Goal: Task Accomplishment & Management: Complete application form

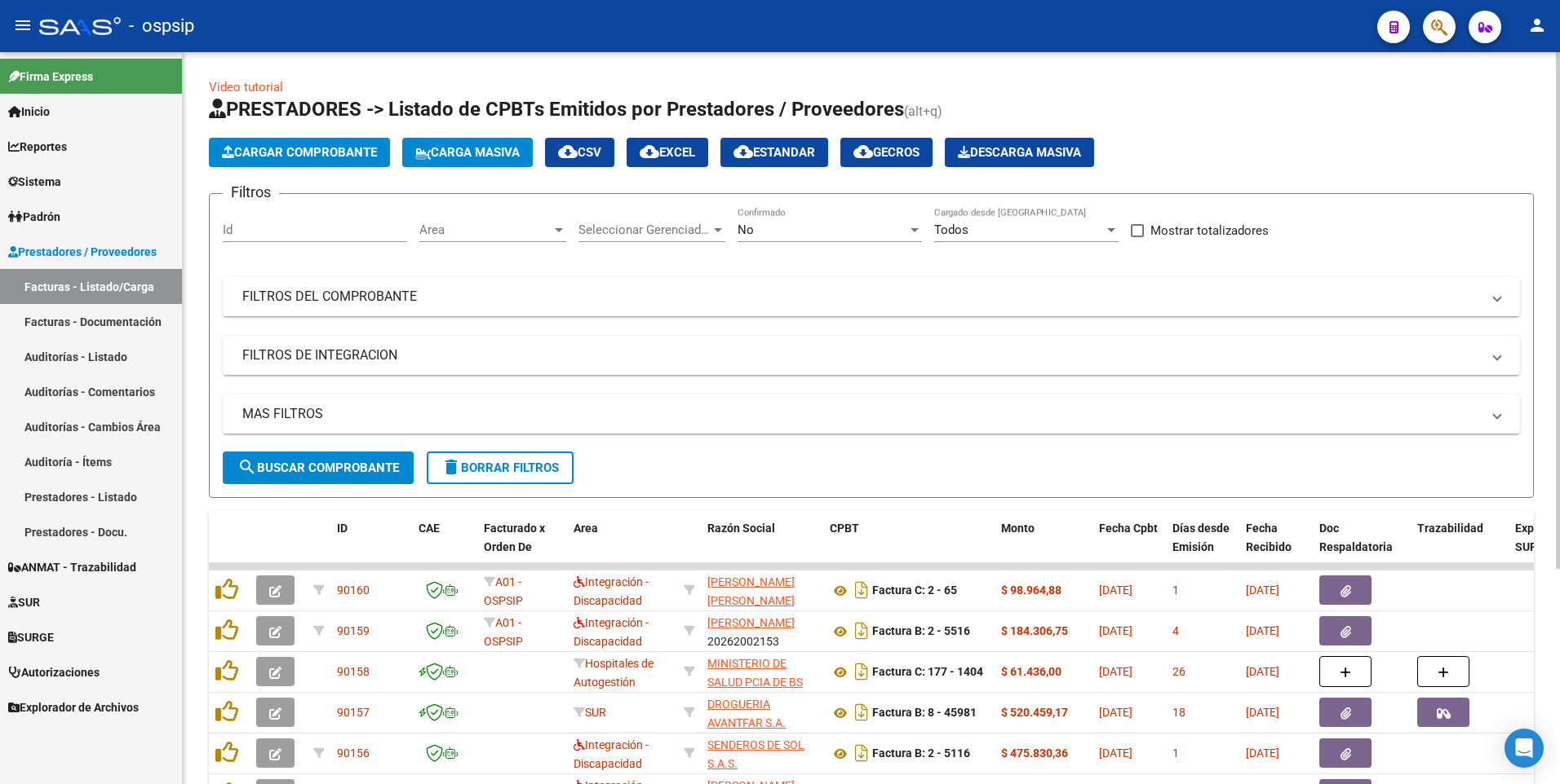
click at [436, 286] on mat-expansion-panel-header "FILTROS DEL COMPROBANTE" at bounding box center [871, 297] width 1298 height 39
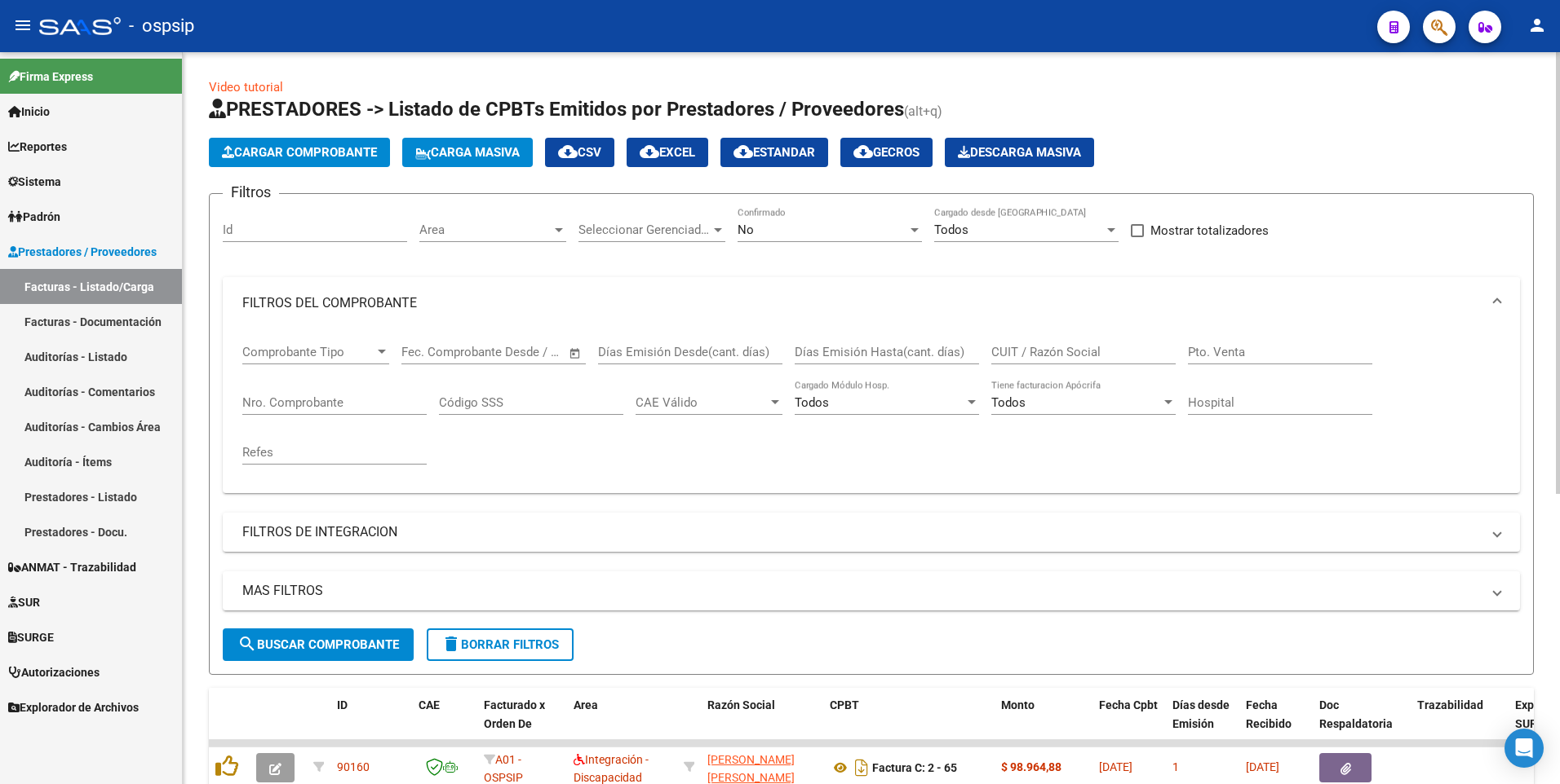
click at [448, 300] on mat-panel-title "FILTROS DEL COMPROBANTE" at bounding box center [861, 303] width 1239 height 18
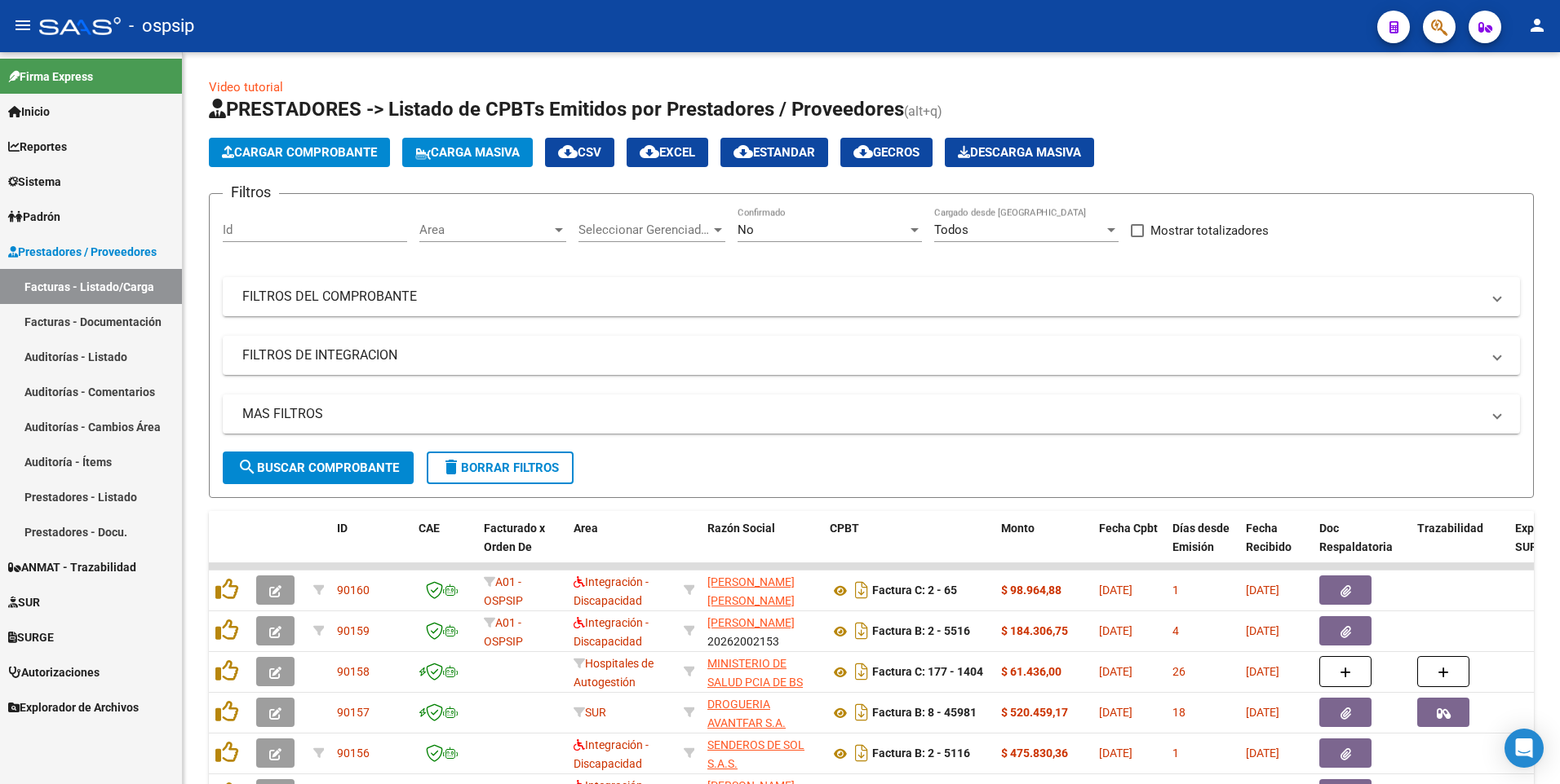
drag, startPoint x: 526, startPoint y: 26, endPoint x: 504, endPoint y: 2, distance: 32.6
click at [526, 26] on div "- ospsip" at bounding box center [701, 25] width 1325 height 36
click at [313, 141] on button "Cargar Comprobante" at bounding box center [299, 153] width 181 height 29
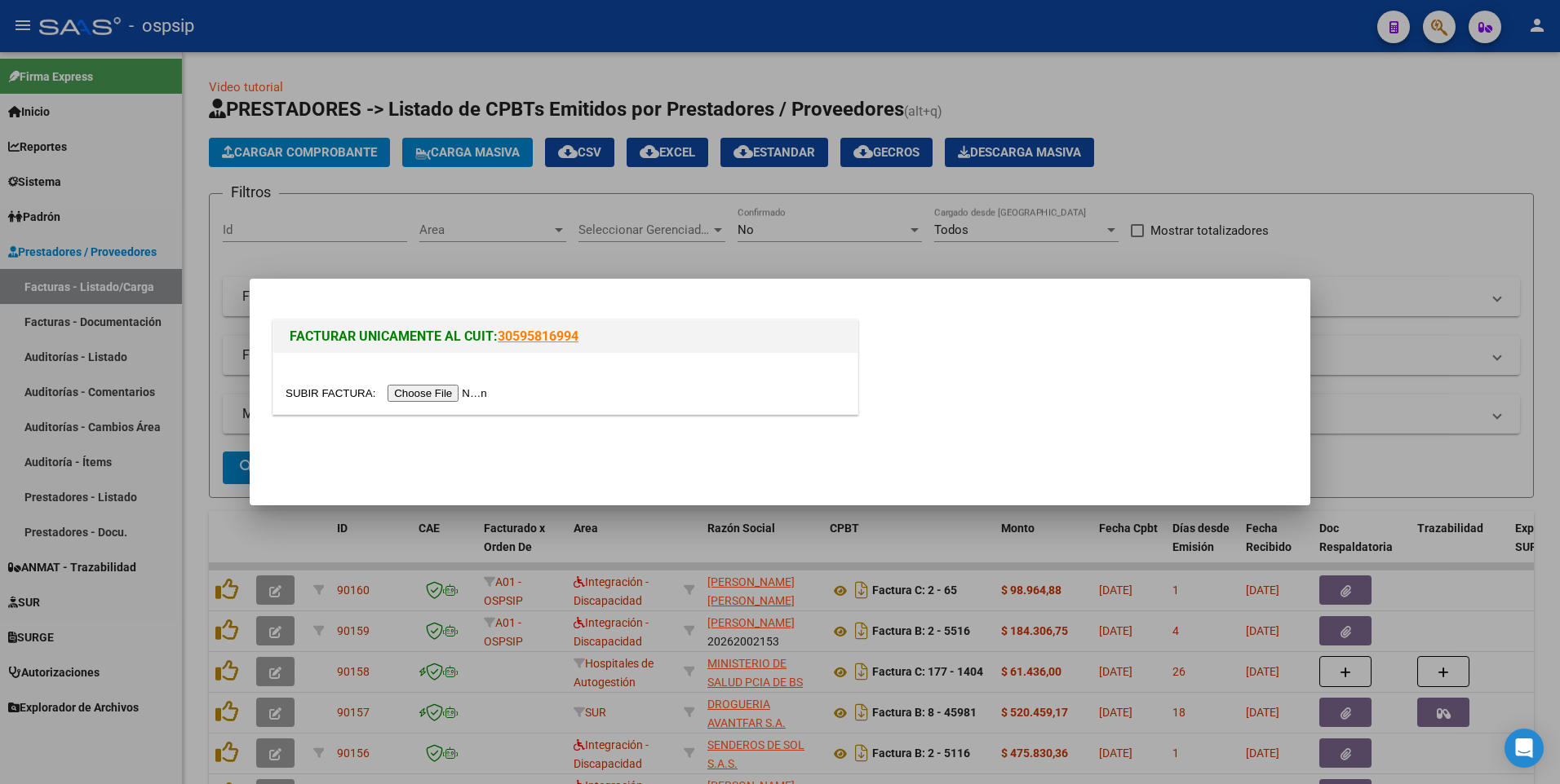
click at [159, 163] on div at bounding box center [780, 392] width 1560 height 784
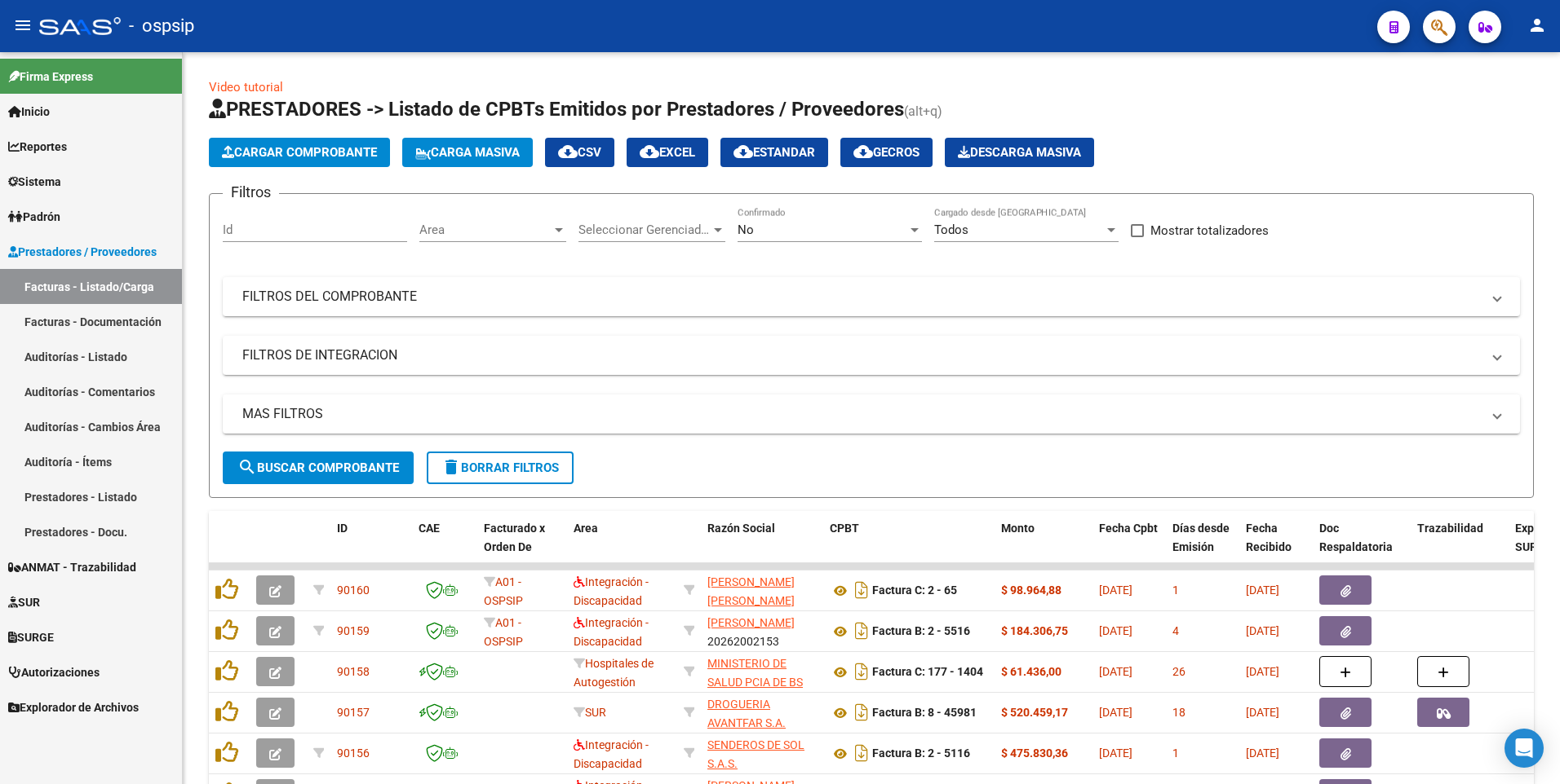
click at [87, 175] on link "Sistema" at bounding box center [91, 181] width 182 height 35
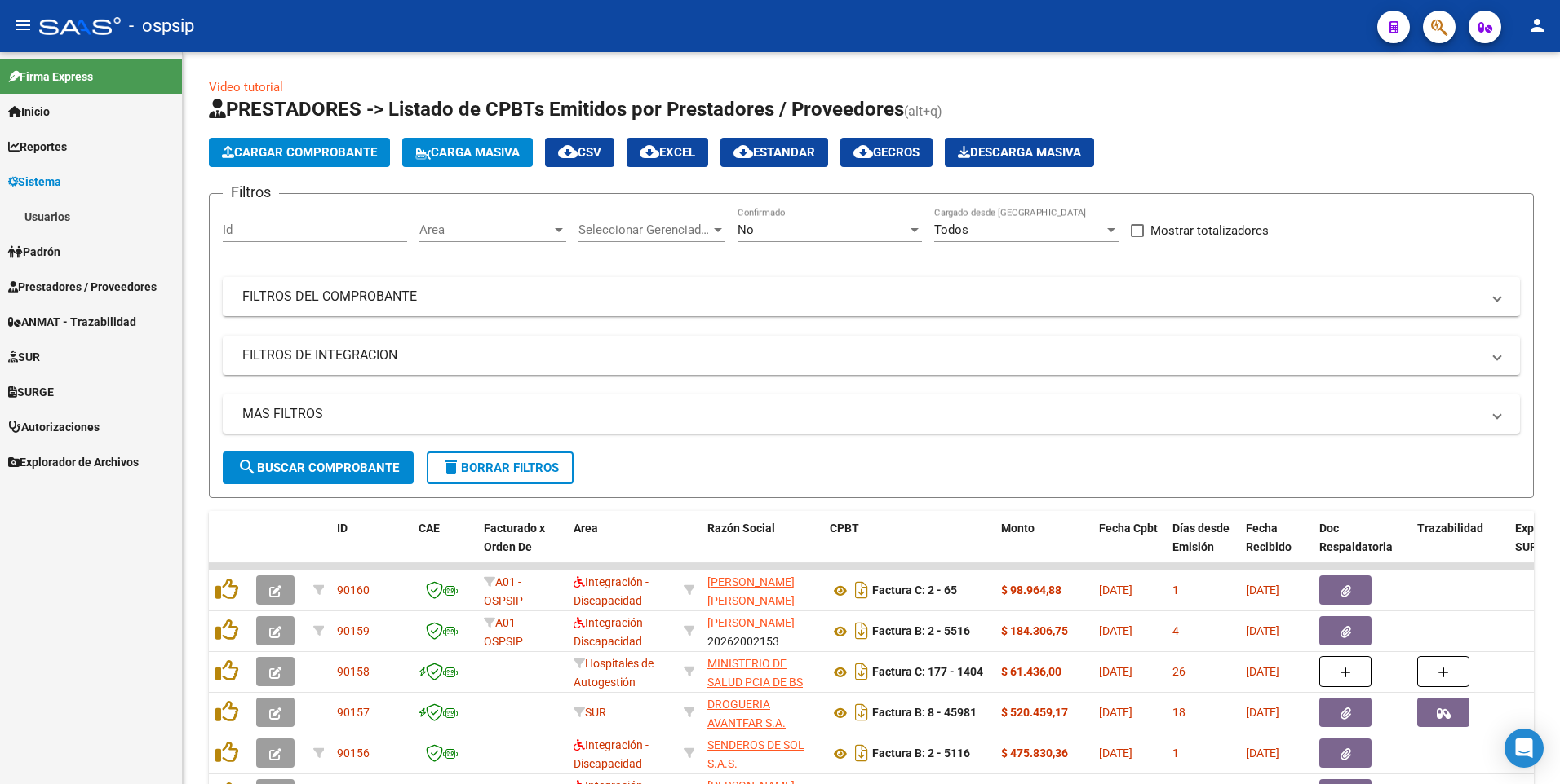
click at [64, 218] on link "Usuarios" at bounding box center [91, 216] width 182 height 35
click at [109, 251] on link "Todos los Usuarios" at bounding box center [91, 252] width 182 height 35
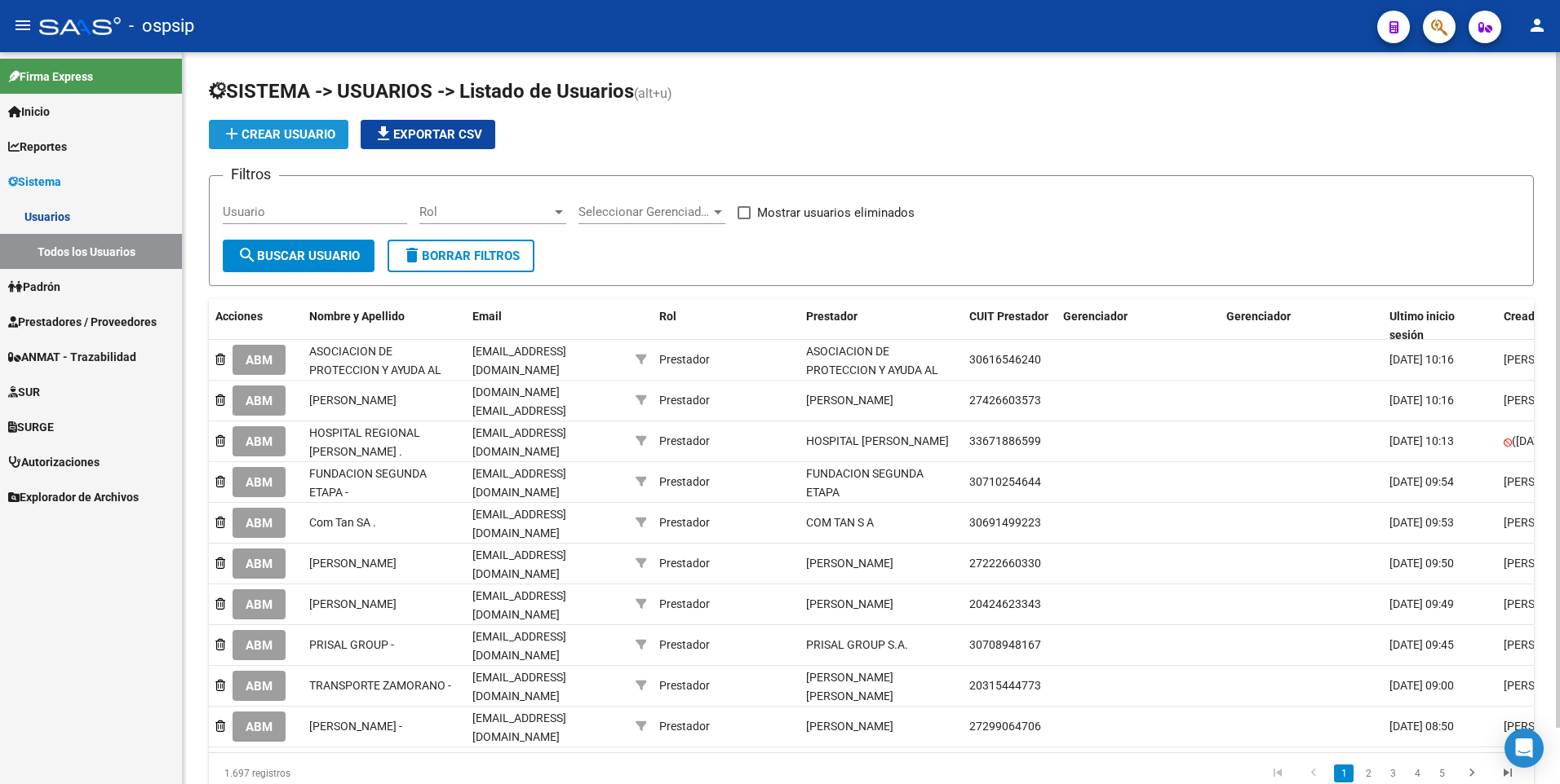
click at [281, 143] on button "add Crear Usuario" at bounding box center [278, 134] width 139 height 29
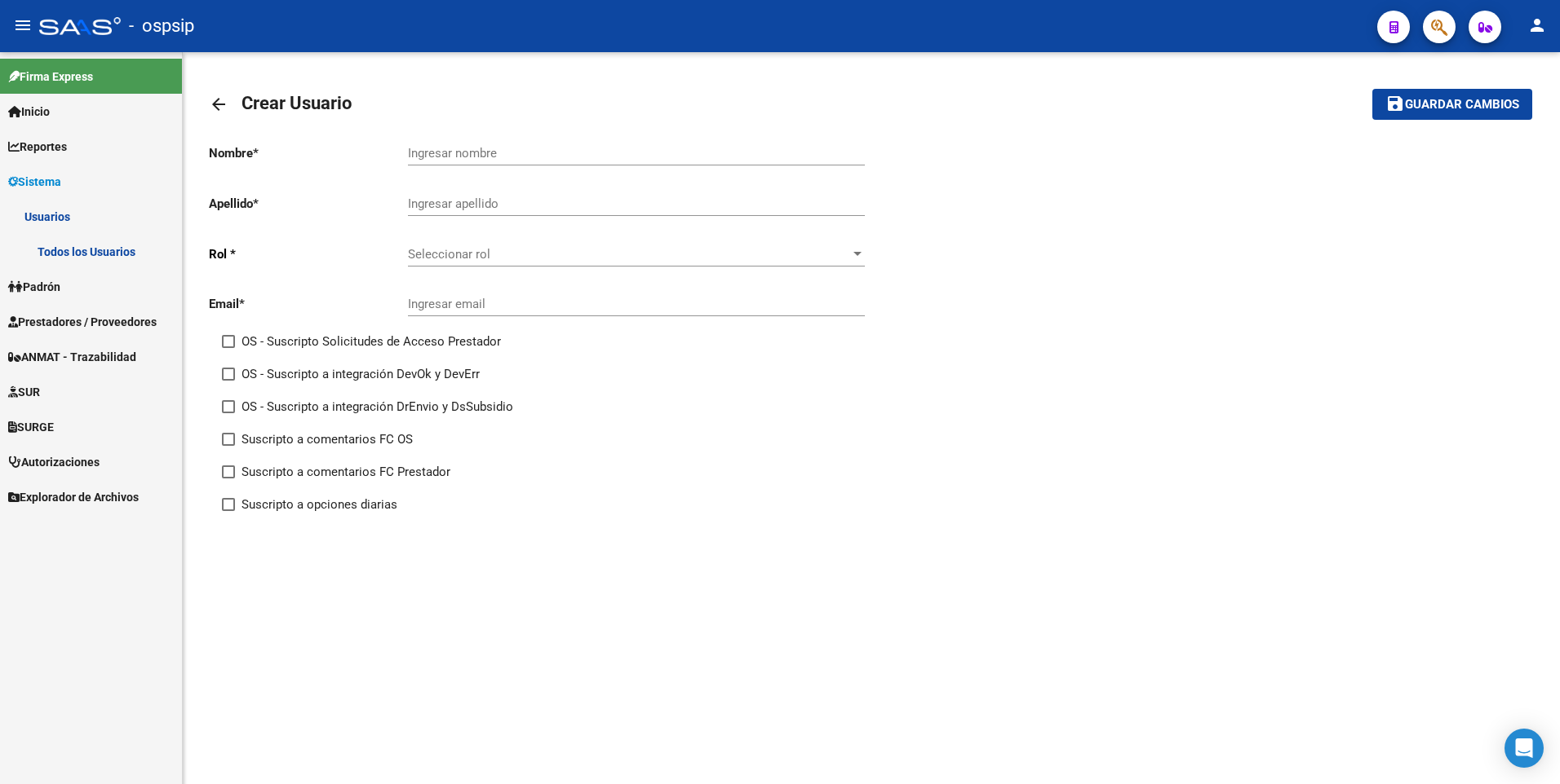
click at [506, 149] on input "Ingresar nombre" at bounding box center [637, 153] width 457 height 15
paste input "PRO CARE SERVICIOS DE SALUD S.A"
type input "PRO CARE SERVICIOS DE SALUD S.A"
click at [451, 203] on input "Ingresar apellido" at bounding box center [637, 204] width 457 height 15
type input "."
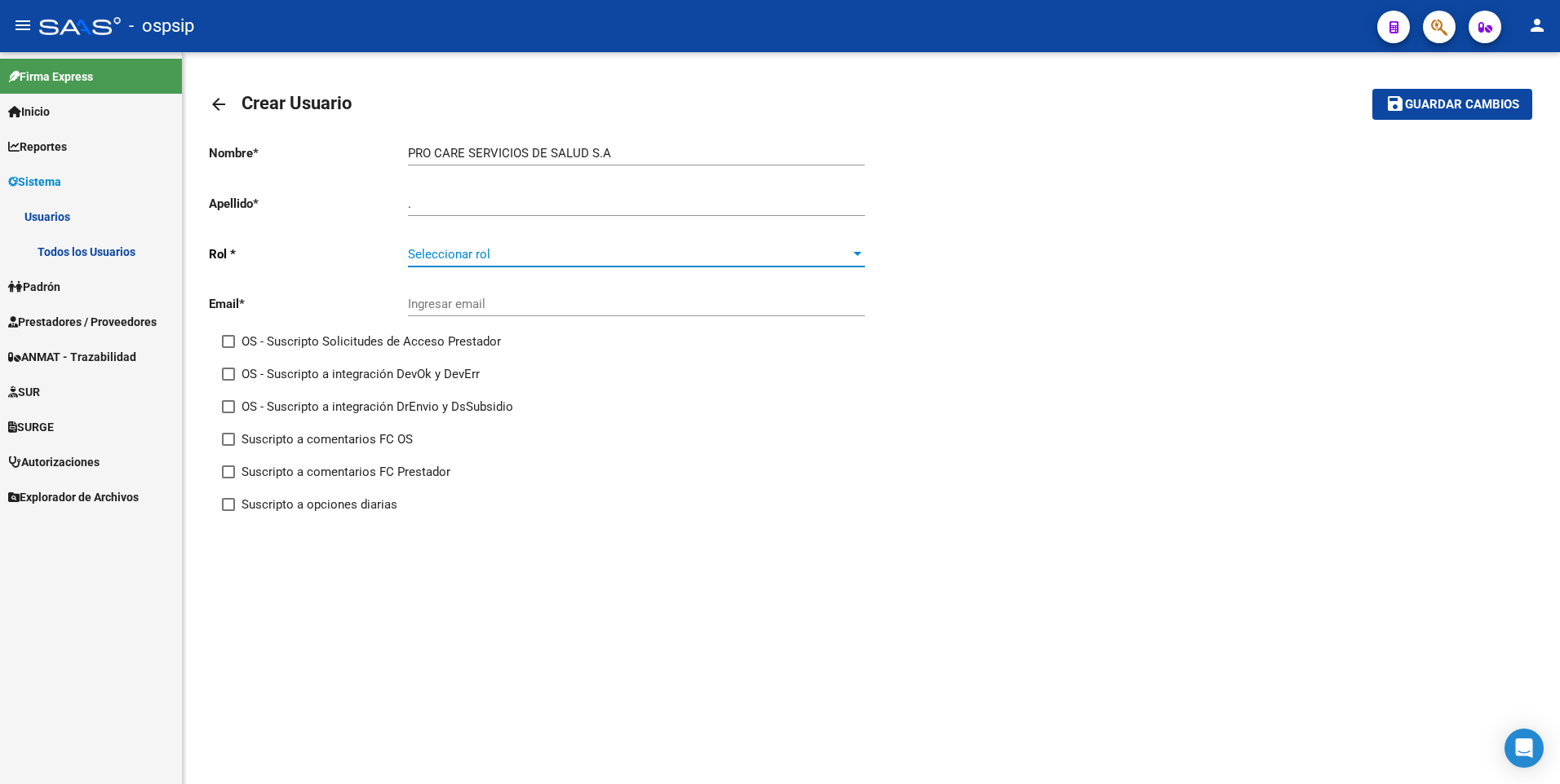
click at [420, 261] on span "Seleccionar rol" at bounding box center [630, 254] width 443 height 15
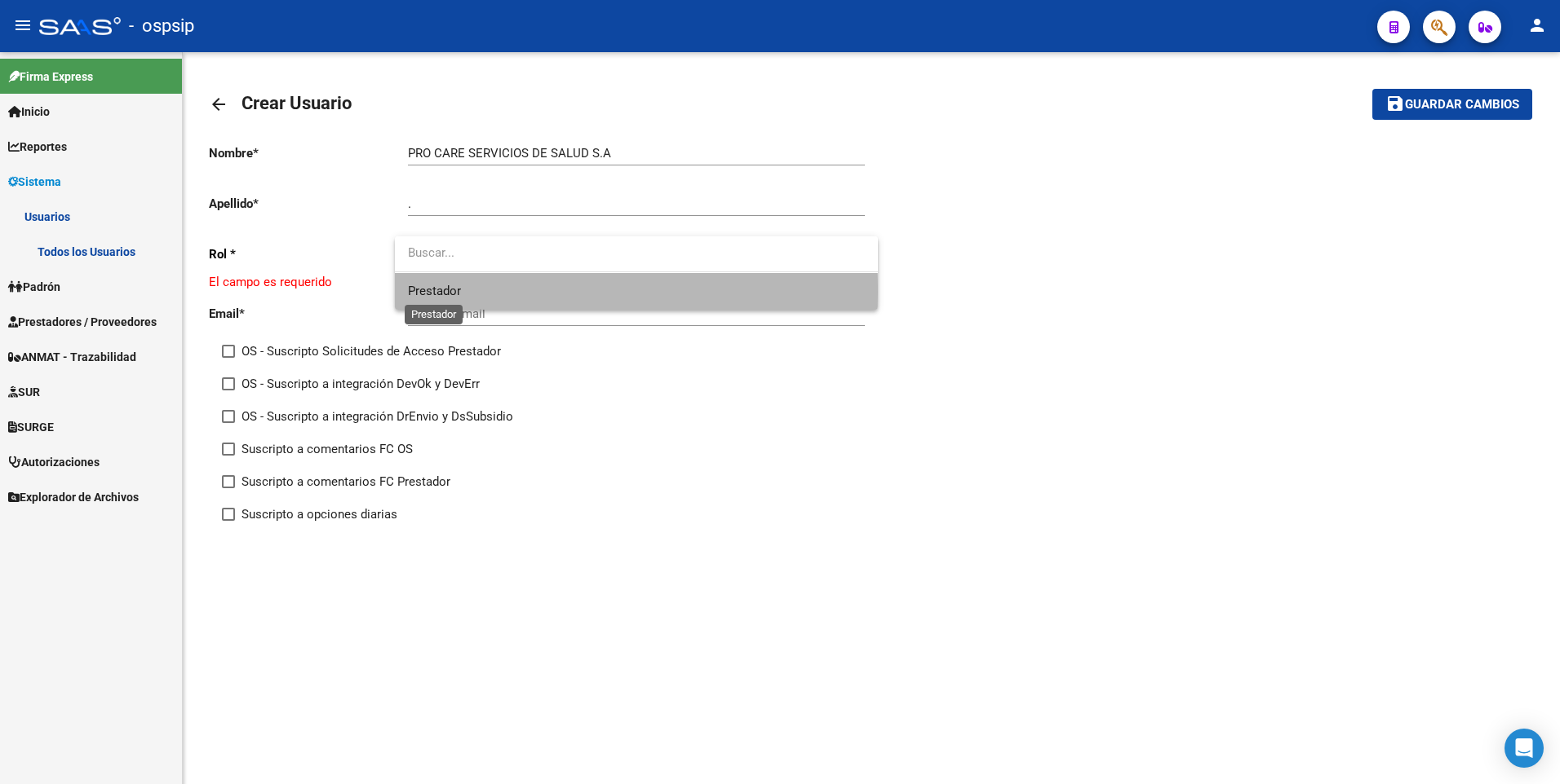
click at [449, 293] on span "Prestador" at bounding box center [435, 291] width 53 height 15
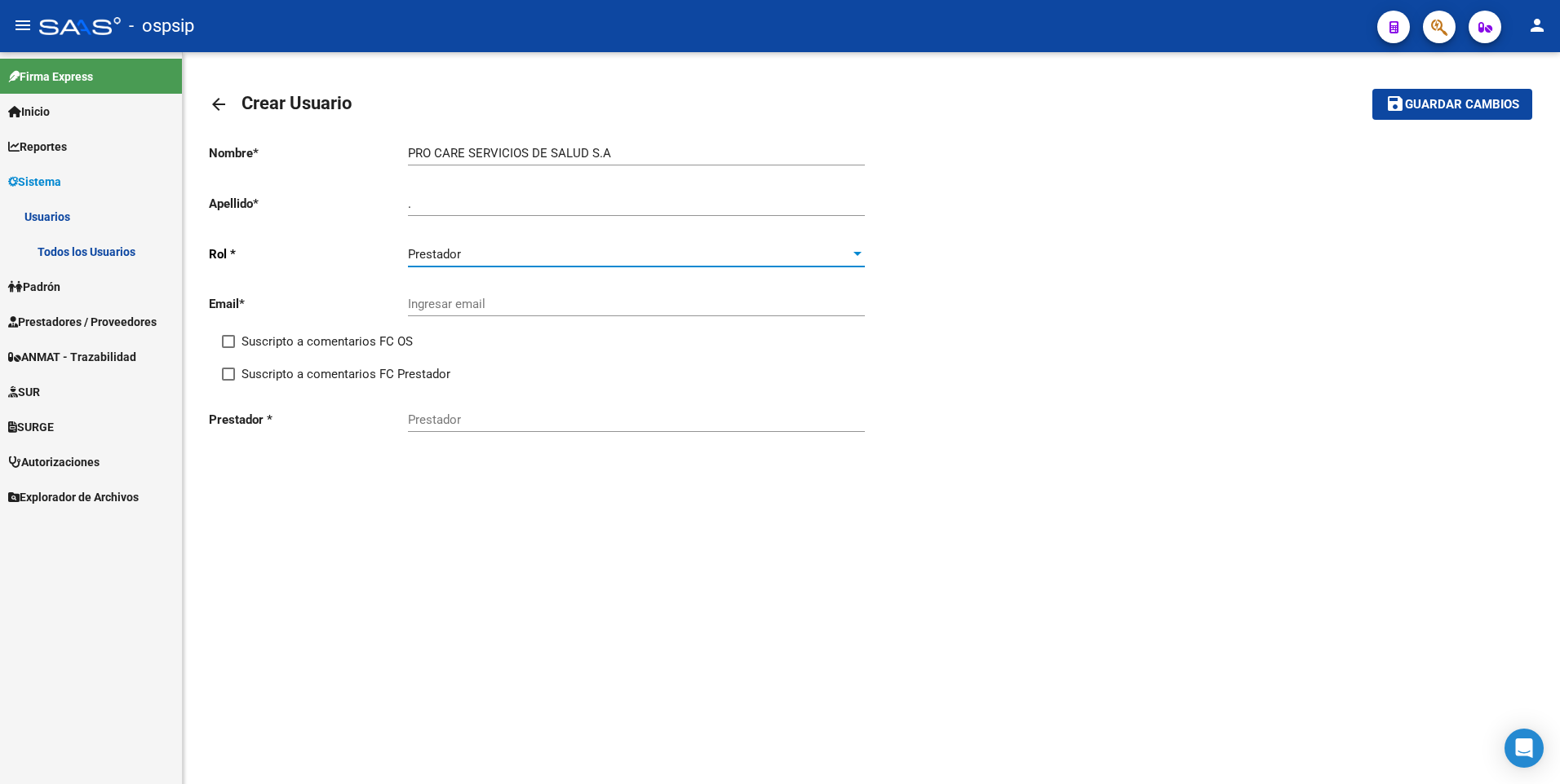
click at [451, 305] on input "Ingresar email" at bounding box center [637, 303] width 457 height 15
paste input "30-71154270-8"
drag, startPoint x: 559, startPoint y: 300, endPoint x: 324, endPoint y: 300, distance: 235.0
click at [324, 300] on app-form-text-field "Email * 30-71154270-8 Ingresar email" at bounding box center [537, 303] width 656 height 15
paste input "[PERSON_NAME][EMAIL_ADDRESS][PERSON_NAME][DOMAIN_NAME]"
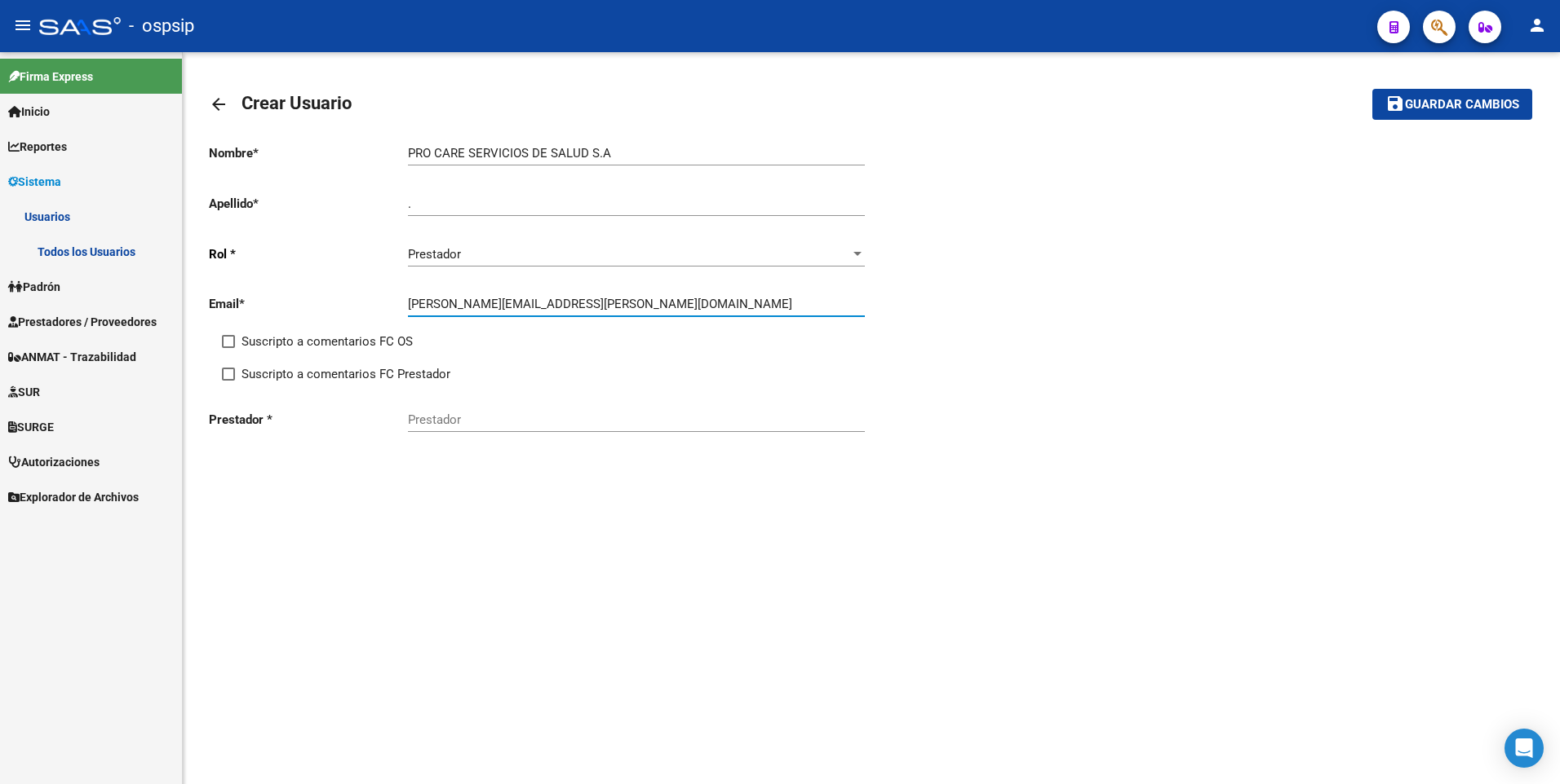
type input "[PERSON_NAME][EMAIL_ADDRESS][PERSON_NAME][DOMAIN_NAME]"
click at [472, 419] on input "Prestador" at bounding box center [637, 420] width 457 height 15
click at [450, 423] on input "Prestador" at bounding box center [637, 420] width 457 height 15
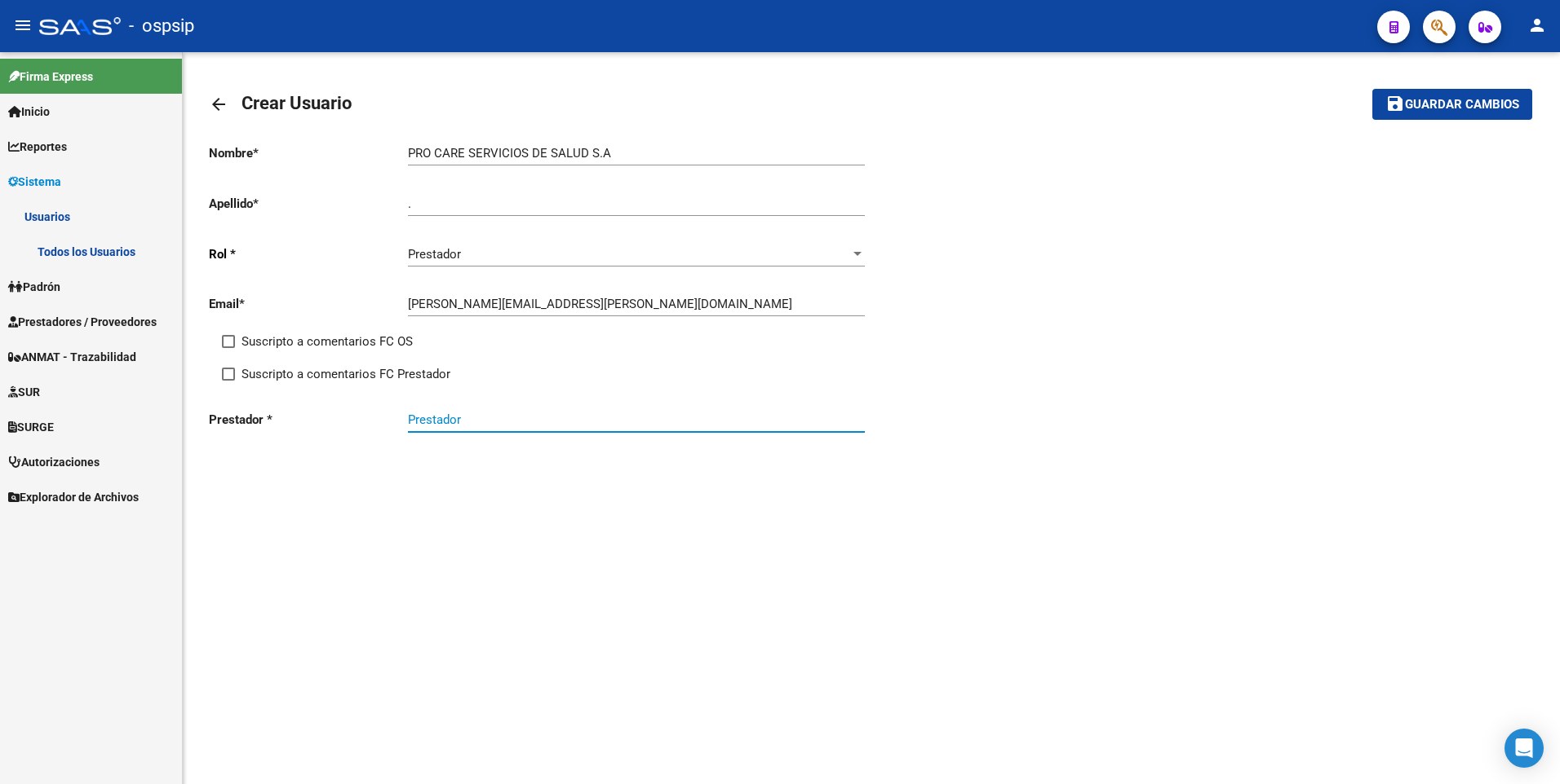
click at [450, 423] on input "Prestador" at bounding box center [637, 420] width 457 height 15
paste input "30-71154270-8"
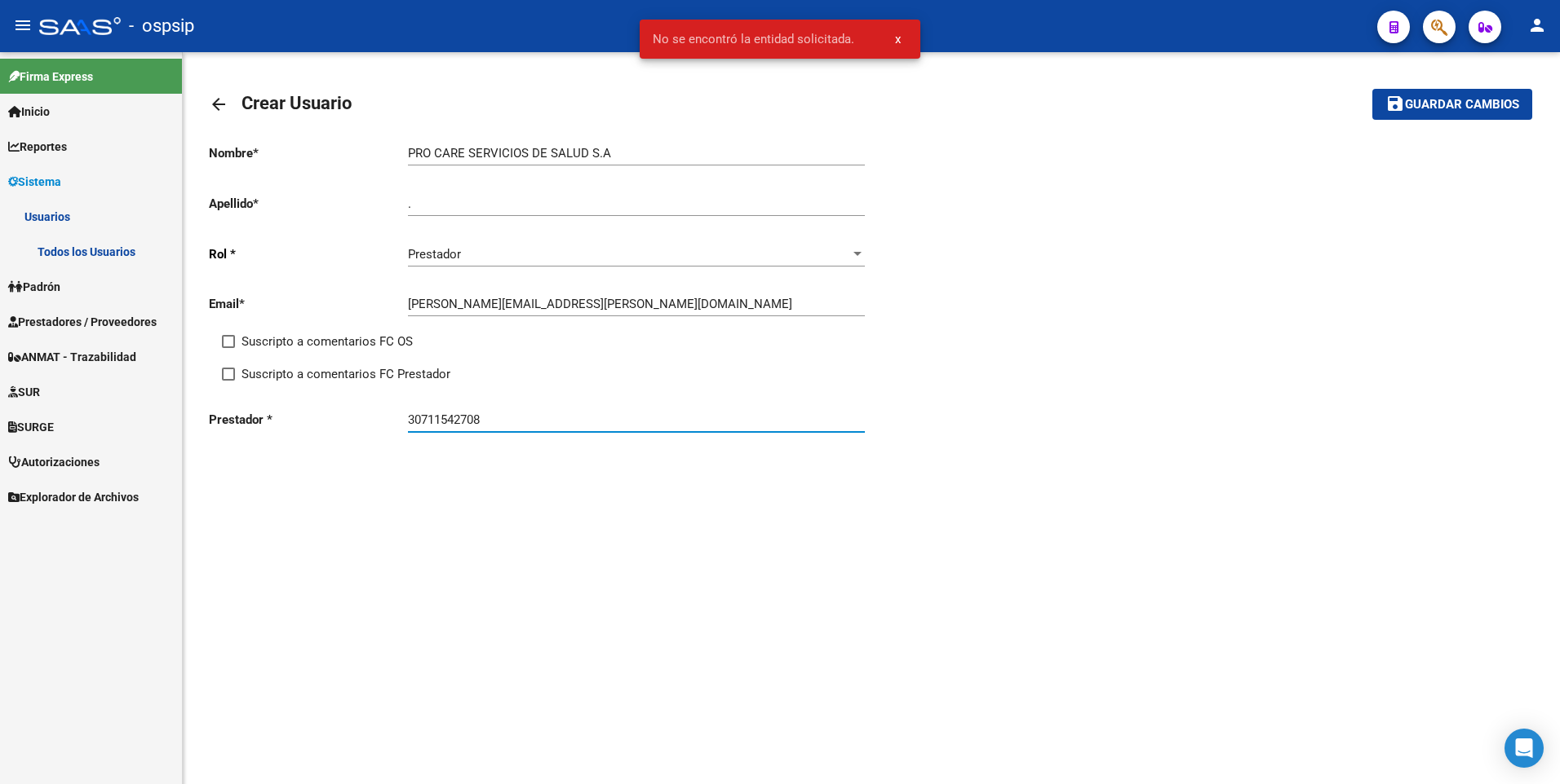
click at [496, 419] on input "30711542708" at bounding box center [637, 420] width 457 height 15
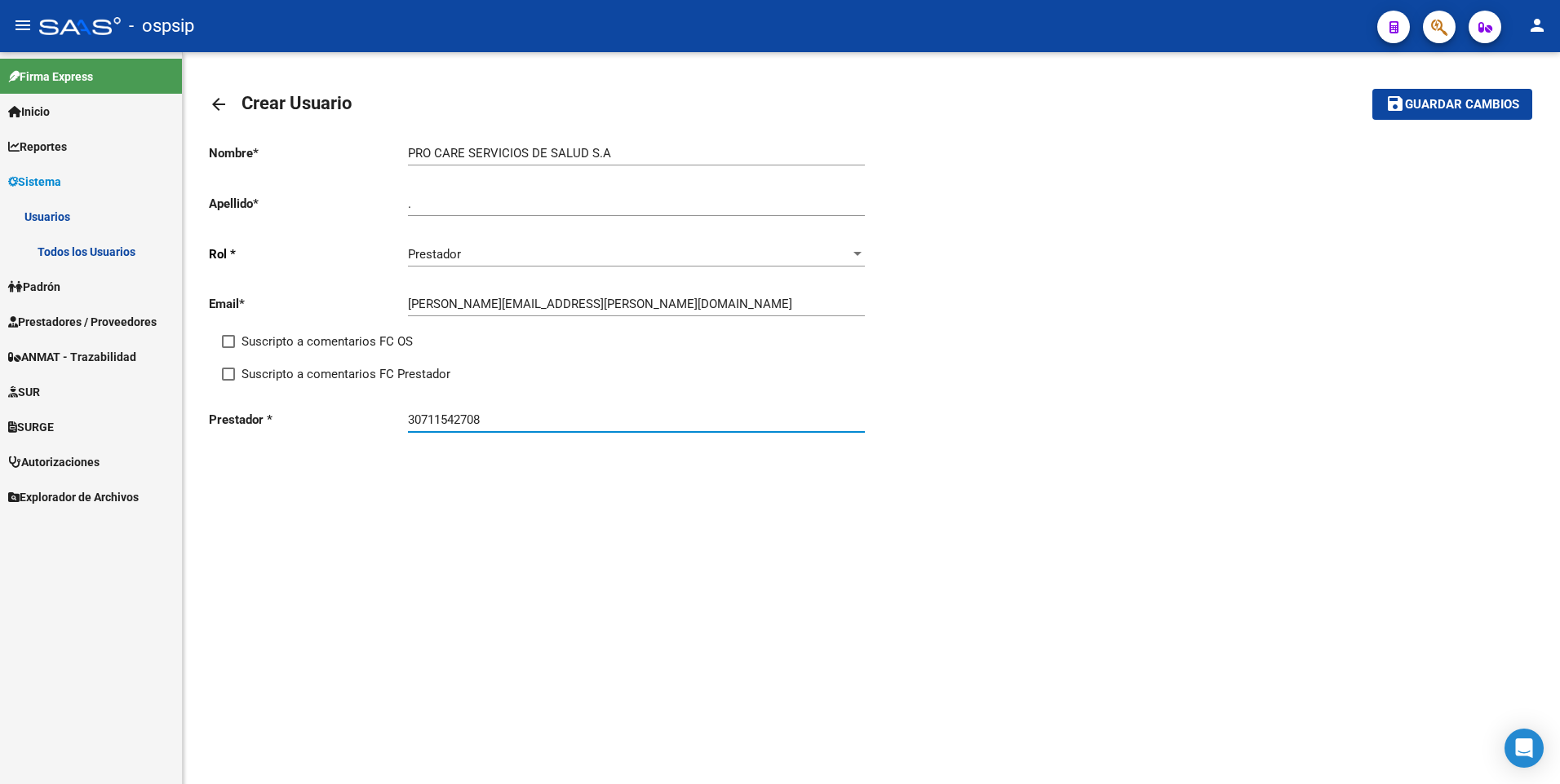
type input "30711542708"
click at [110, 329] on span "Prestadores / Proveedores" at bounding box center [82, 322] width 149 height 18
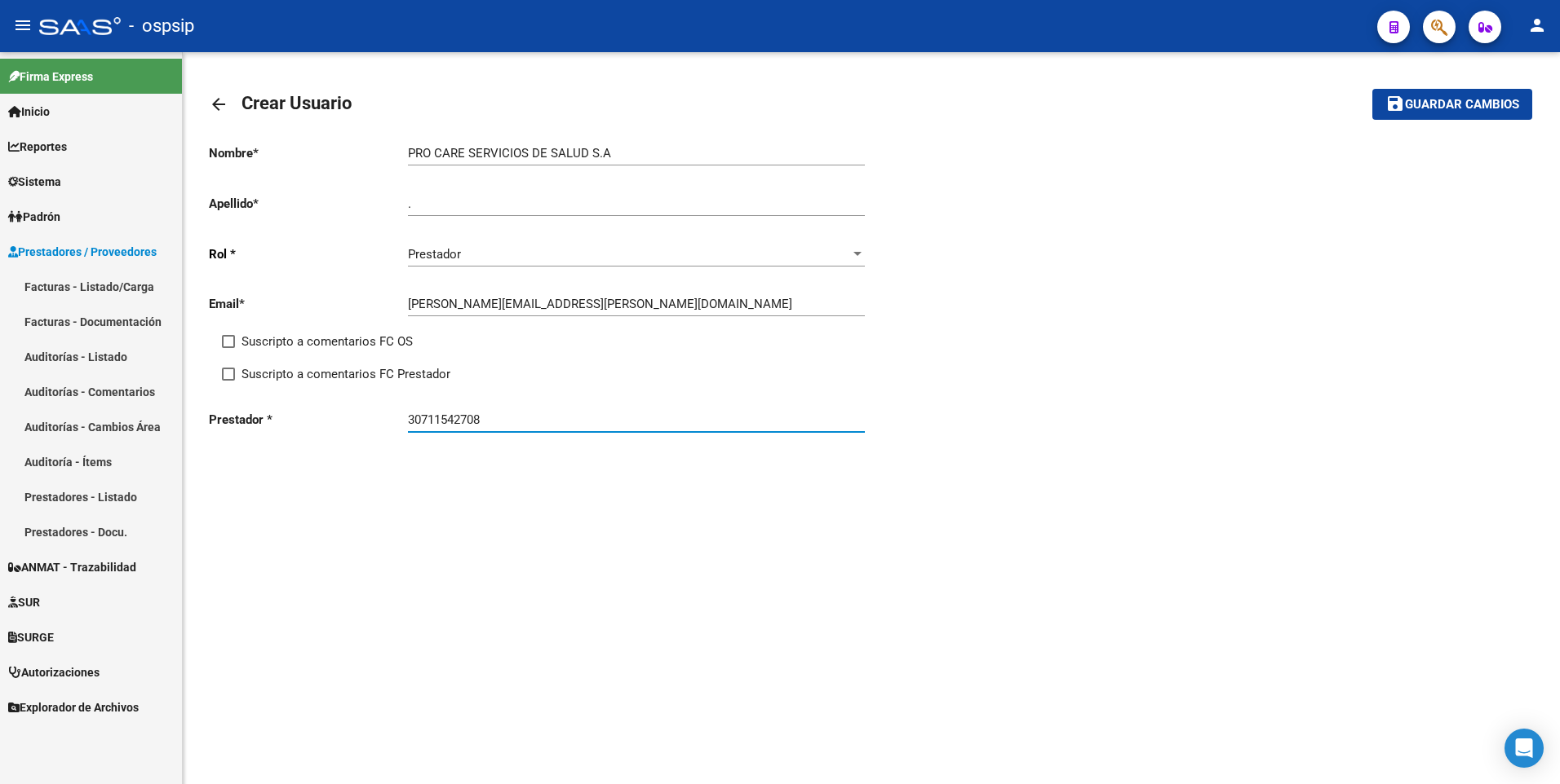
click at [106, 497] on link "Prestadores - Listado" at bounding box center [91, 497] width 182 height 35
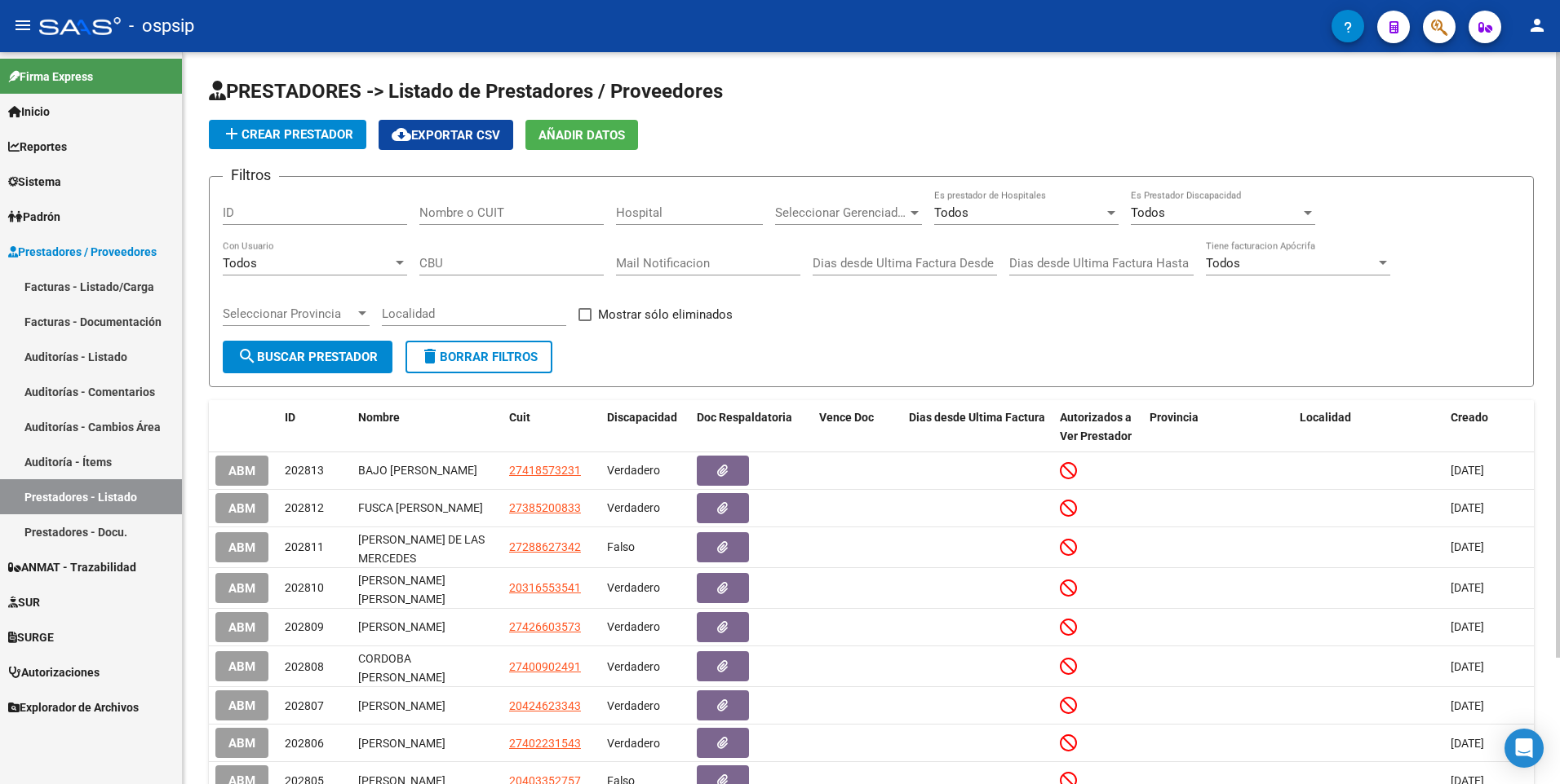
click at [334, 141] on span "add Crear Prestador" at bounding box center [288, 134] width 131 height 15
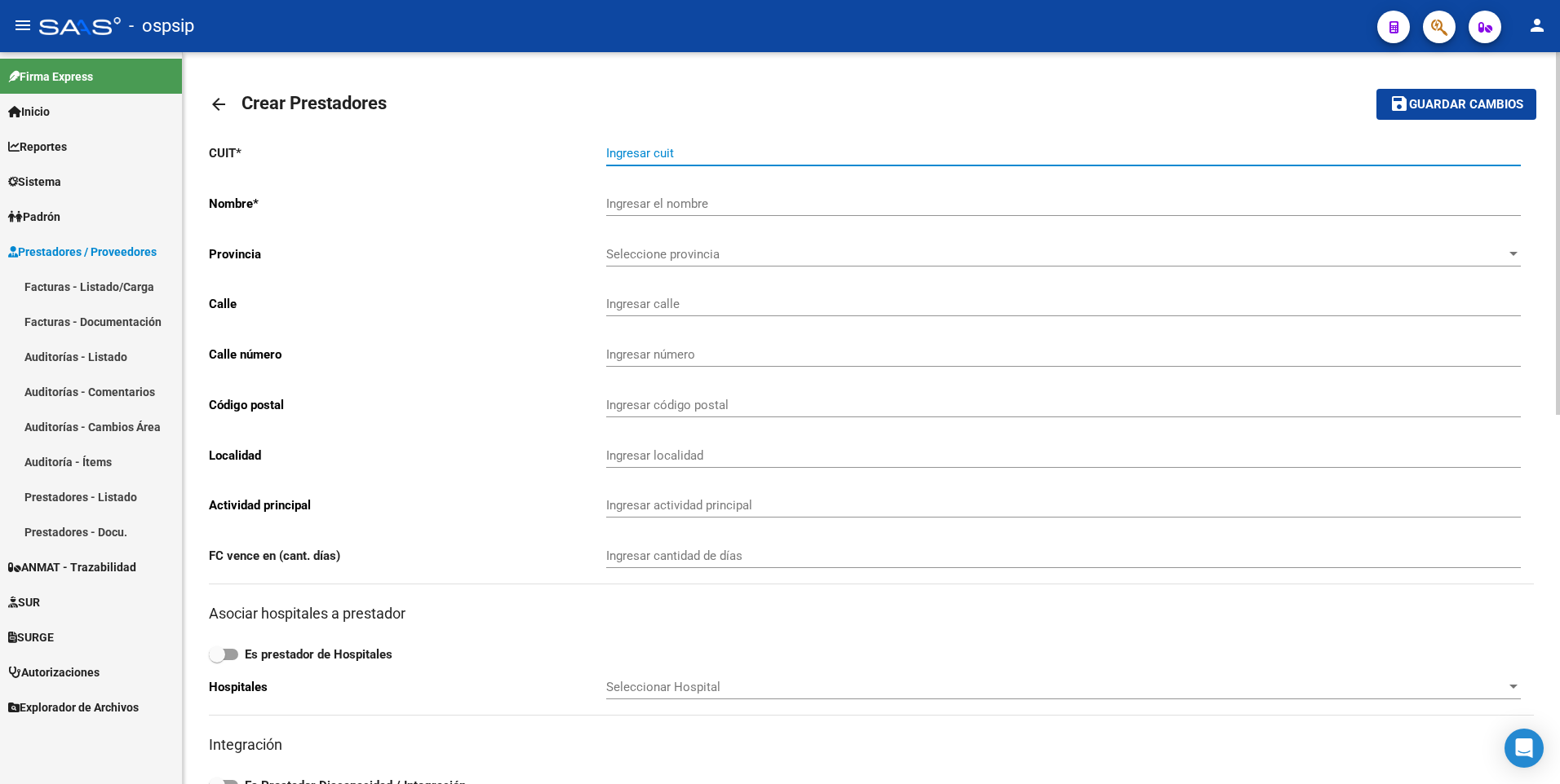
click at [677, 150] on input "Ingresar cuit" at bounding box center [1064, 153] width 915 height 15
paste input "30-71154270-8"
type input "30-71154270-8"
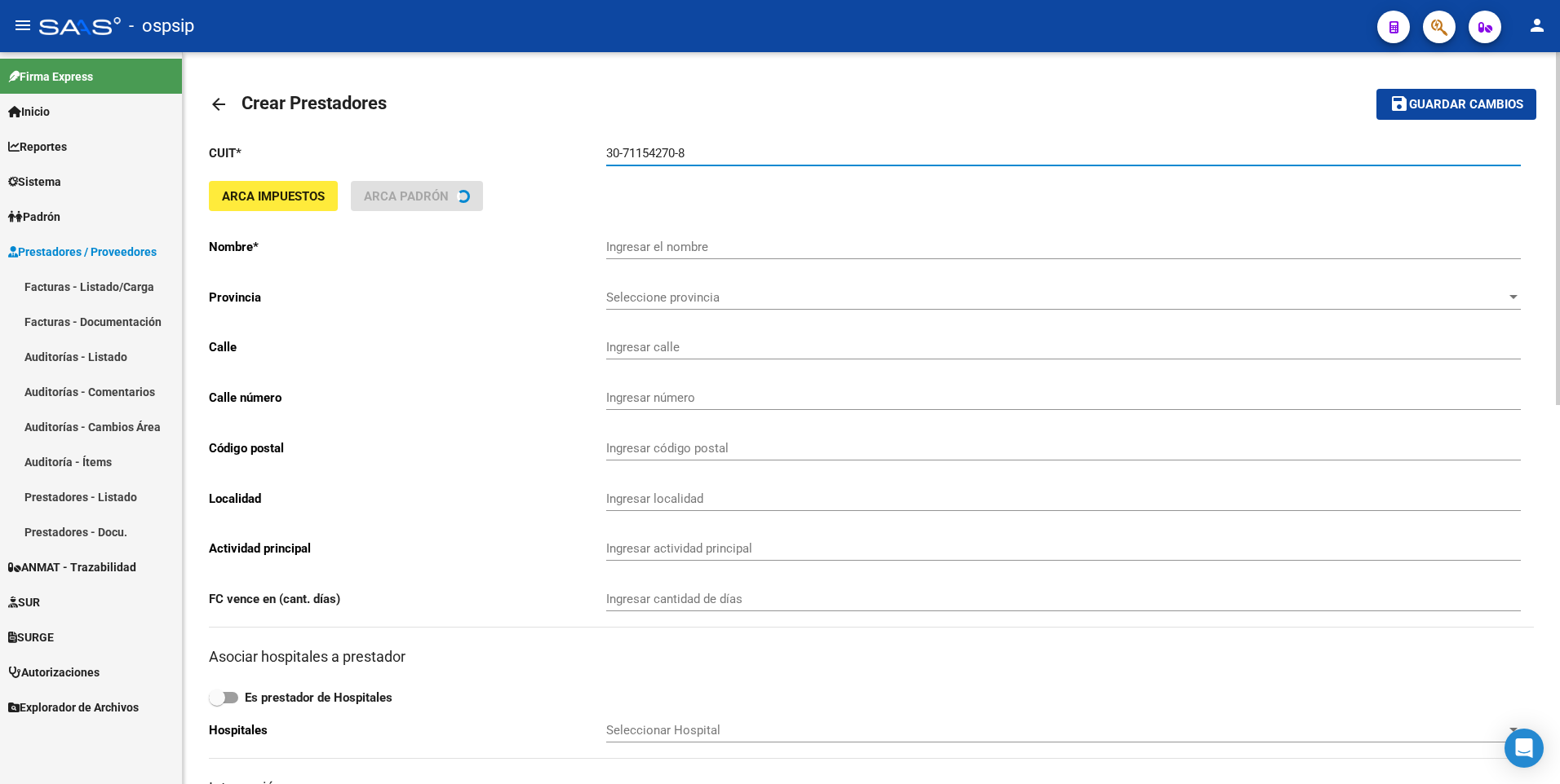
type input "PRO CARE SERVICIOS DE SALUD S.A."
type input "CHACABUCO 145 Piso:7 Dpto:67"
type input "1382"
type input "1048"
type input "CABA"
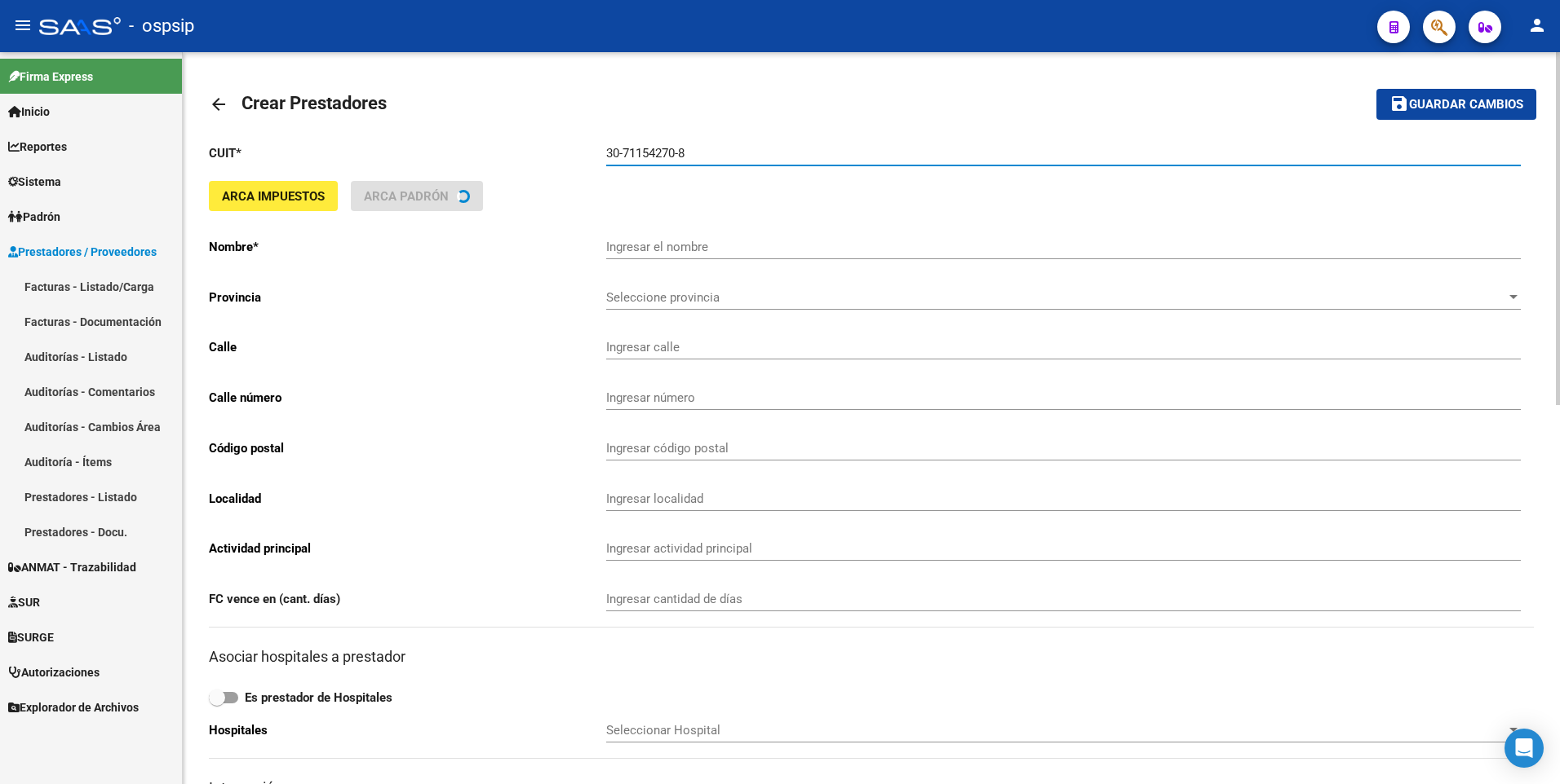
type input "869090"
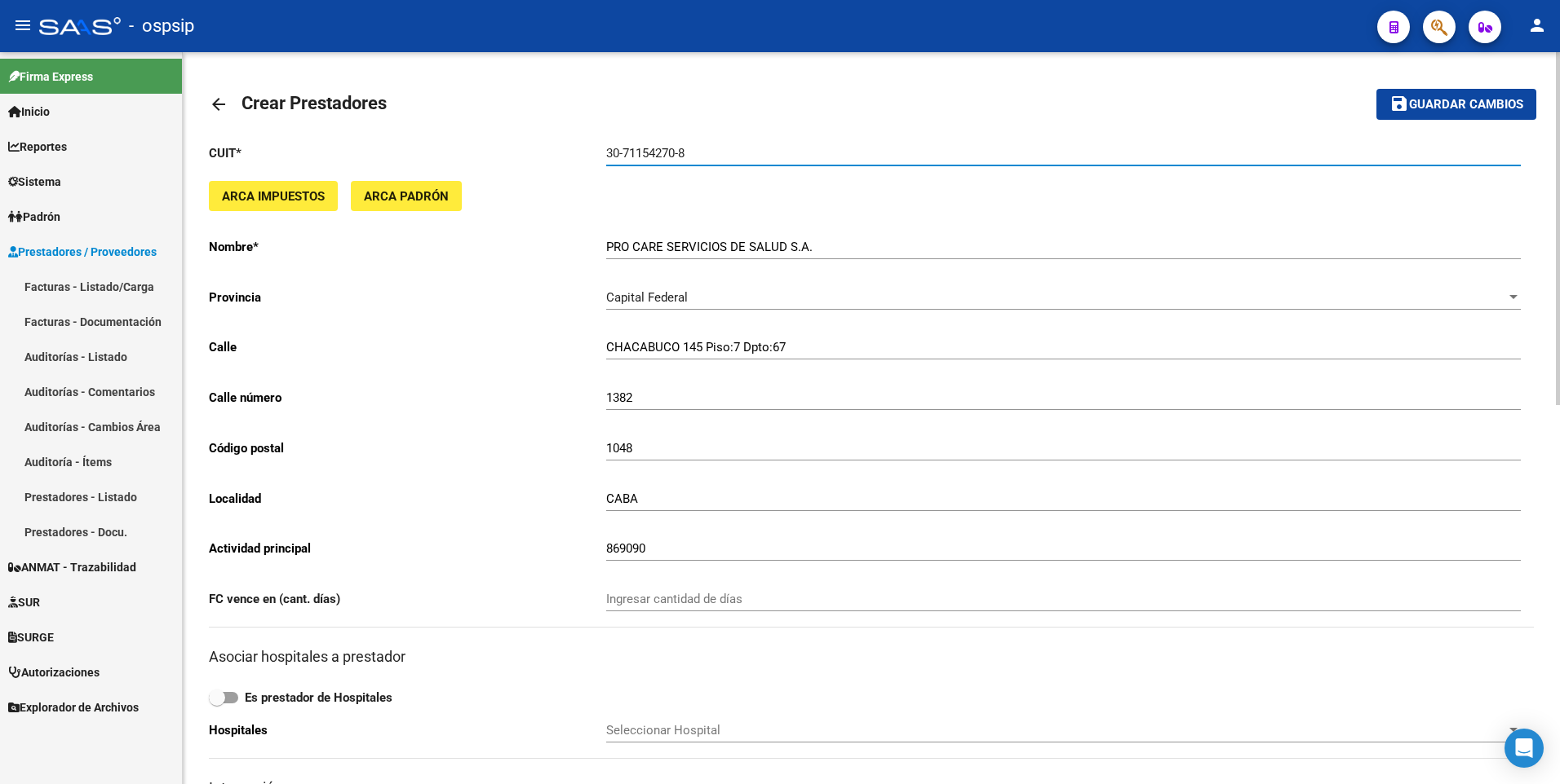
type input "30-71154270-8"
click at [1461, 110] on span "Guardar cambios" at bounding box center [1466, 105] width 115 height 15
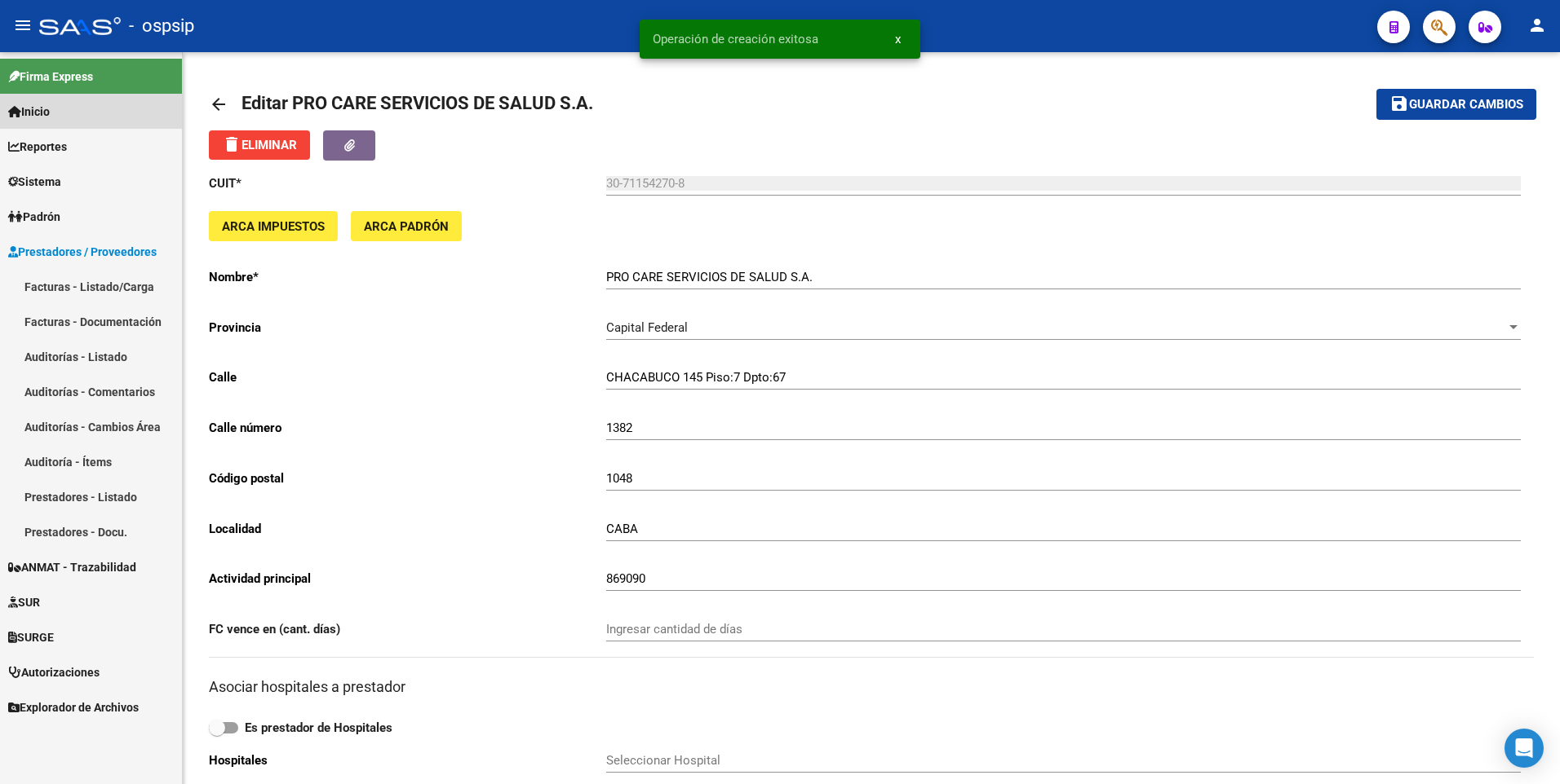
click at [87, 117] on link "Inicio" at bounding box center [91, 112] width 182 height 35
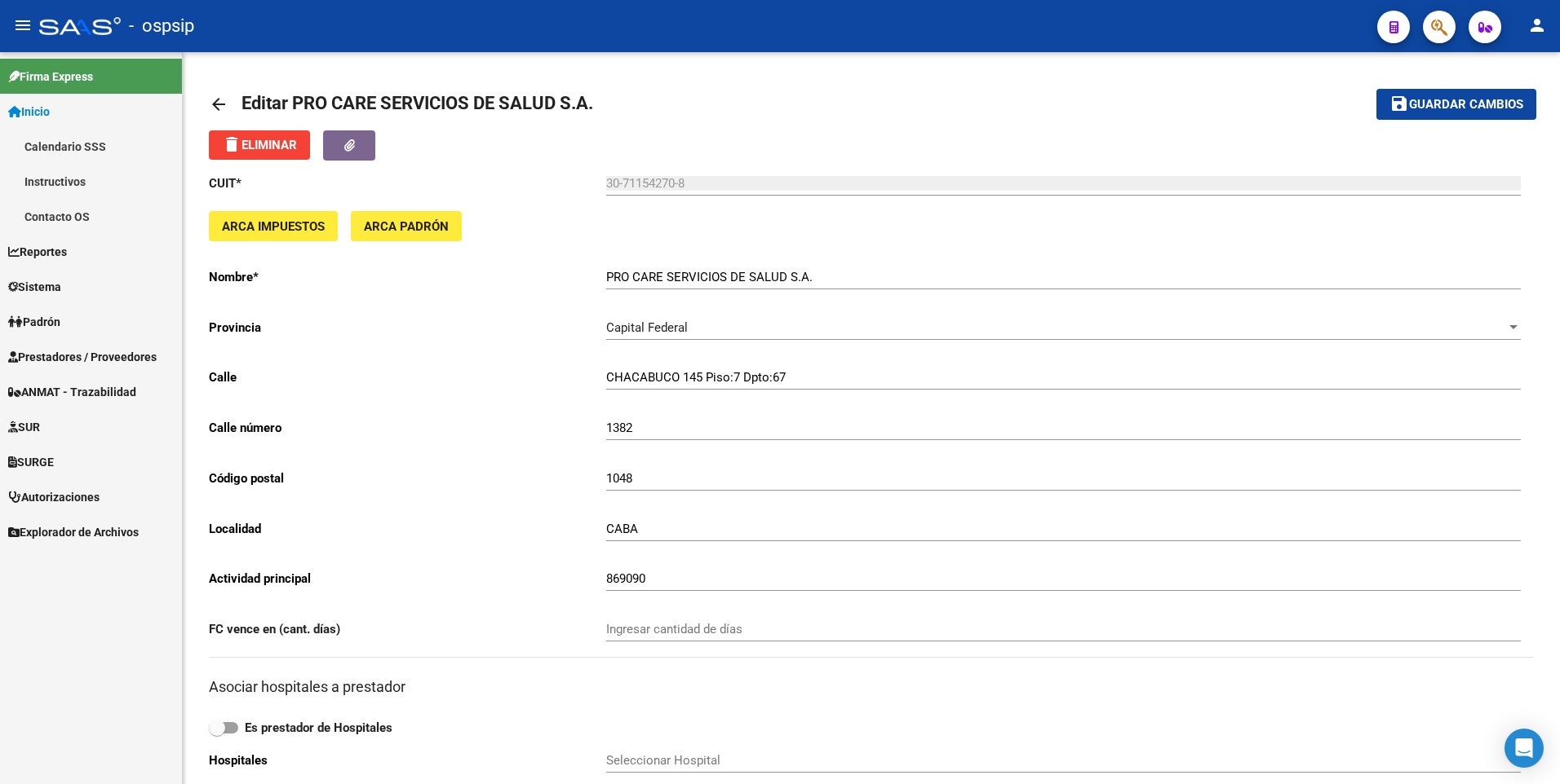
click at [96, 113] on link "Inicio" at bounding box center [91, 112] width 182 height 35
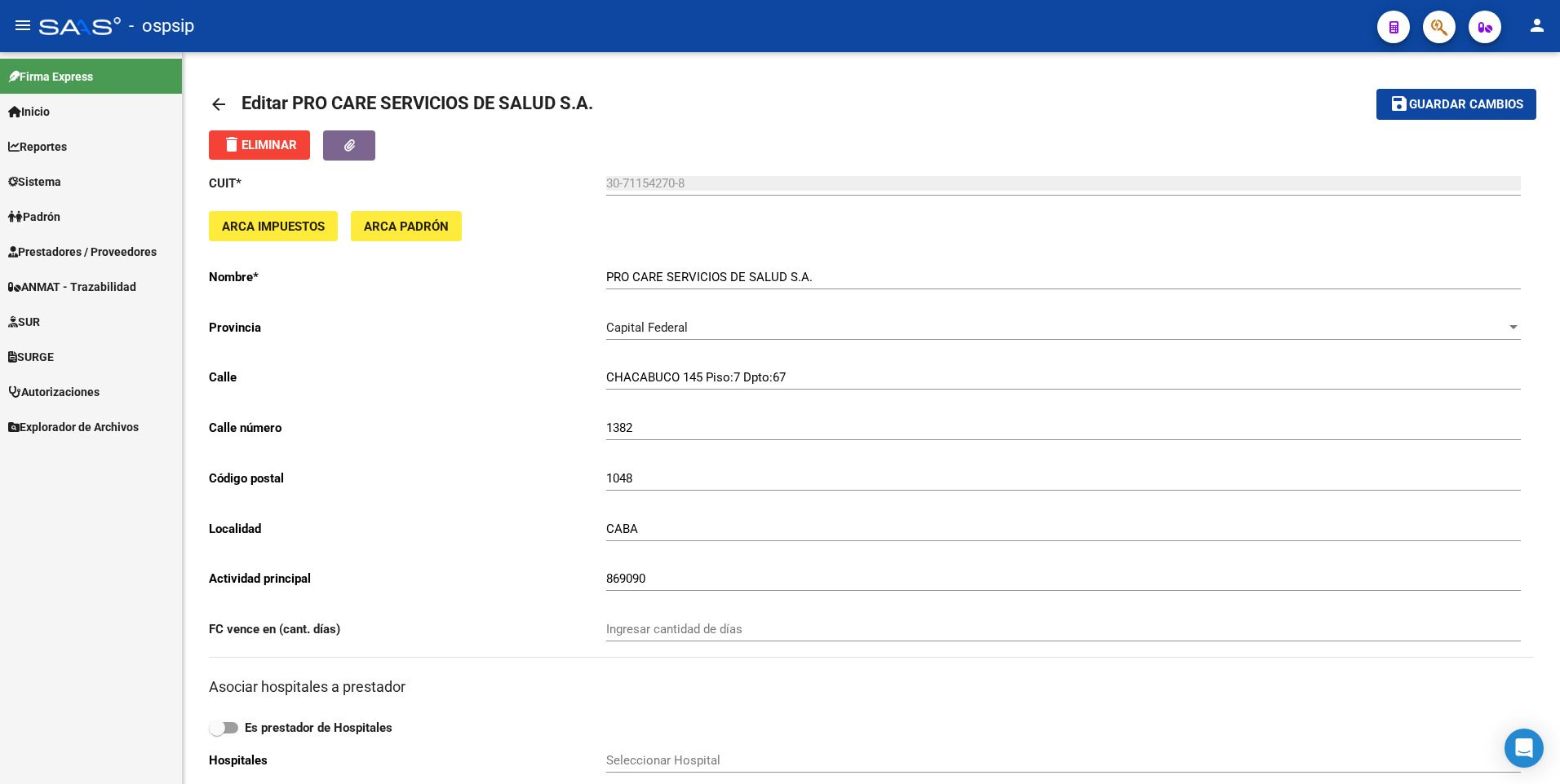
click at [79, 190] on link "Sistema" at bounding box center [91, 181] width 182 height 35
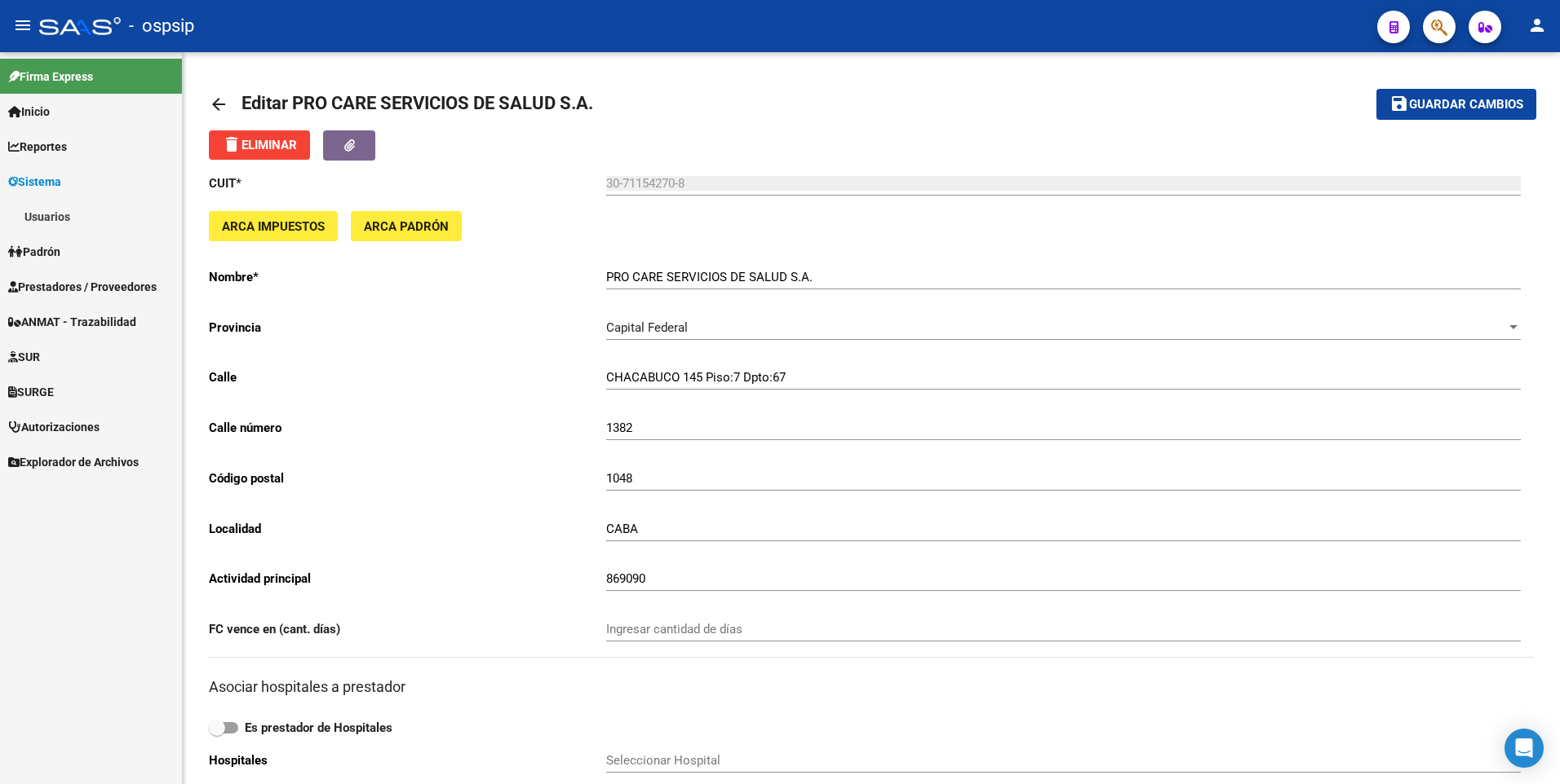
click at [80, 209] on link "Usuarios" at bounding box center [91, 216] width 182 height 35
click at [74, 252] on link "Todos los Usuarios" at bounding box center [91, 252] width 182 height 35
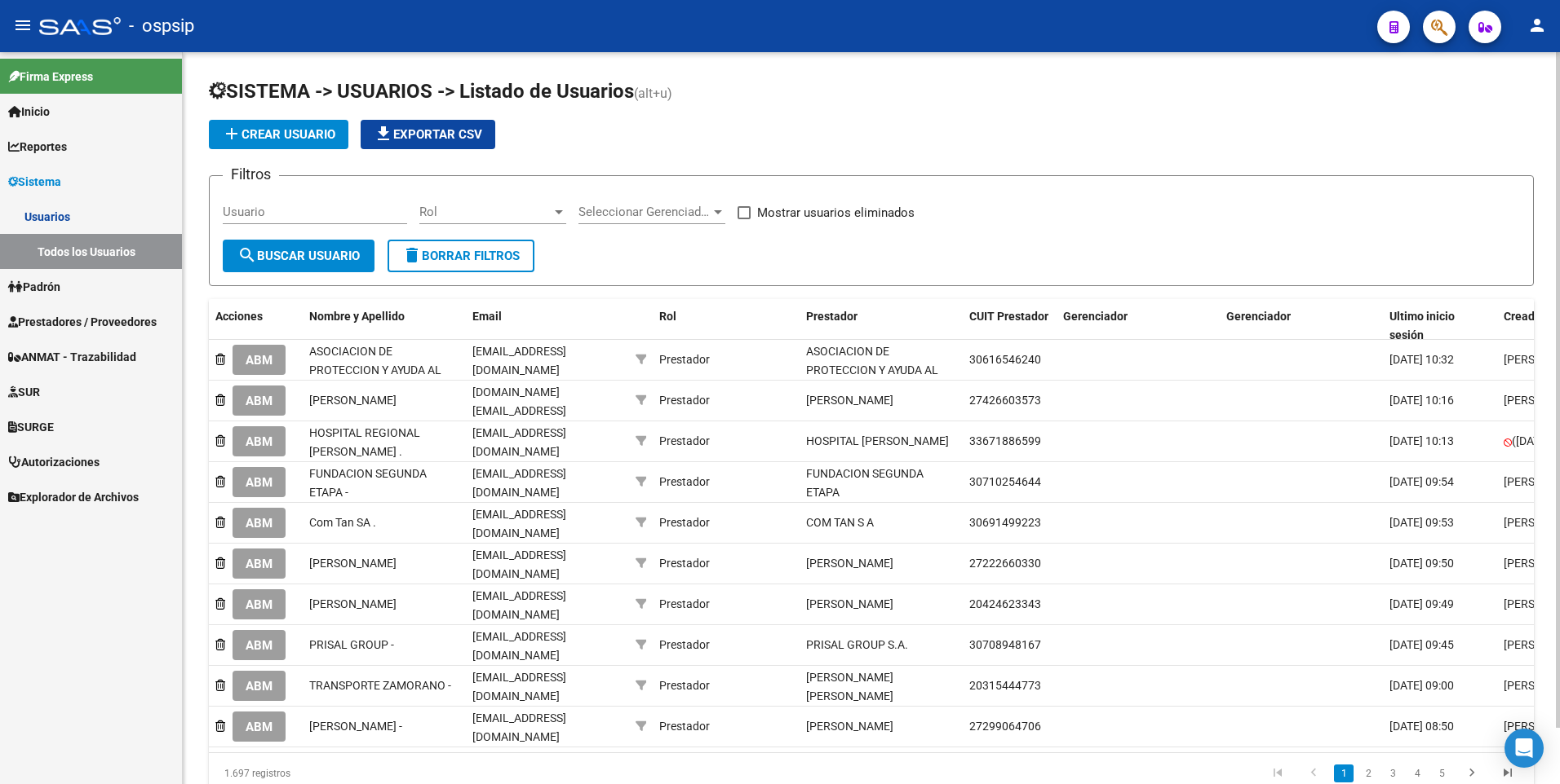
click at [283, 128] on span "add Crear Usuario" at bounding box center [279, 134] width 114 height 15
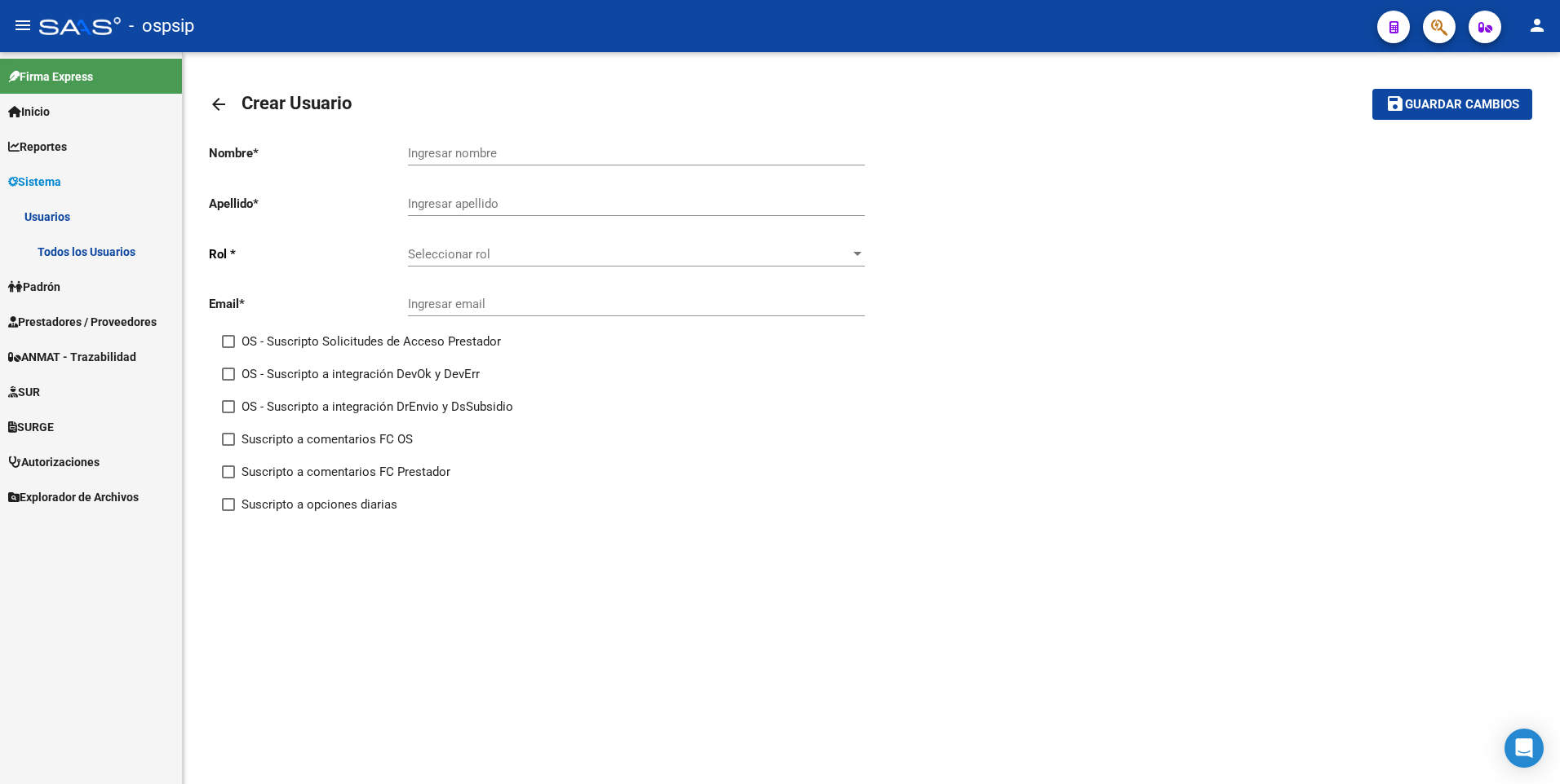
click at [527, 307] on input "Ingresar email" at bounding box center [637, 303] width 457 height 15
paste input "30711542708"
type input "30711542708"
click at [511, 297] on input "30711542708" at bounding box center [637, 303] width 457 height 15
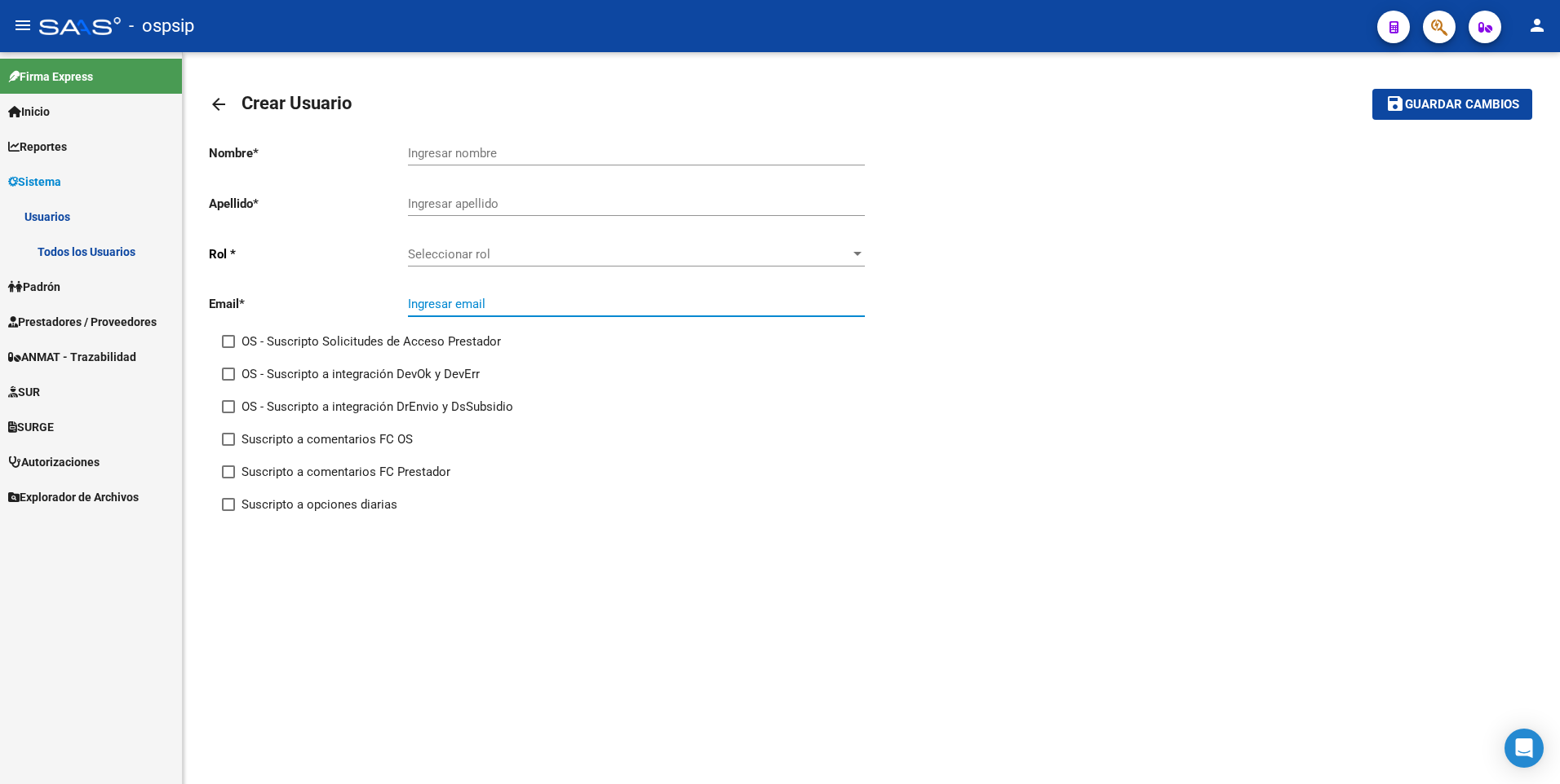
click at [455, 152] on input "Ingresar nombre" at bounding box center [637, 153] width 457 height 15
paste input "PRO CARE SERVICIOS DE SALUD S.A"
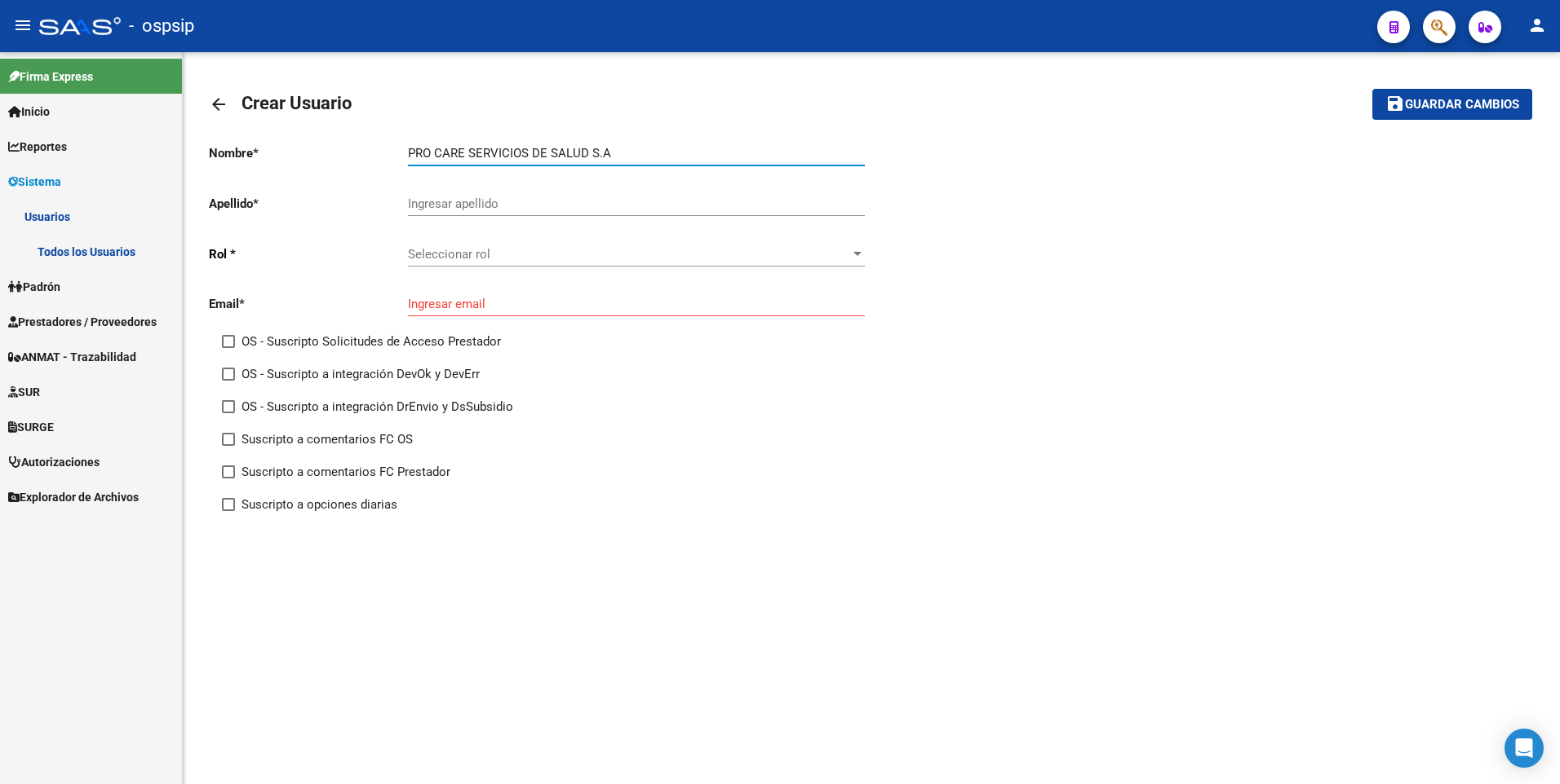
type input "PRO CARE SERVICIOS DE SALUD S.A"
click at [341, 193] on div "Nombre * PRO CARE SERVICIOS DE SALUD S.A Ingresar nombre Apellido * Ingresar ap…" at bounding box center [540, 329] width 662 height 397
click at [445, 206] on input "Ingresar apellido" at bounding box center [637, 204] width 457 height 15
type input "."
click at [753, 260] on span "Seleccionar rol" at bounding box center [630, 254] width 443 height 15
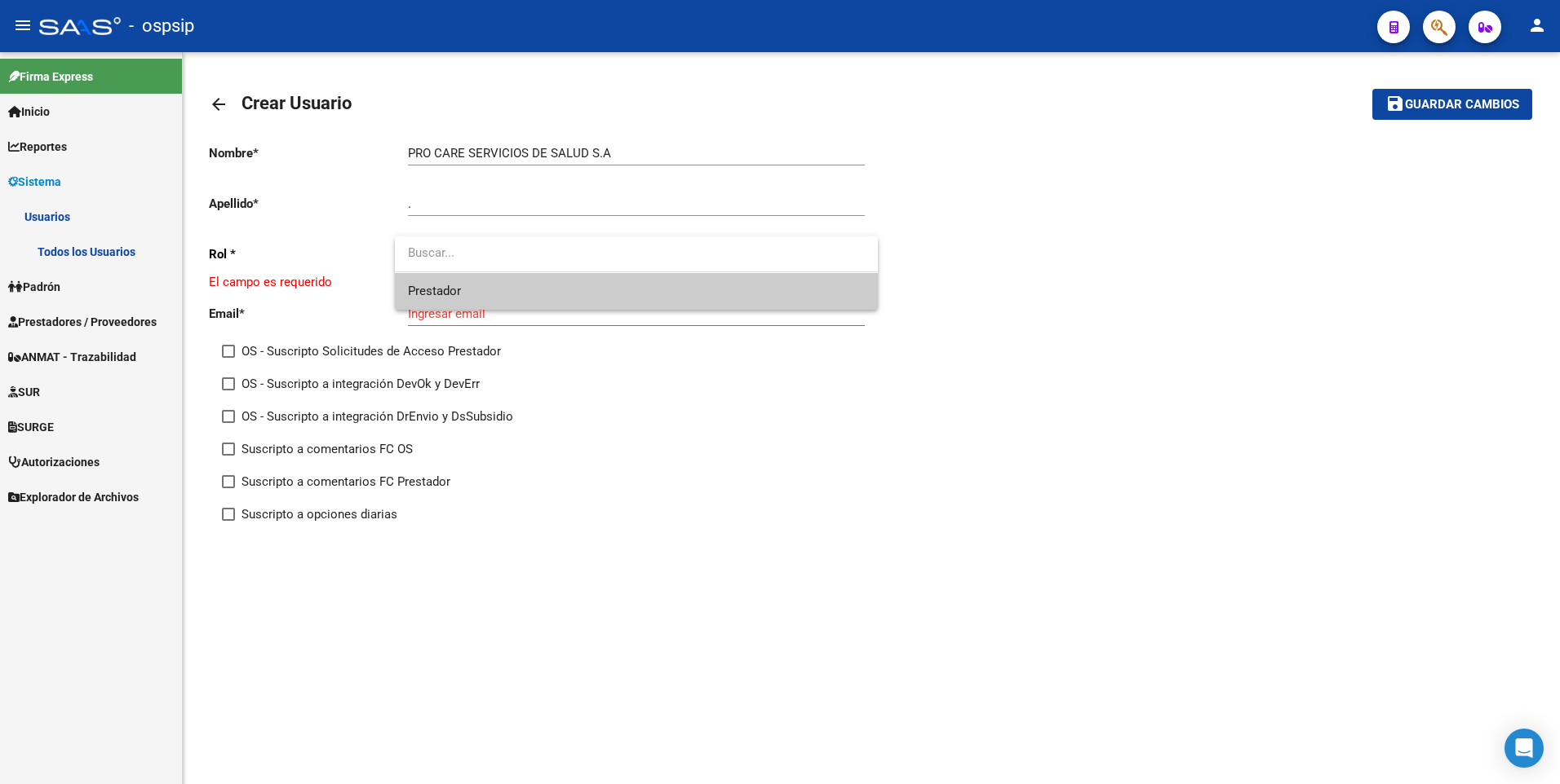
click at [490, 286] on span "Prestador" at bounding box center [637, 291] width 457 height 36
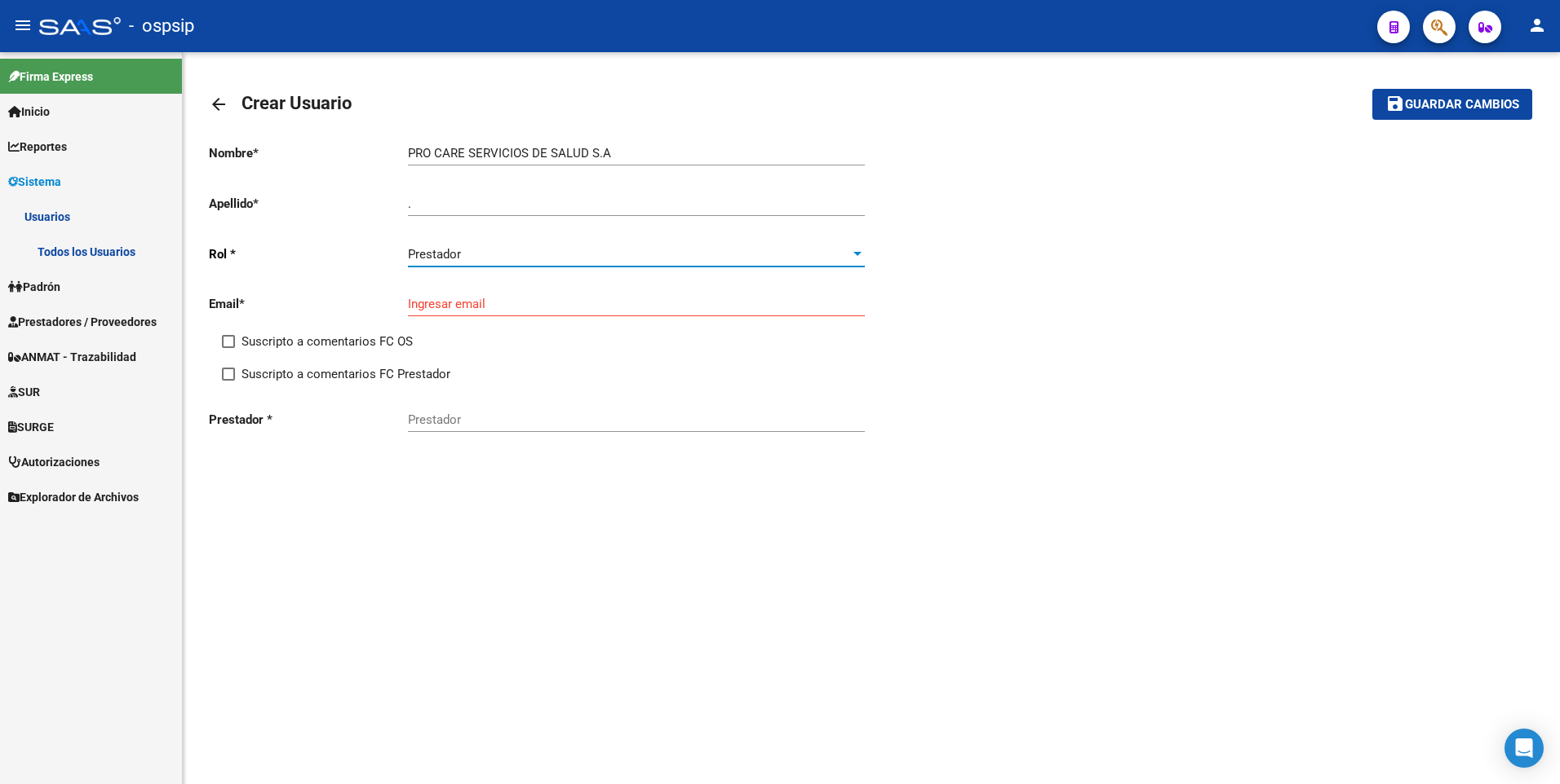
click at [483, 296] on div "Ingresar email" at bounding box center [637, 299] width 457 height 35
paste input "[PERSON_NAME][EMAIL_ADDRESS][PERSON_NAME][DOMAIN_NAME]"
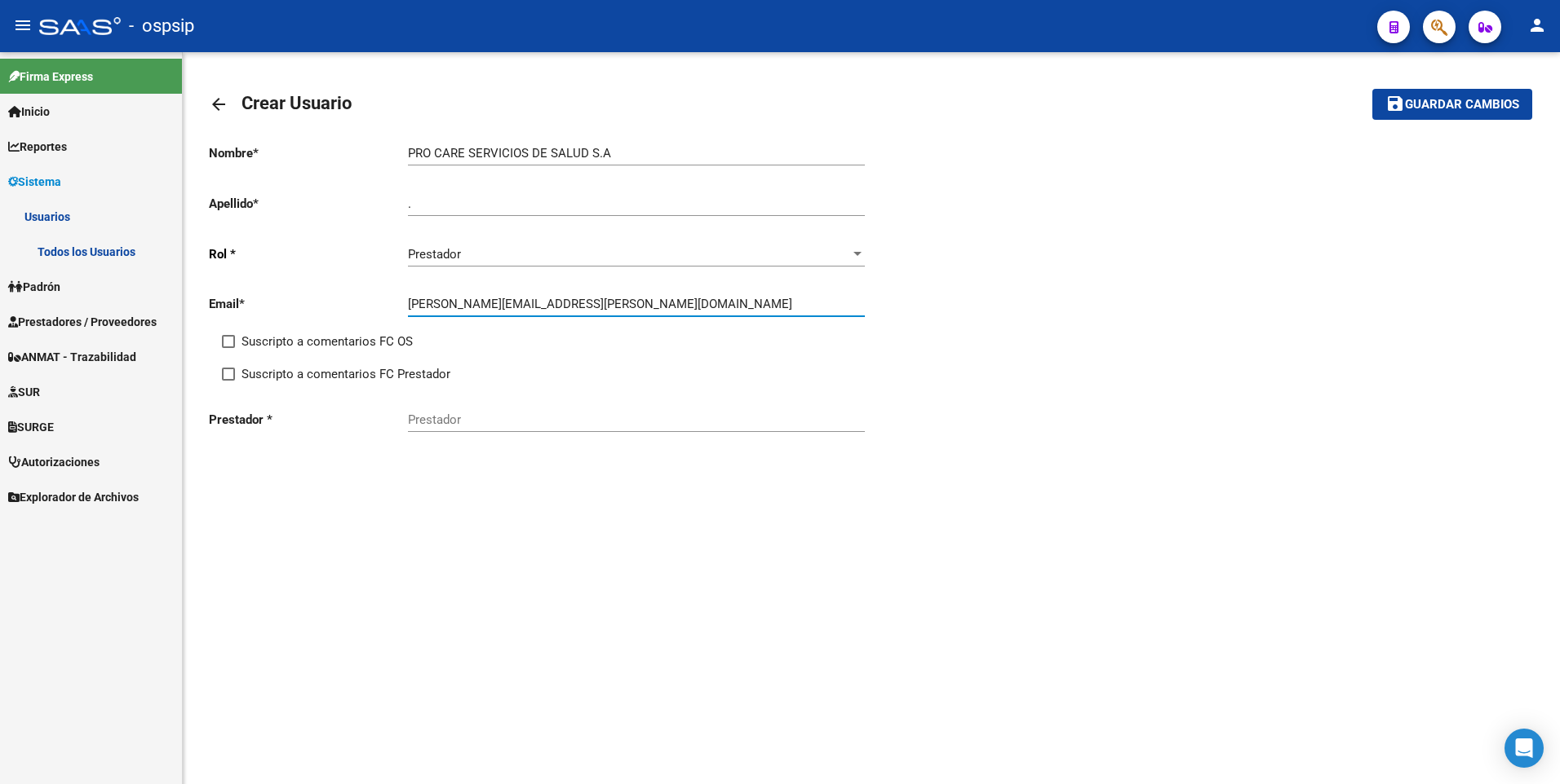
type input "[PERSON_NAME][EMAIL_ADDRESS][PERSON_NAME][DOMAIN_NAME]"
click at [496, 424] on input "Prestador" at bounding box center [637, 420] width 457 height 15
paste input "30-71154270-8"
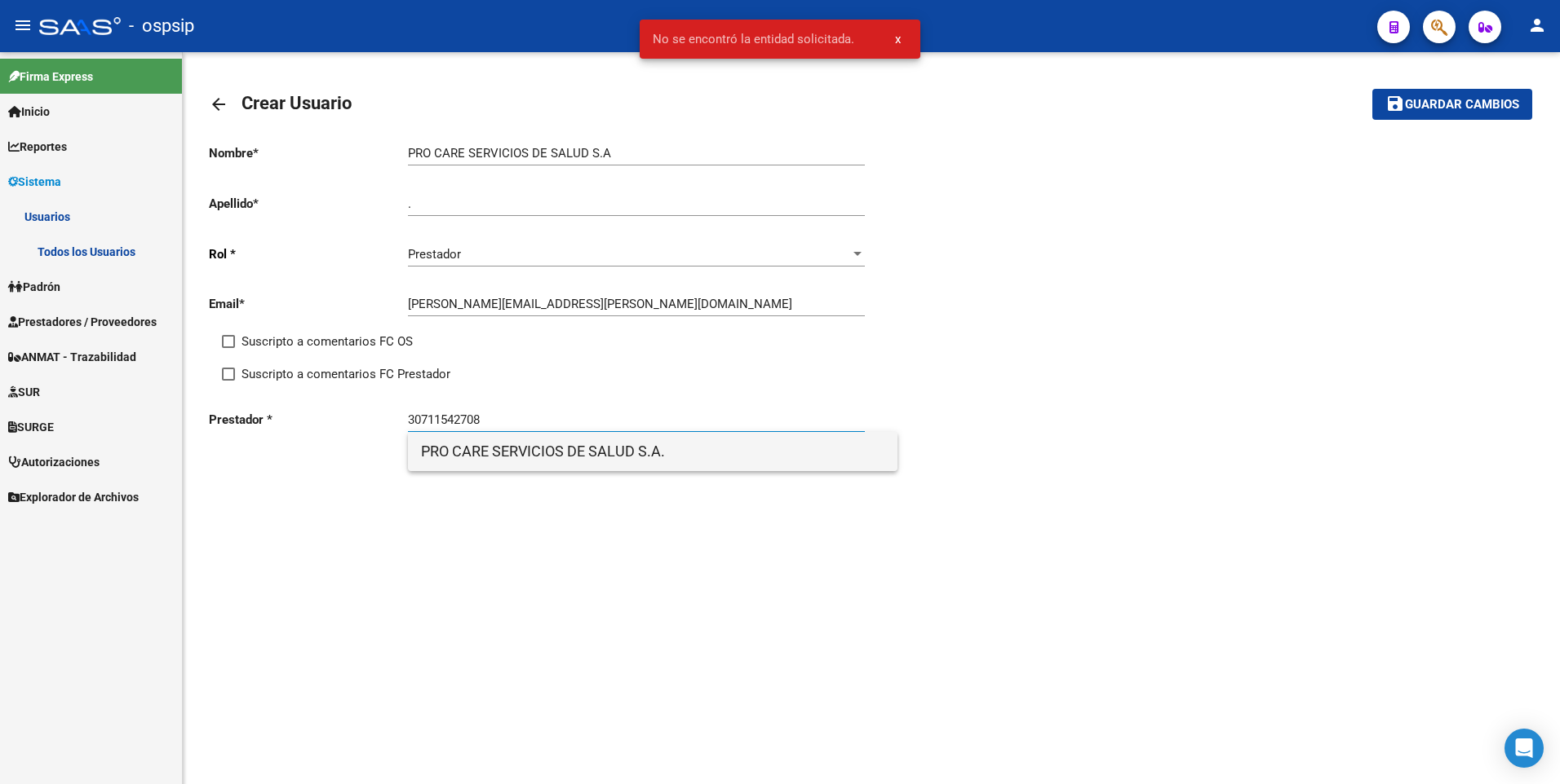
click at [505, 451] on span "PRO CARE SERVICIOS DE SALUD S.A." at bounding box center [652, 452] width 463 height 39
type input "PRO CARE SERVICIOS DE SALUD S.A."
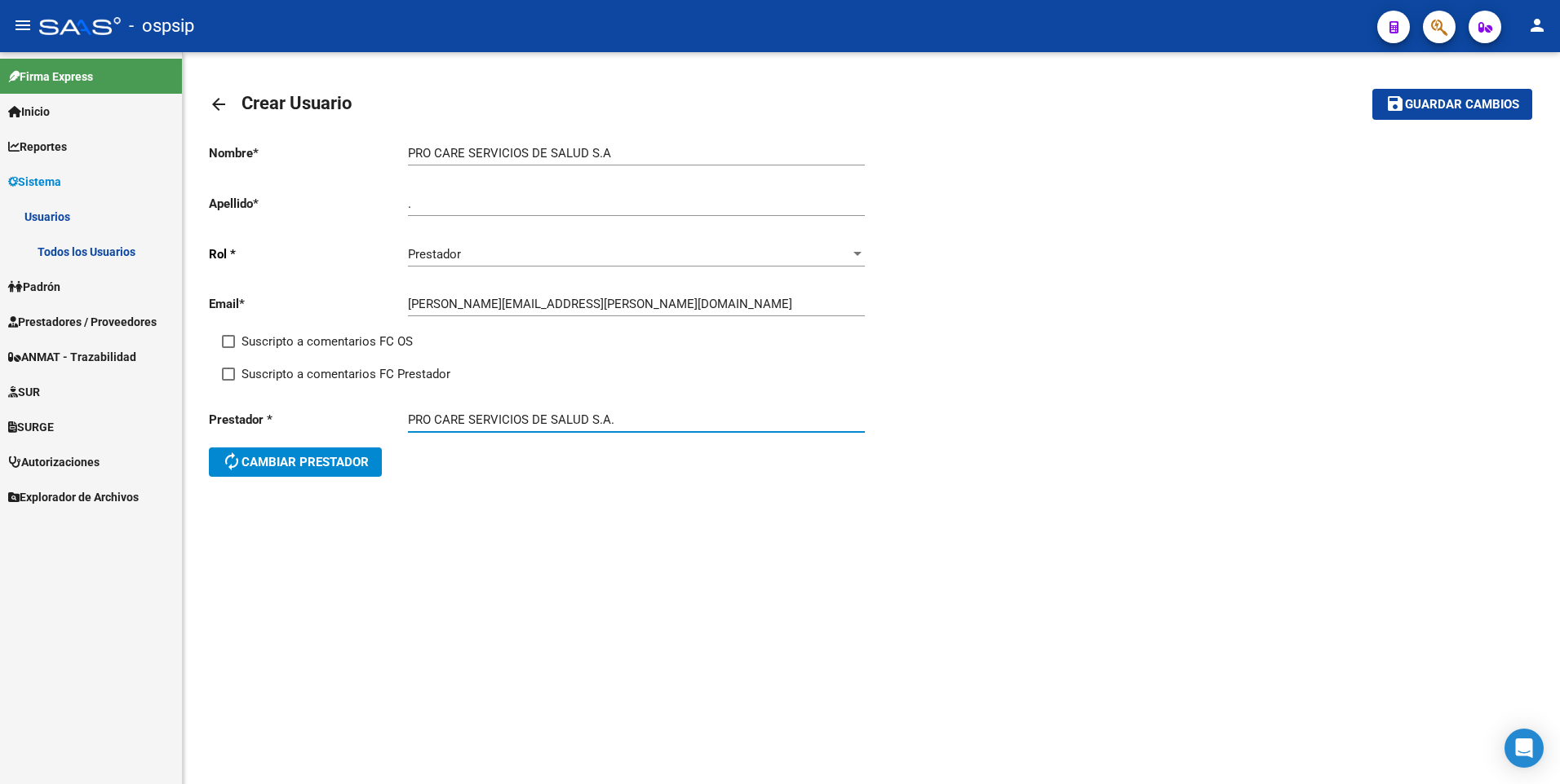
click at [651, 34] on div "- ospsip" at bounding box center [701, 25] width 1325 height 36
click at [1440, 112] on span "Guardar cambios" at bounding box center [1462, 105] width 115 height 15
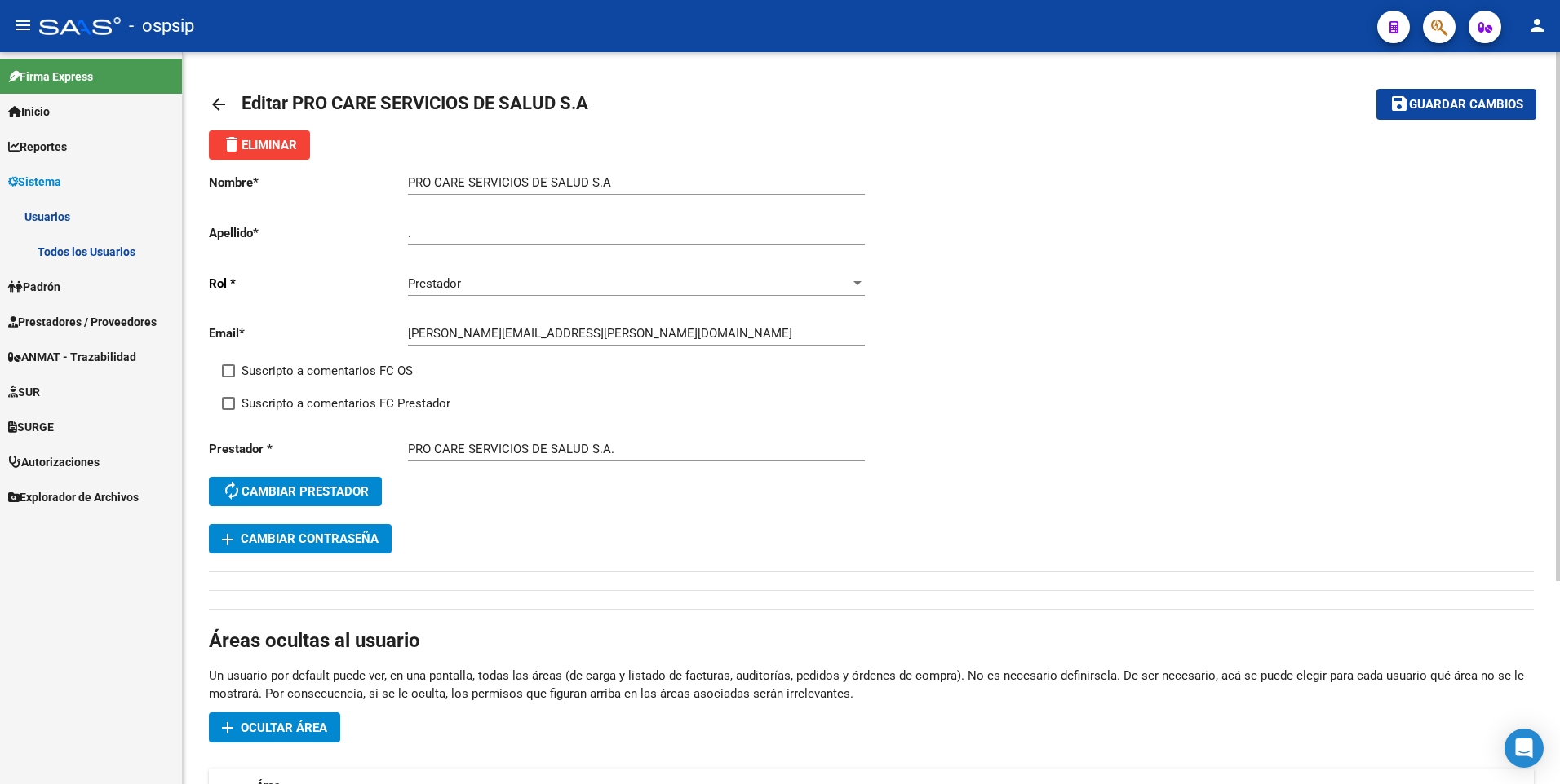
click at [116, 252] on link "Todos los Usuarios" at bounding box center [91, 252] width 182 height 35
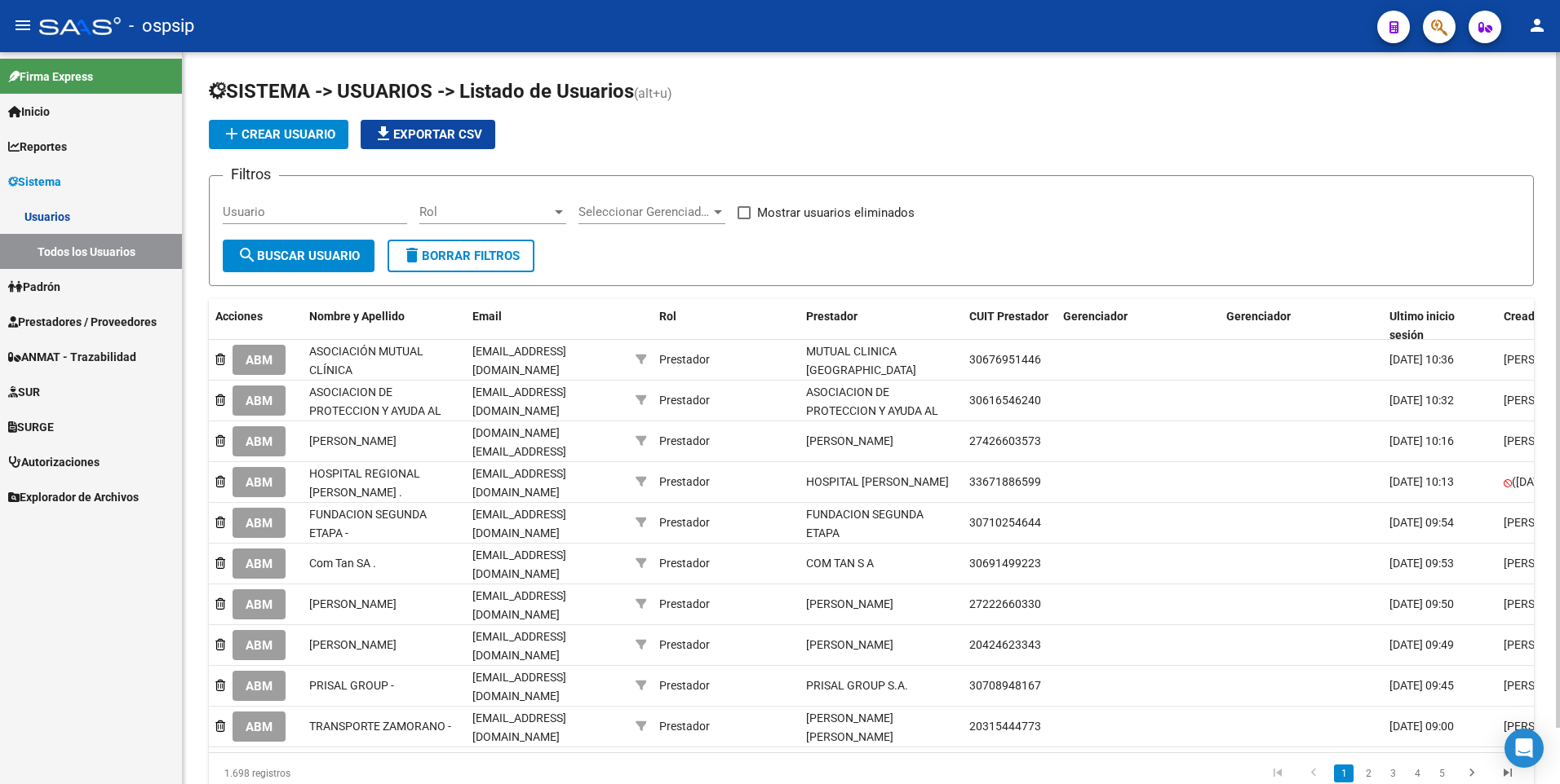
click at [306, 211] on input "Usuario" at bounding box center [314, 211] width 184 height 15
paste input "20403352757"
type input "20403352757"
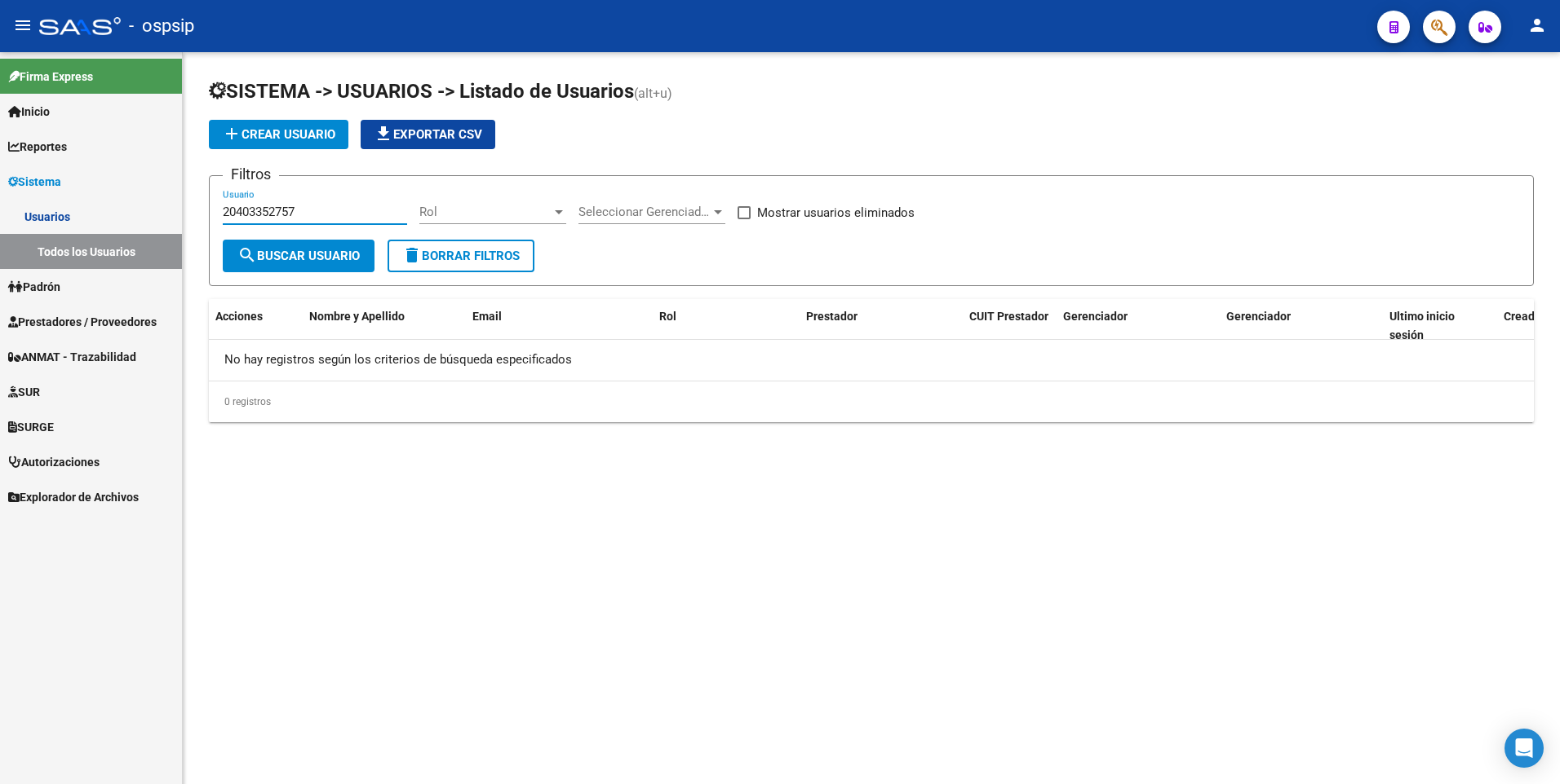
click at [306, 211] on input "20403352757" at bounding box center [314, 211] width 184 height 15
click at [330, 134] on span "add Crear Usuario" at bounding box center [279, 134] width 114 height 15
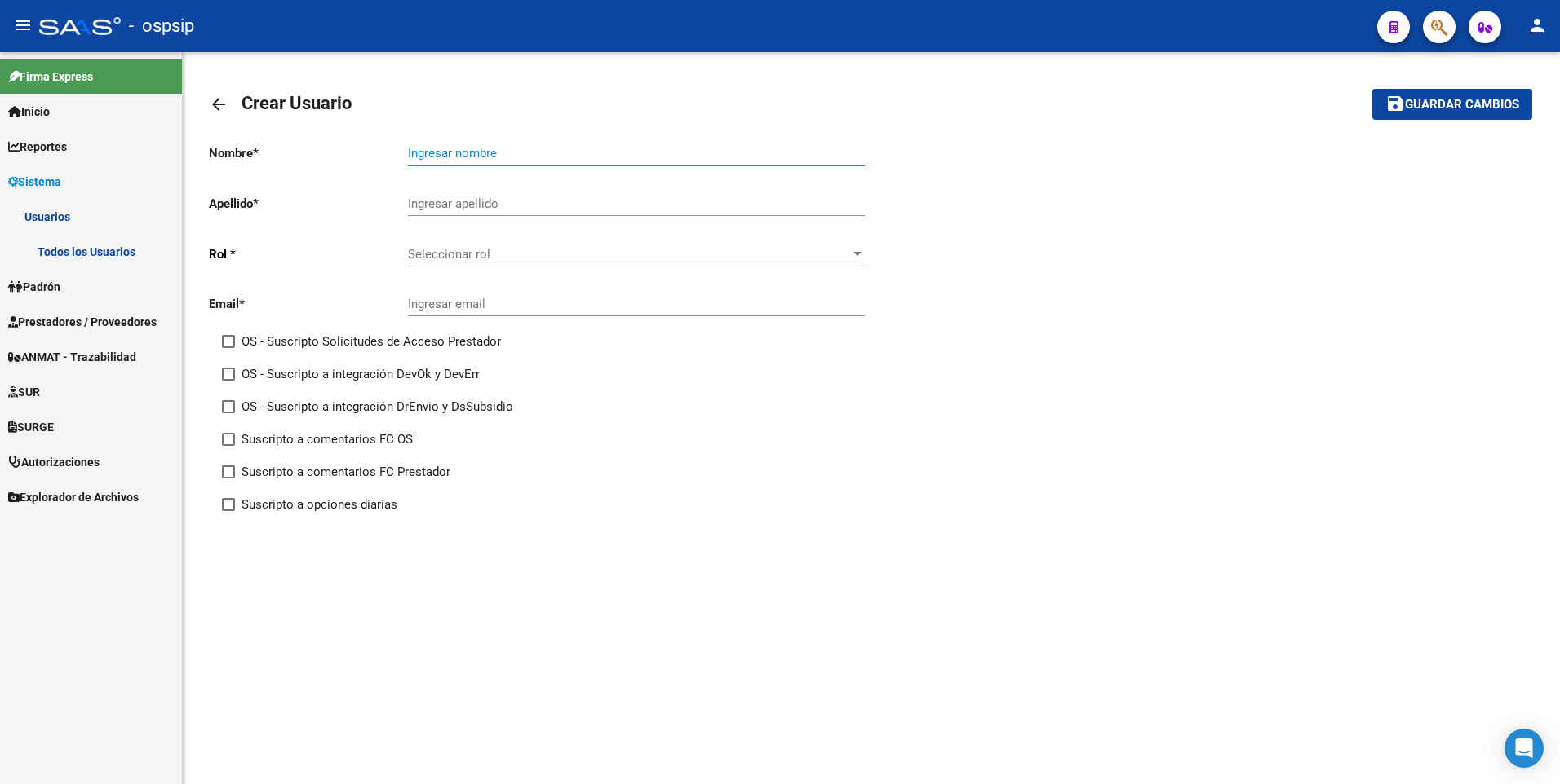
click at [485, 149] on input "Ingresar nombre" at bounding box center [637, 153] width 457 height 15
paste input "[PERSON_NAME]"
type input "[PERSON_NAME]"
click at [467, 203] on input "Ingresar apellido" at bounding box center [637, 204] width 457 height 15
type input "."
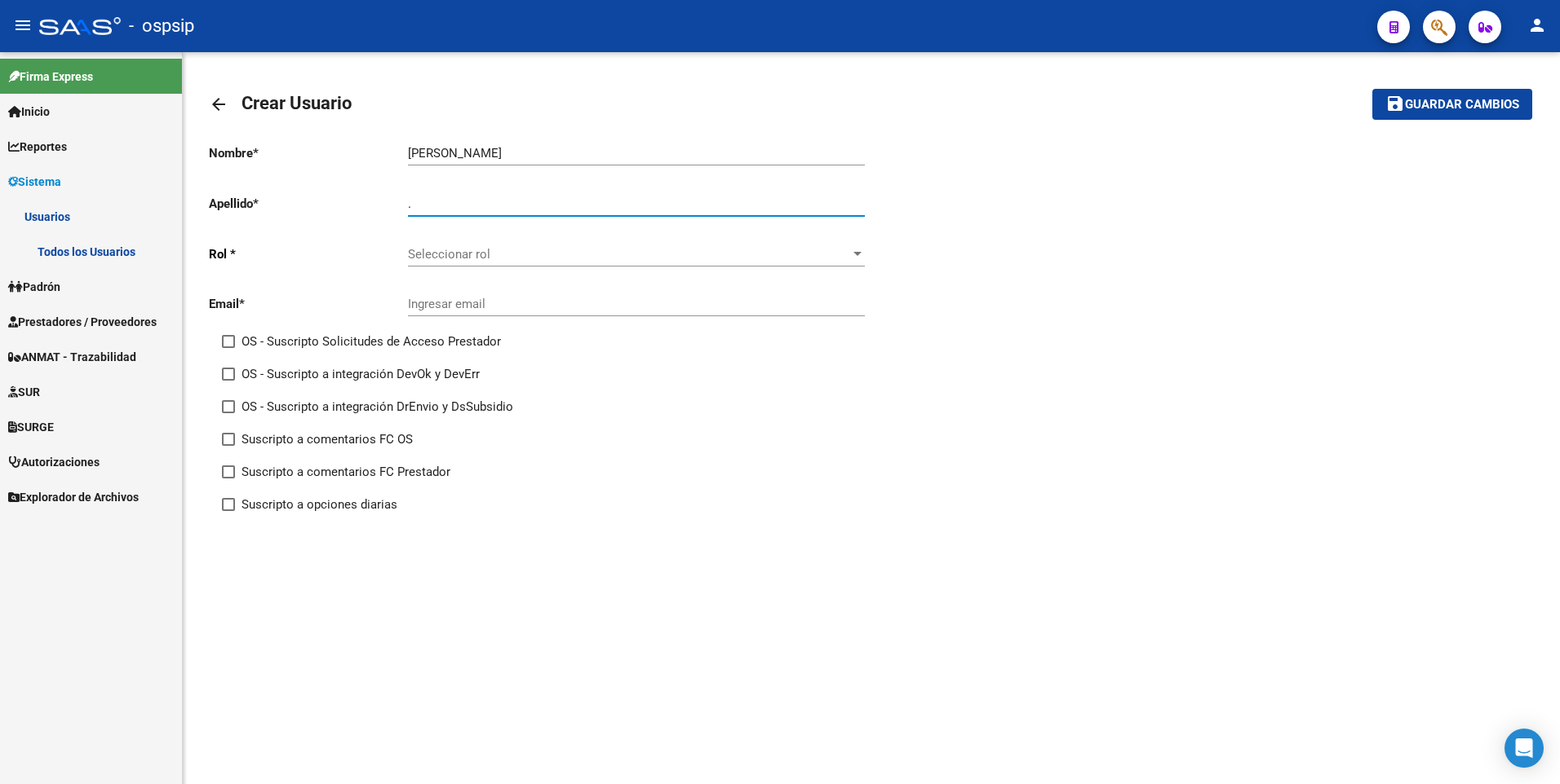
click at [419, 254] on span "Seleccionar rol" at bounding box center [630, 254] width 443 height 15
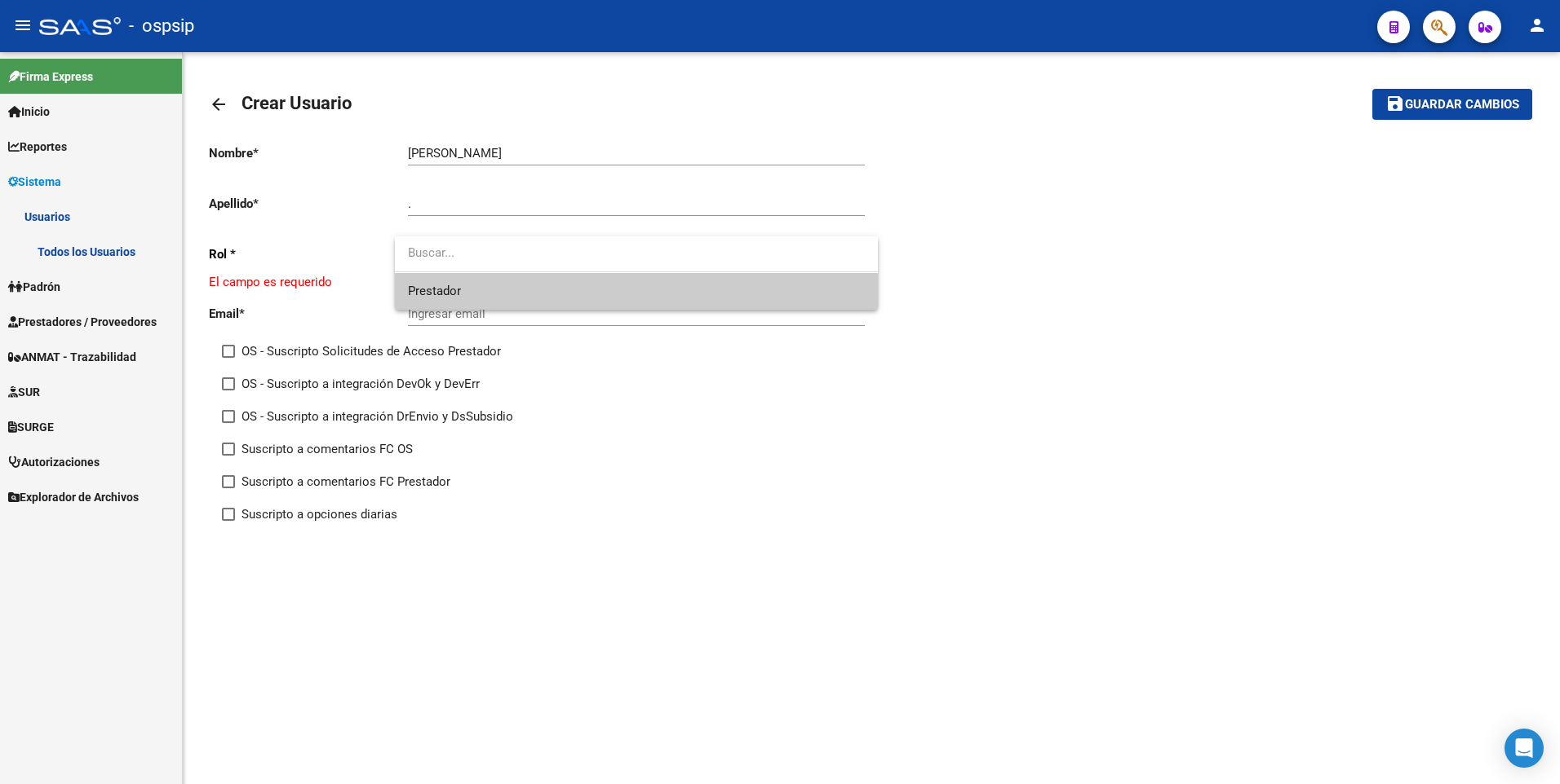
click at [467, 296] on span "Prestador" at bounding box center [637, 291] width 457 height 36
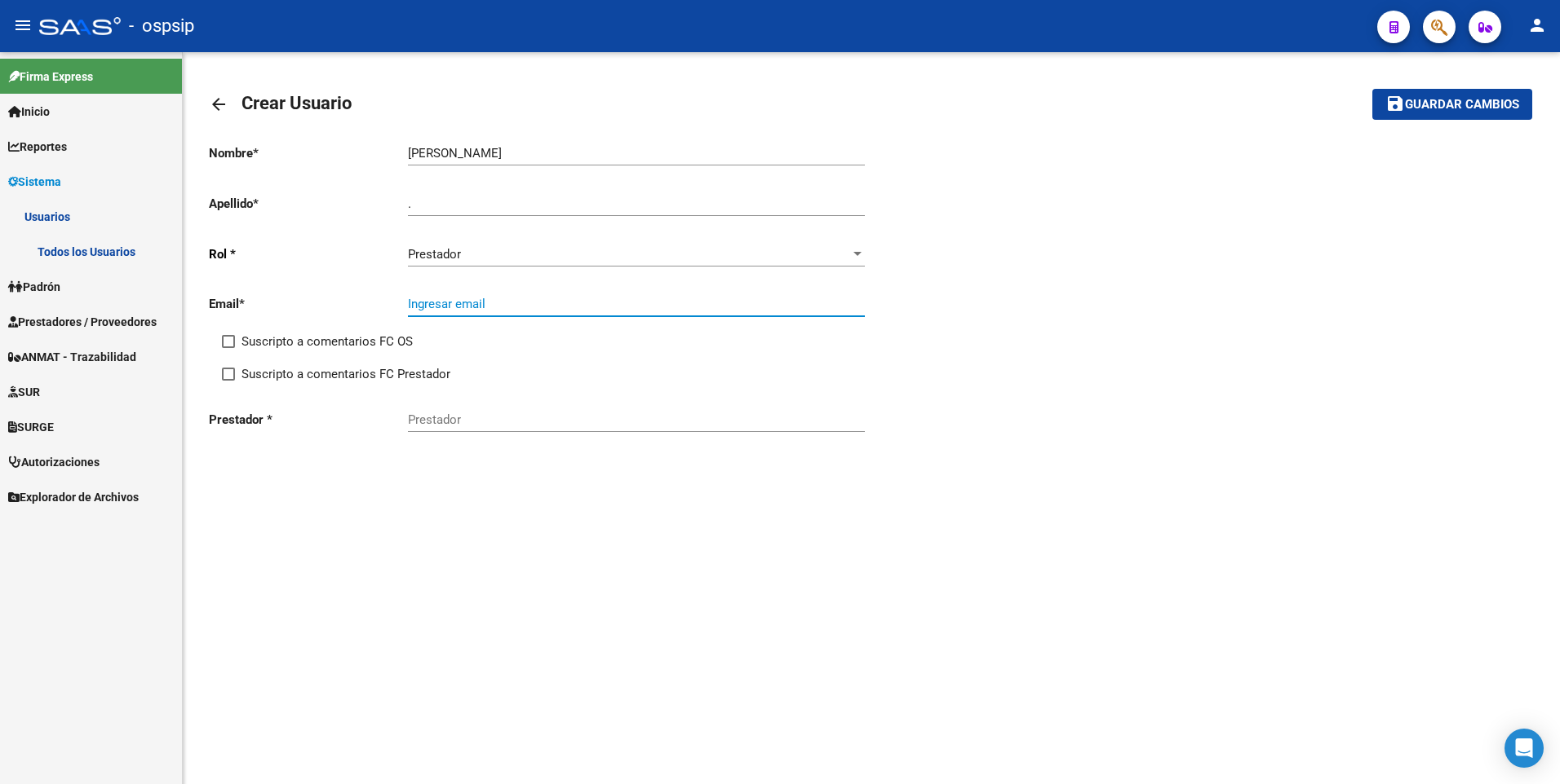
click at [463, 305] on input "Ingresar email" at bounding box center [637, 303] width 457 height 15
paste input "[EMAIL_ADDRESS][DOMAIN_NAME]"
type input "[EMAIL_ADDRESS][DOMAIN_NAME]"
click at [481, 415] on input "Prestador" at bounding box center [637, 420] width 457 height 15
paste input "20403352757"
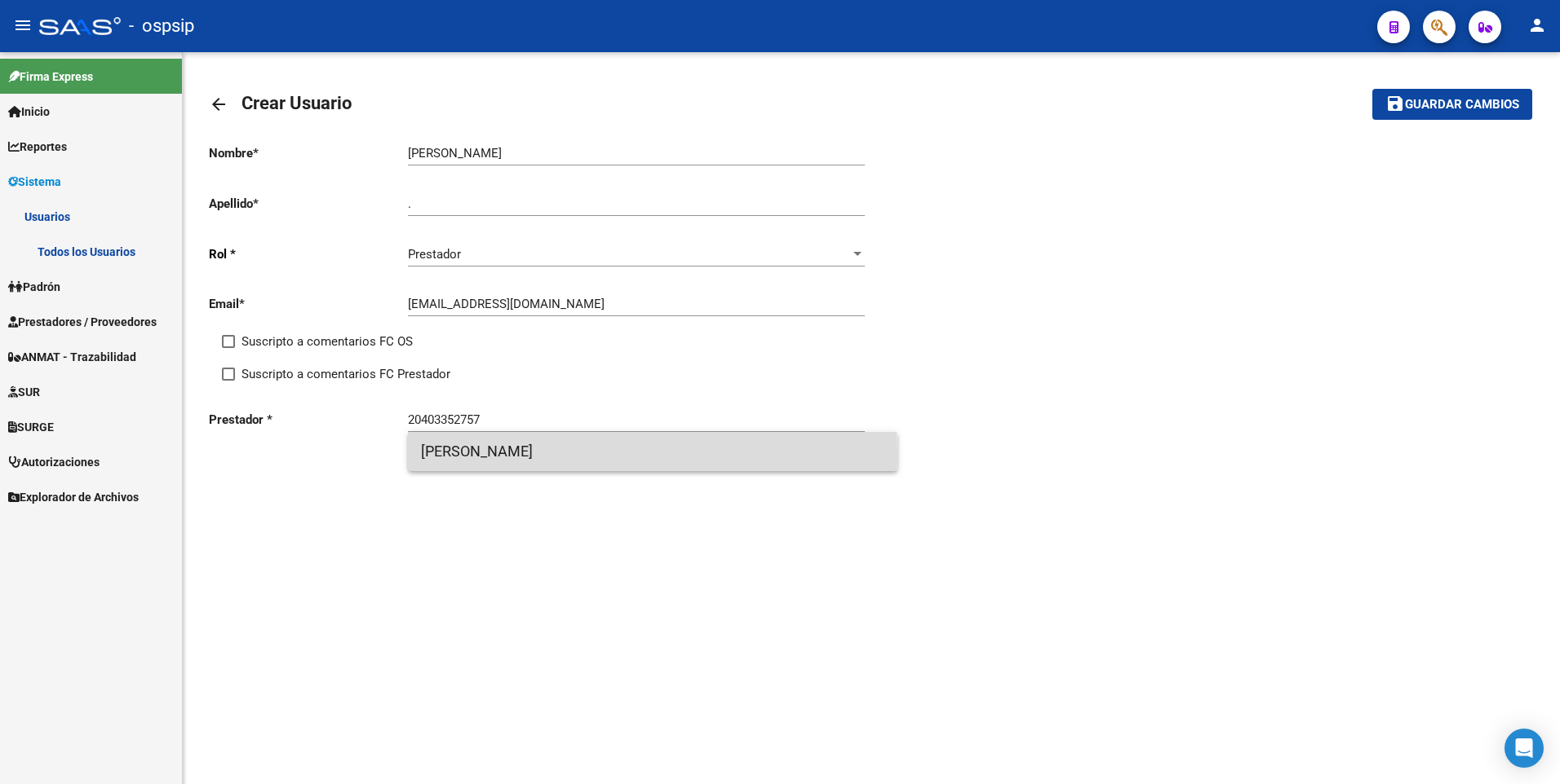
click at [482, 456] on span "[PERSON_NAME]" at bounding box center [652, 452] width 463 height 39
type input "[PERSON_NAME]"
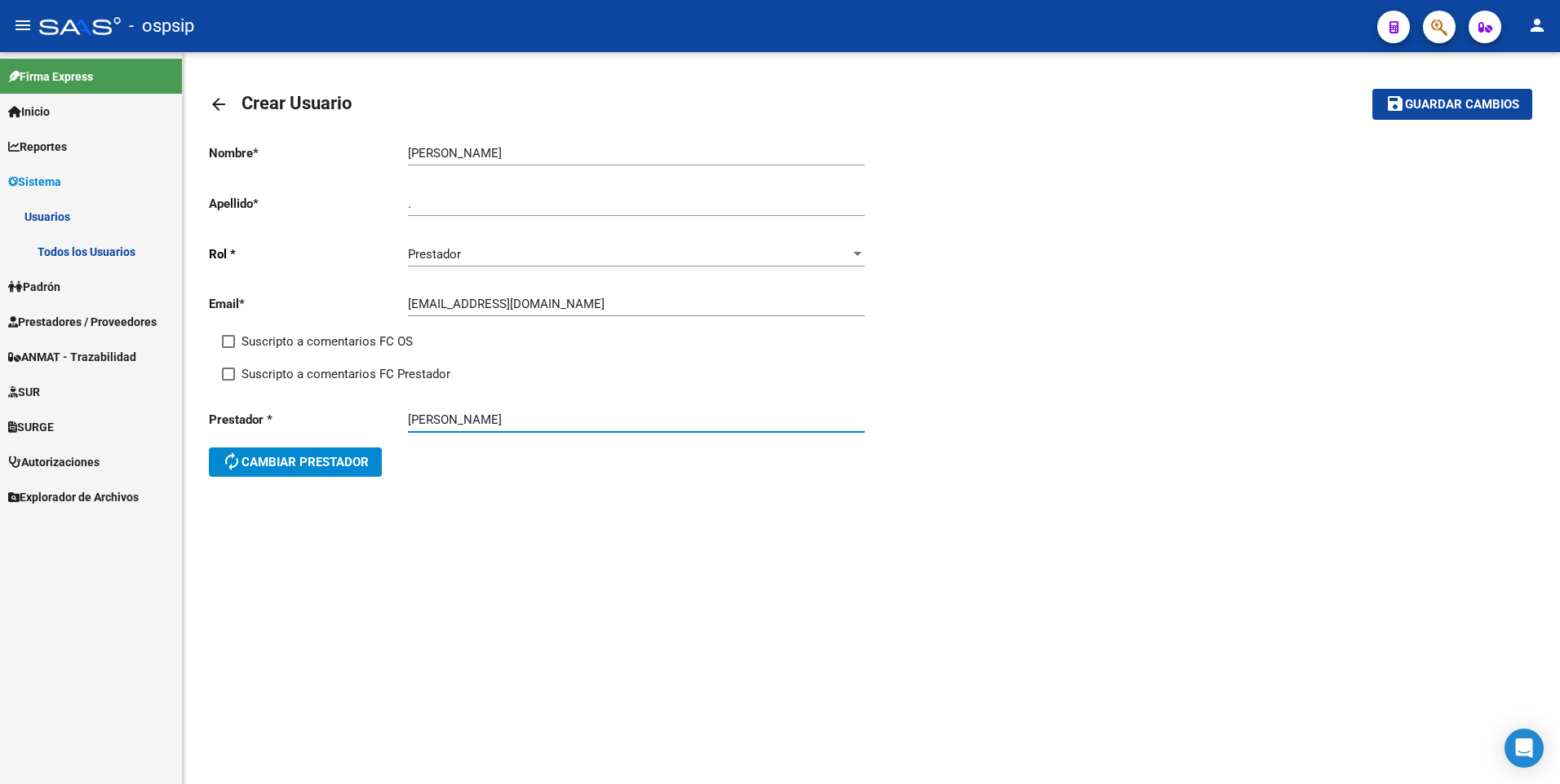
click at [1468, 110] on span "Guardar cambios" at bounding box center [1462, 105] width 115 height 15
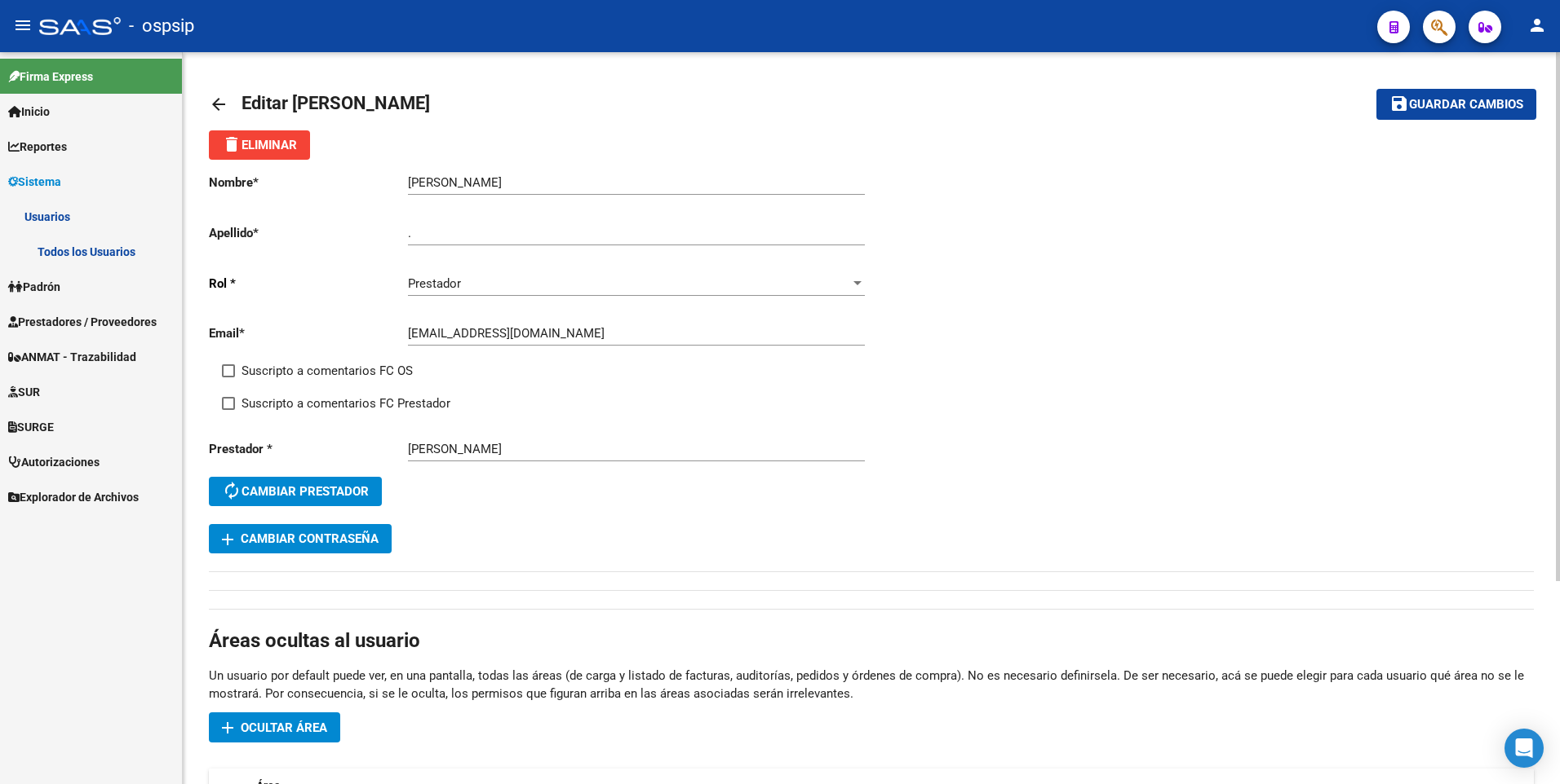
click at [97, 324] on span "Prestadores / Proveedores" at bounding box center [82, 322] width 149 height 18
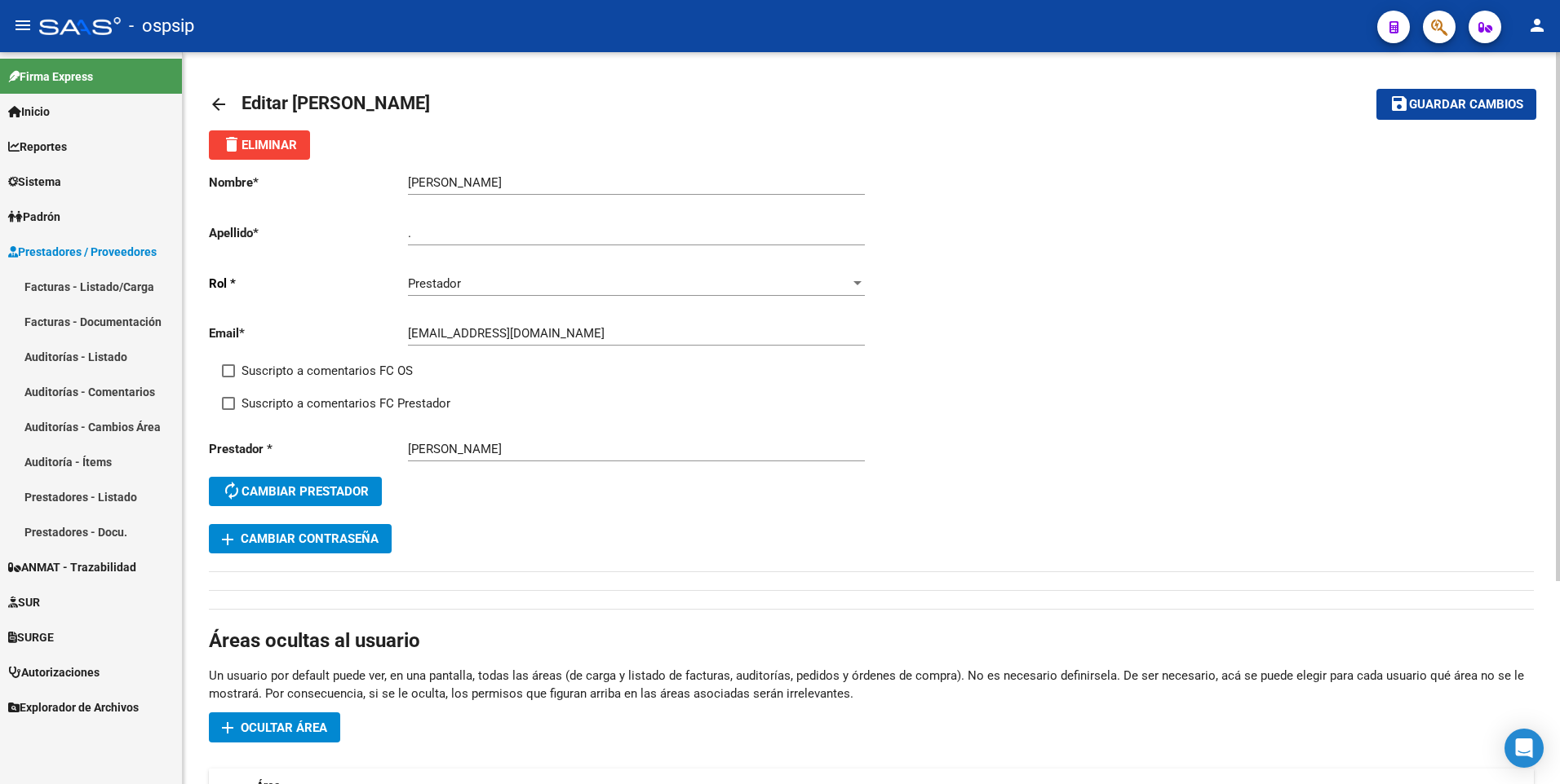
click at [103, 290] on link "Facturas - Listado/Carga" at bounding box center [91, 287] width 182 height 35
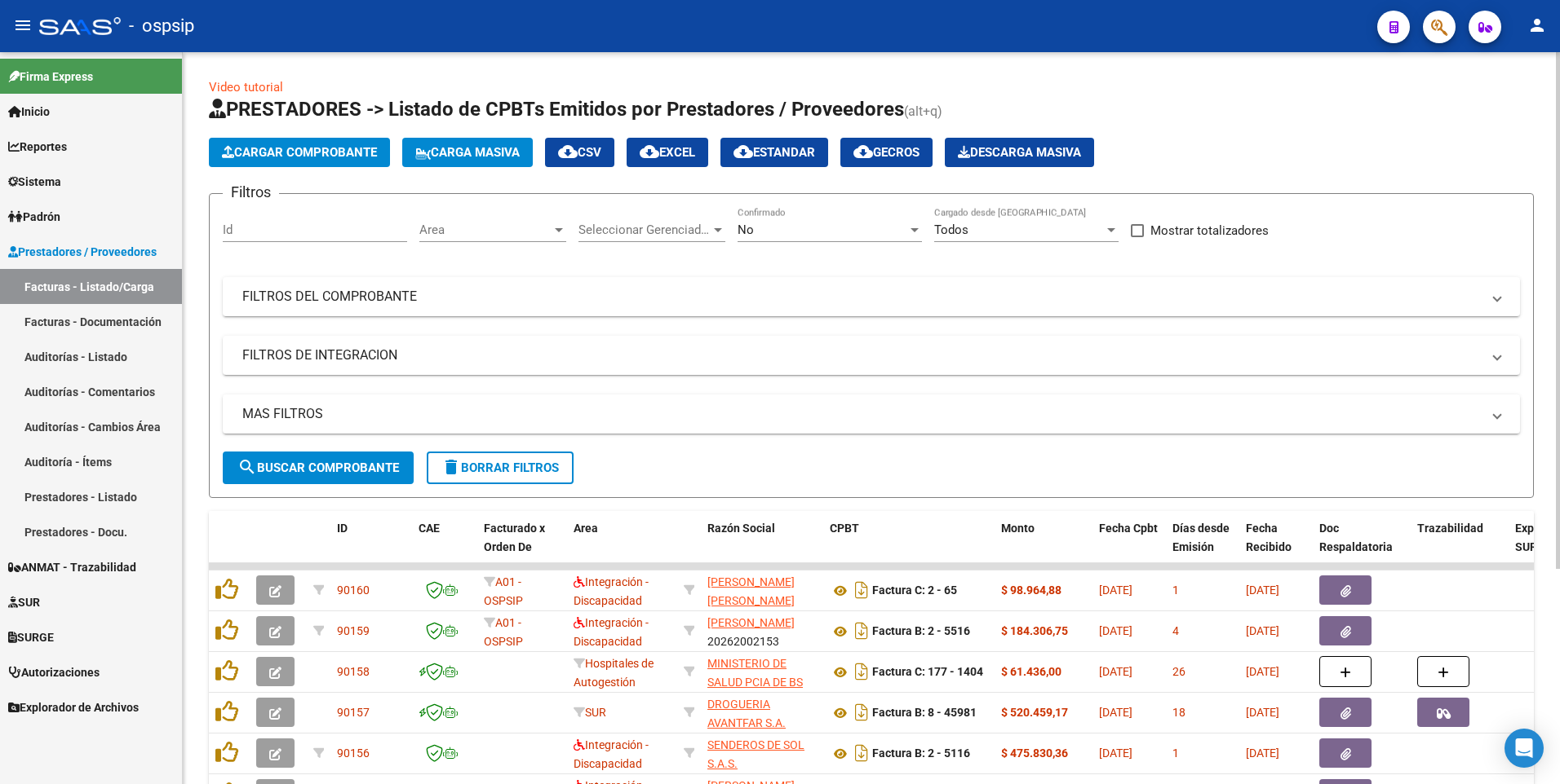
click at [95, 289] on link "Facturas - Listado/Carga" at bounding box center [91, 287] width 182 height 35
click at [118, 252] on span "Prestadores / Proveedores" at bounding box center [82, 252] width 149 height 18
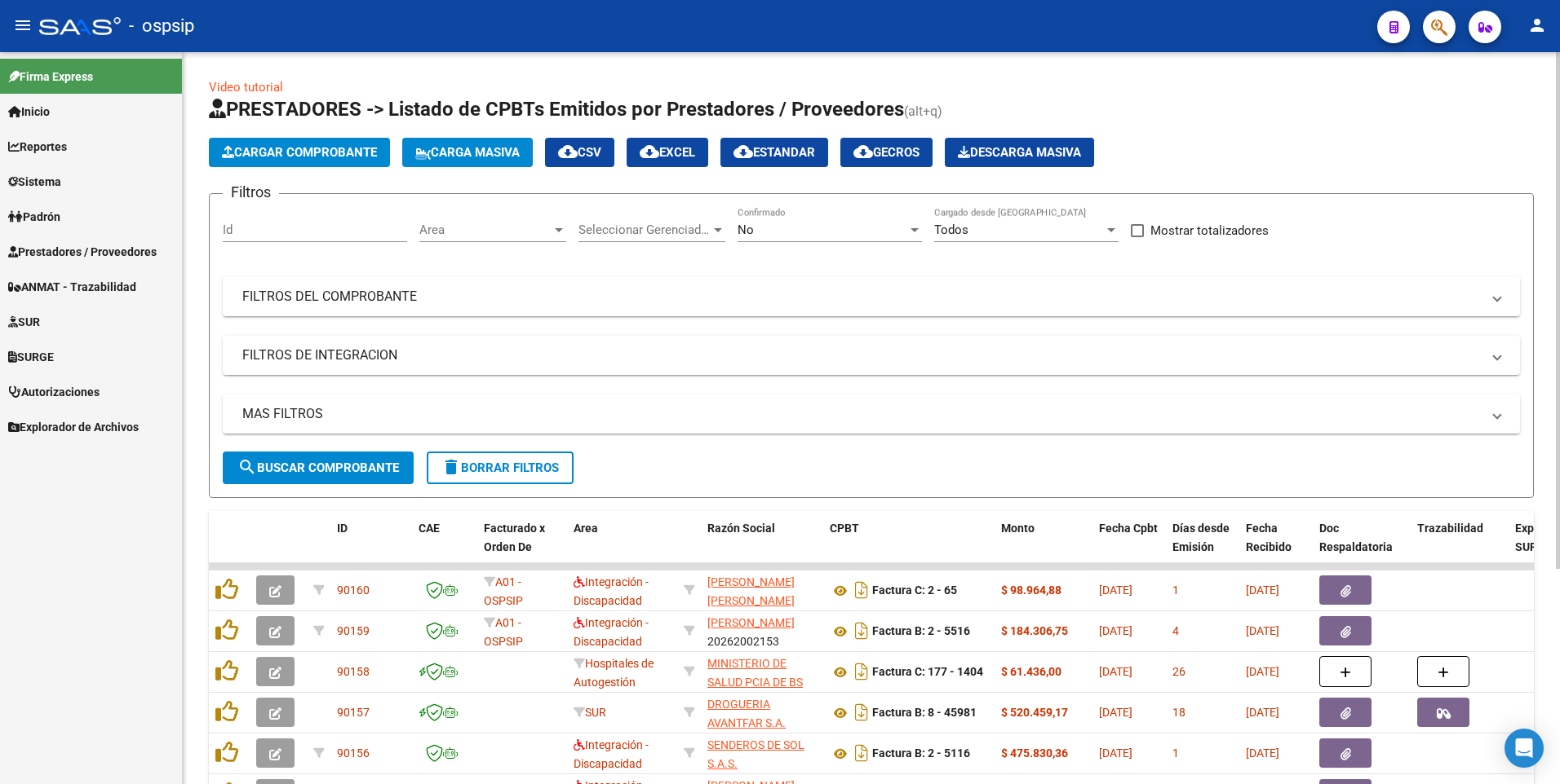
click at [812, 227] on div "No" at bounding box center [822, 229] width 169 height 15
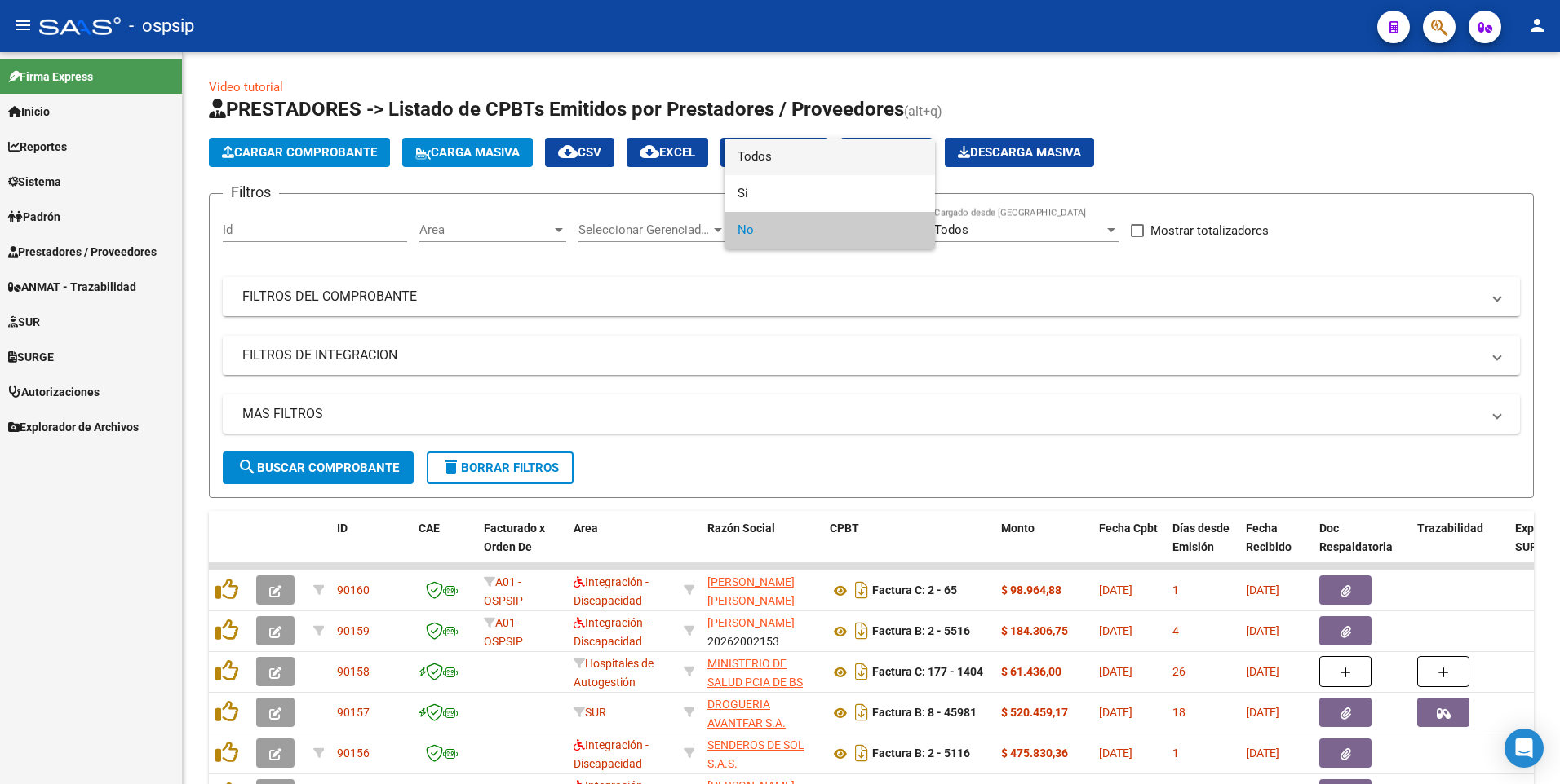
click at [816, 144] on span "Todos" at bounding box center [829, 157] width 184 height 36
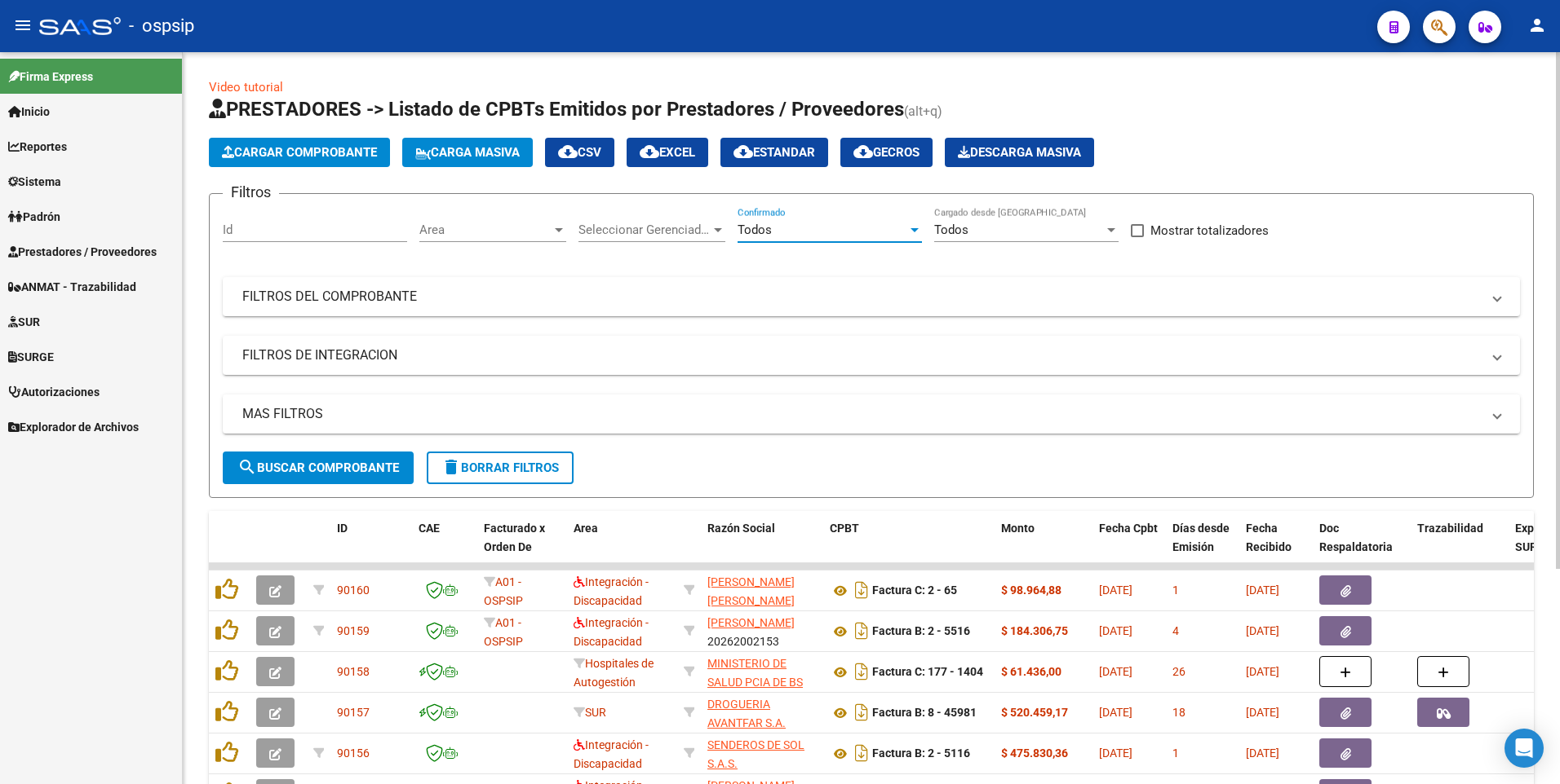
click at [355, 463] on span "search Buscar Comprobante" at bounding box center [317, 468] width 162 height 15
click at [869, 300] on mat-panel-title "FILTROS DEL COMPROBANTE" at bounding box center [861, 297] width 1239 height 18
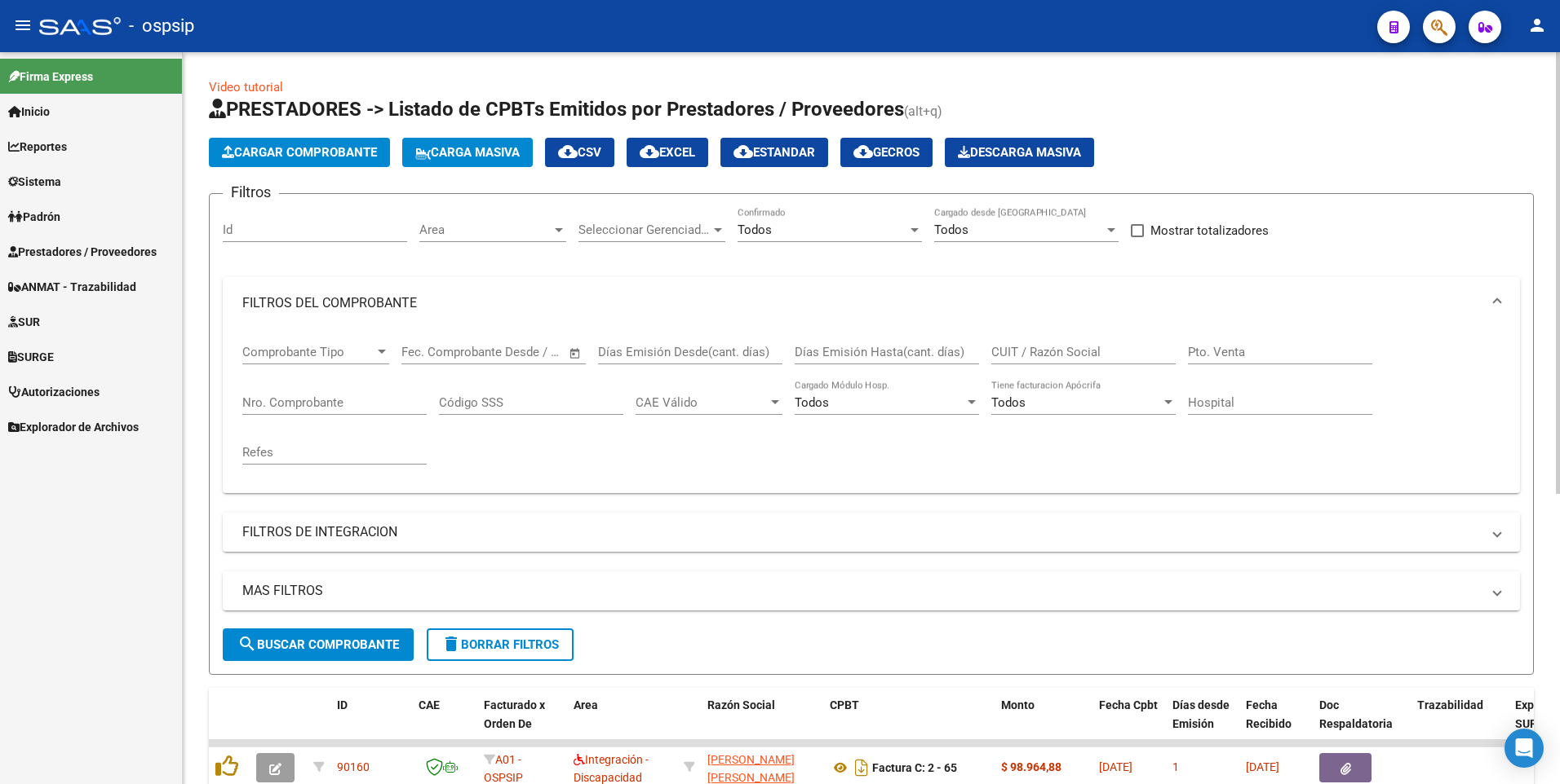
click at [1099, 352] on input "CUIT / Razón Social" at bounding box center [1083, 351] width 184 height 15
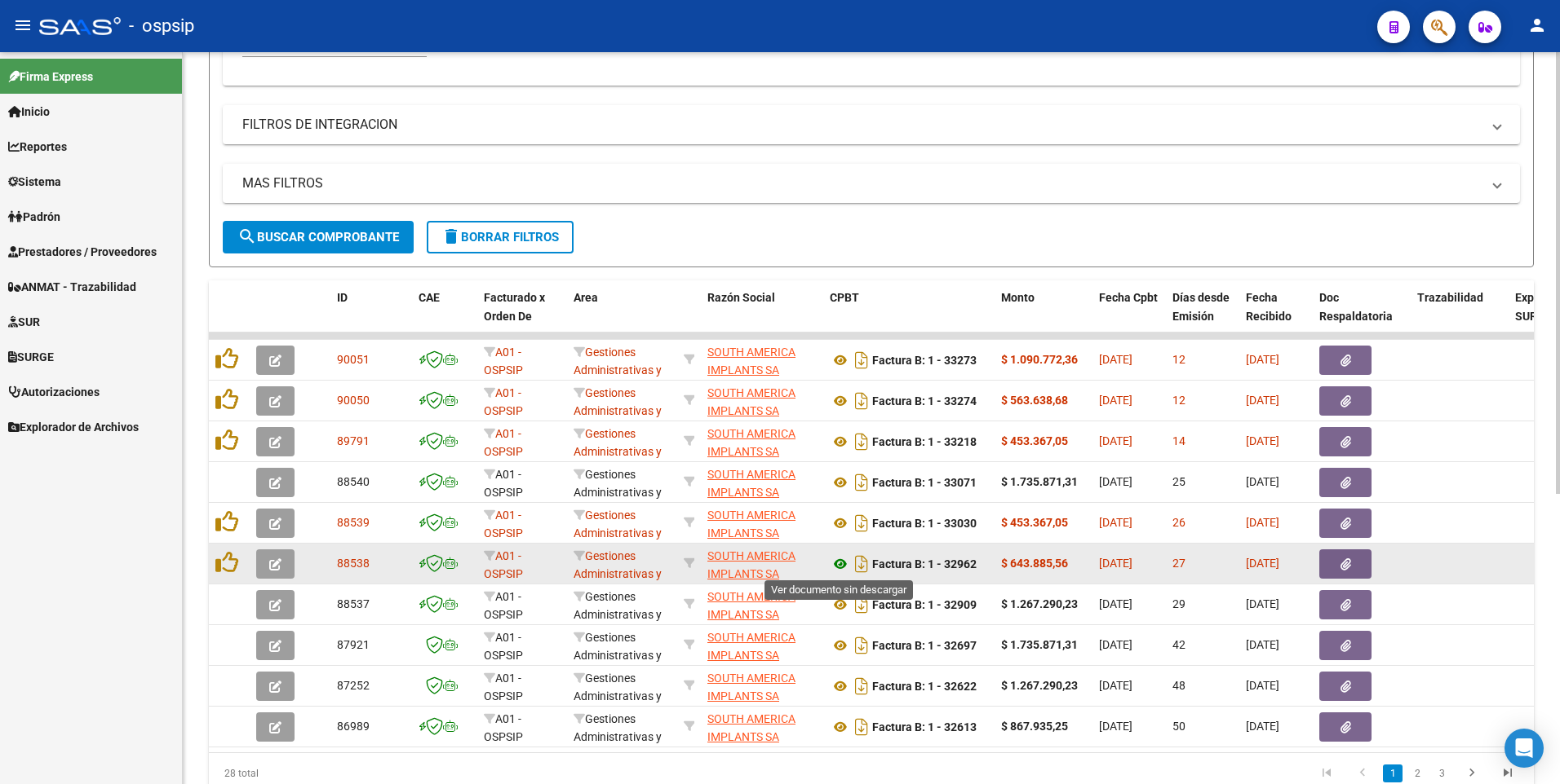
type input "30711903522"
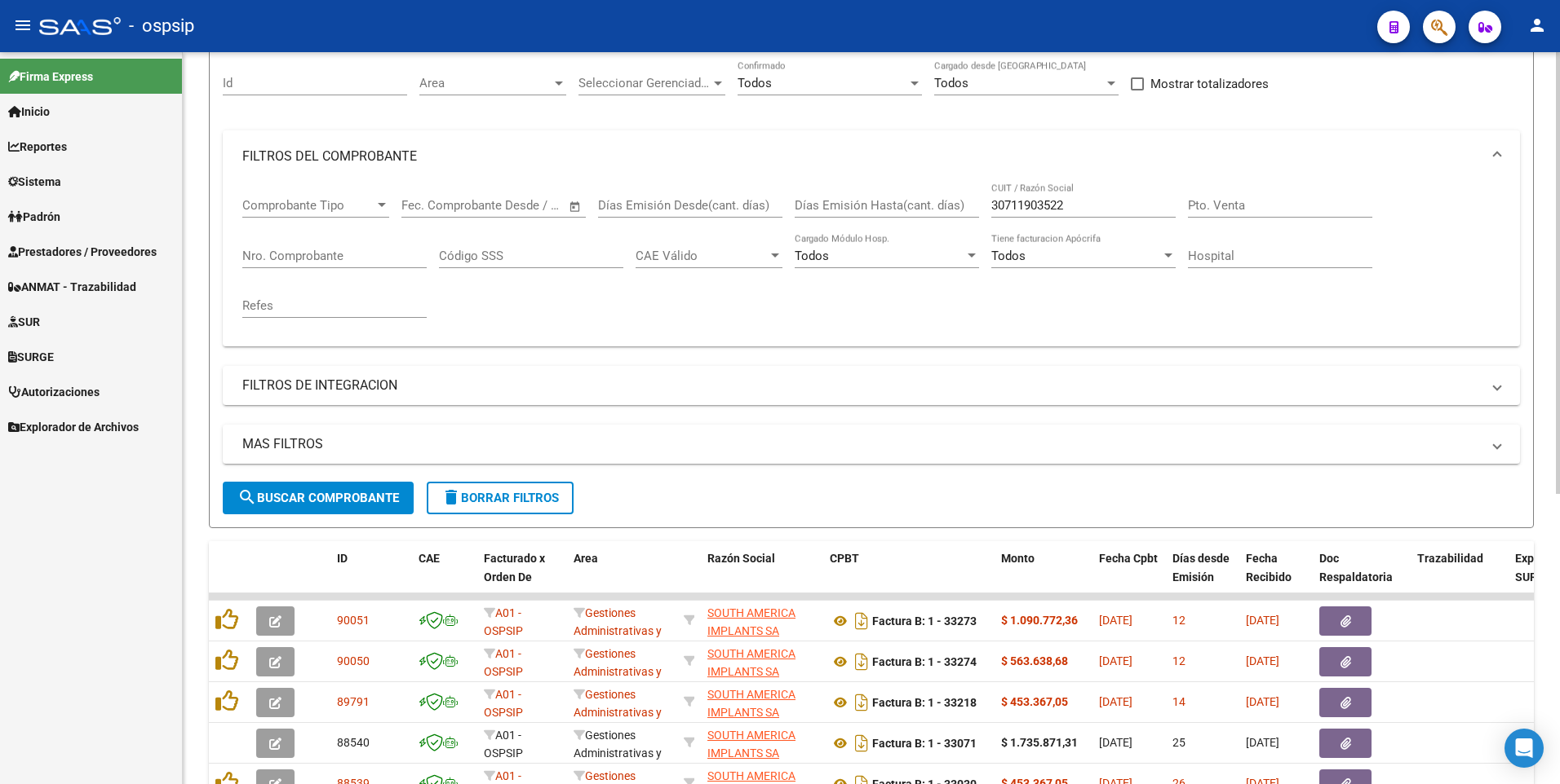
scroll to position [163, 0]
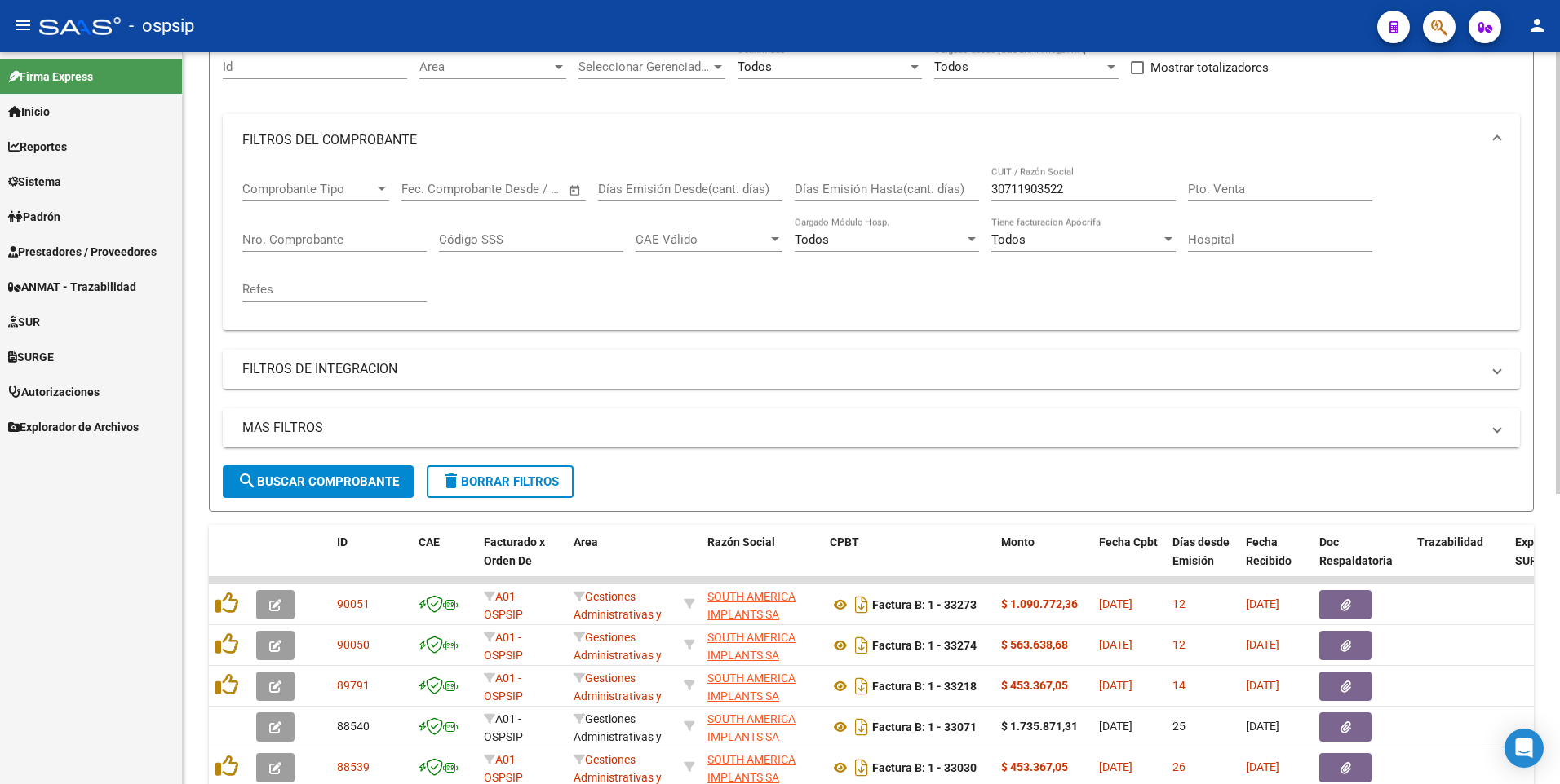
click at [513, 484] on span "delete Borrar Filtros" at bounding box center [500, 482] width 118 height 15
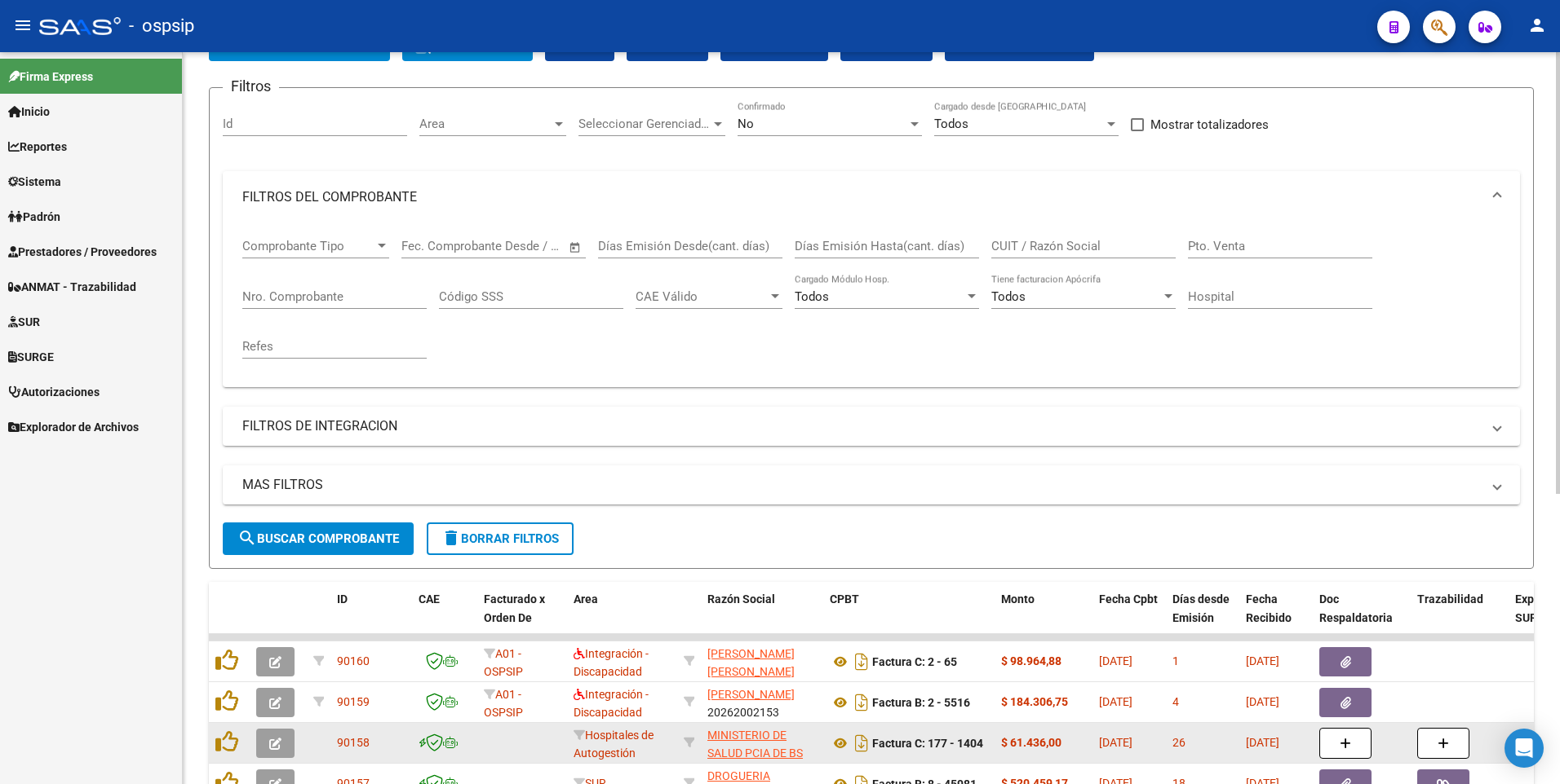
scroll to position [0, 0]
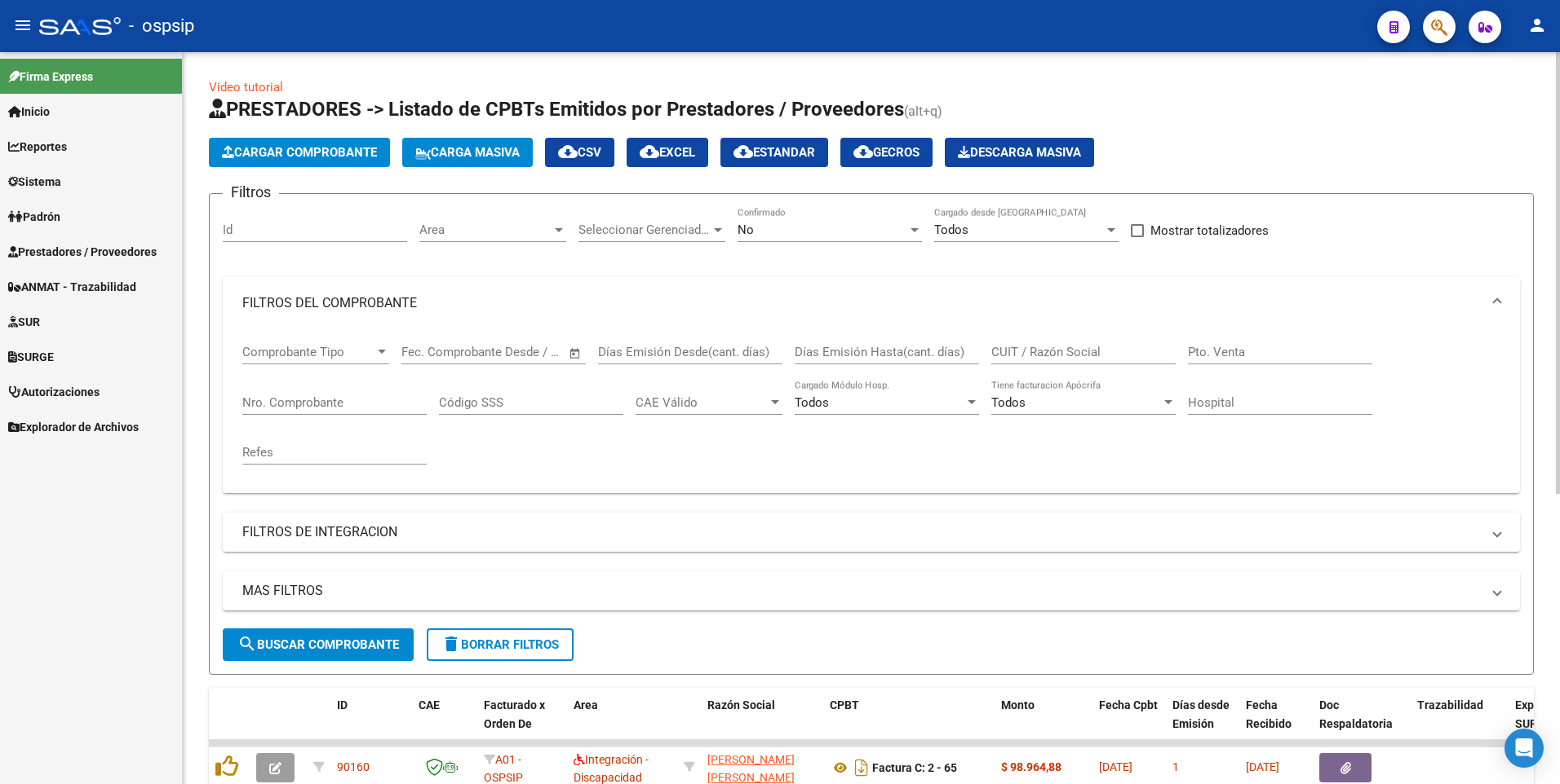
click at [516, 652] on span "delete Borrar Filtros" at bounding box center [500, 644] width 118 height 15
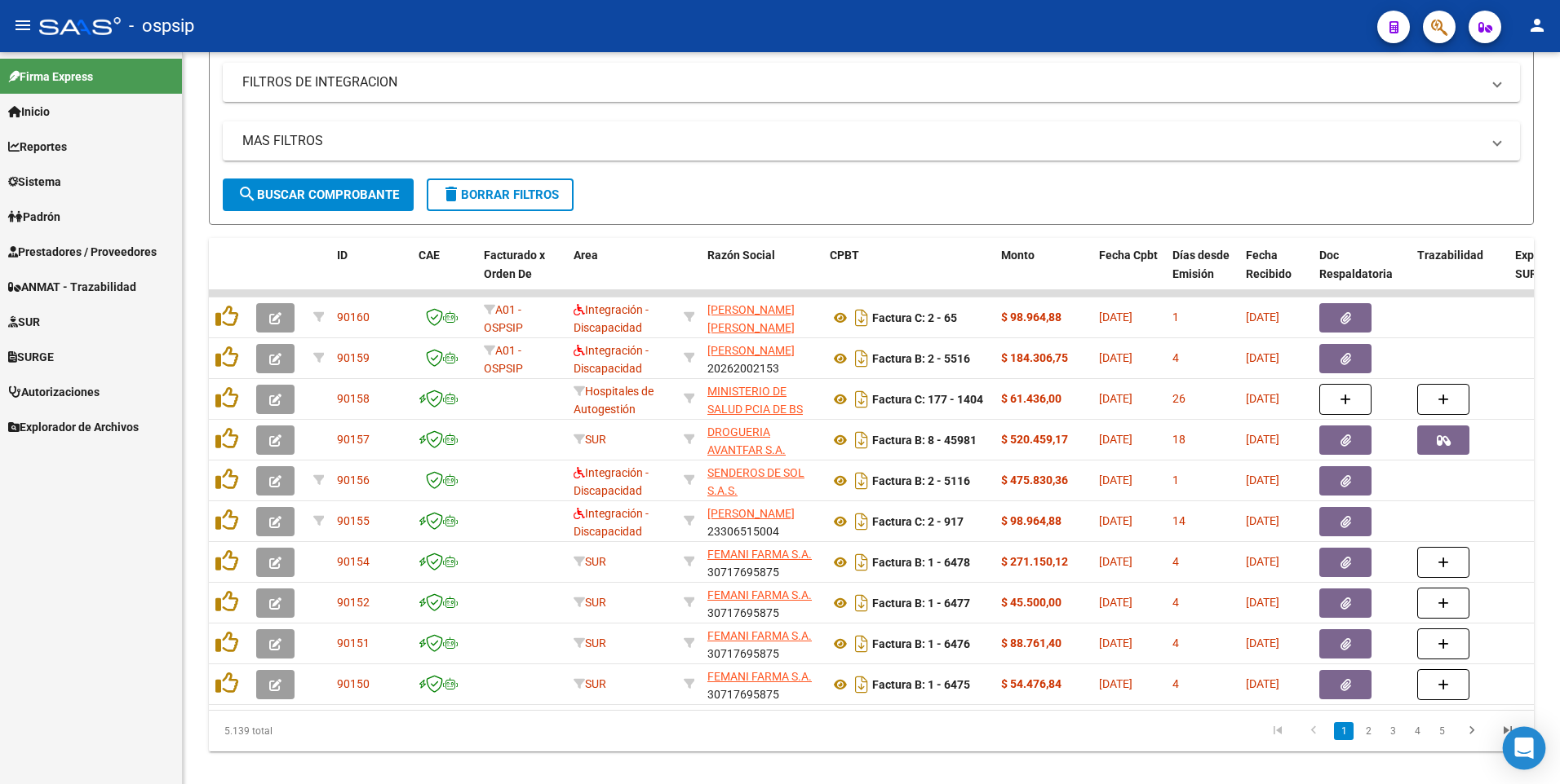
scroll to position [482, 0]
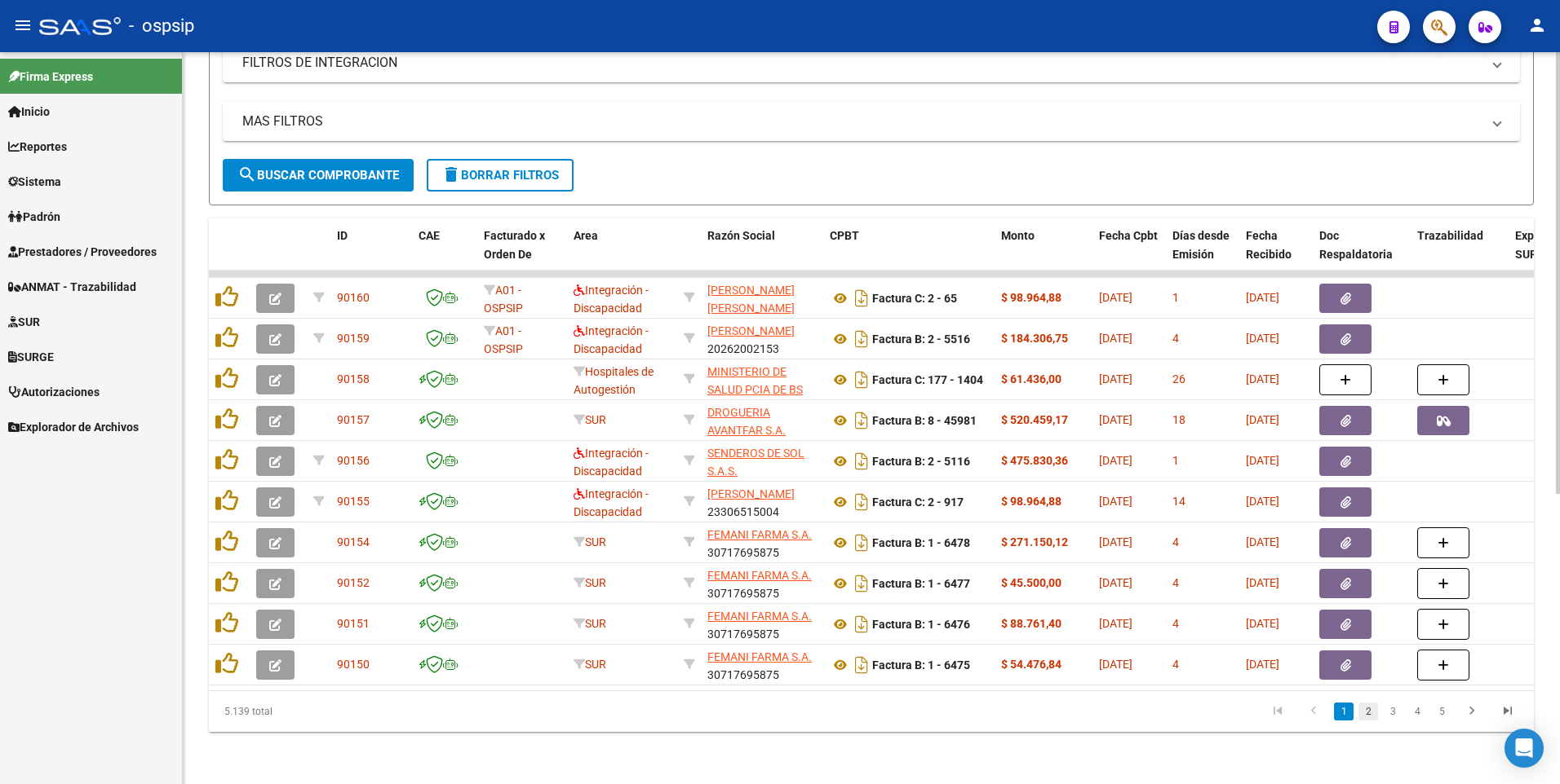
click at [1371, 711] on link "2" at bounding box center [1368, 712] width 20 height 18
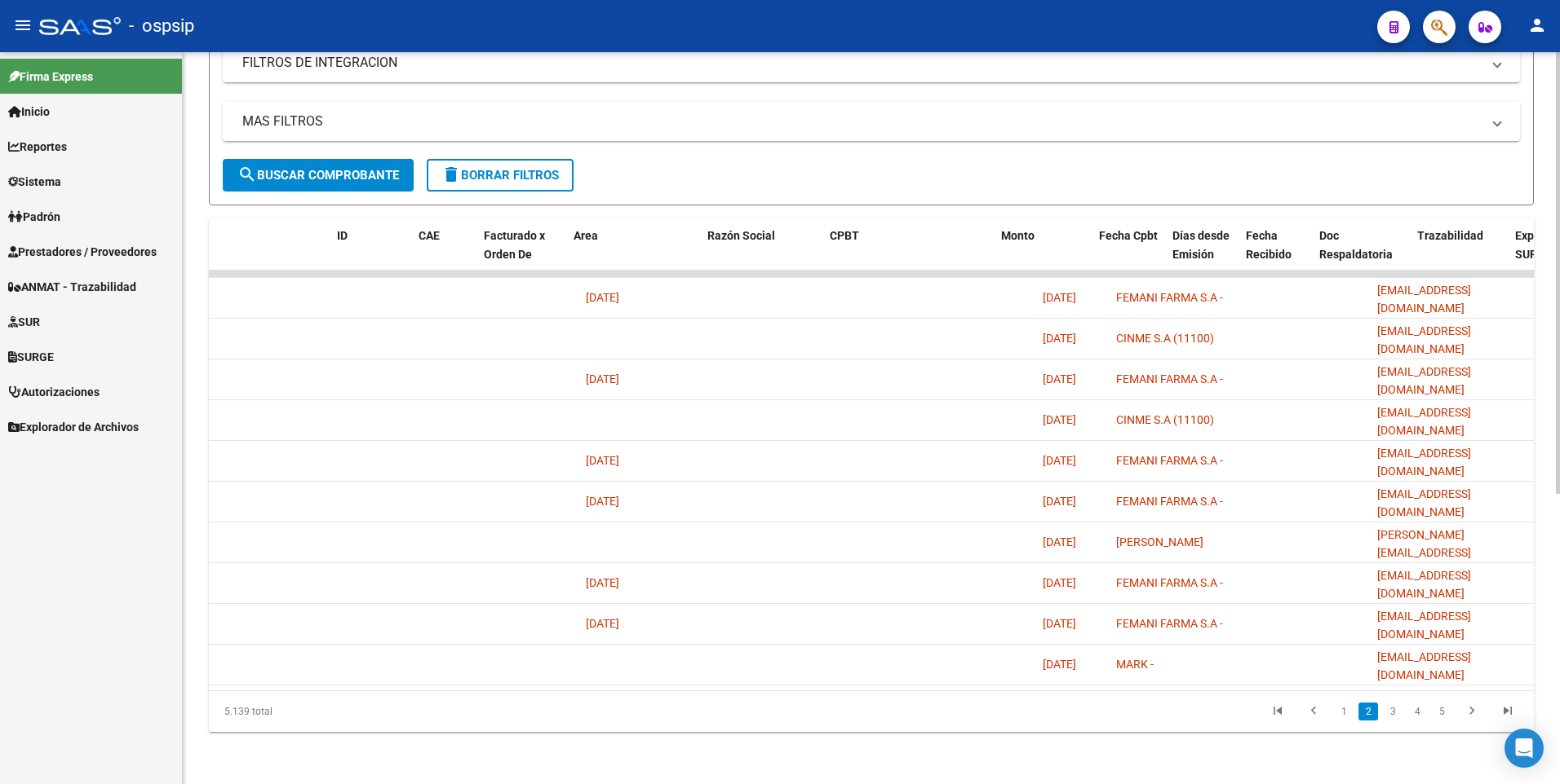
scroll to position [0, 0]
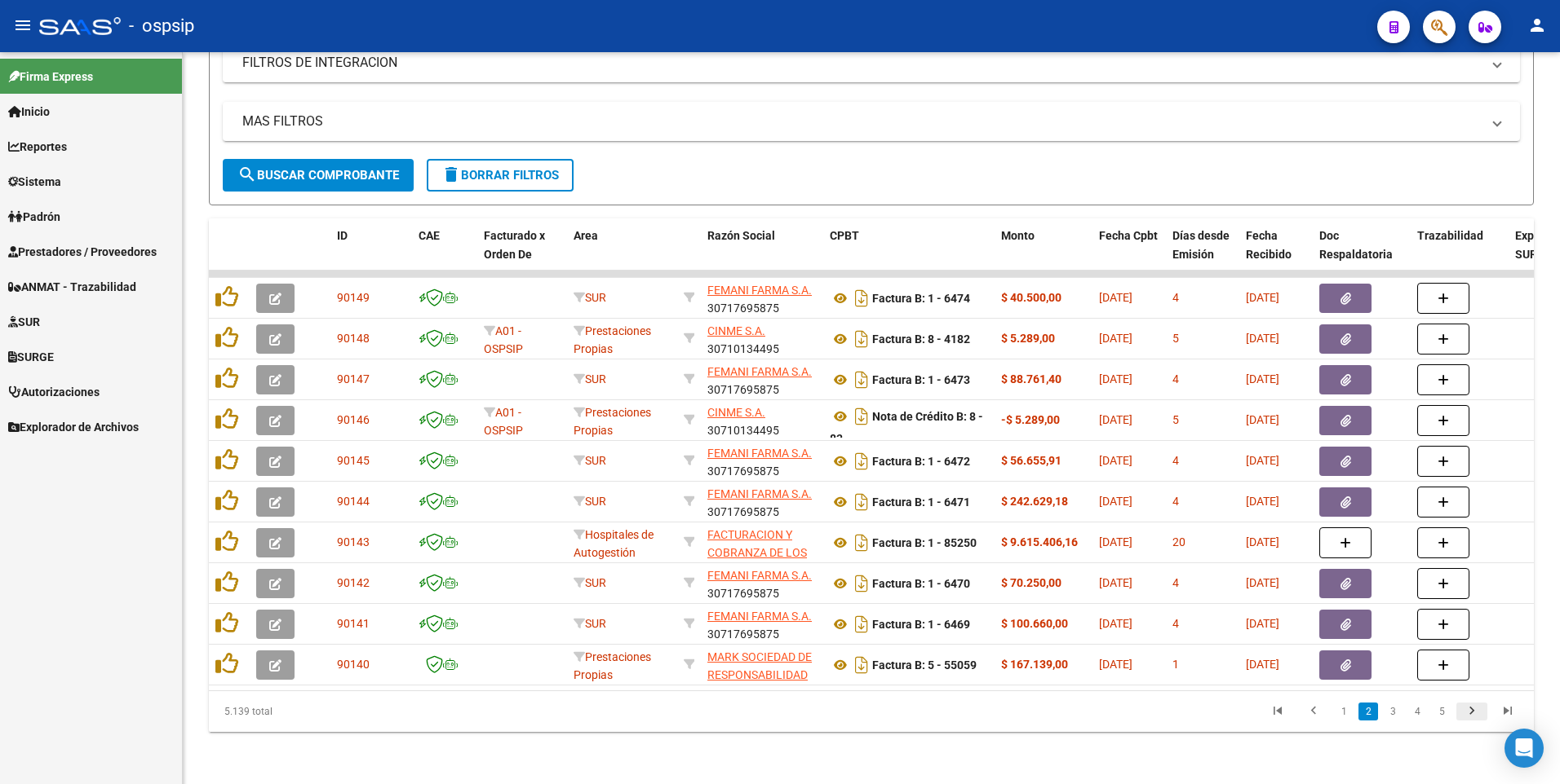
click at [1473, 715] on icon "go to next page" at bounding box center [1472, 714] width 22 height 20
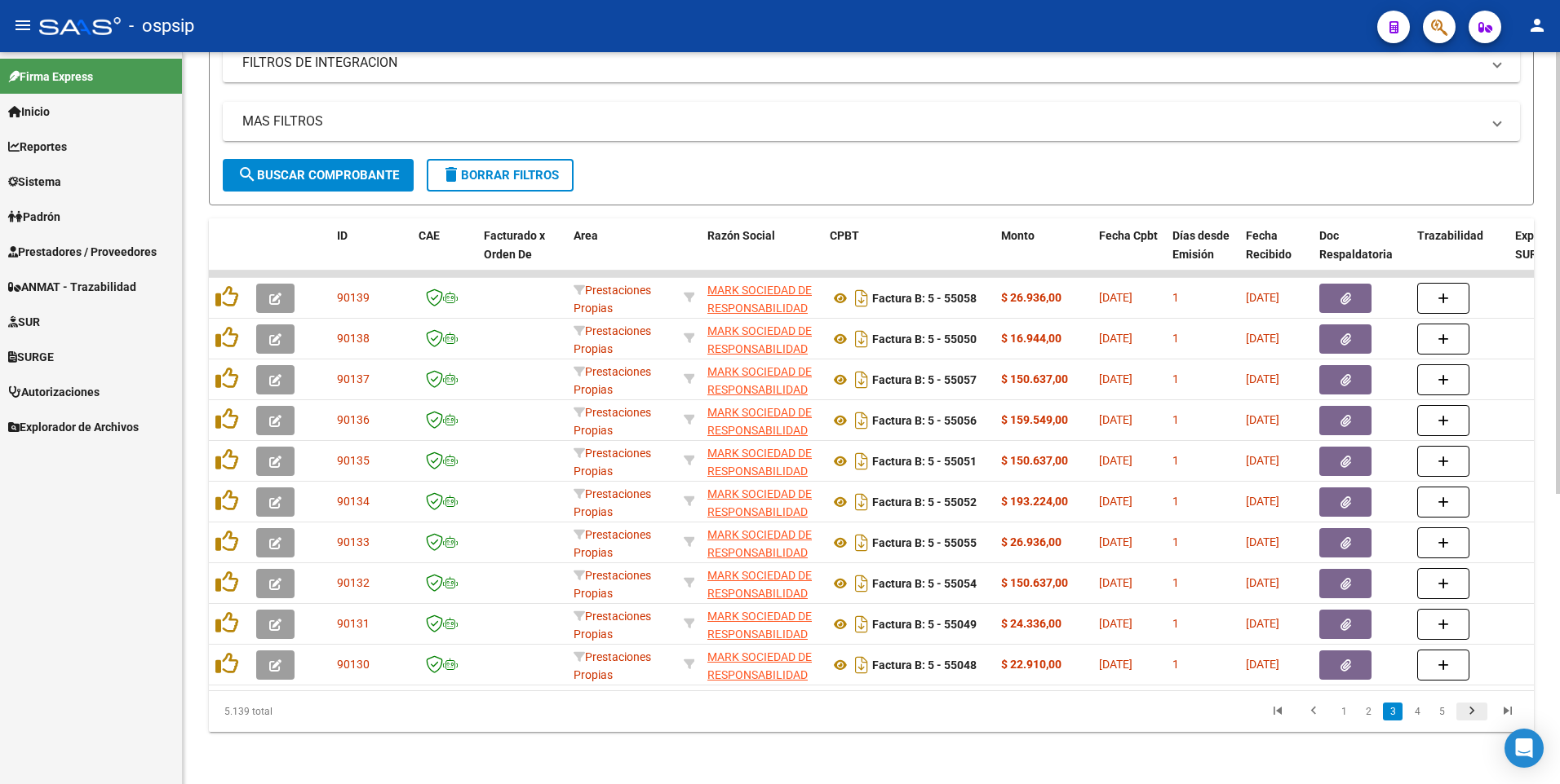
click at [1467, 712] on icon "go to next page" at bounding box center [1472, 714] width 22 height 20
click at [1477, 713] on icon "go to next page" at bounding box center [1472, 714] width 22 height 20
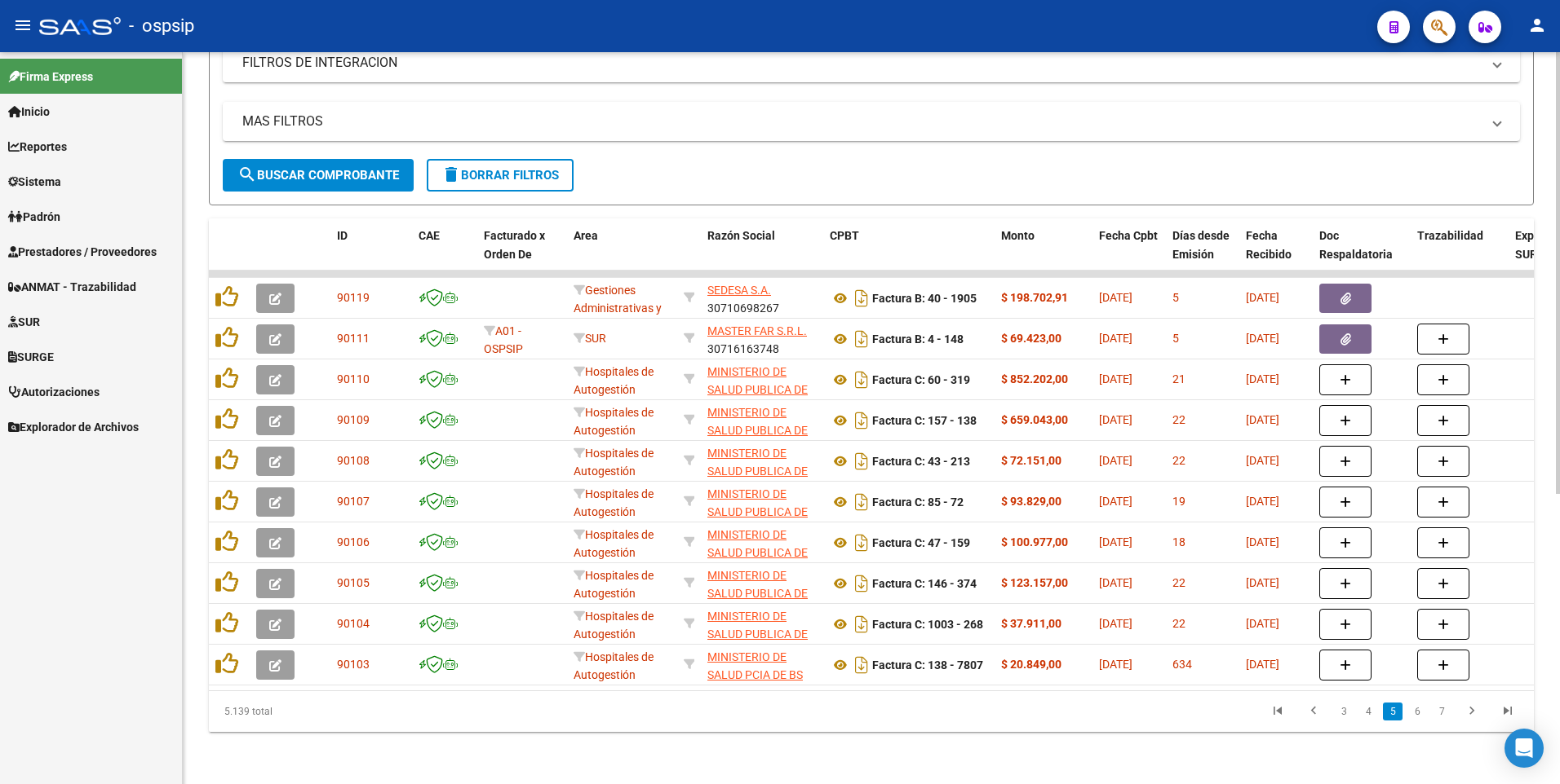
click at [1484, 715] on link "go to next page" at bounding box center [1472, 712] width 31 height 18
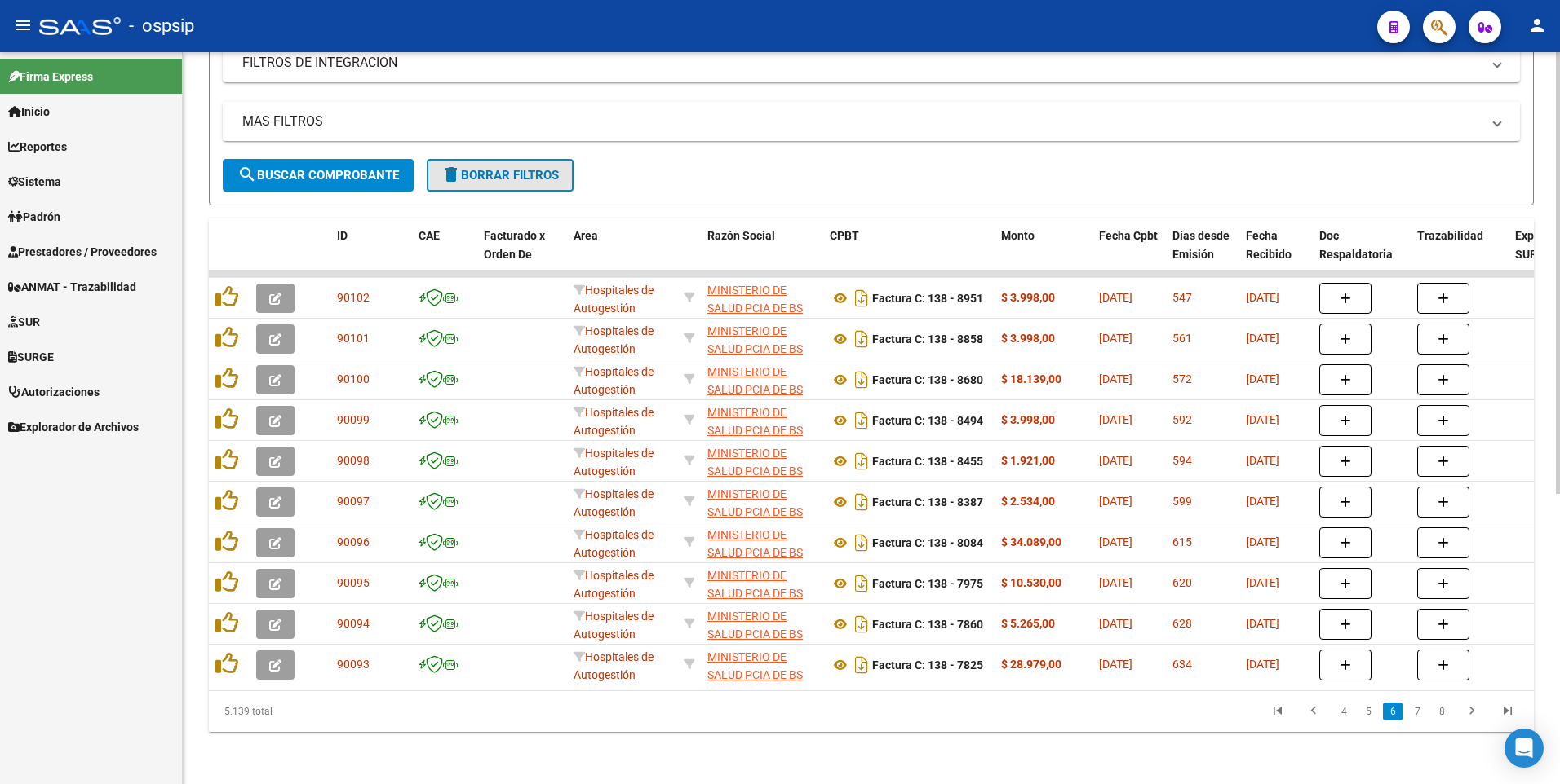
click at [498, 168] on span "delete Borrar Filtros" at bounding box center [500, 175] width 118 height 15
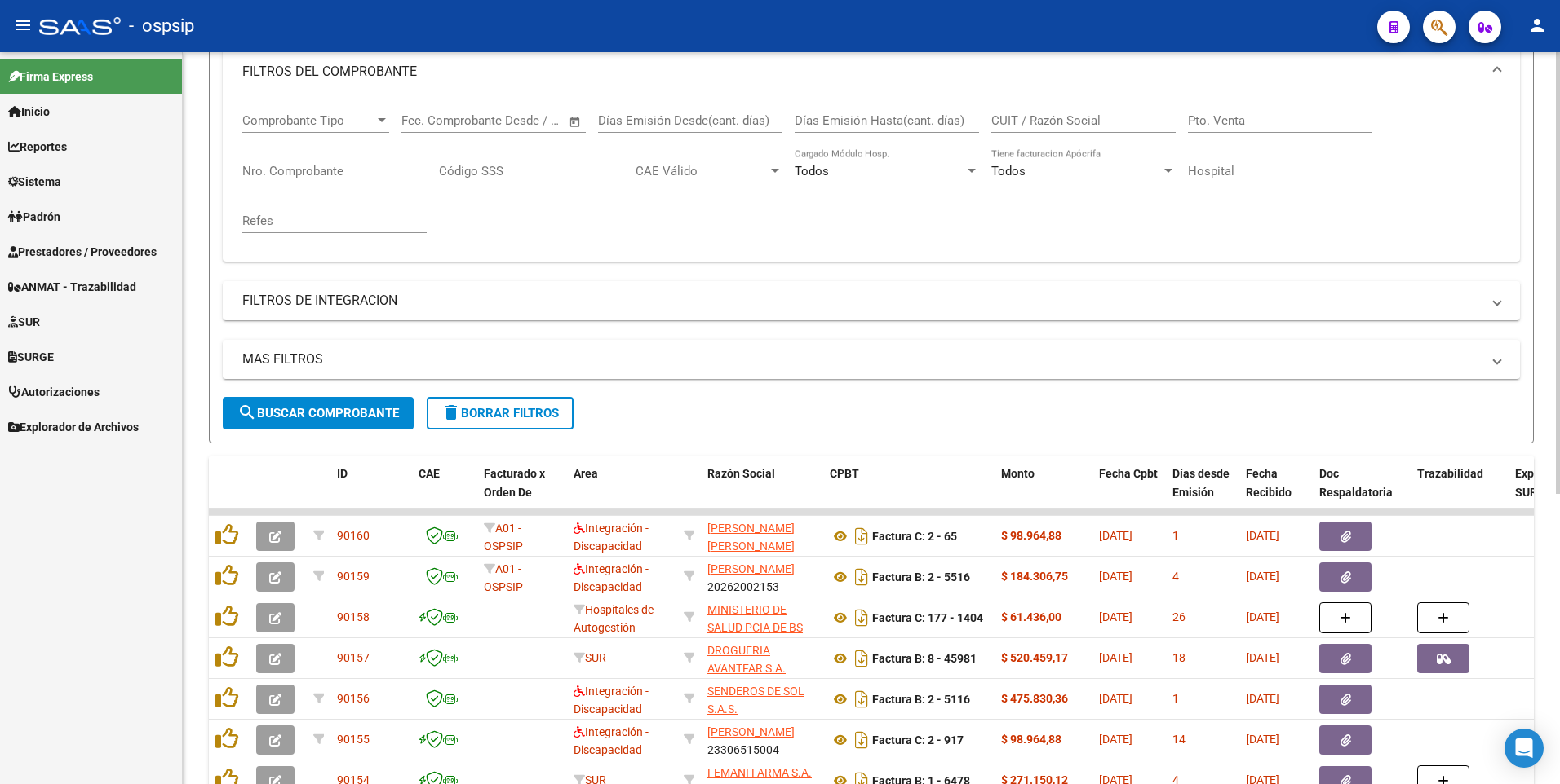
scroll to position [74, 0]
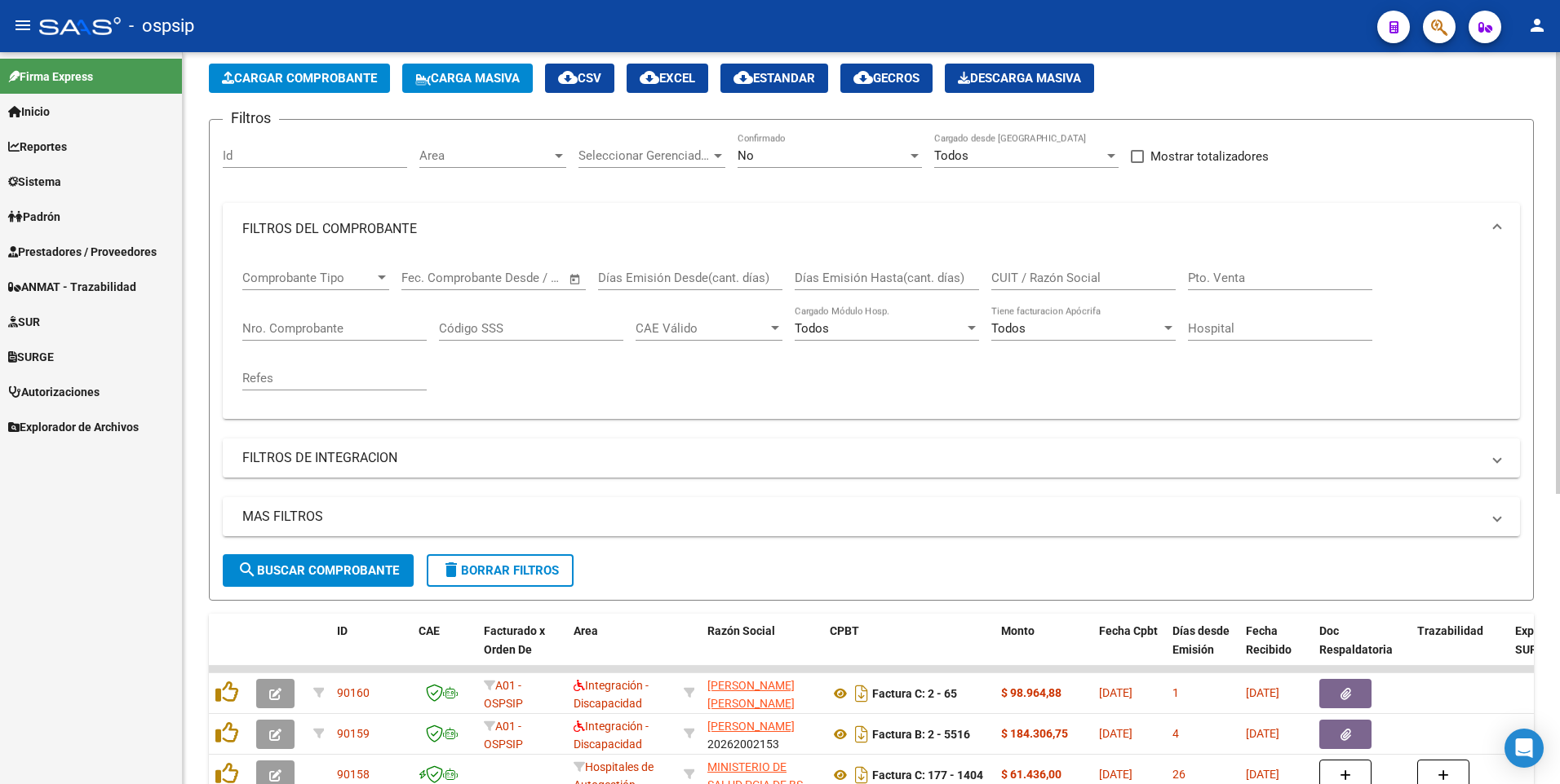
click at [1121, 274] on input "CUIT / Razón Social" at bounding box center [1083, 278] width 184 height 15
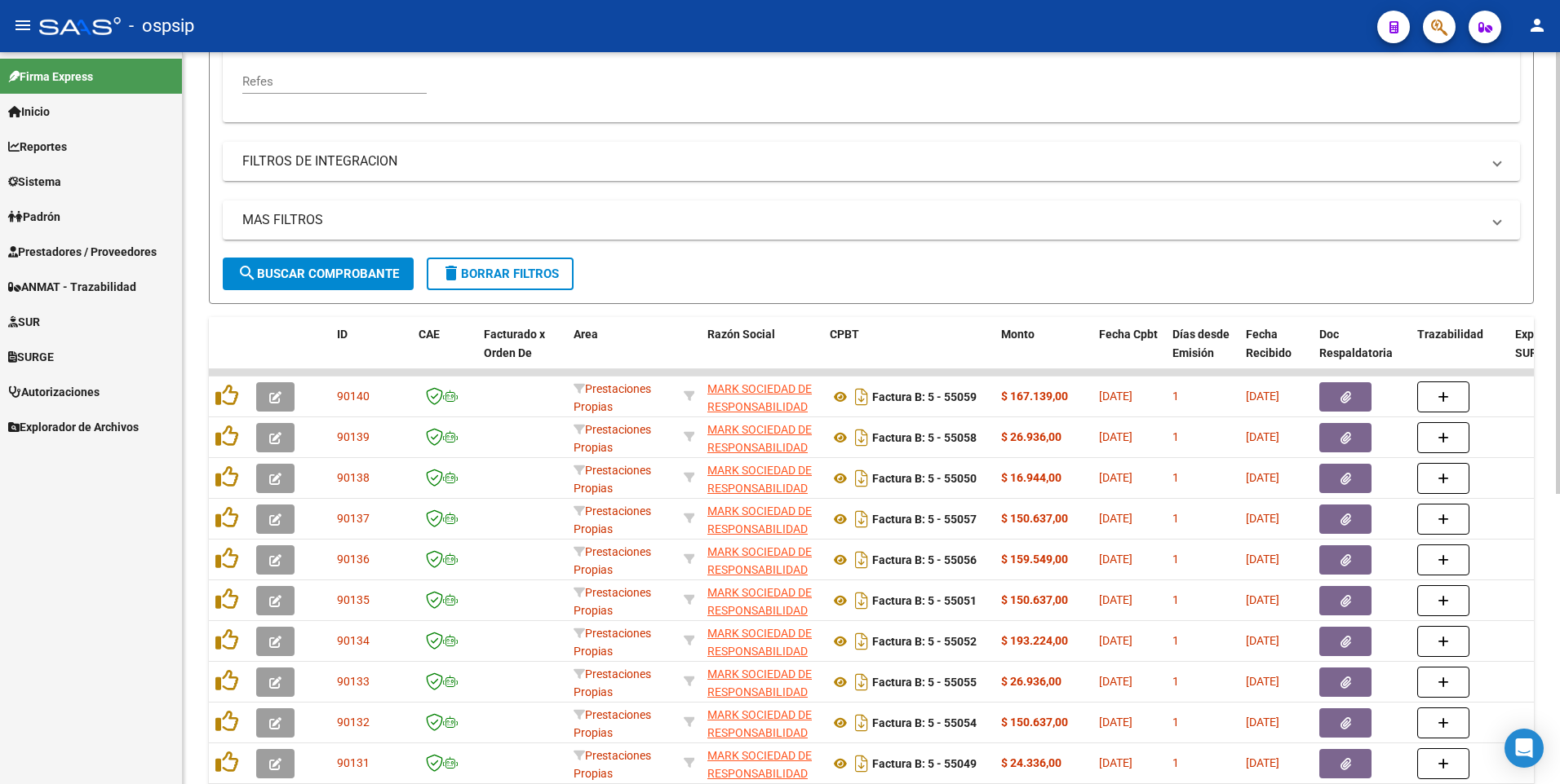
scroll to position [482, 0]
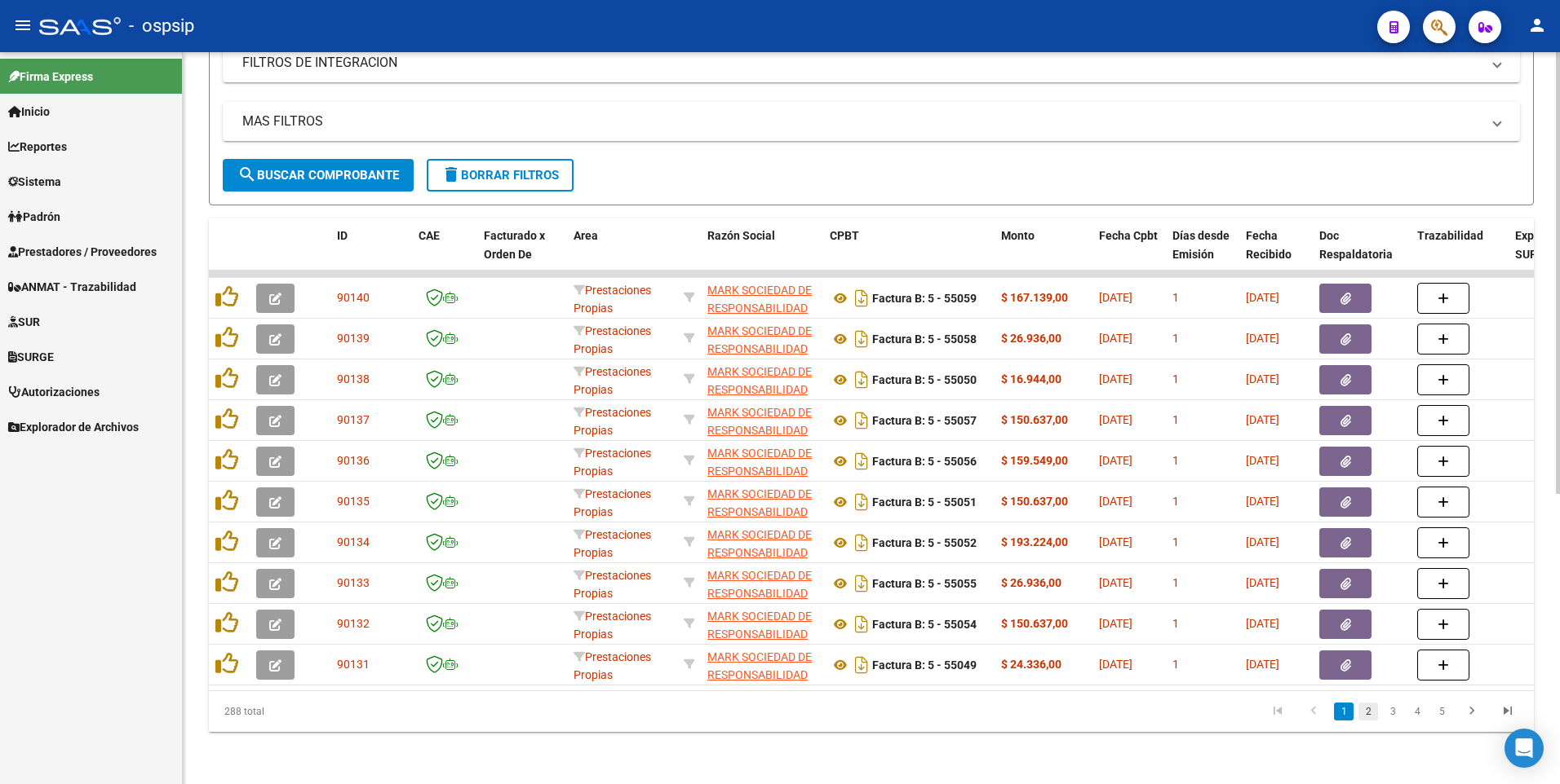
type input "30583155542"
click at [1374, 715] on link "2" at bounding box center [1368, 712] width 20 height 18
click at [1391, 715] on link "3" at bounding box center [1393, 712] width 20 height 18
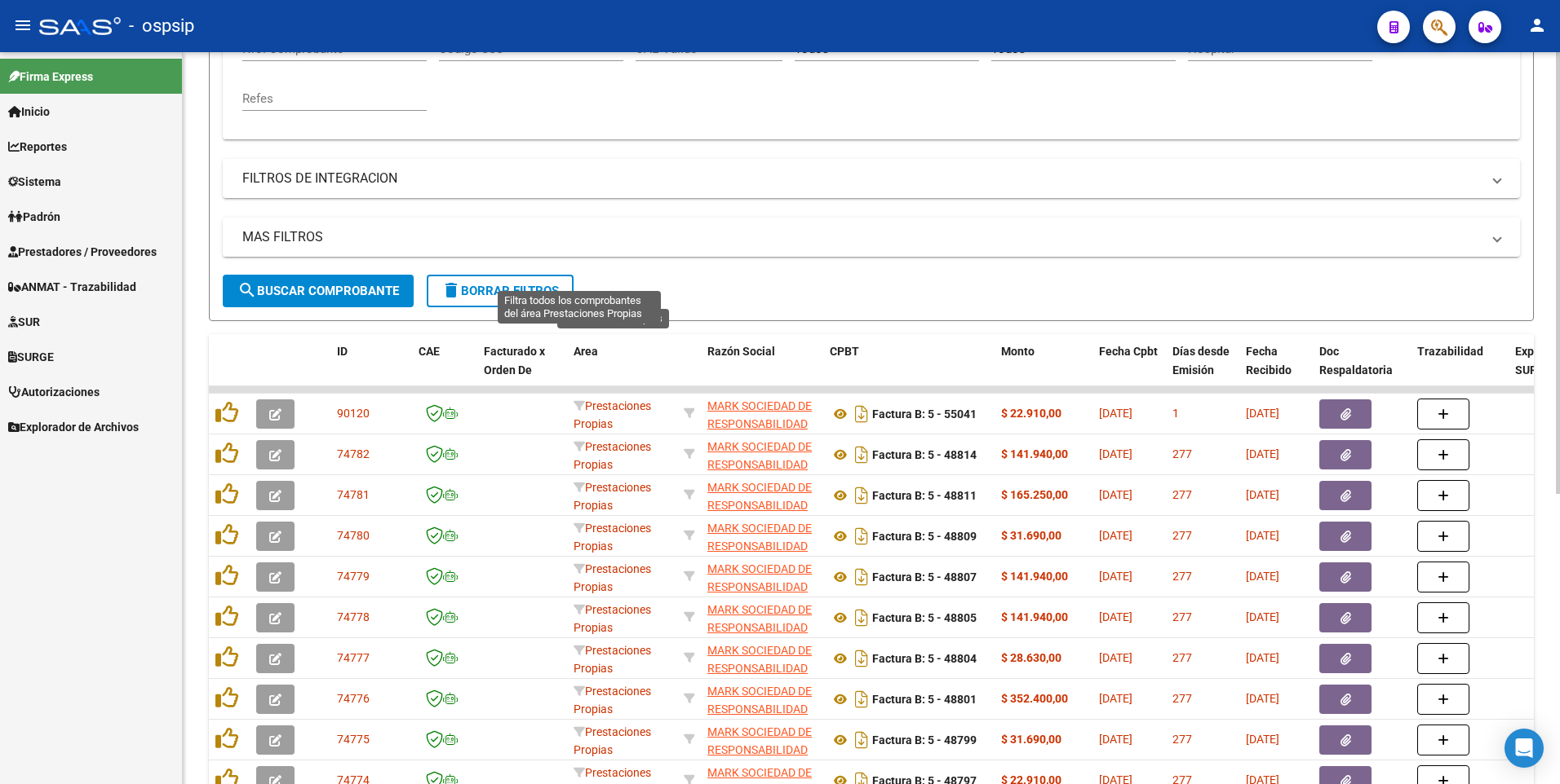
scroll to position [319, 0]
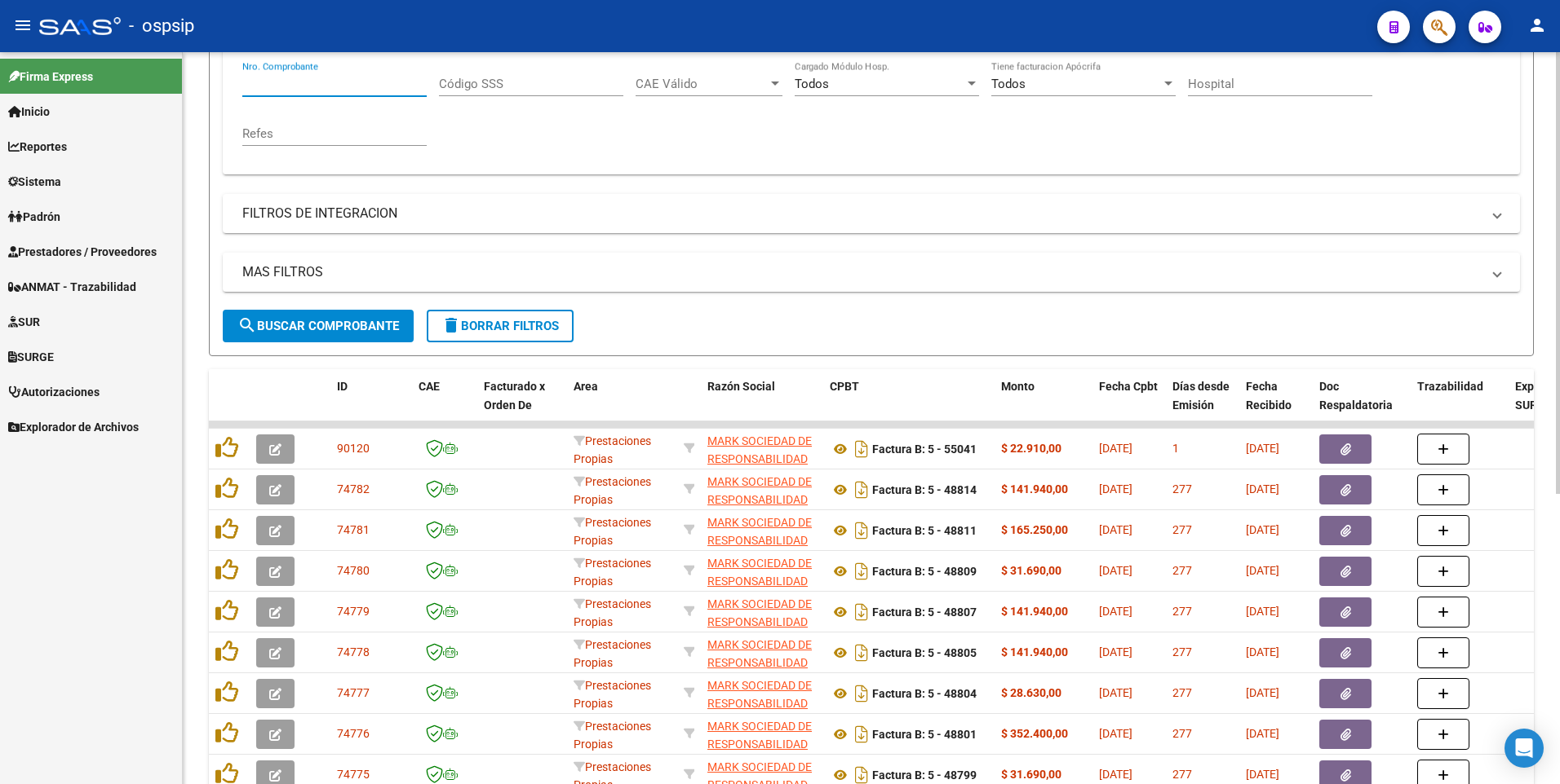
click at [349, 85] on input "Nro. Comprobante" at bounding box center [334, 83] width 184 height 15
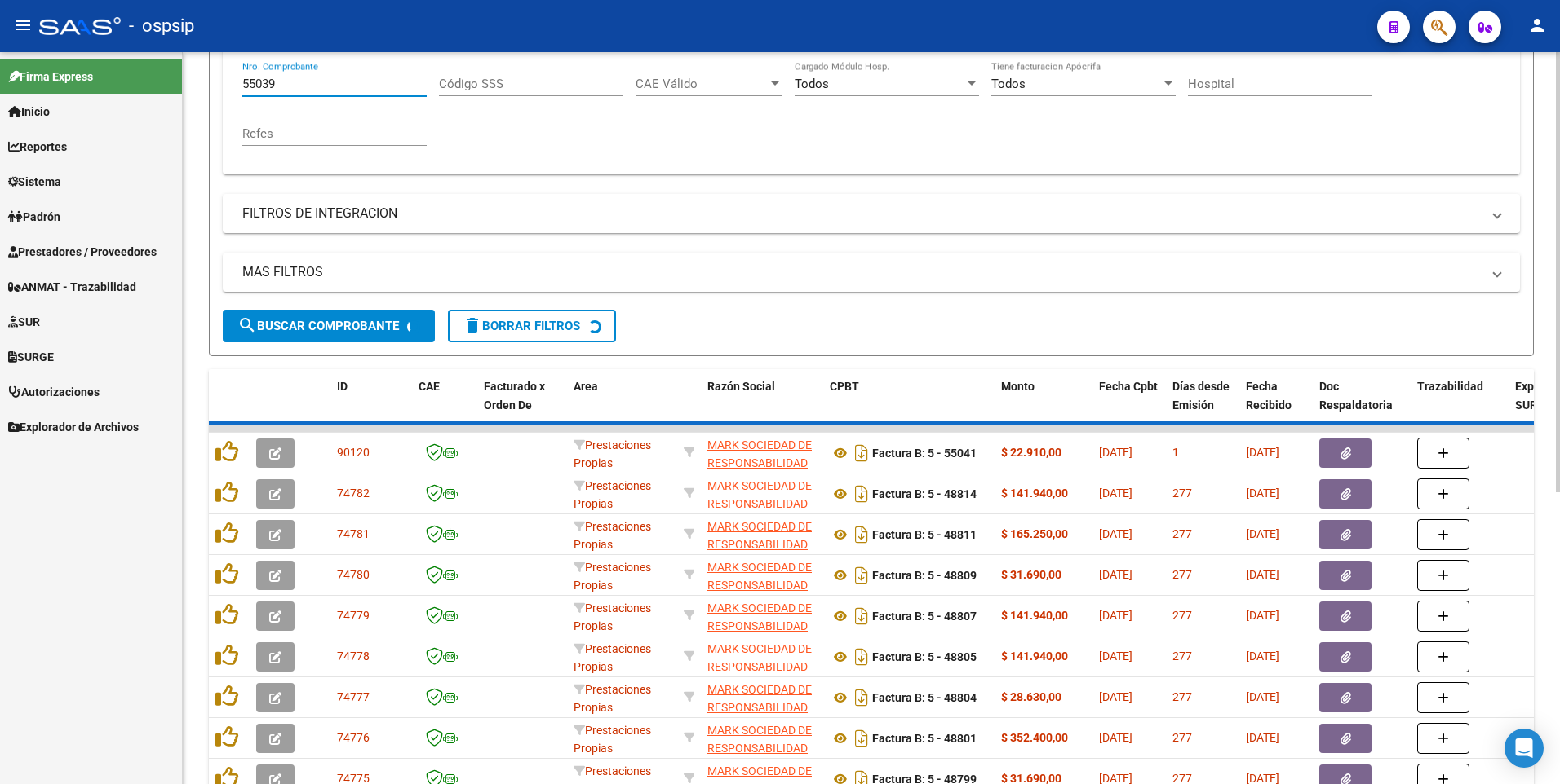
scroll to position [90, 0]
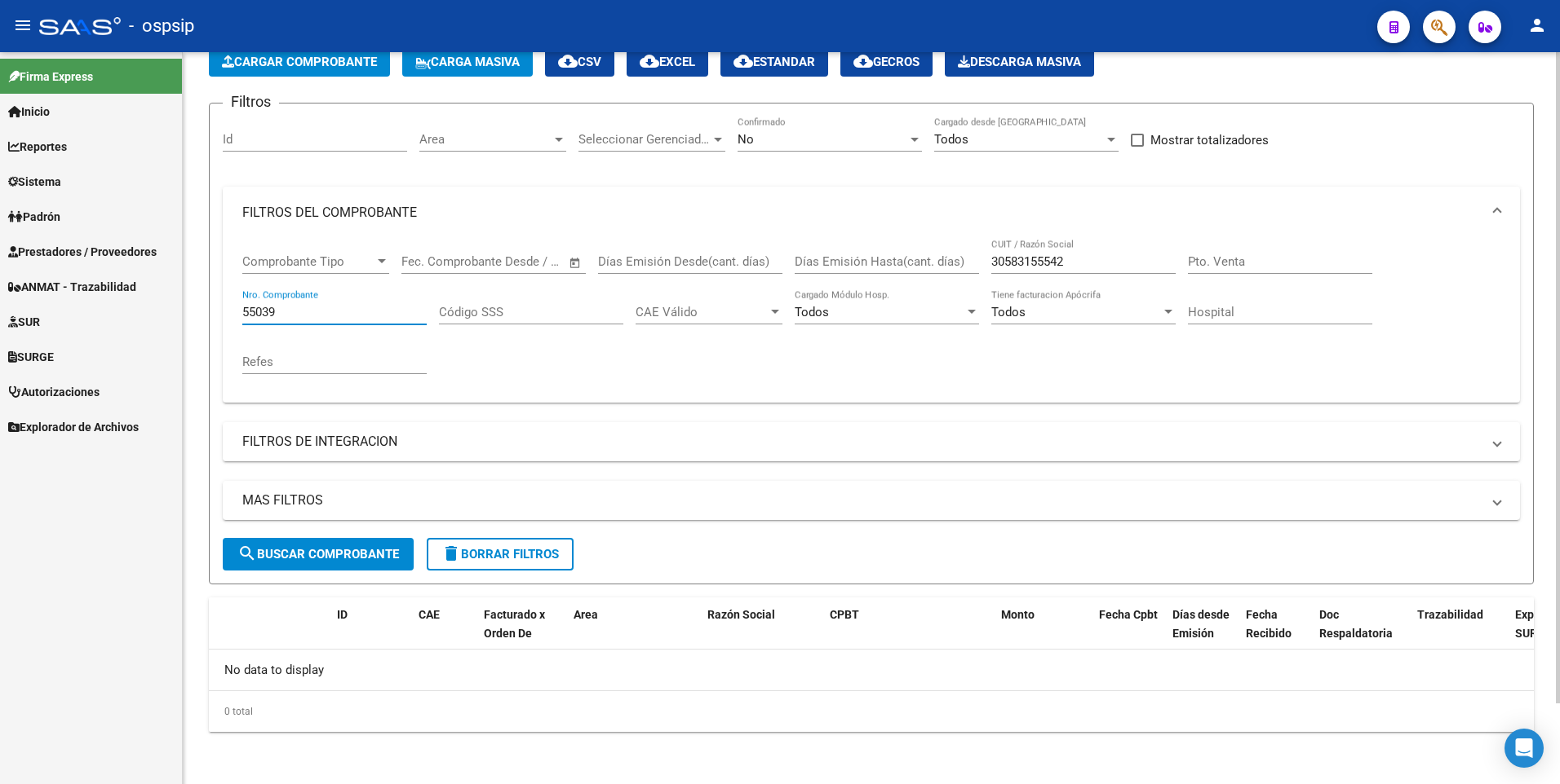
type input "55039"
click at [877, 153] on div "No Confirmado" at bounding box center [829, 142] width 184 height 51
click at [837, 135] on div "No" at bounding box center [822, 139] width 169 height 15
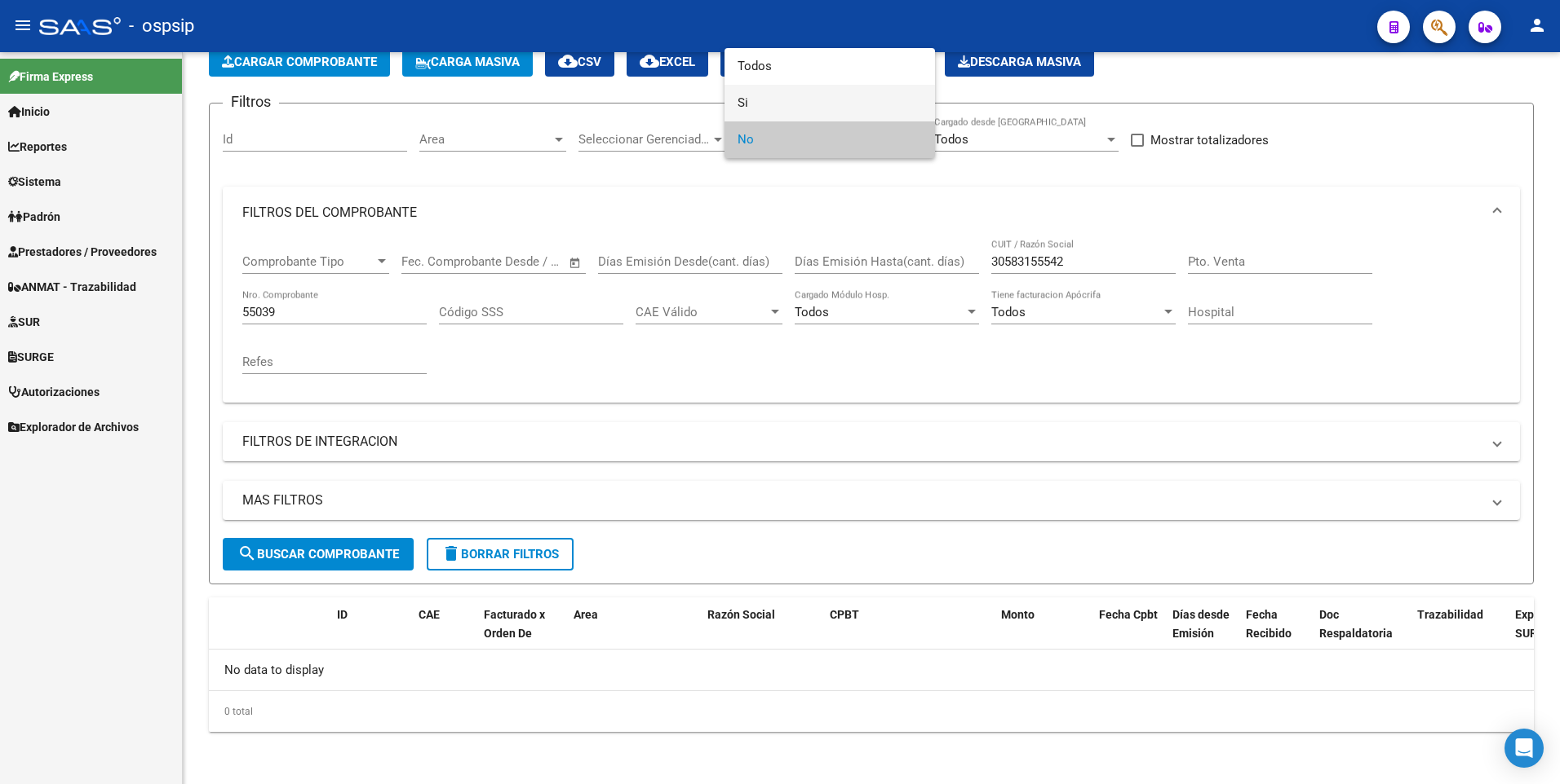
click at [821, 111] on span "Si" at bounding box center [829, 103] width 184 height 36
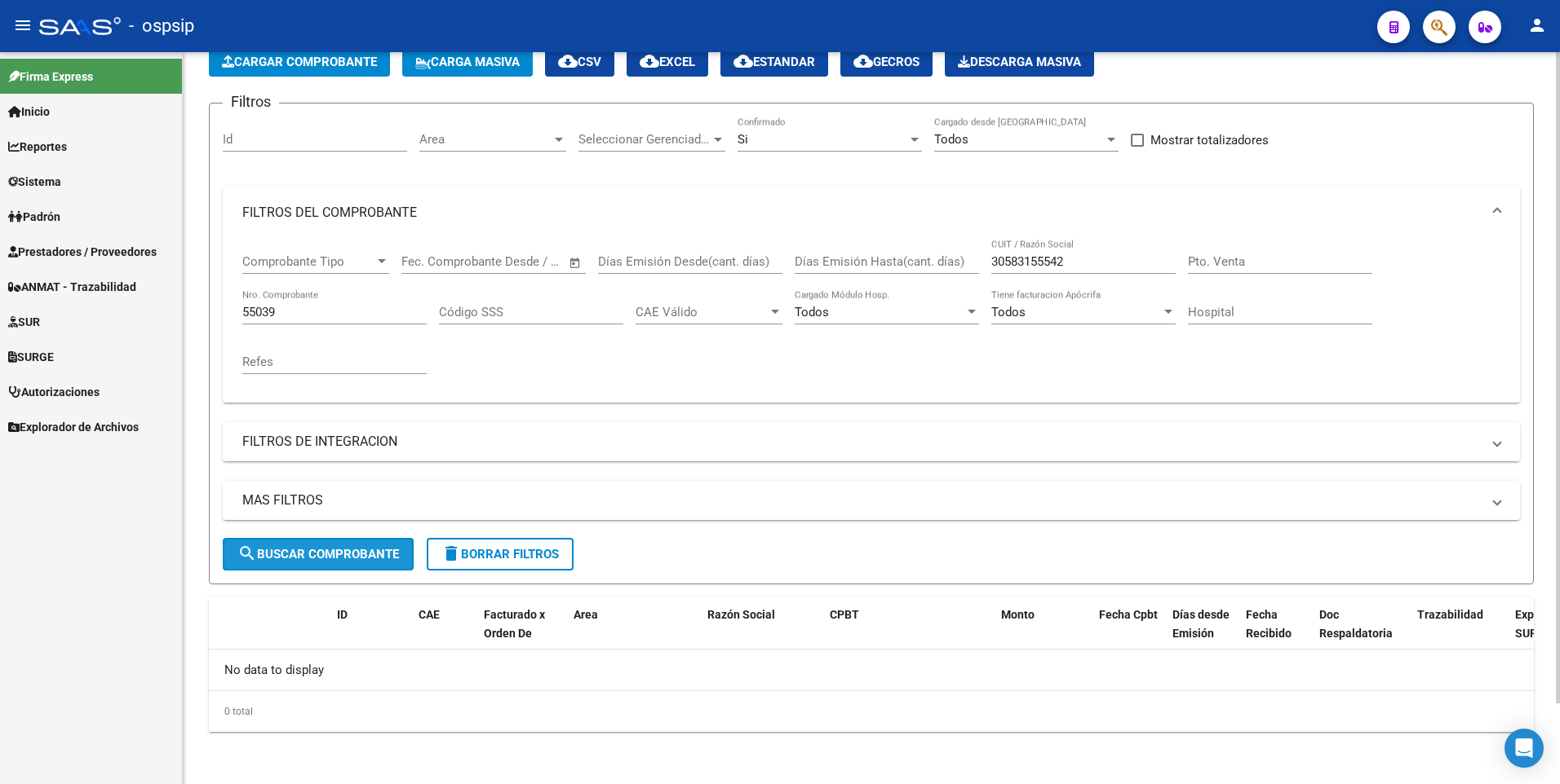
click at [339, 559] on span "search Buscar Comprobante" at bounding box center [317, 554] width 162 height 15
click at [324, 310] on input "55039" at bounding box center [334, 312] width 184 height 15
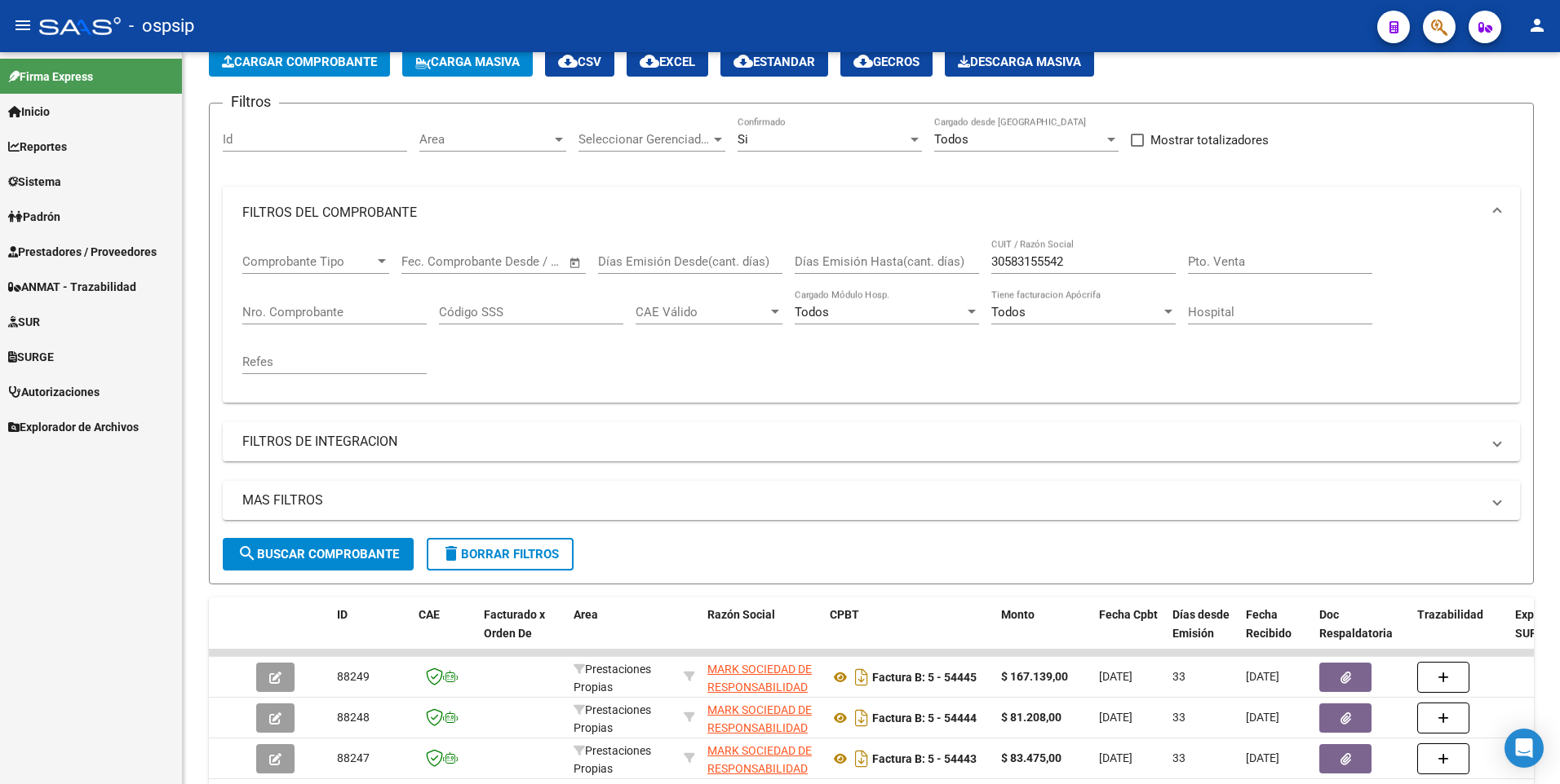
click at [510, 7] on mat-toolbar "menu - ospsip person" at bounding box center [780, 25] width 1560 height 52
click at [303, 314] on input "Nro. Comprobante" at bounding box center [334, 312] width 184 height 15
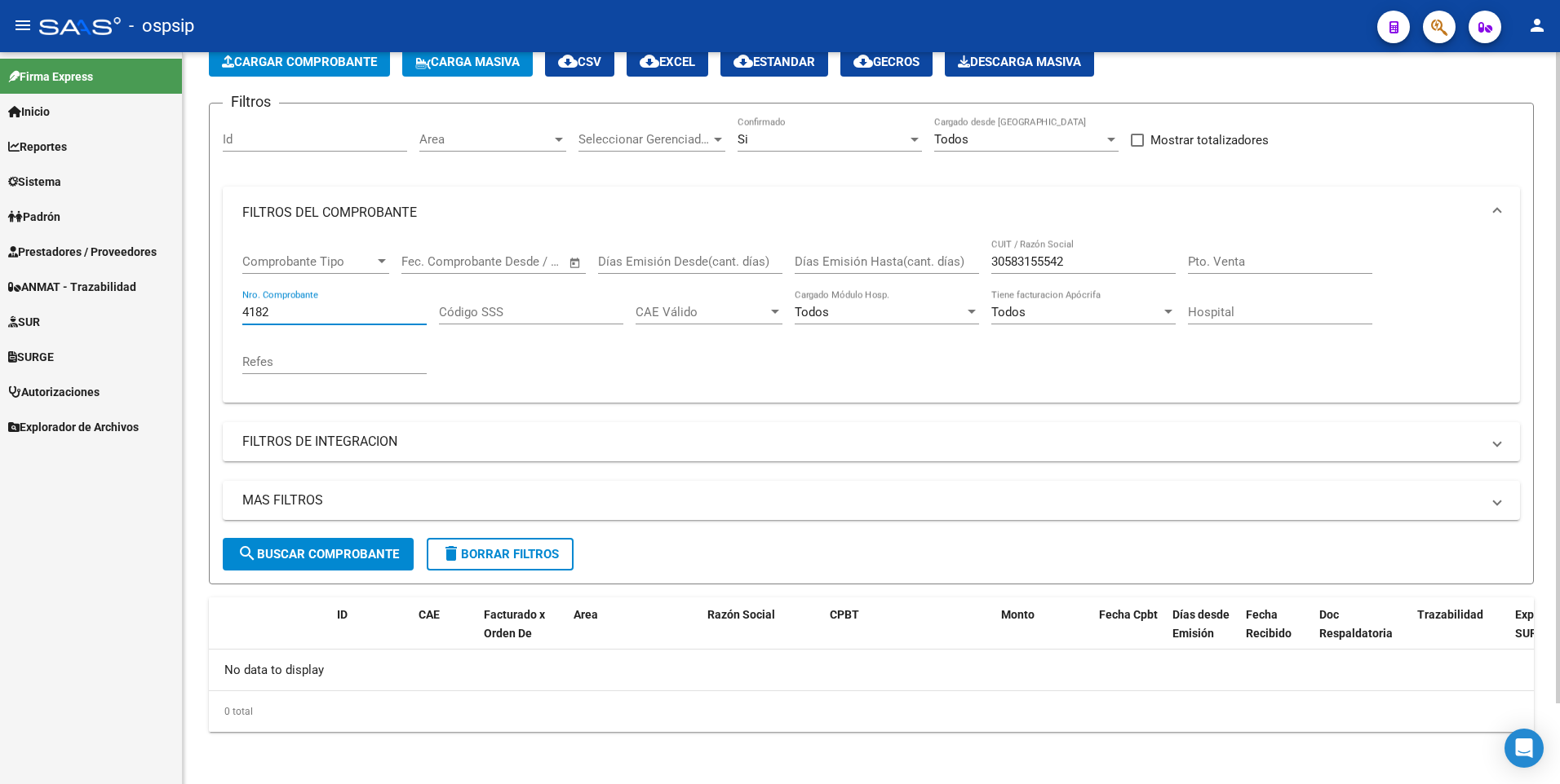
type input "4182"
click at [1077, 266] on input "30583155542" at bounding box center [1083, 261] width 184 height 15
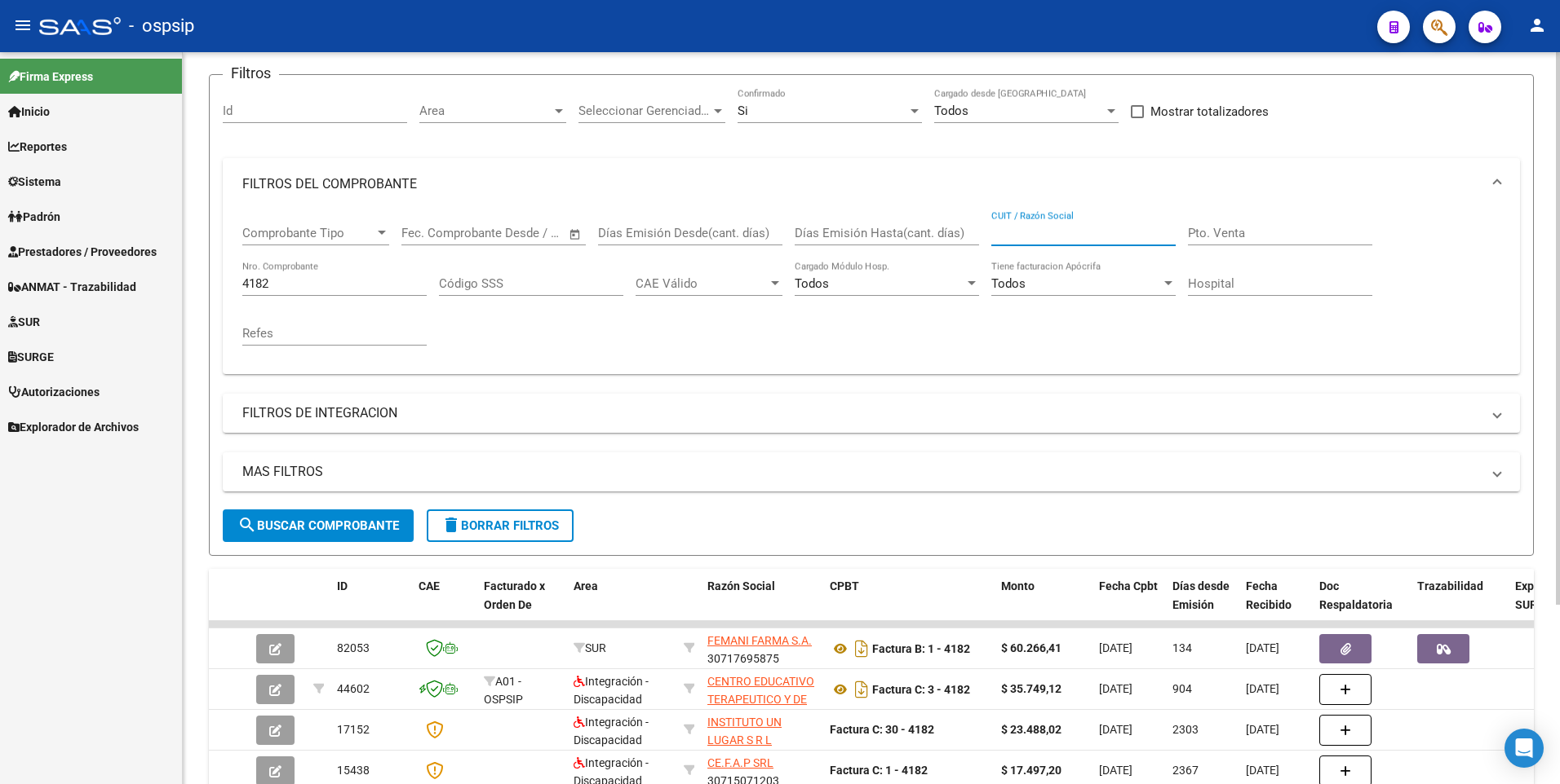
scroll to position [9, 0]
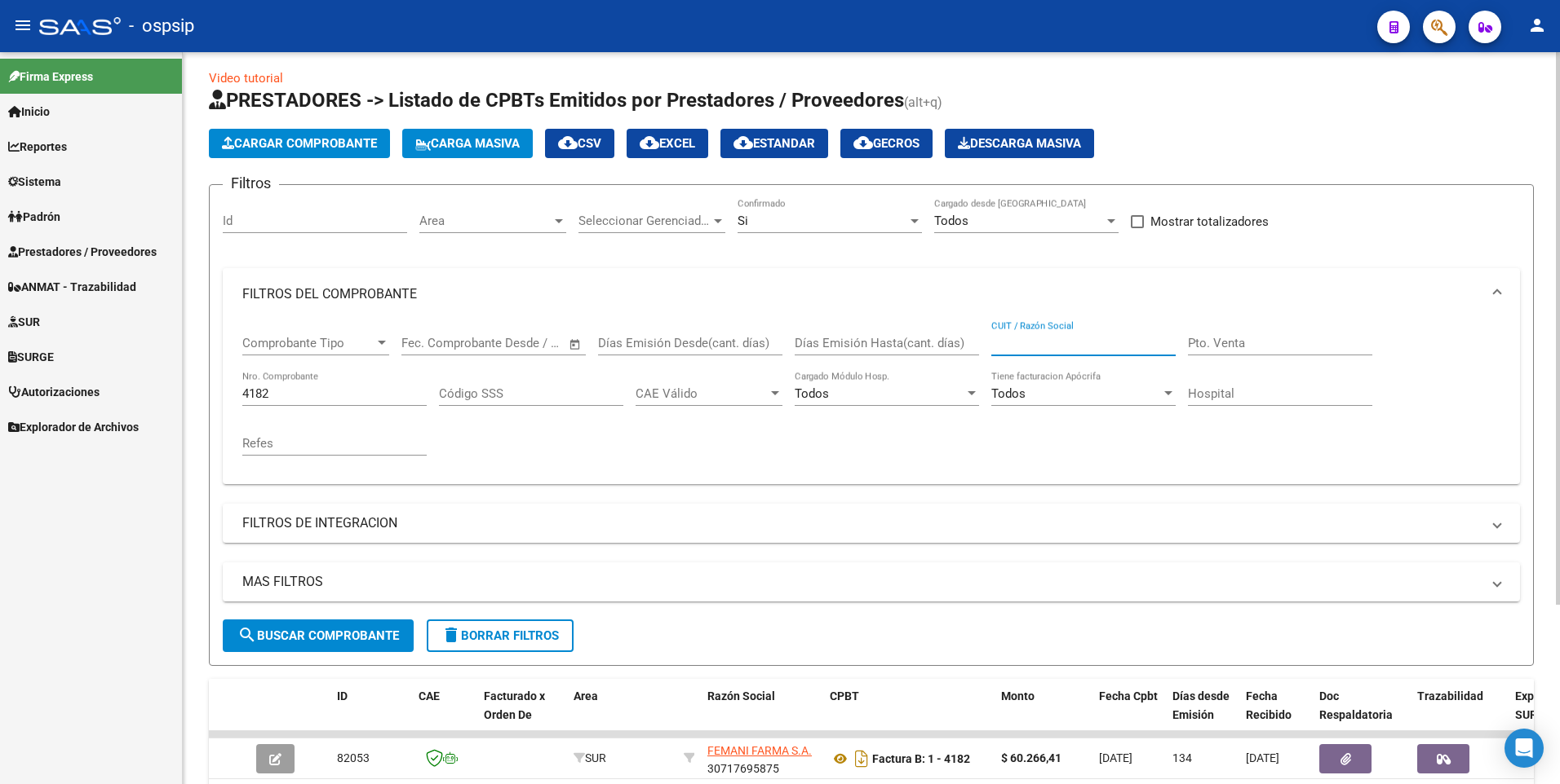
click at [805, 214] on div "Si" at bounding box center [822, 220] width 169 height 15
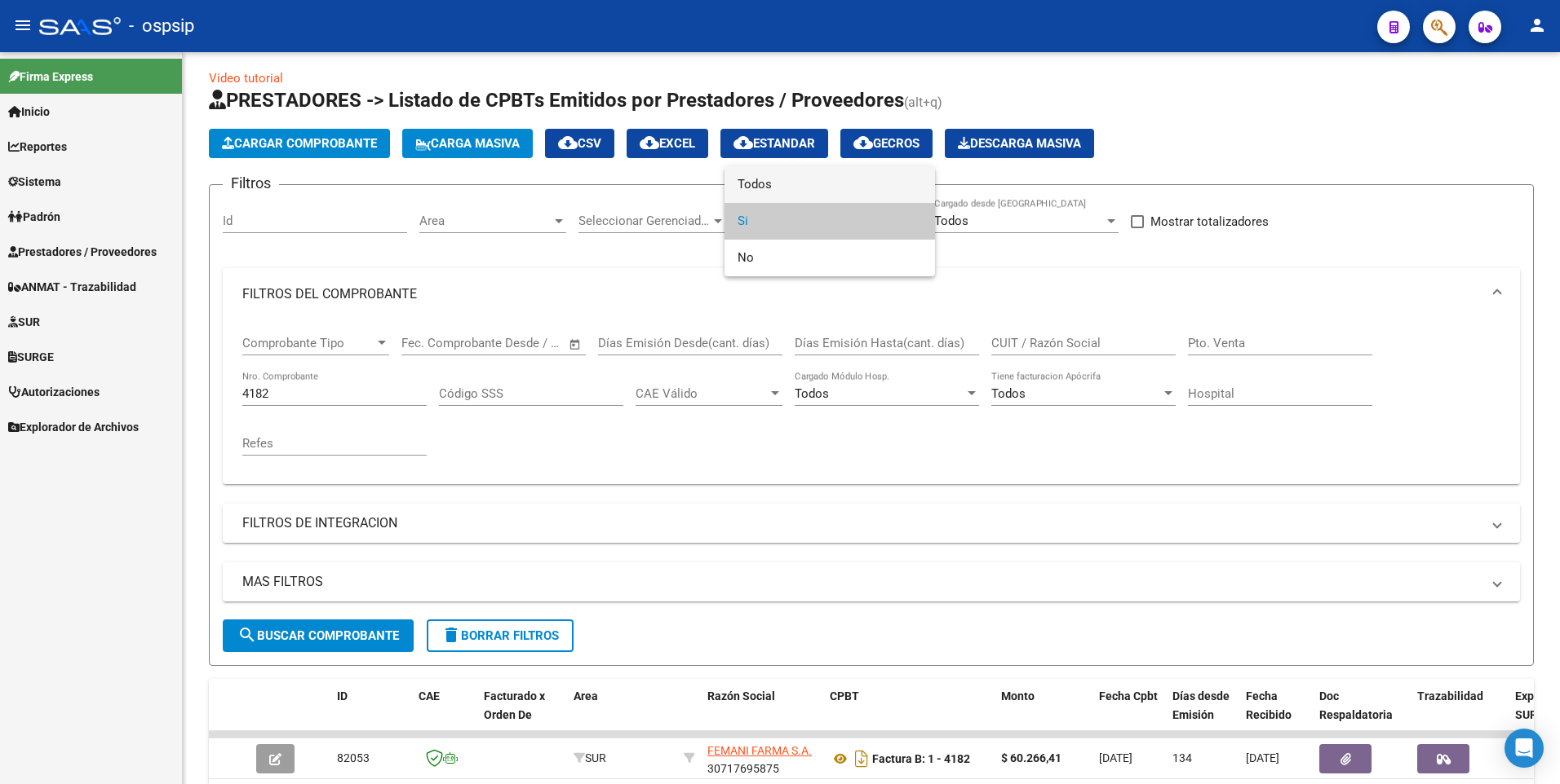
click at [794, 177] on span "Todos" at bounding box center [829, 184] width 184 height 36
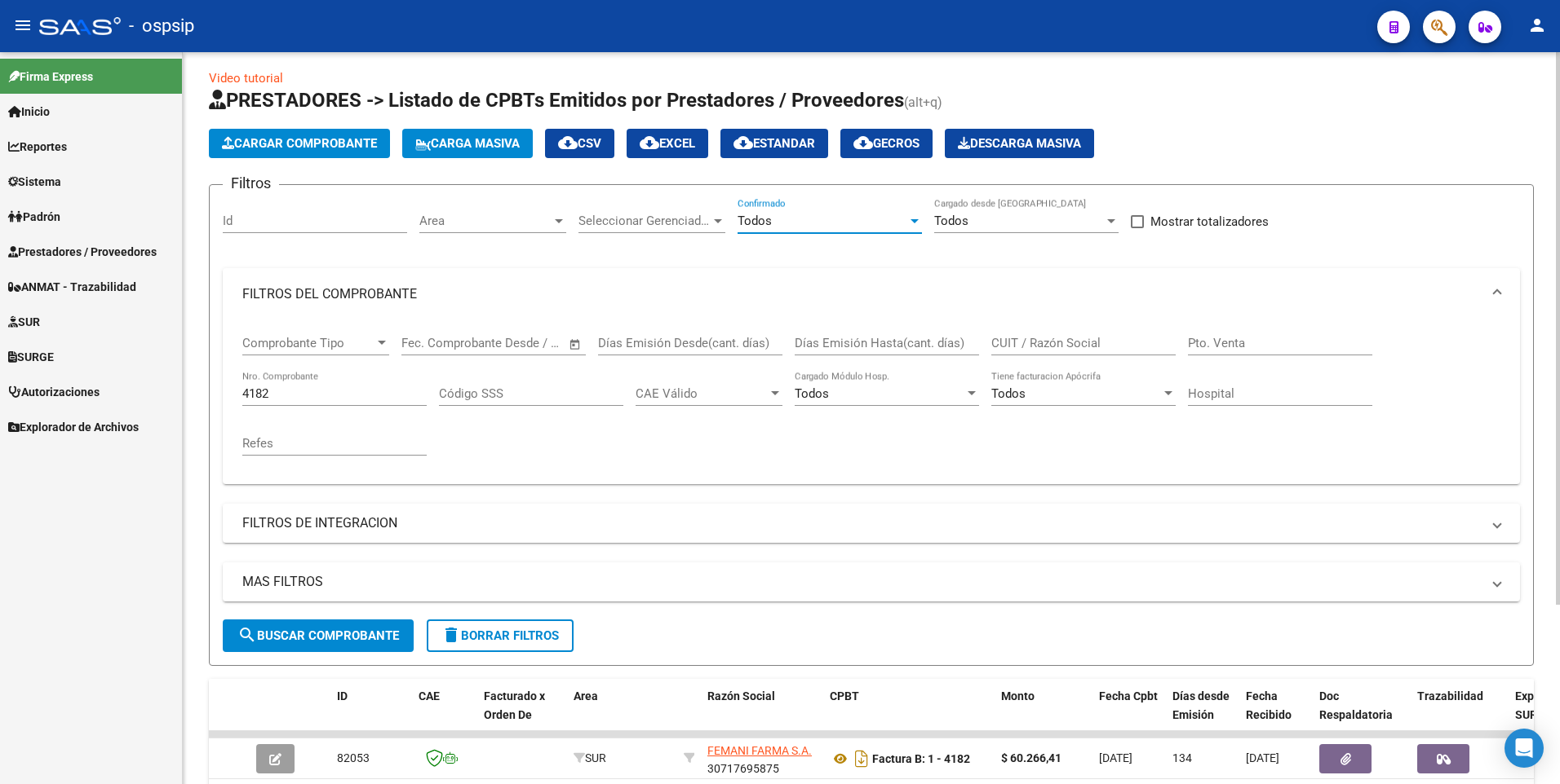
click at [335, 634] on span "search Buscar Comprobante" at bounding box center [317, 635] width 162 height 15
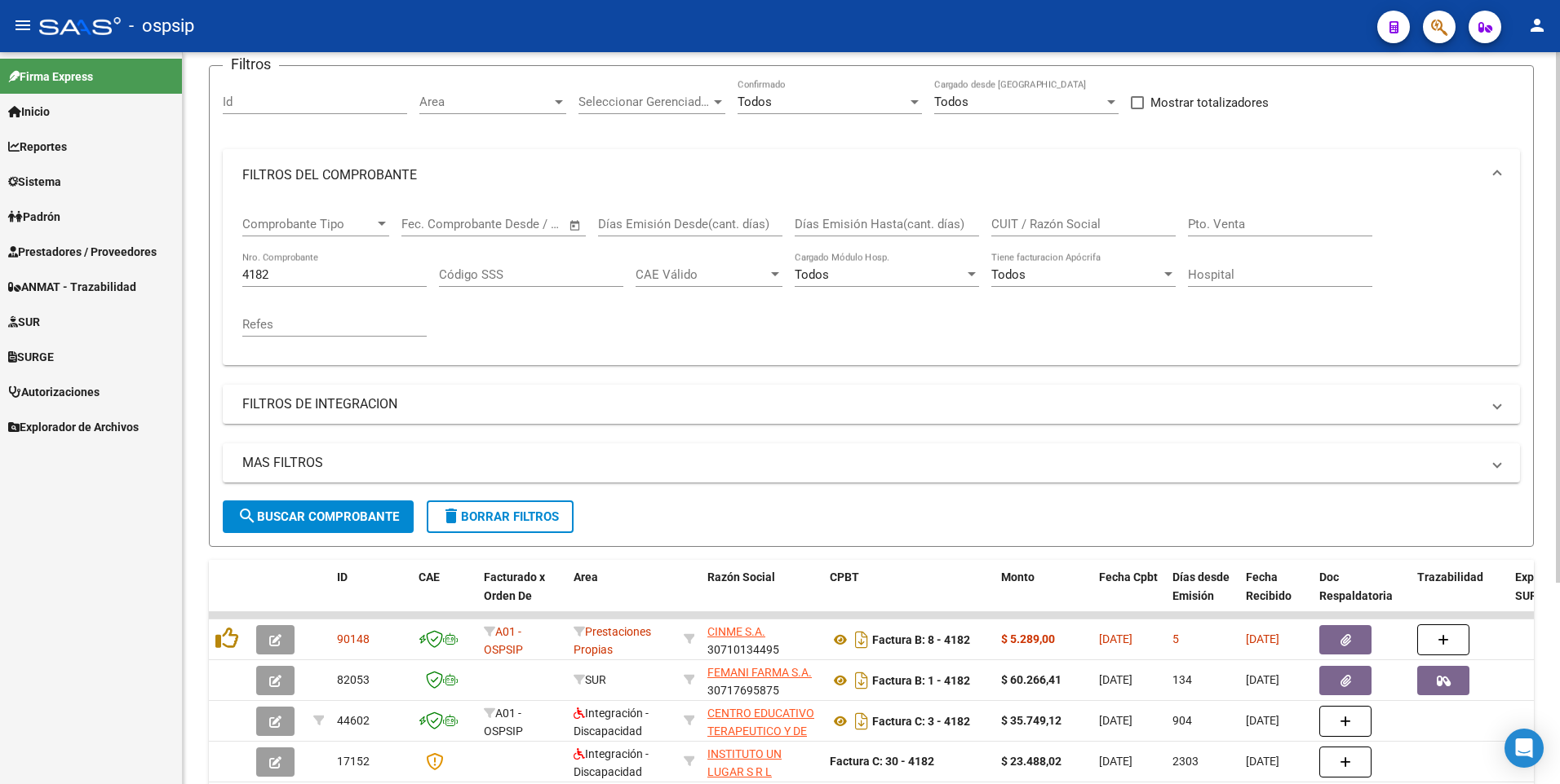
scroll to position [242, 0]
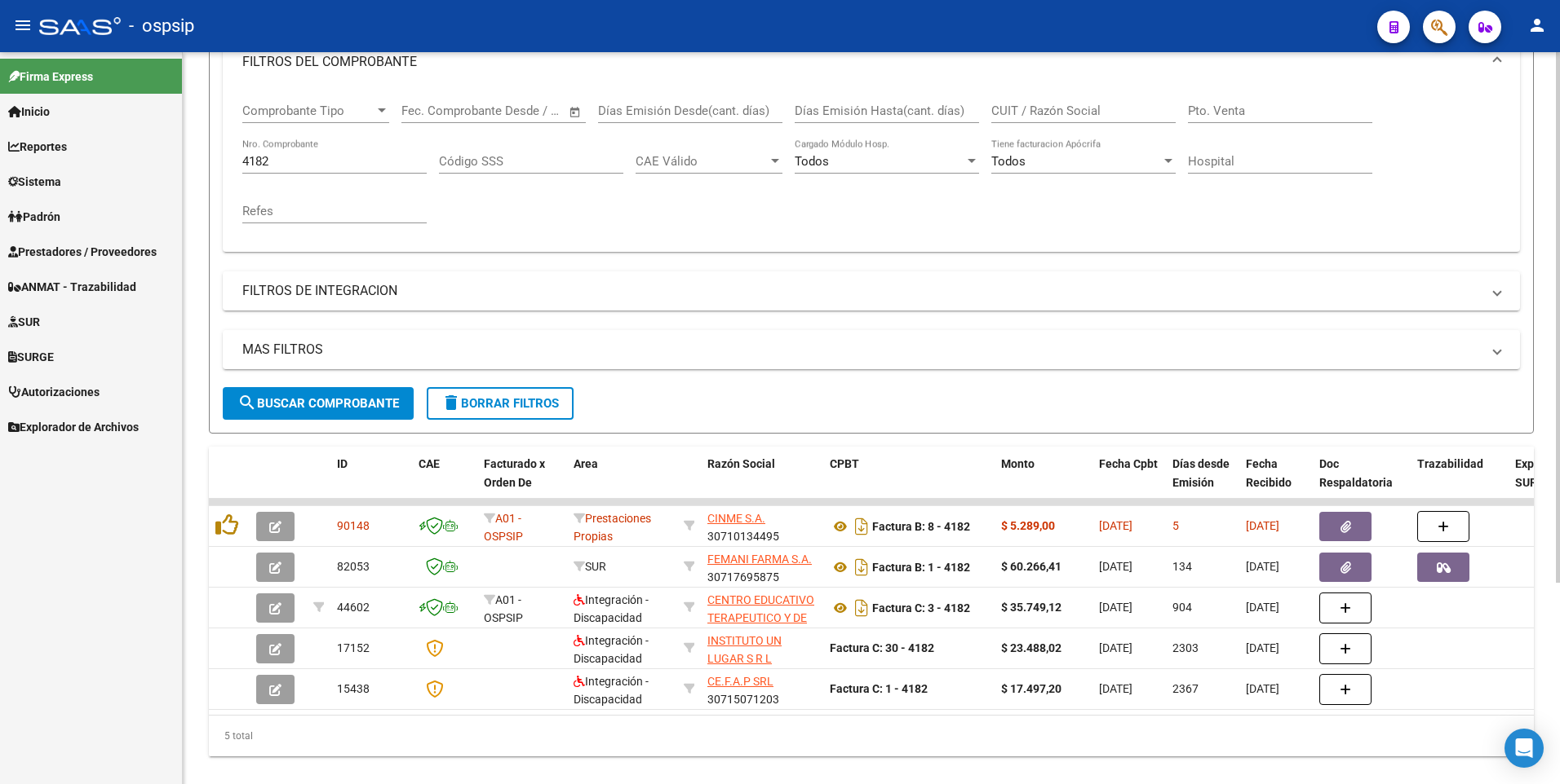
click at [544, 398] on span "delete Borrar Filtros" at bounding box center [500, 403] width 118 height 15
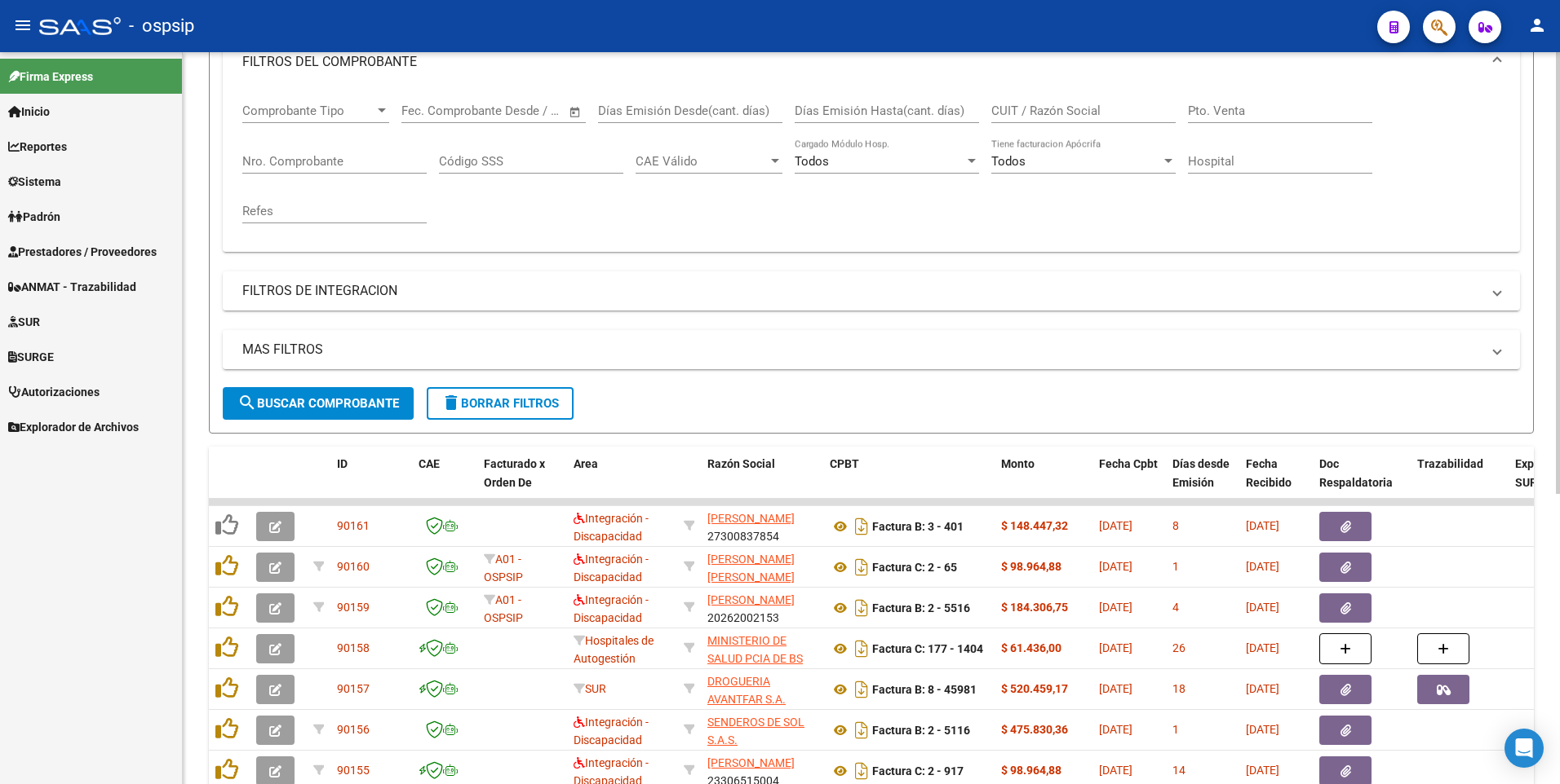
click at [1060, 114] on input "CUIT / Razón Social" at bounding box center [1083, 111] width 184 height 15
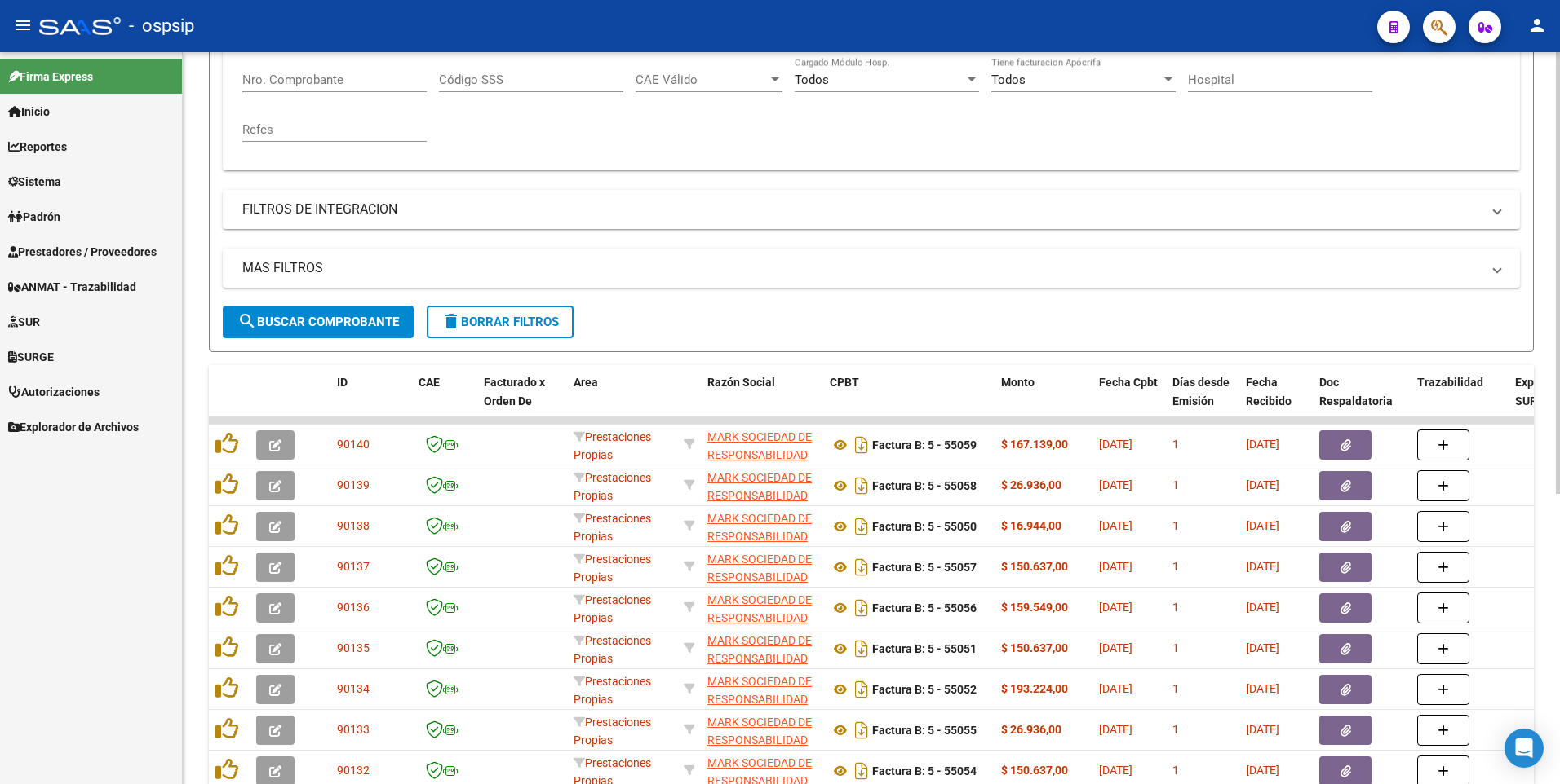
scroll to position [482, 0]
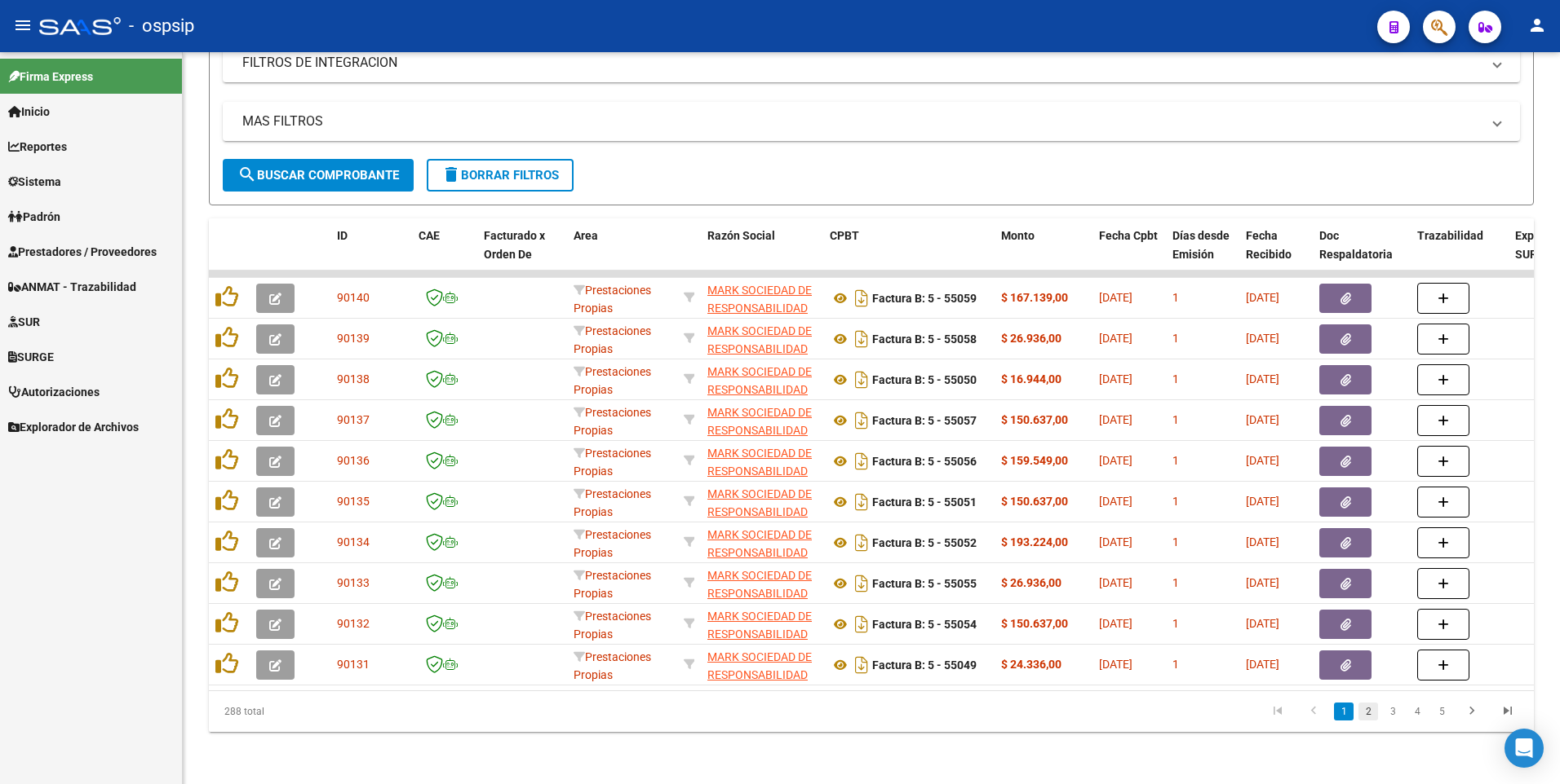
type input "30583155542"
click at [1369, 710] on link "2" at bounding box center [1368, 712] width 20 height 18
click at [1386, 723] on li "3" at bounding box center [1393, 712] width 24 height 27
click at [1388, 715] on link "3" at bounding box center [1393, 712] width 20 height 18
click at [1366, 710] on link "2" at bounding box center [1368, 712] width 20 height 18
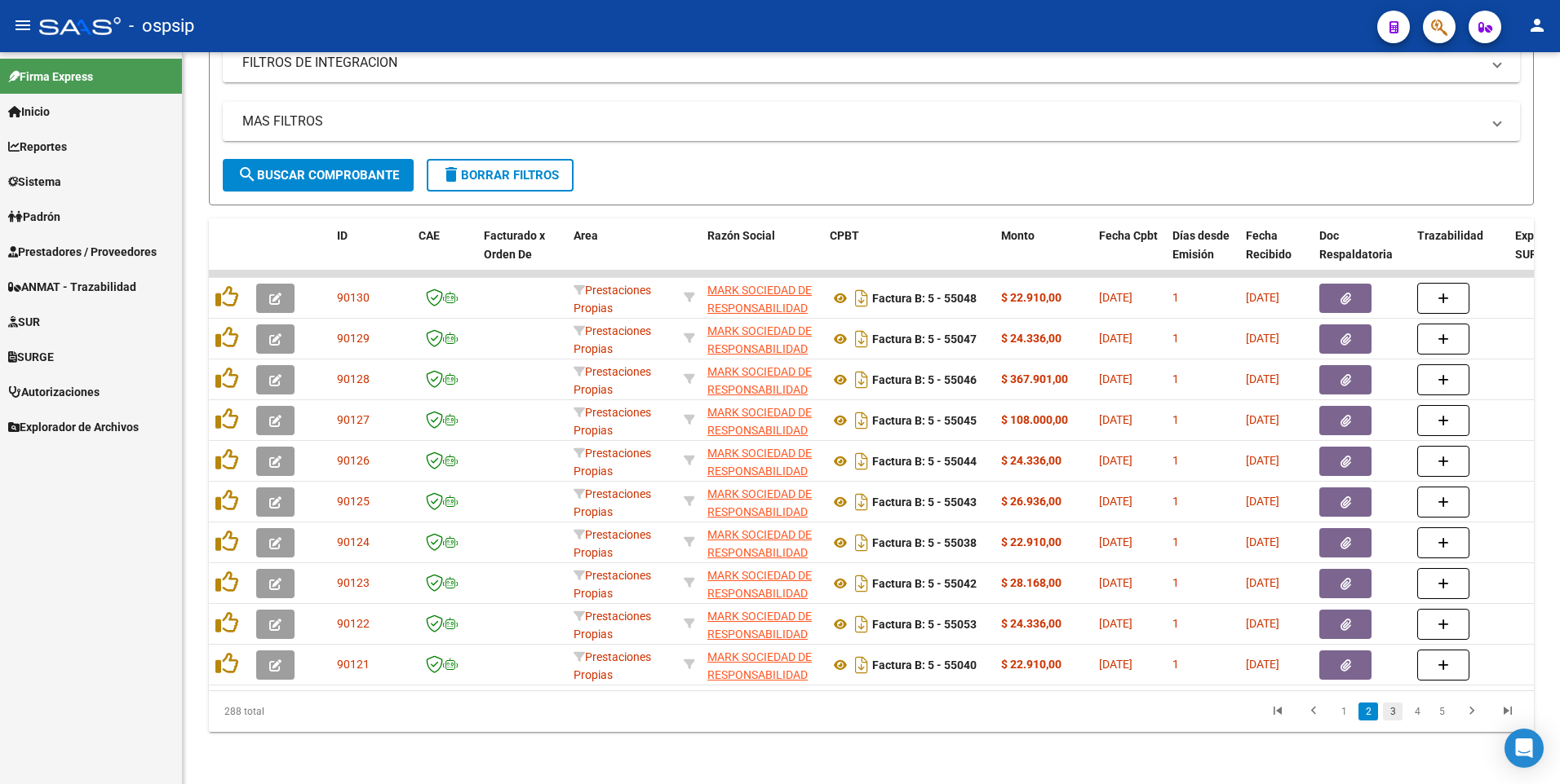
click at [1390, 715] on link "3" at bounding box center [1393, 712] width 20 height 18
click at [1368, 715] on link "2" at bounding box center [1368, 712] width 20 height 18
click at [1388, 719] on link "3" at bounding box center [1393, 712] width 20 height 18
click at [1341, 715] on link "1" at bounding box center [1344, 712] width 20 height 18
click at [1371, 719] on link "2" at bounding box center [1368, 712] width 20 height 18
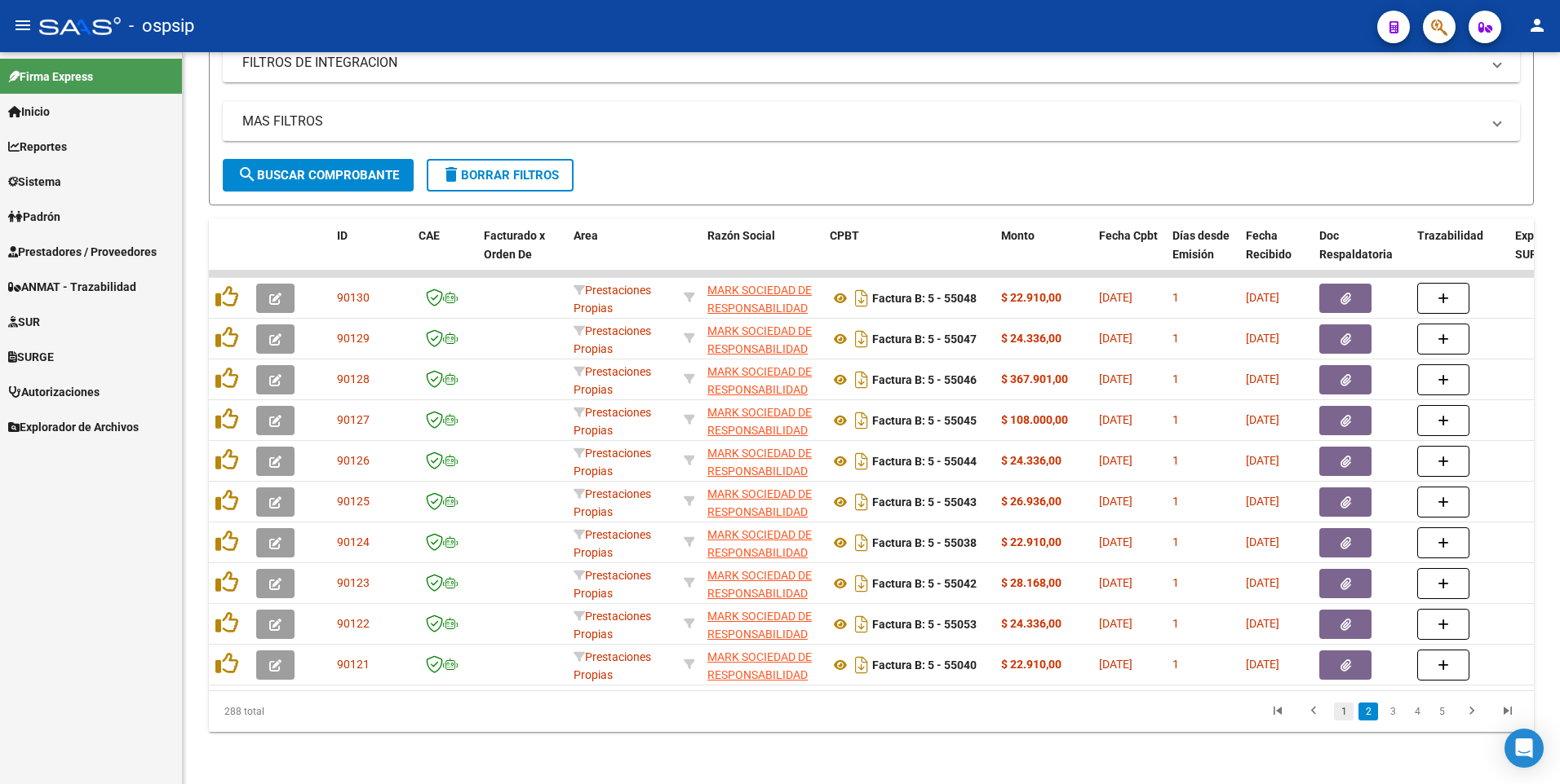
click at [1347, 719] on link "1" at bounding box center [1344, 712] width 20 height 18
click at [1371, 711] on link "2" at bounding box center [1368, 712] width 20 height 18
click at [1339, 724] on li "1" at bounding box center [1344, 712] width 24 height 27
click at [1342, 715] on link "1" at bounding box center [1344, 712] width 20 height 18
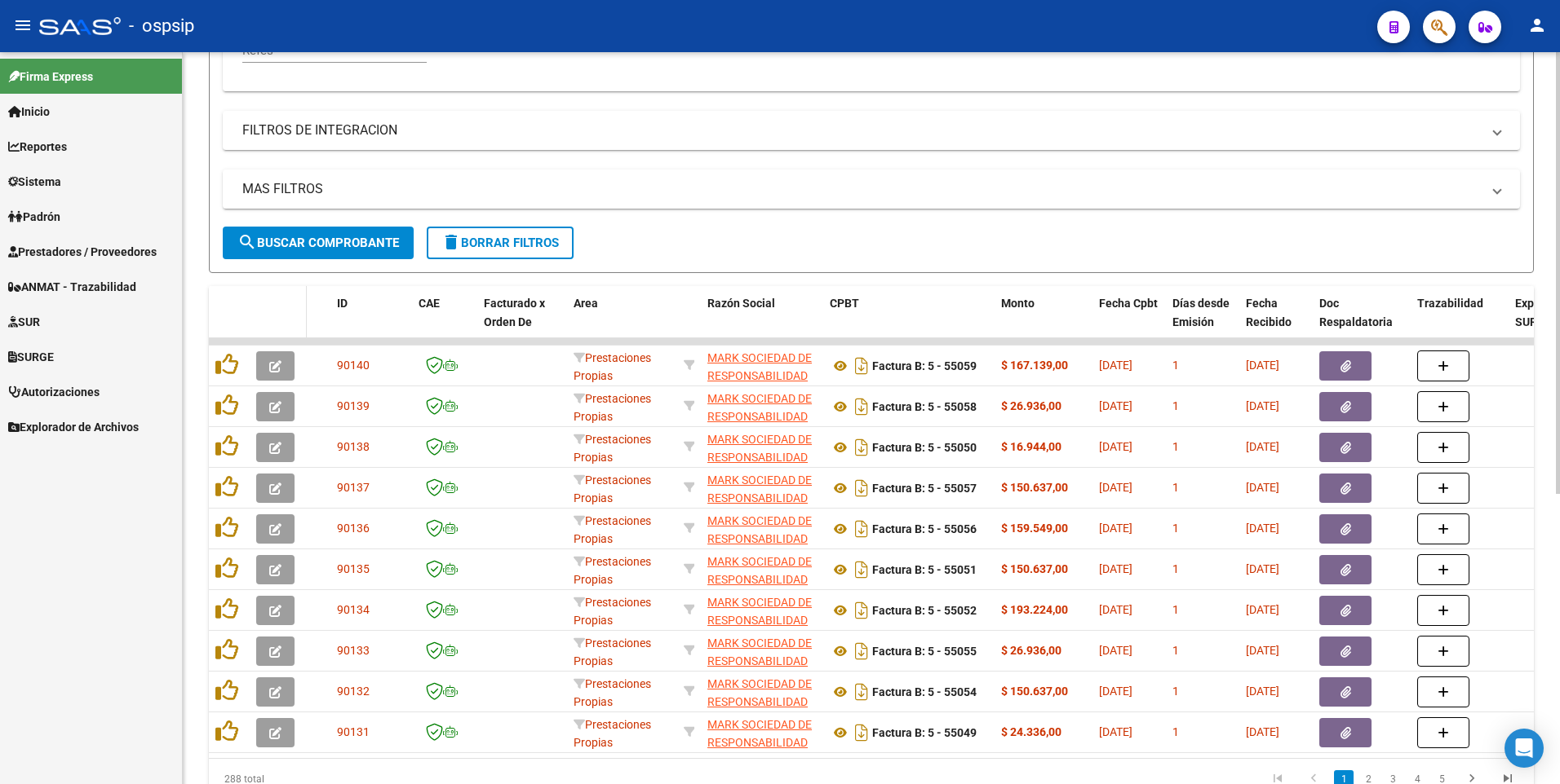
scroll to position [319, 0]
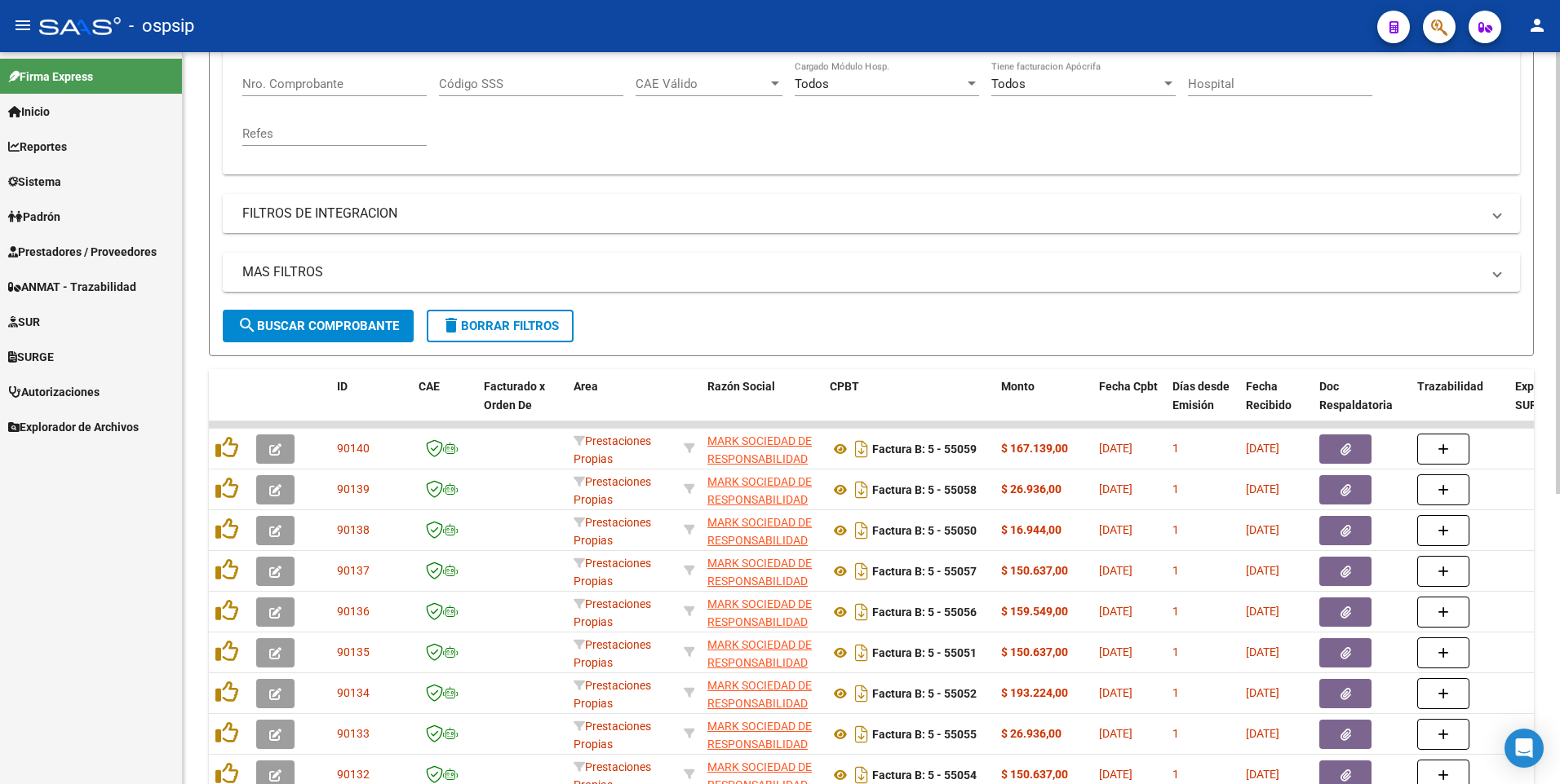
click at [306, 81] on input "Nro. Comprobante" at bounding box center [334, 83] width 184 height 15
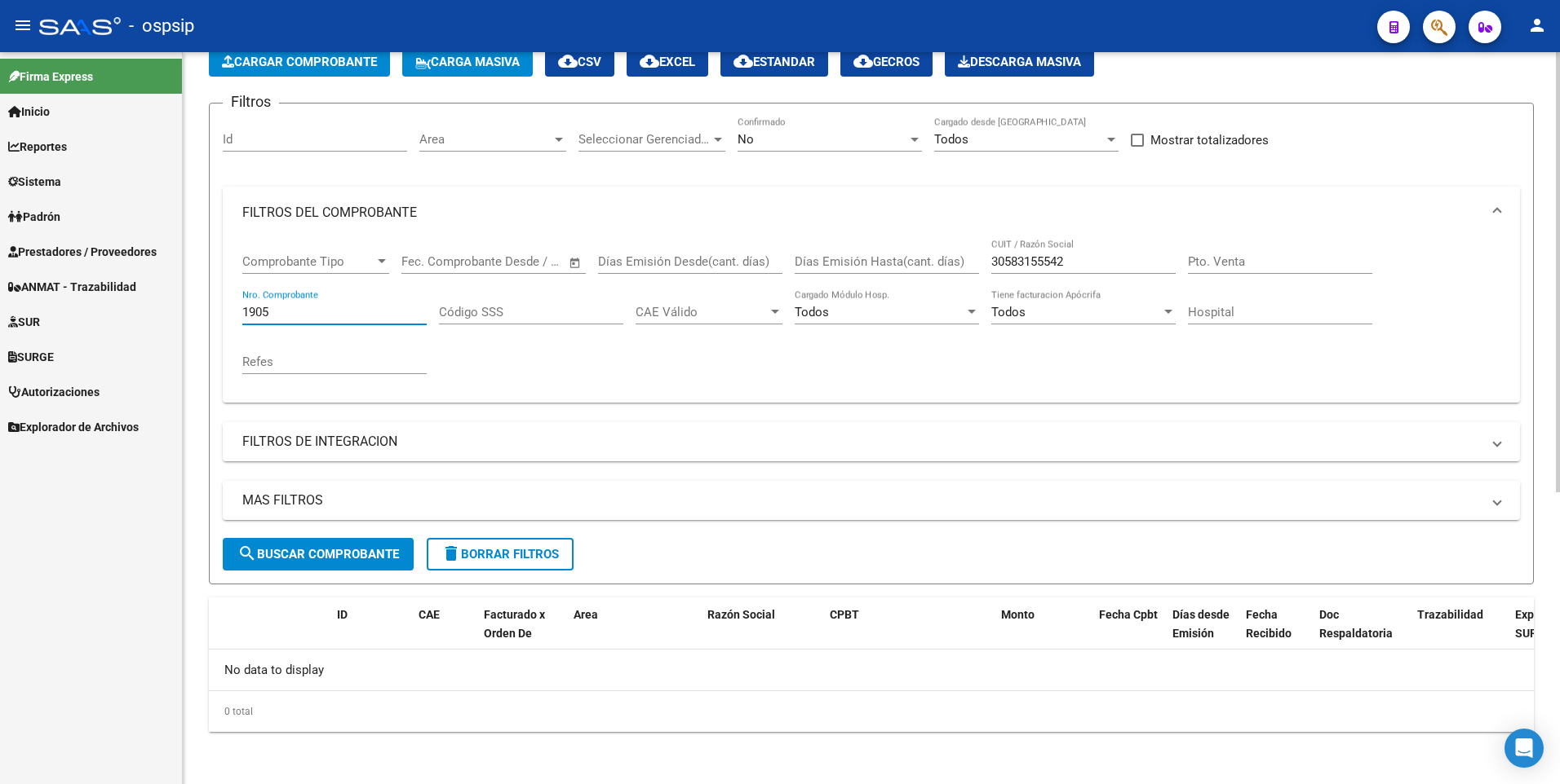
scroll to position [90, 0]
type input "1905"
click at [1082, 257] on input "30583155542" at bounding box center [1083, 261] width 184 height 15
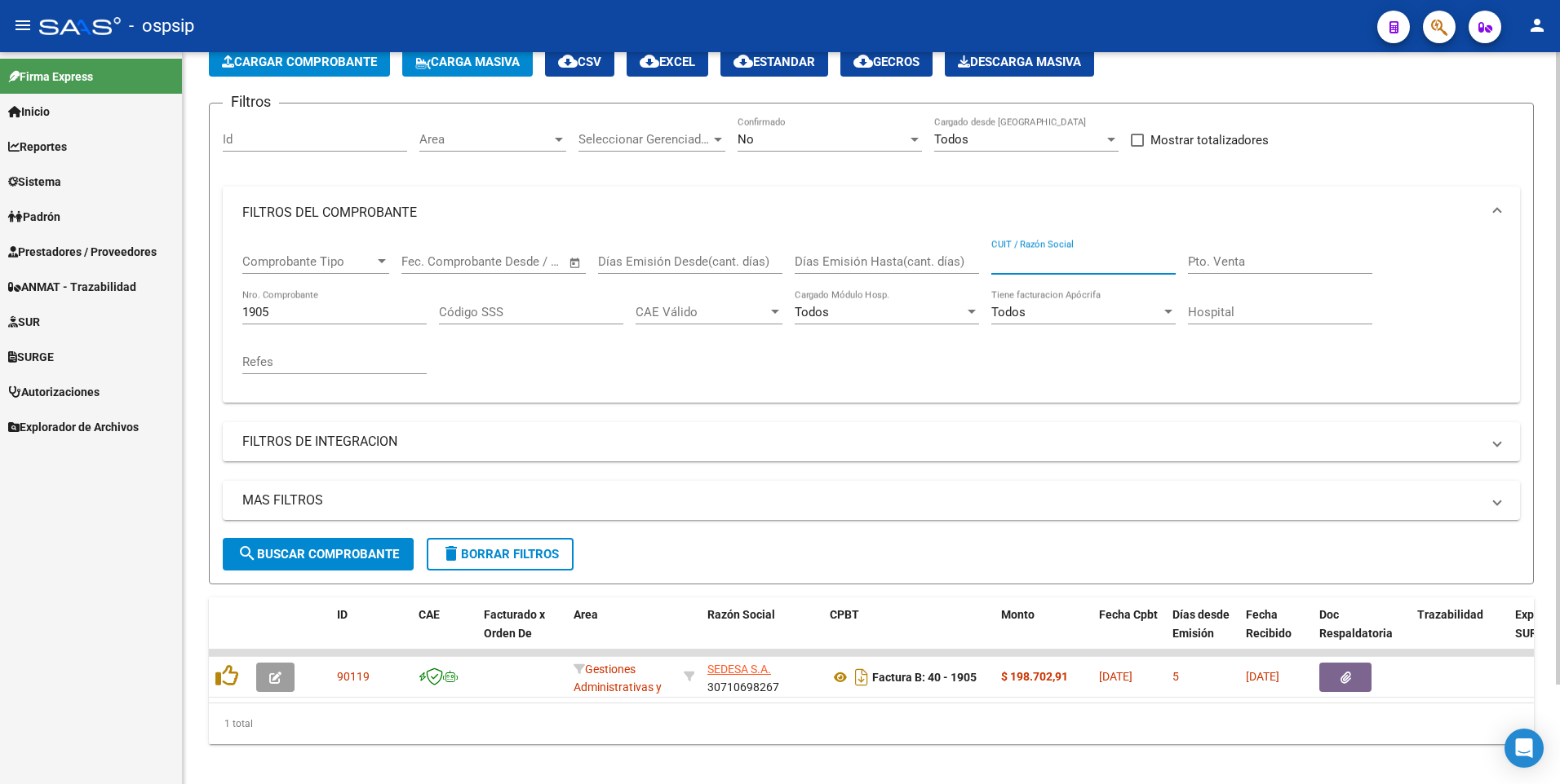
click at [357, 312] on input "1905" at bounding box center [334, 312] width 184 height 15
type input "1"
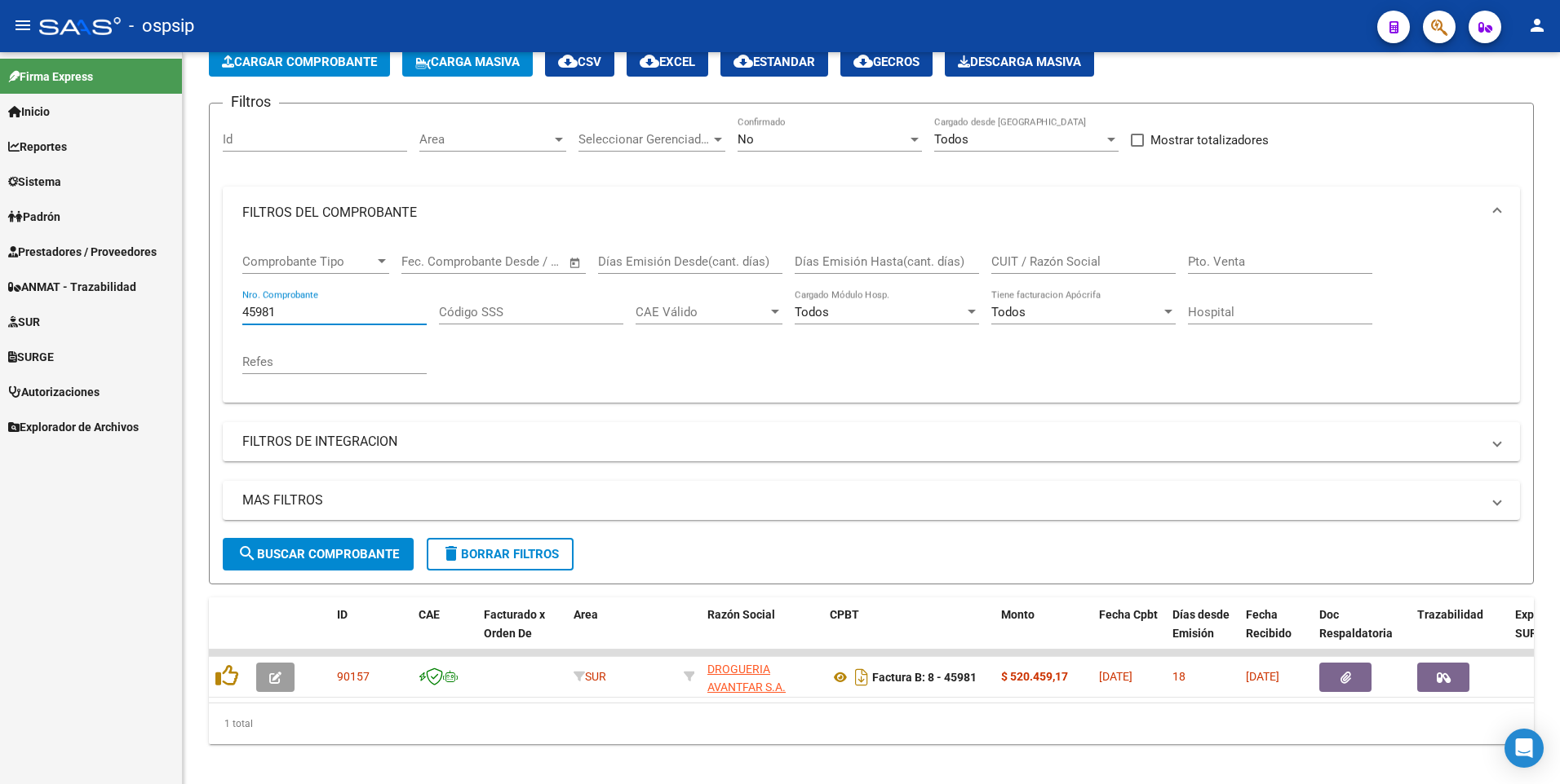
type input "45981"
click at [511, 548] on span "delete Borrar Filtros" at bounding box center [500, 554] width 118 height 15
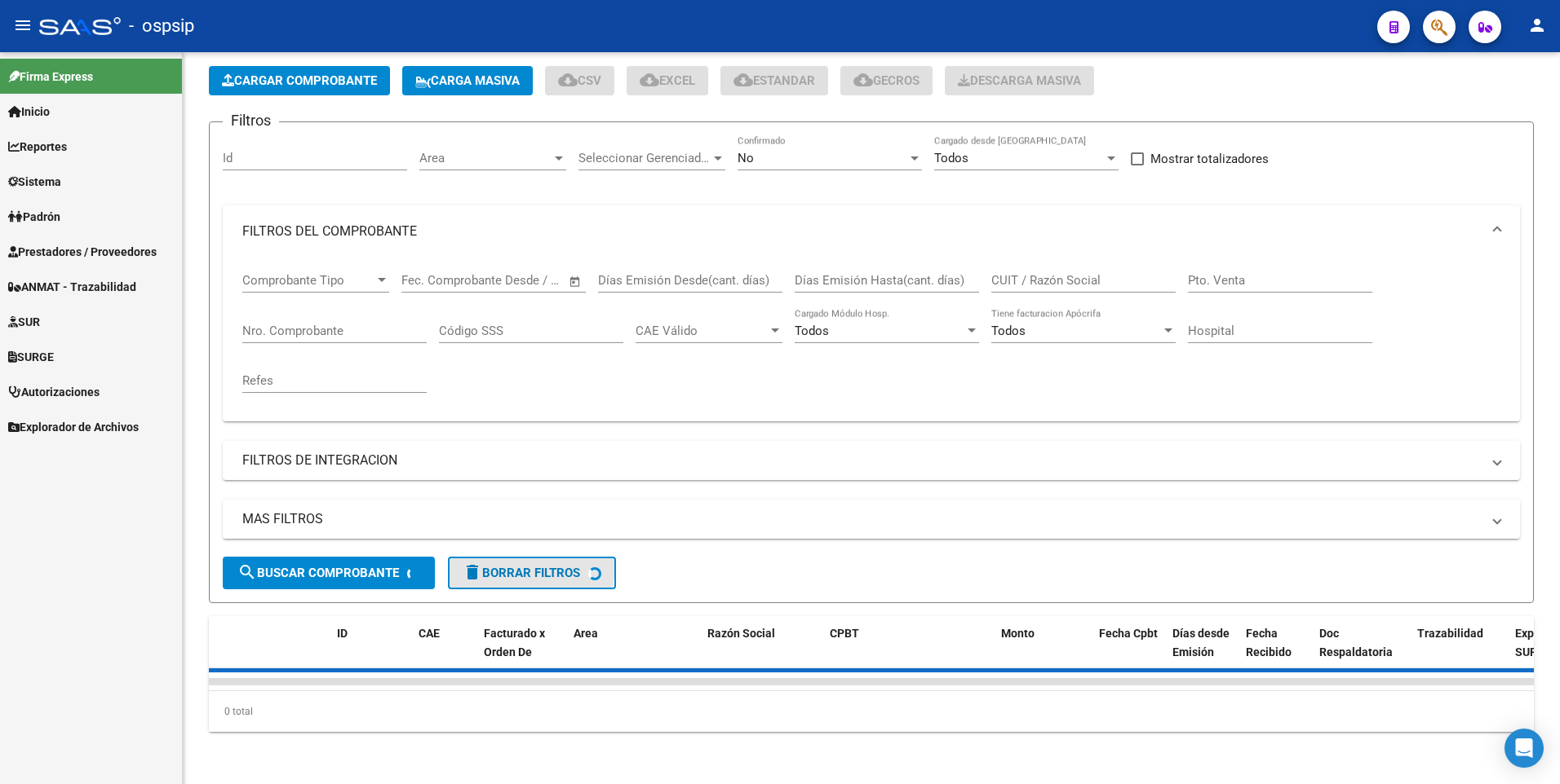
scroll to position [84, 0]
click at [1048, 273] on input "CUIT / Razón Social" at bounding box center [1083, 280] width 184 height 15
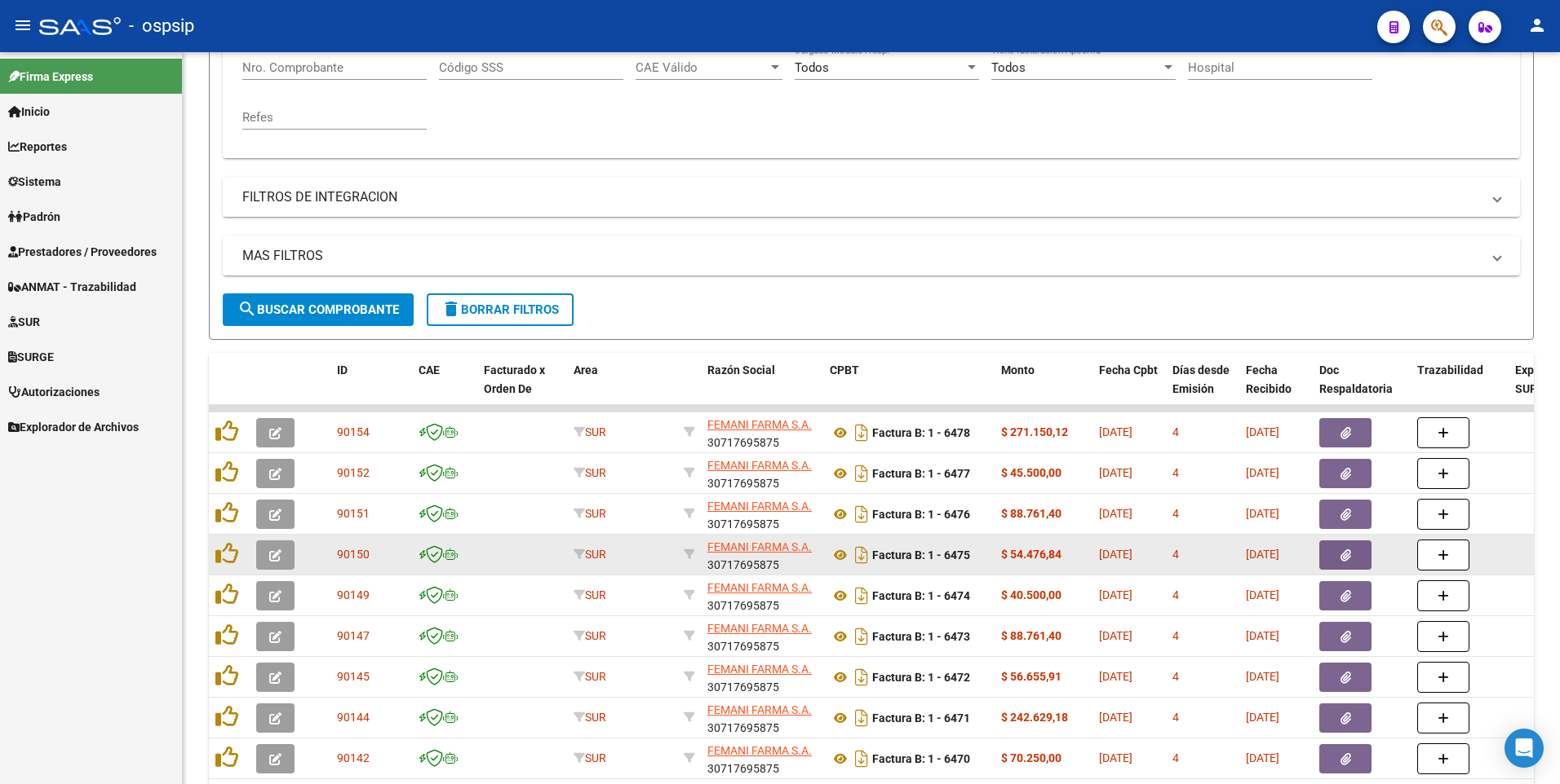
scroll to position [417, 0]
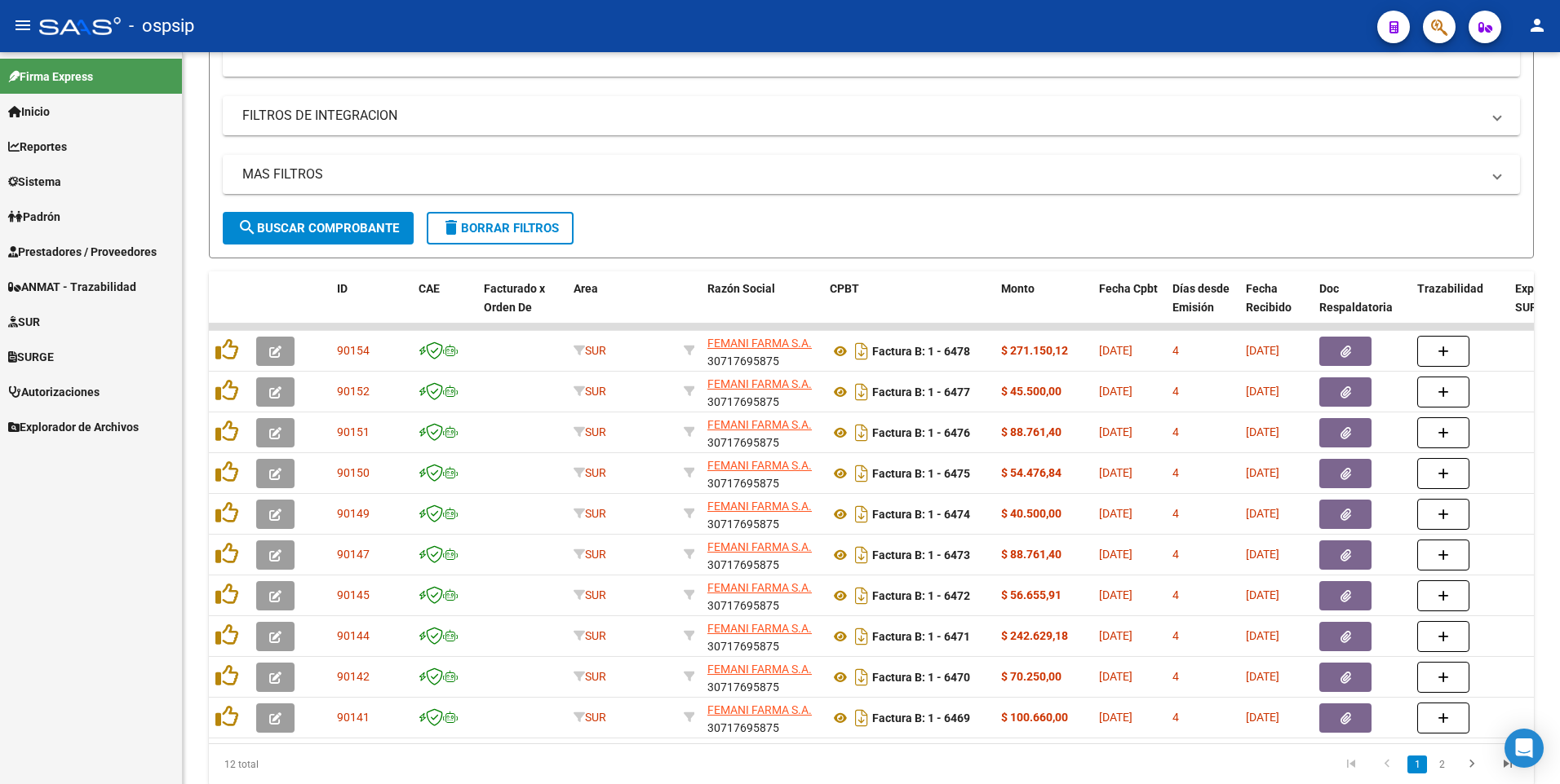
type input "30717695875"
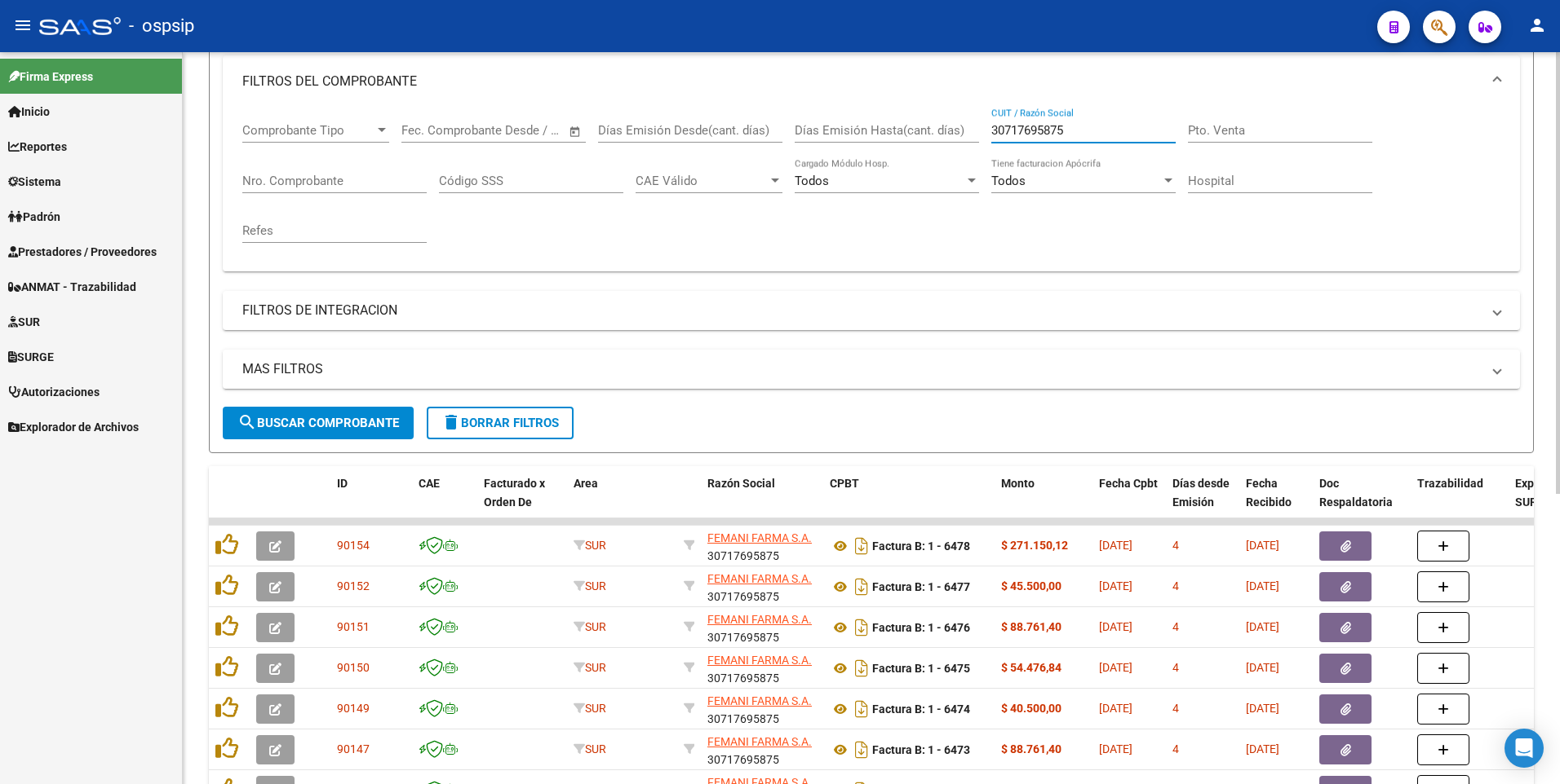
scroll to position [90, 0]
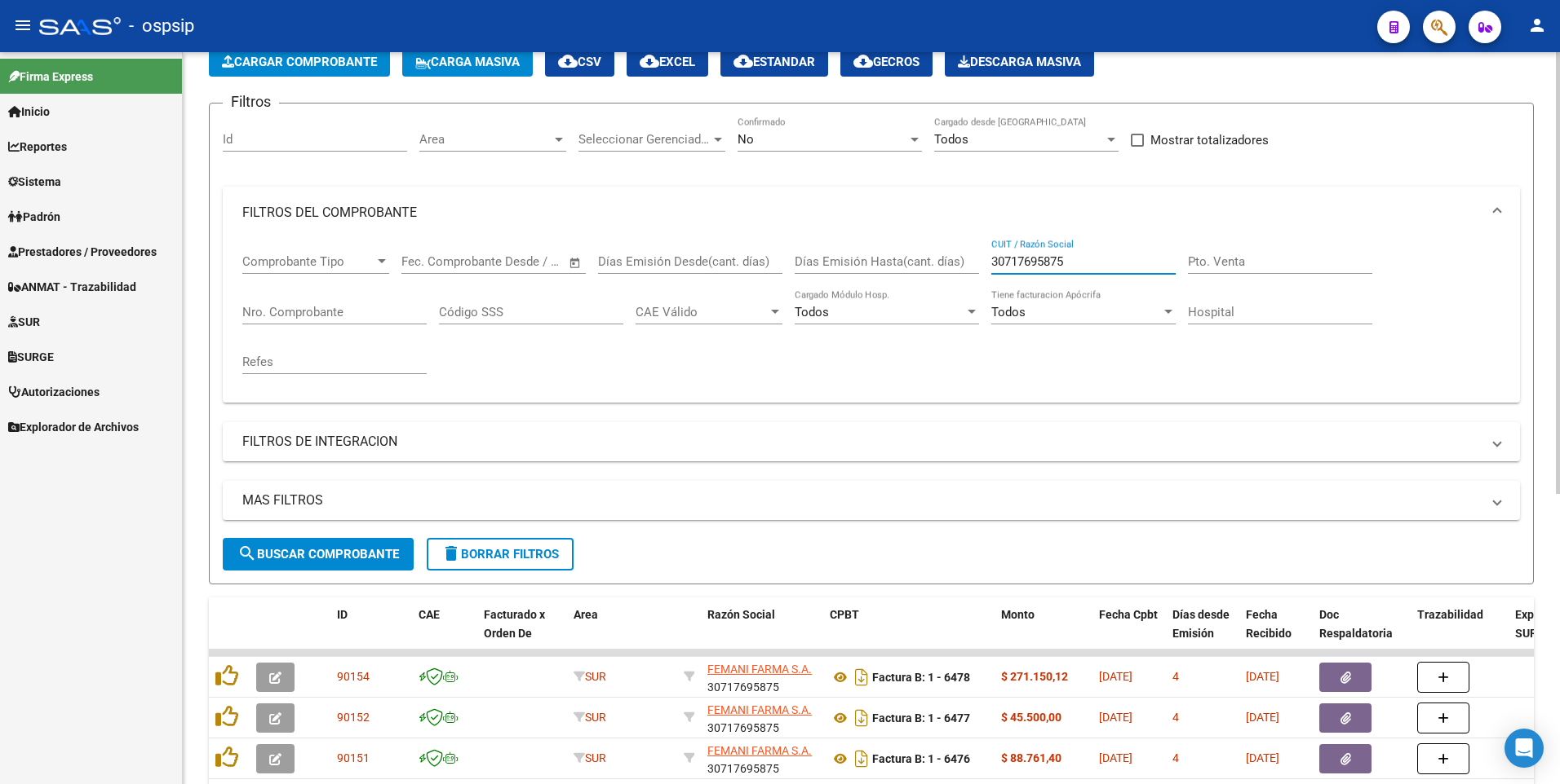
click at [516, 559] on span "delete Borrar Filtros" at bounding box center [500, 554] width 118 height 15
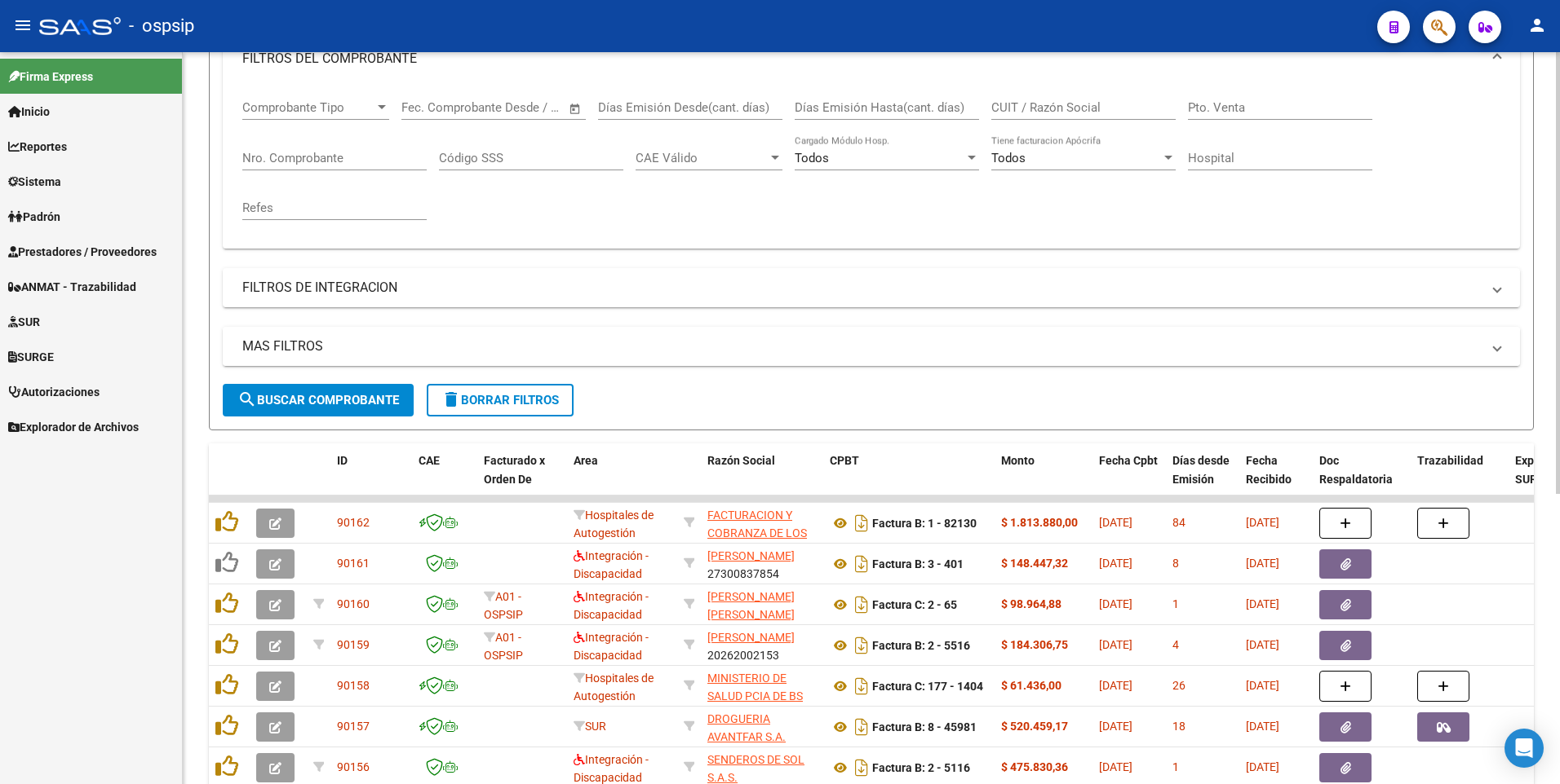
scroll to position [0, 0]
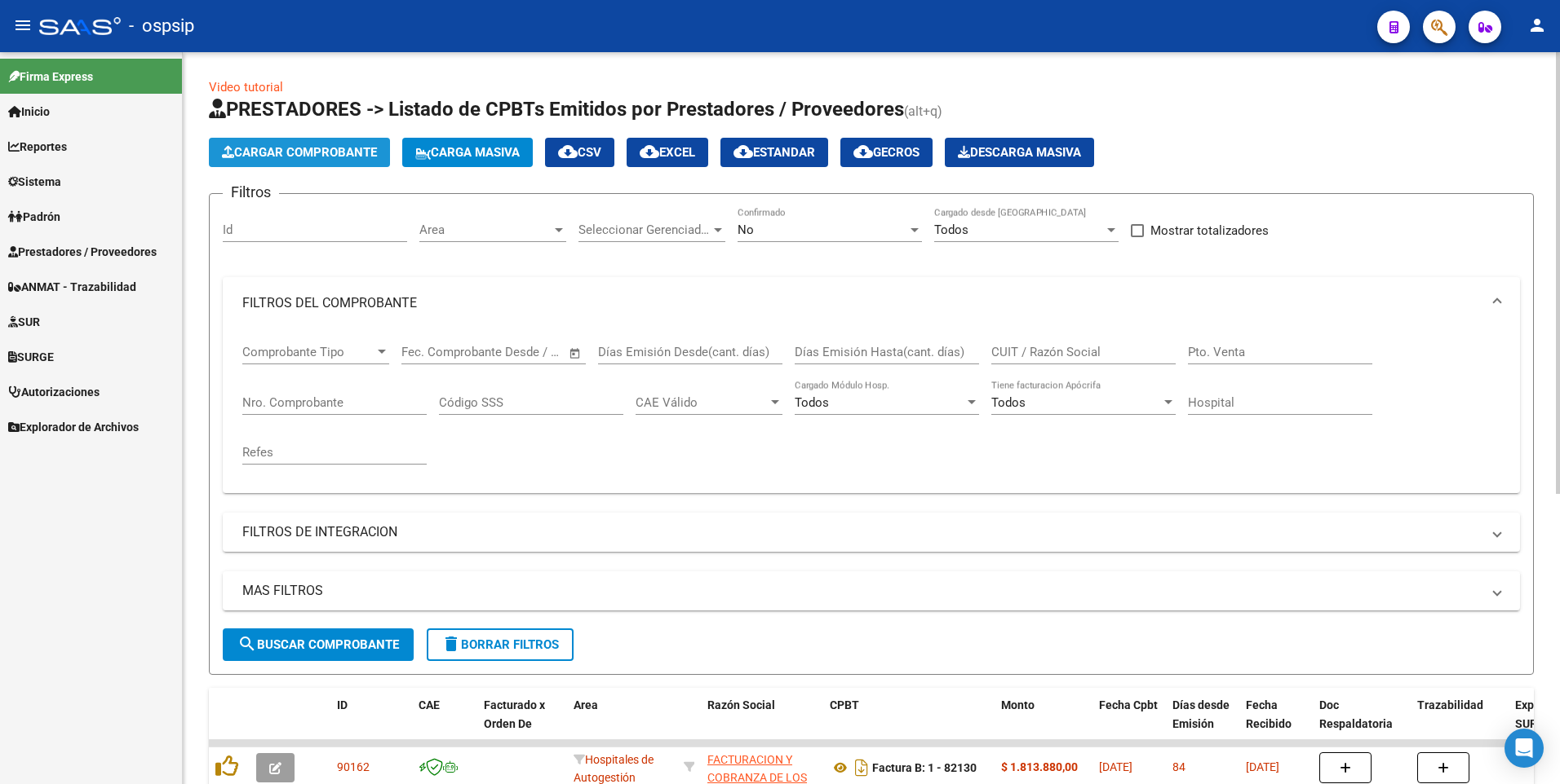
click at [310, 149] on span "Cargar Comprobante" at bounding box center [300, 152] width 155 height 15
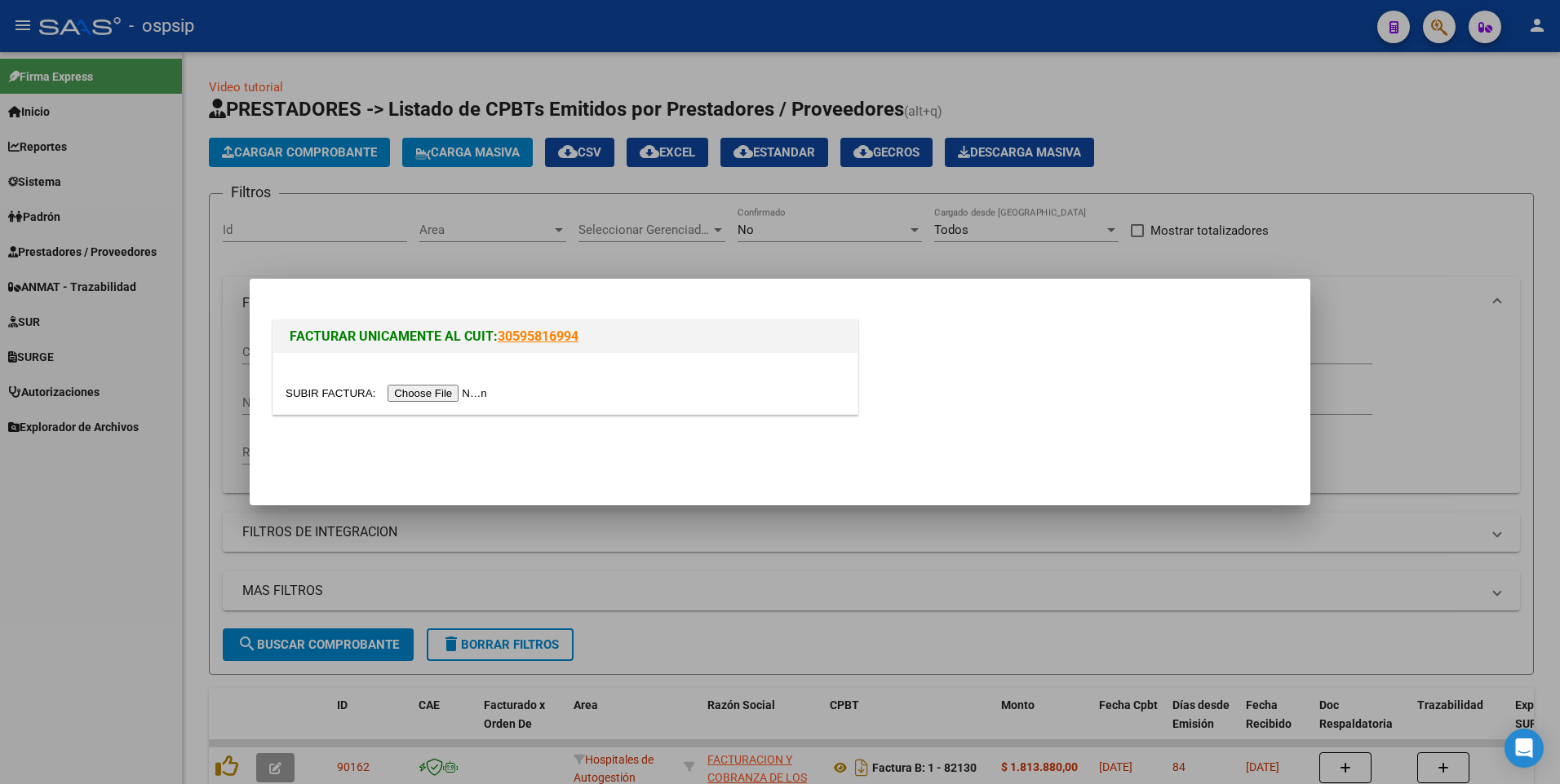
click at [408, 391] on input "file" at bounding box center [389, 392] width 207 height 17
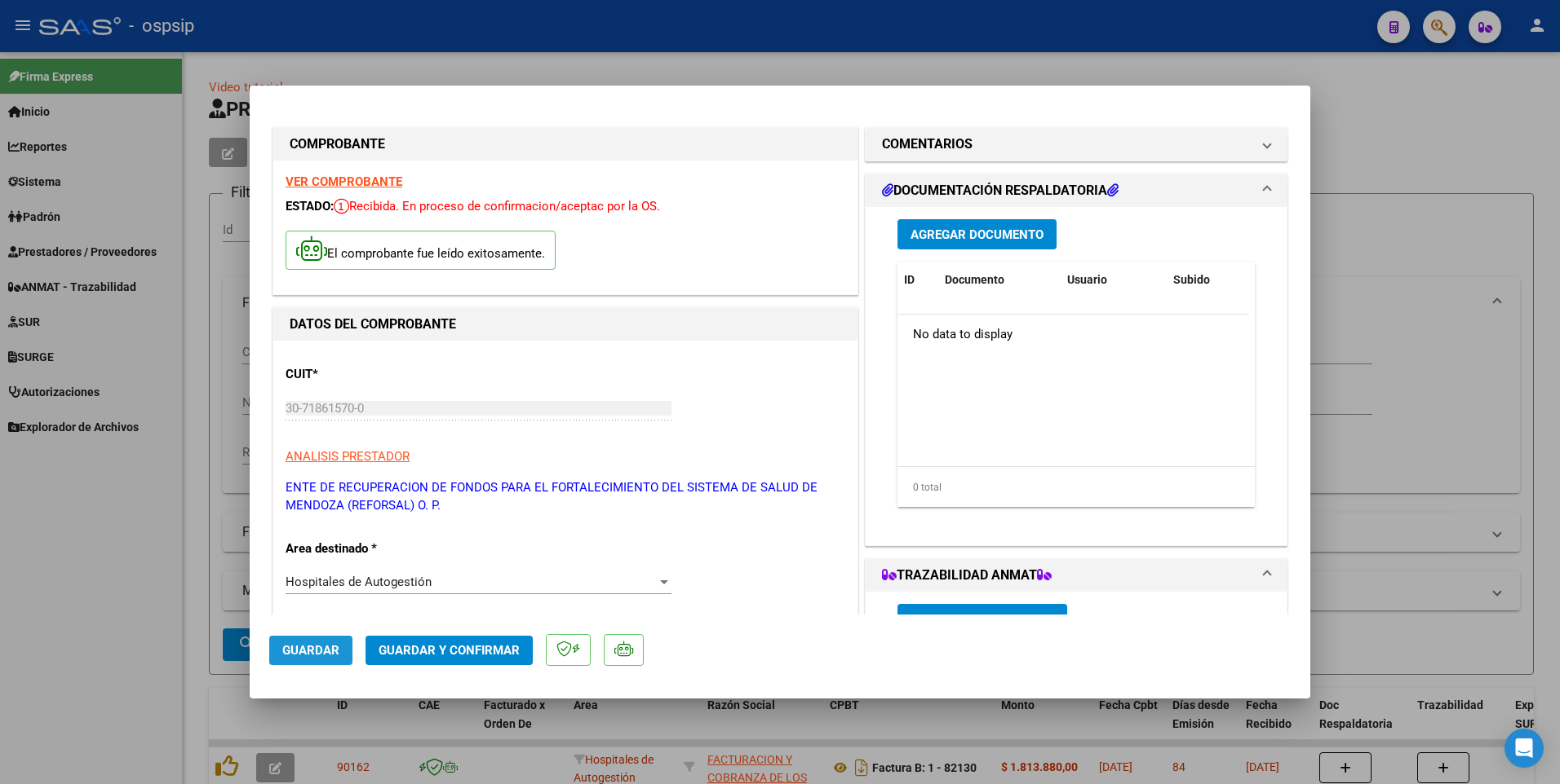
click at [335, 644] on span "Guardar" at bounding box center [310, 650] width 57 height 15
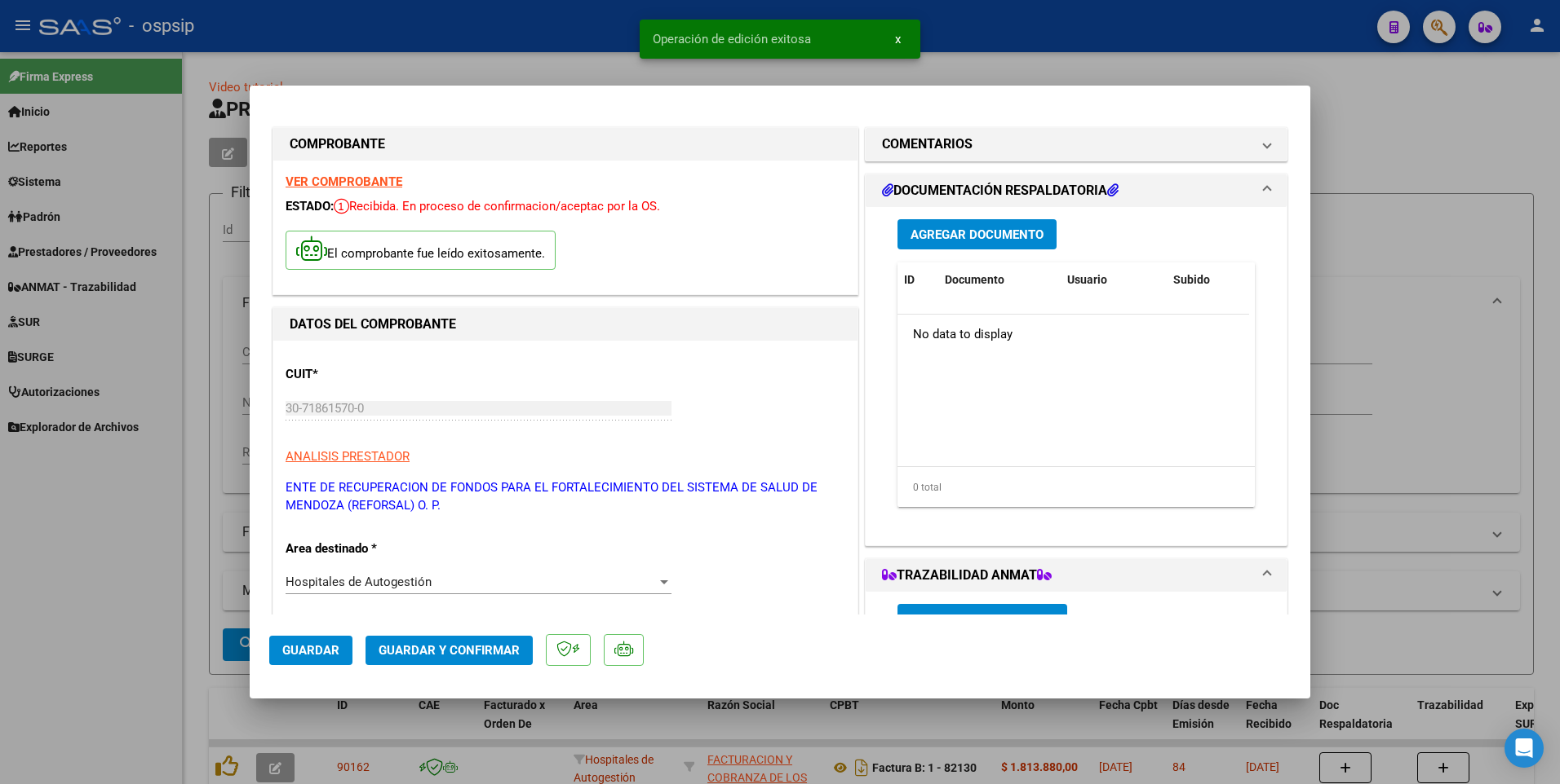
click at [496, 32] on div at bounding box center [780, 392] width 1560 height 784
type input "$ 0,00"
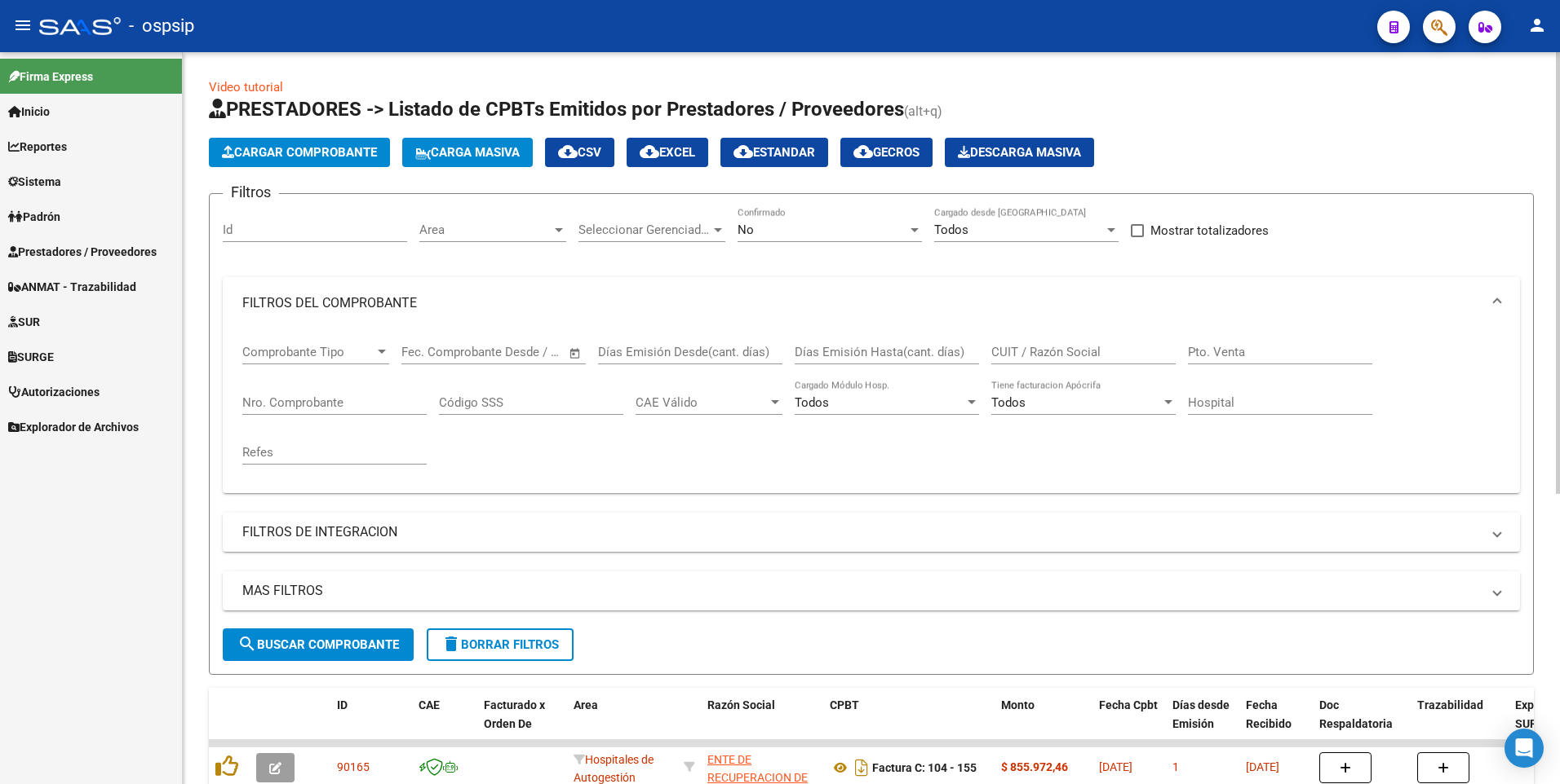
click at [296, 149] on span "Cargar Comprobante" at bounding box center [300, 152] width 155 height 15
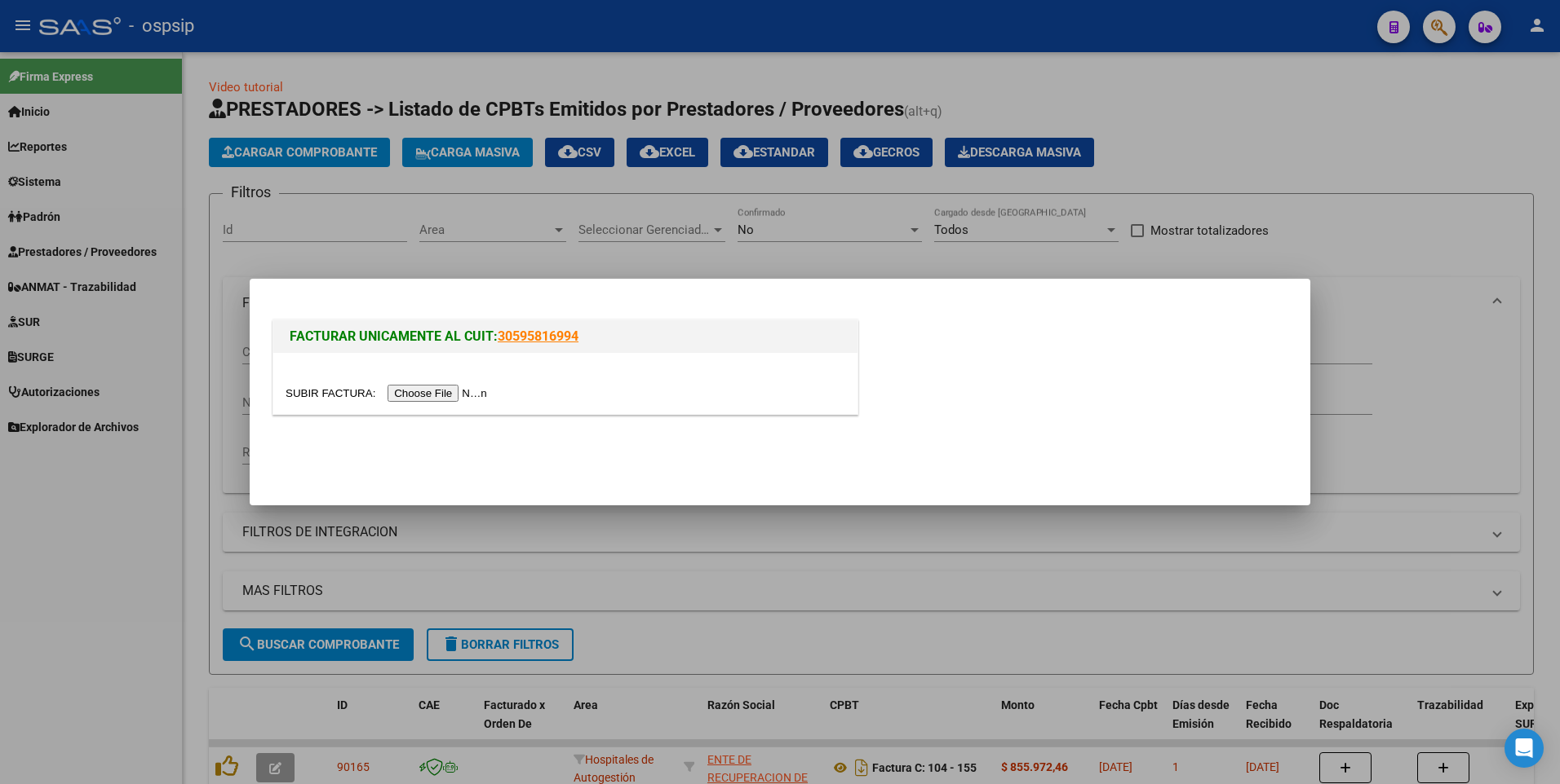
click at [423, 400] on input "file" at bounding box center [389, 392] width 207 height 17
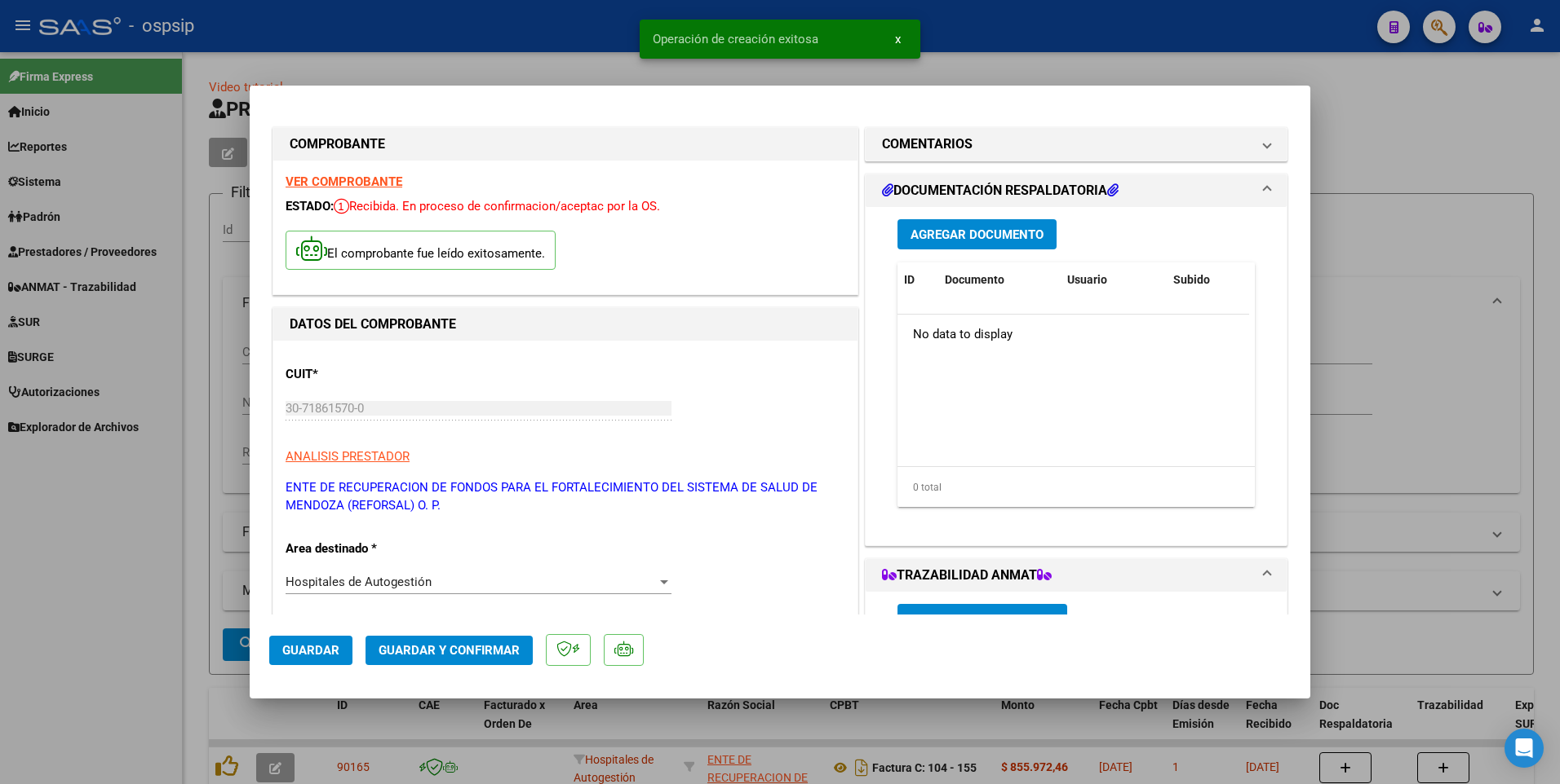
click at [316, 652] on span "Guardar" at bounding box center [310, 650] width 57 height 15
click at [196, 430] on div at bounding box center [780, 392] width 1560 height 784
type input "$ 0,00"
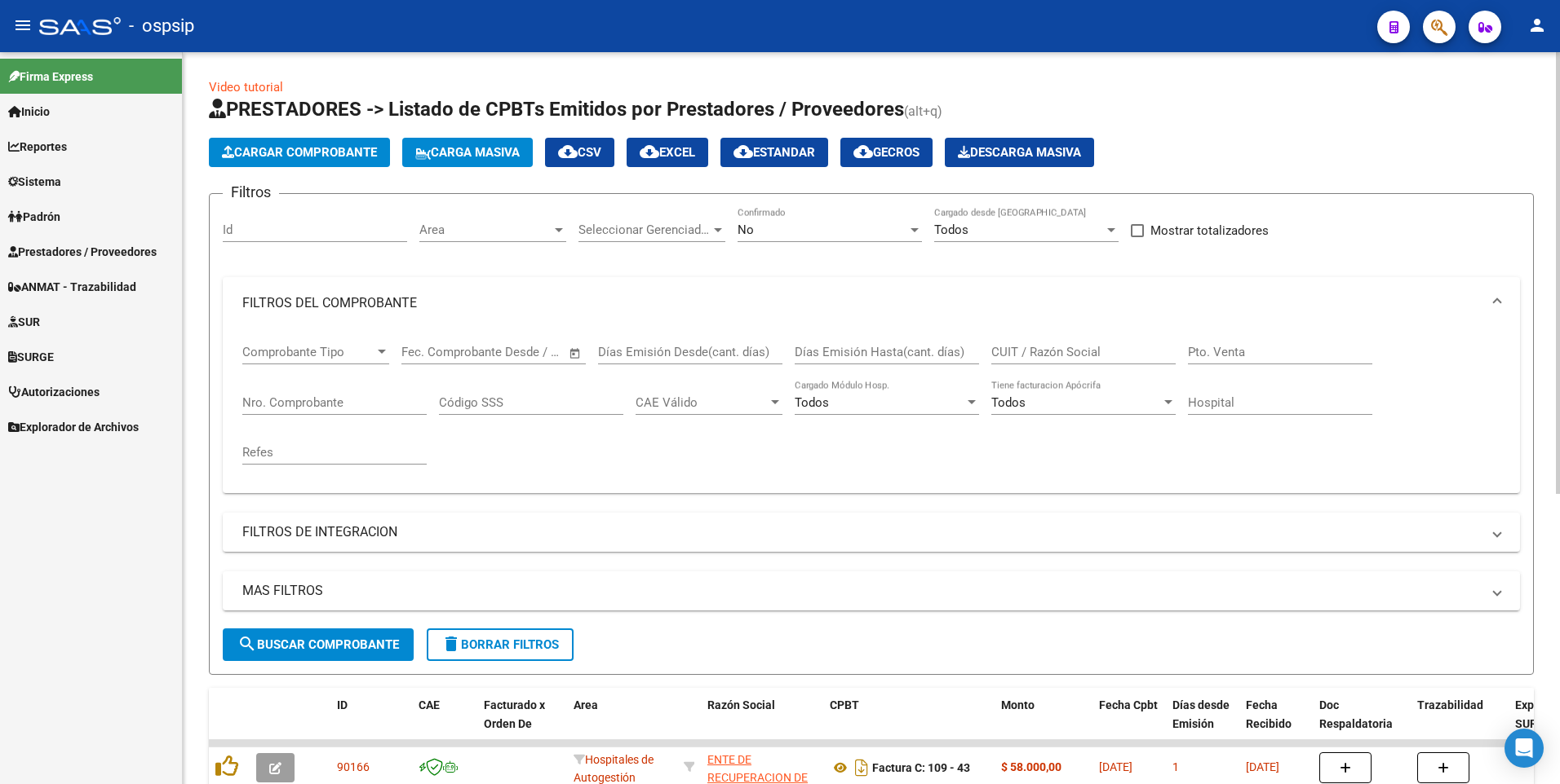
click at [347, 165] on button "Cargar Comprobante" at bounding box center [299, 153] width 181 height 29
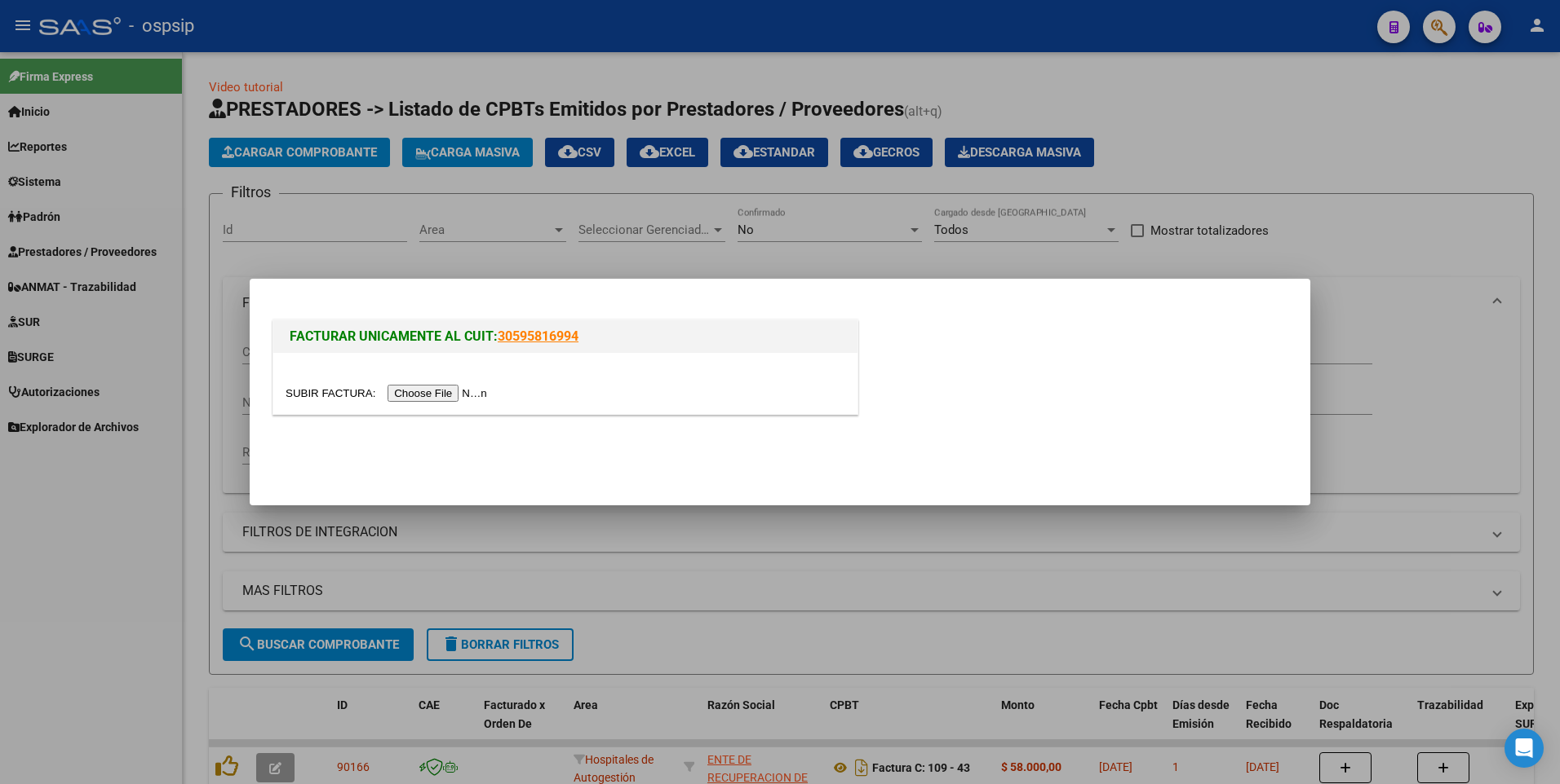
click at [448, 385] on input "file" at bounding box center [389, 392] width 207 height 17
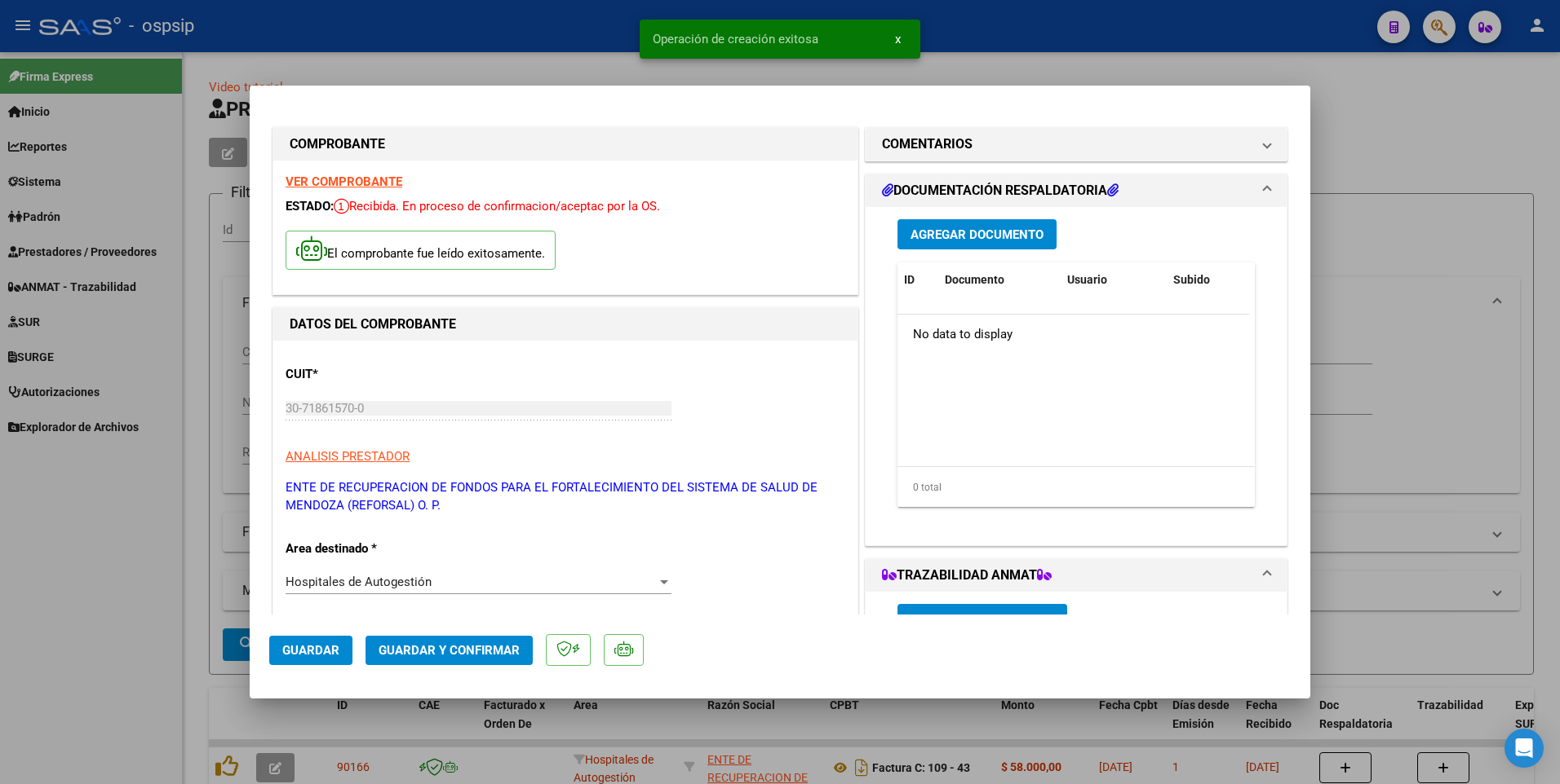
click at [325, 650] on span "Guardar" at bounding box center [310, 650] width 57 height 15
click at [210, 369] on div at bounding box center [780, 392] width 1560 height 784
type input "$ 0,00"
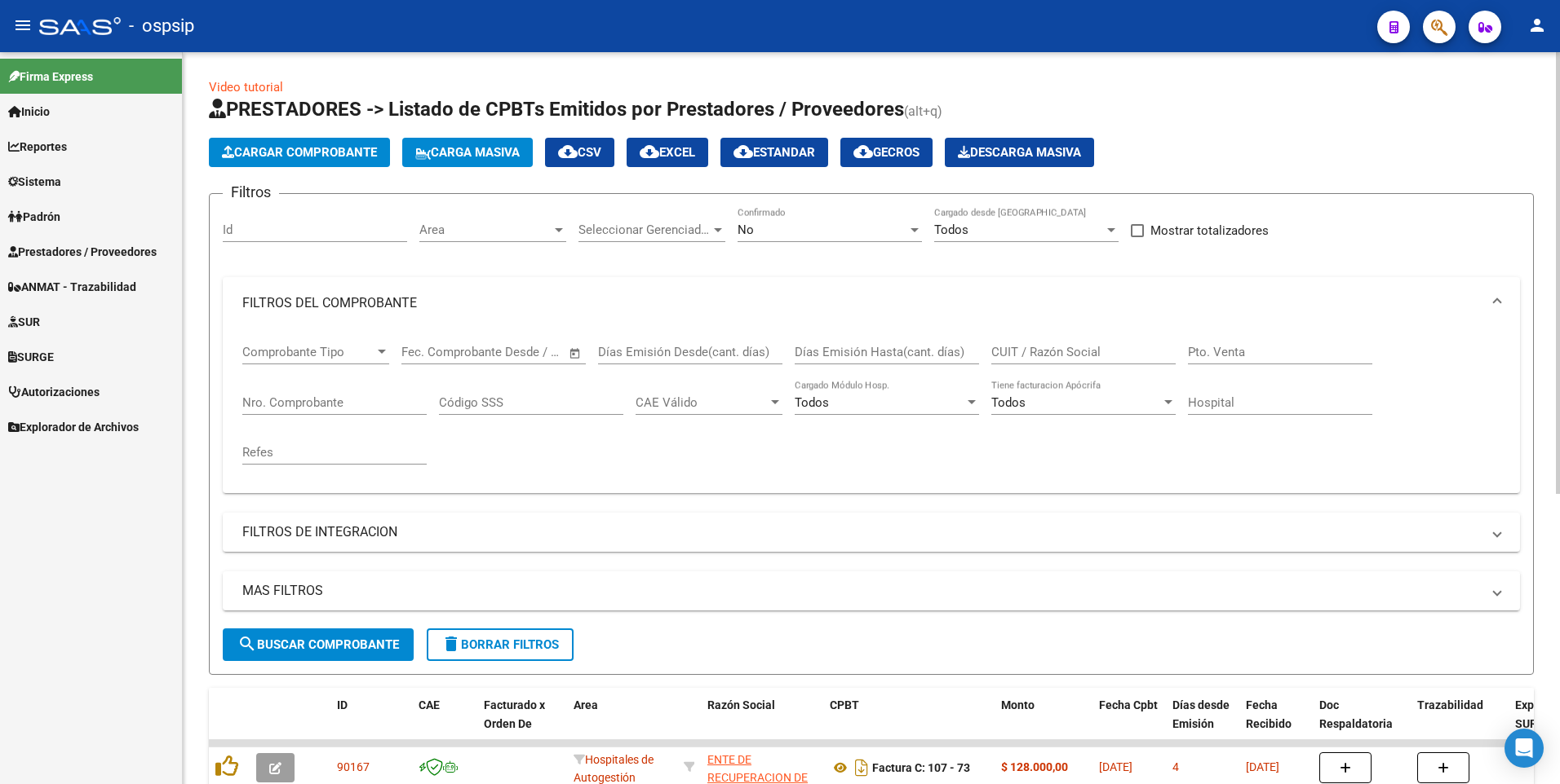
click at [322, 157] on span "Cargar Comprobante" at bounding box center [300, 152] width 155 height 15
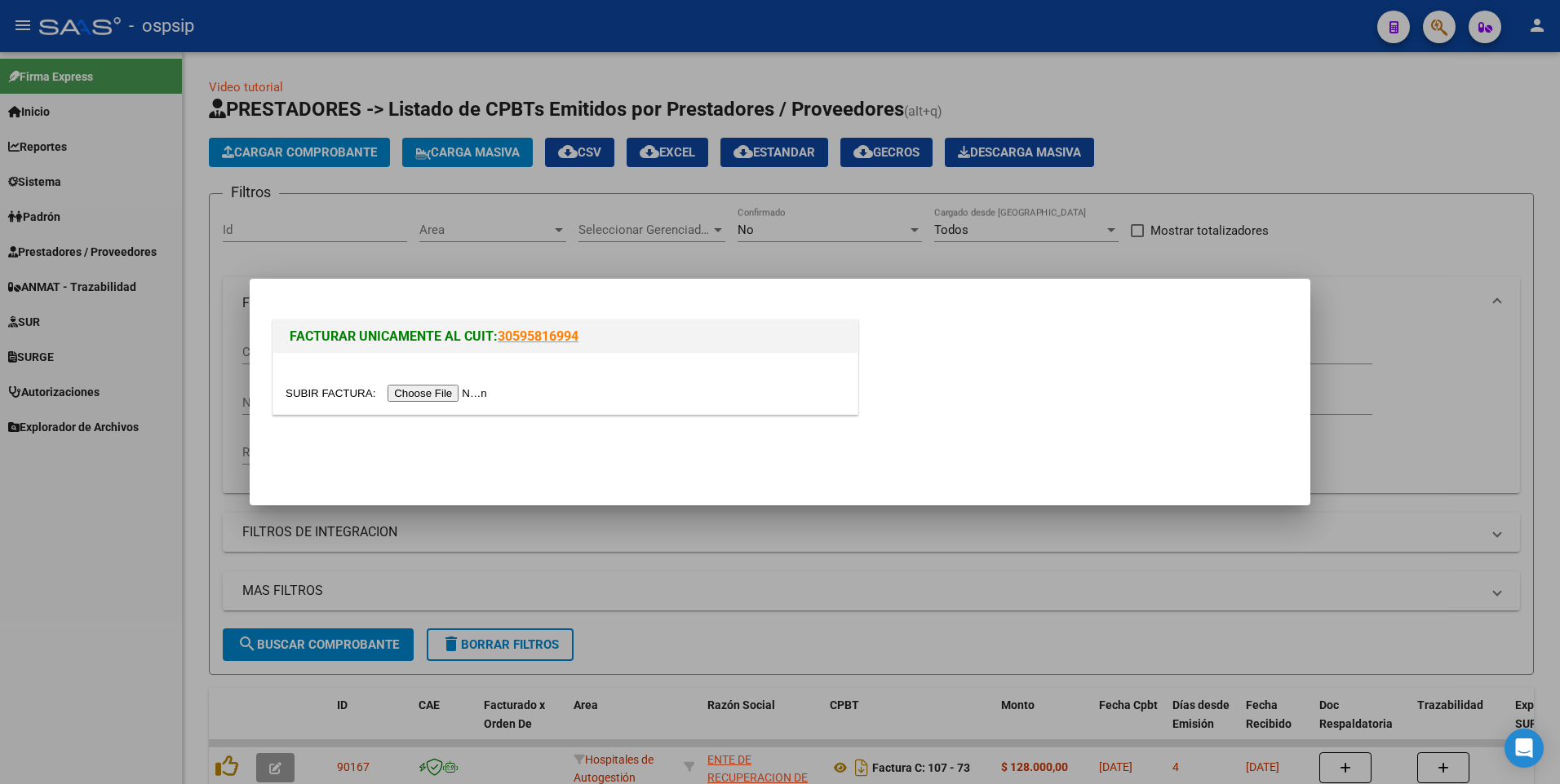
click at [426, 395] on input "file" at bounding box center [389, 392] width 207 height 17
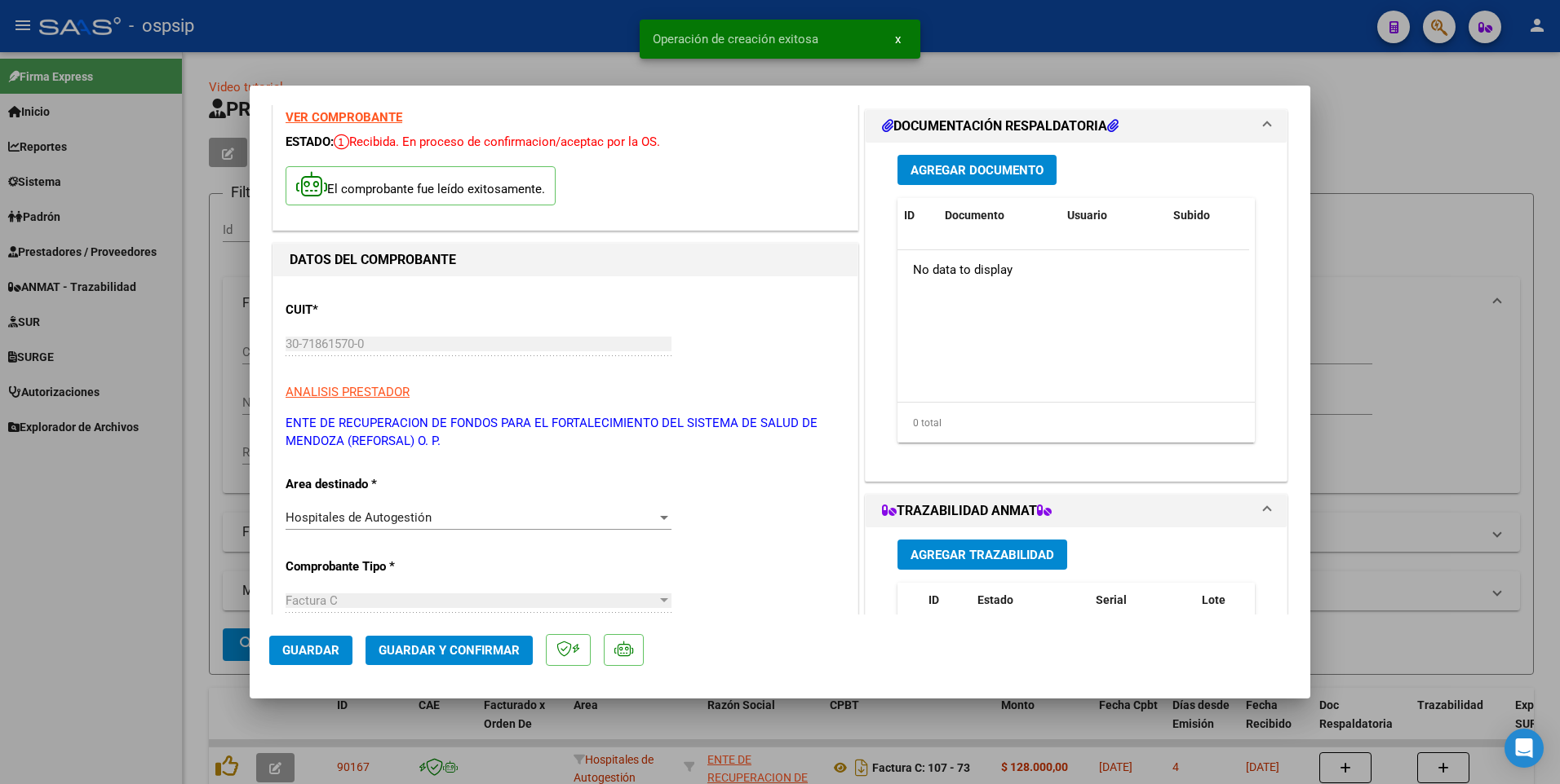
scroll to position [81, 0]
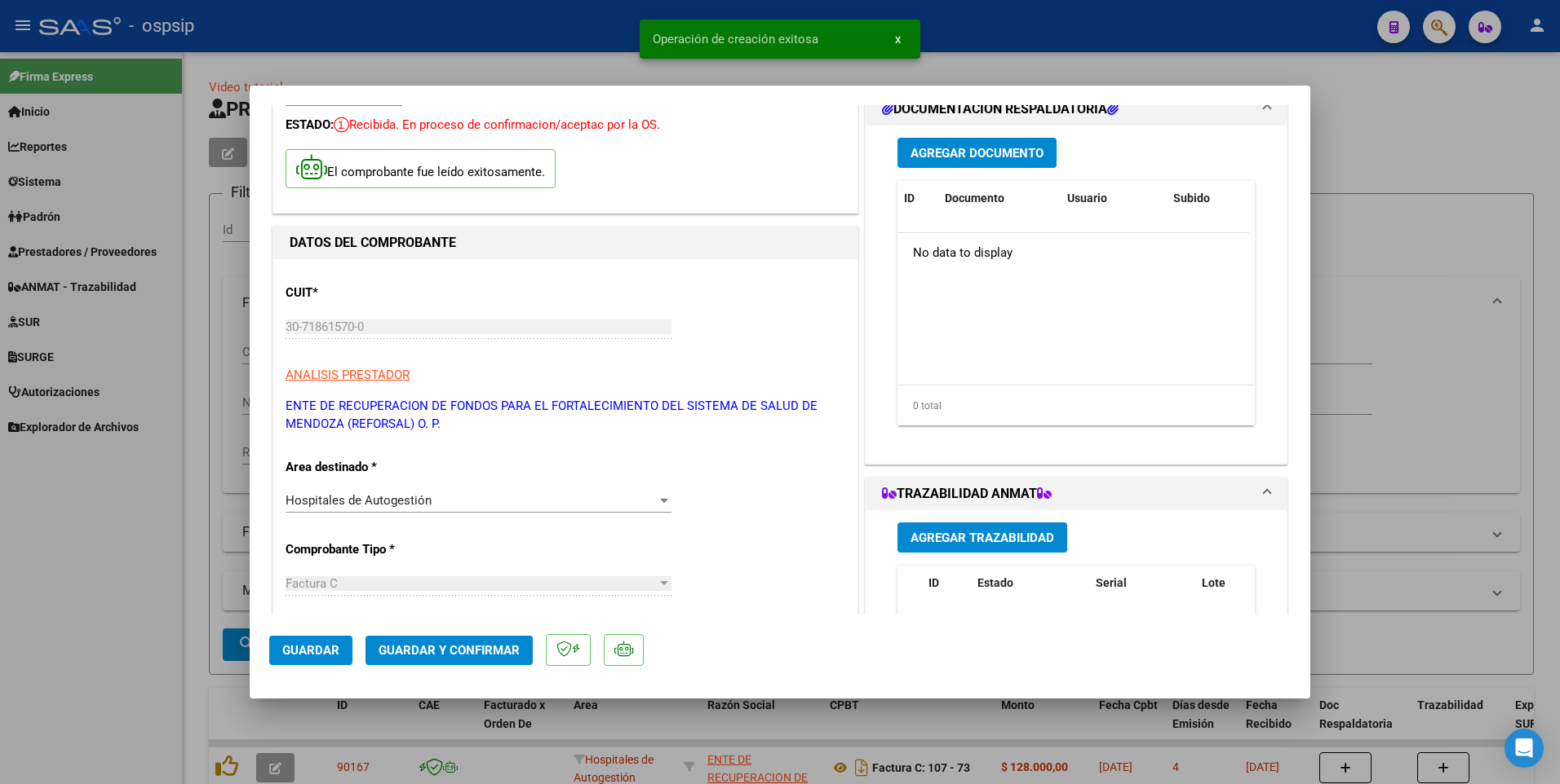
drag, startPoint x: 317, startPoint y: 634, endPoint x: 338, endPoint y: 633, distance: 21.0
click at [322, 635] on mat-dialog-actions "Guardar Guardar y Confirmar" at bounding box center [780, 647] width 1021 height 65
click at [333, 666] on mat-dialog-actions "Guardar Guardar y Confirmar" at bounding box center [780, 647] width 1021 height 65
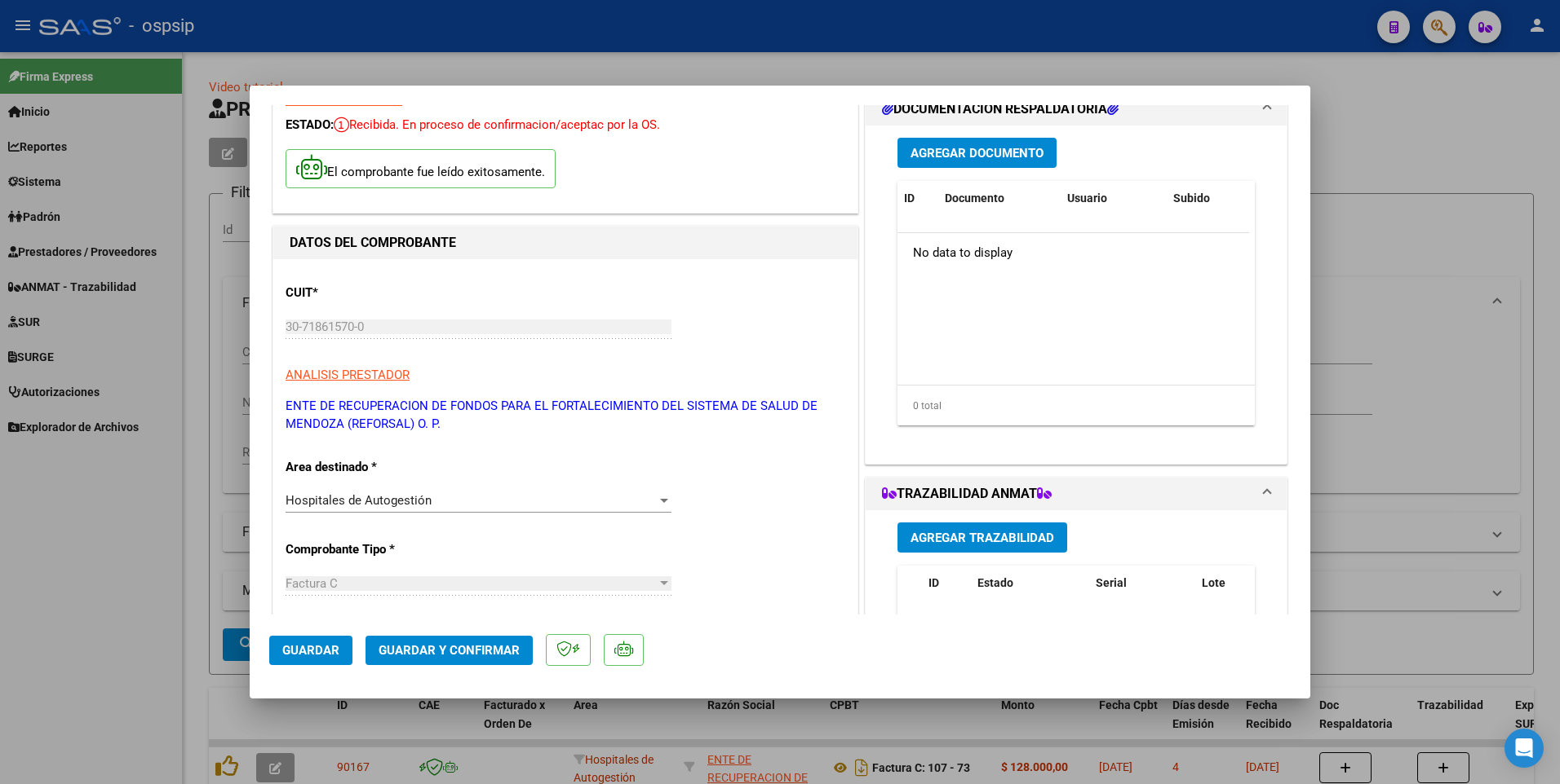
click at [618, 33] on div at bounding box center [780, 392] width 1560 height 784
type input "$ 0,00"
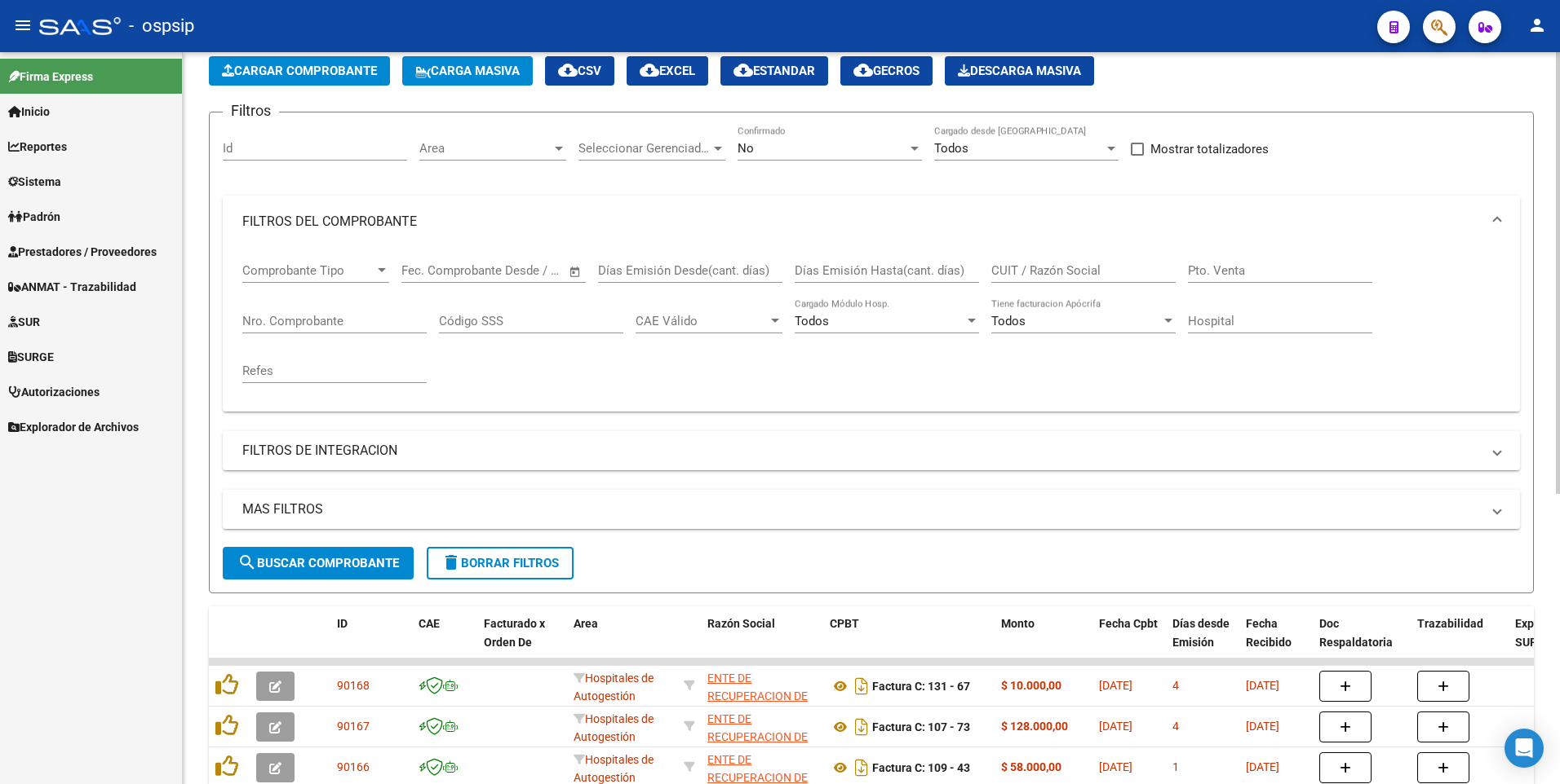
click at [317, 75] on span "Cargar Comprobante" at bounding box center [300, 70] width 155 height 15
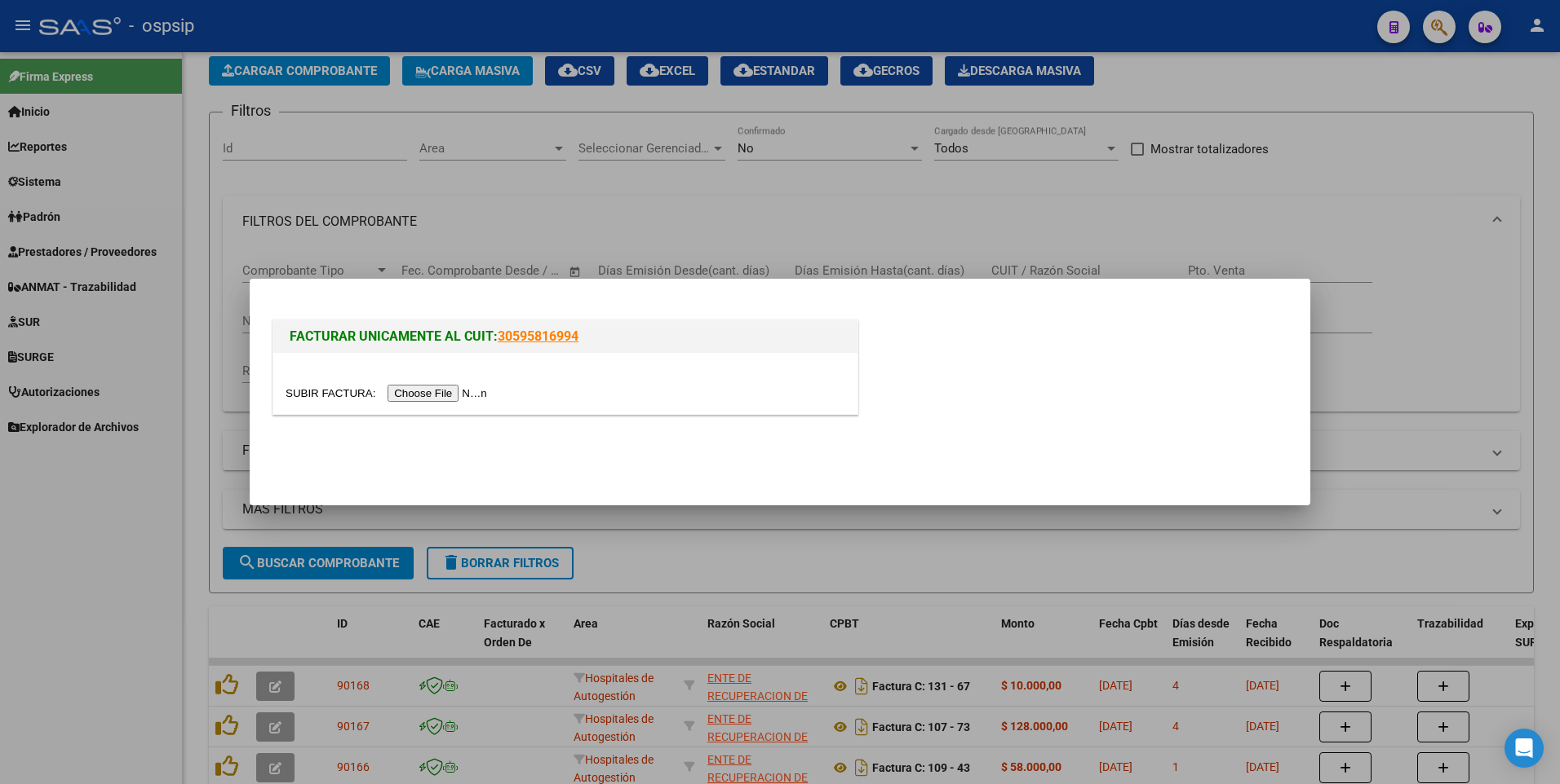
click at [423, 395] on input "file" at bounding box center [389, 392] width 207 height 17
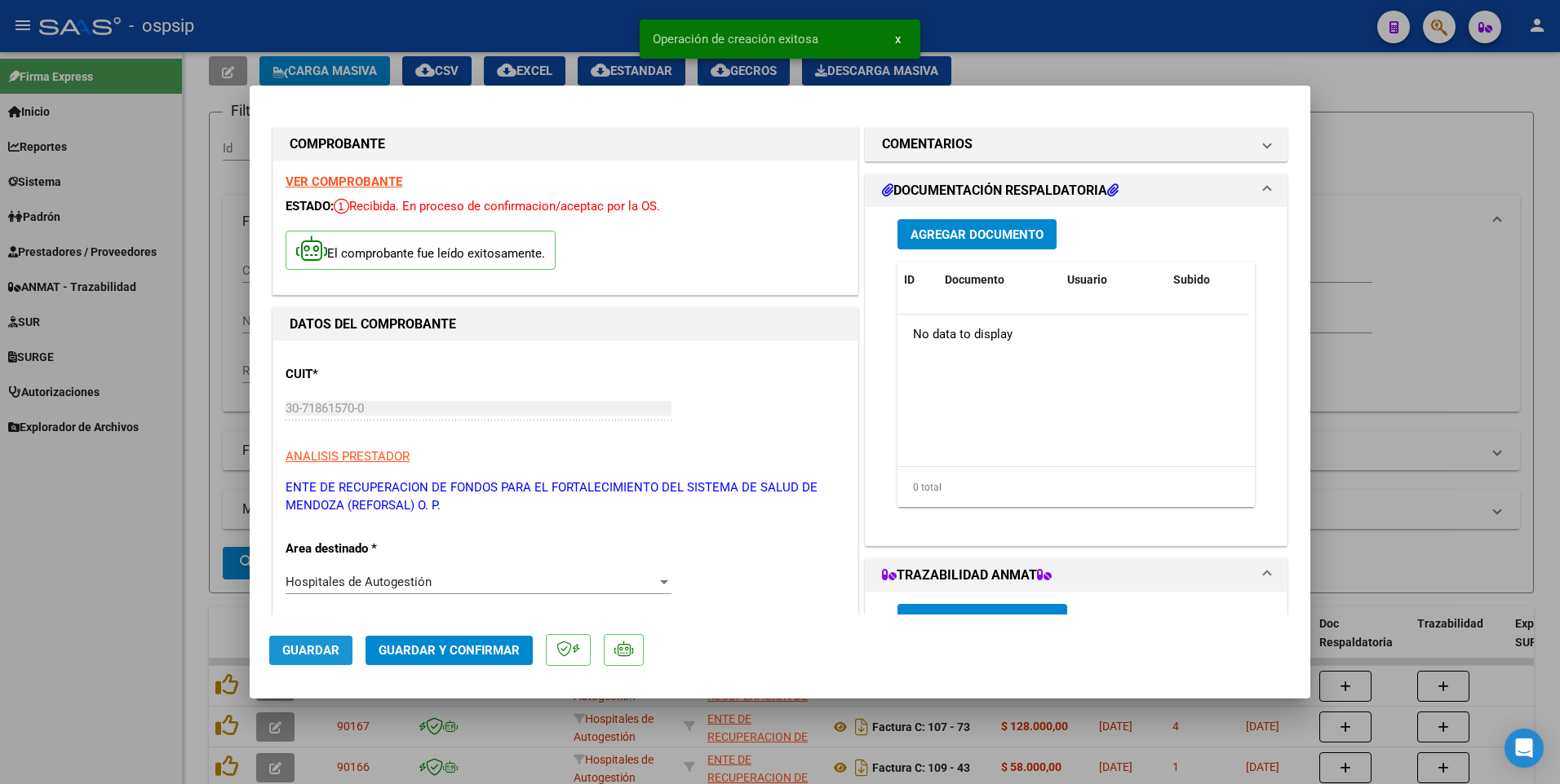
drag, startPoint x: 330, startPoint y: 651, endPoint x: 278, endPoint y: 470, distance: 188.3
click at [330, 650] on span "Guardar" at bounding box center [310, 650] width 57 height 15
click at [215, 336] on div at bounding box center [780, 392] width 1560 height 784
type input "$ 0,00"
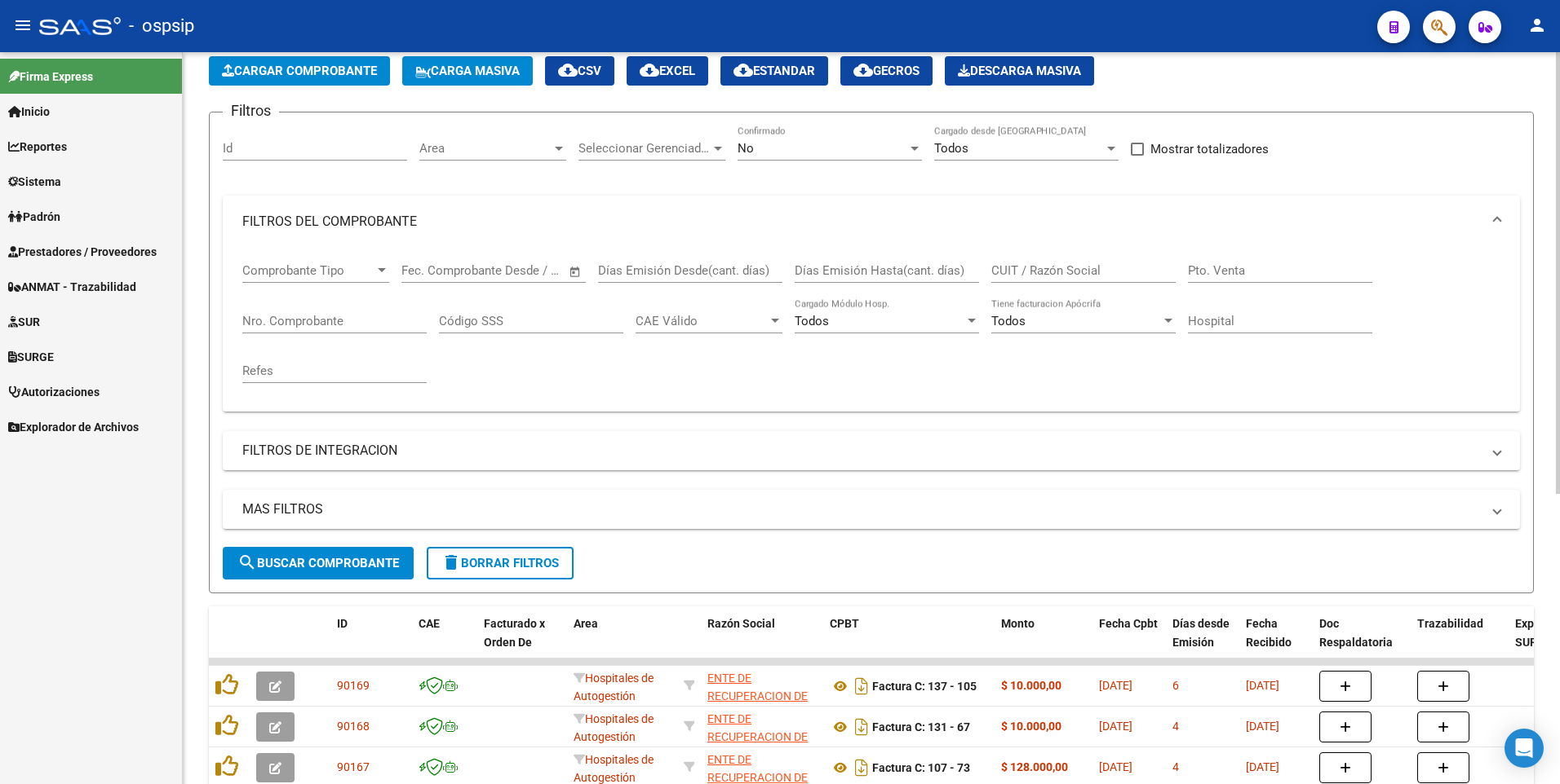
click at [349, 66] on span "Cargar Comprobante" at bounding box center [300, 70] width 155 height 15
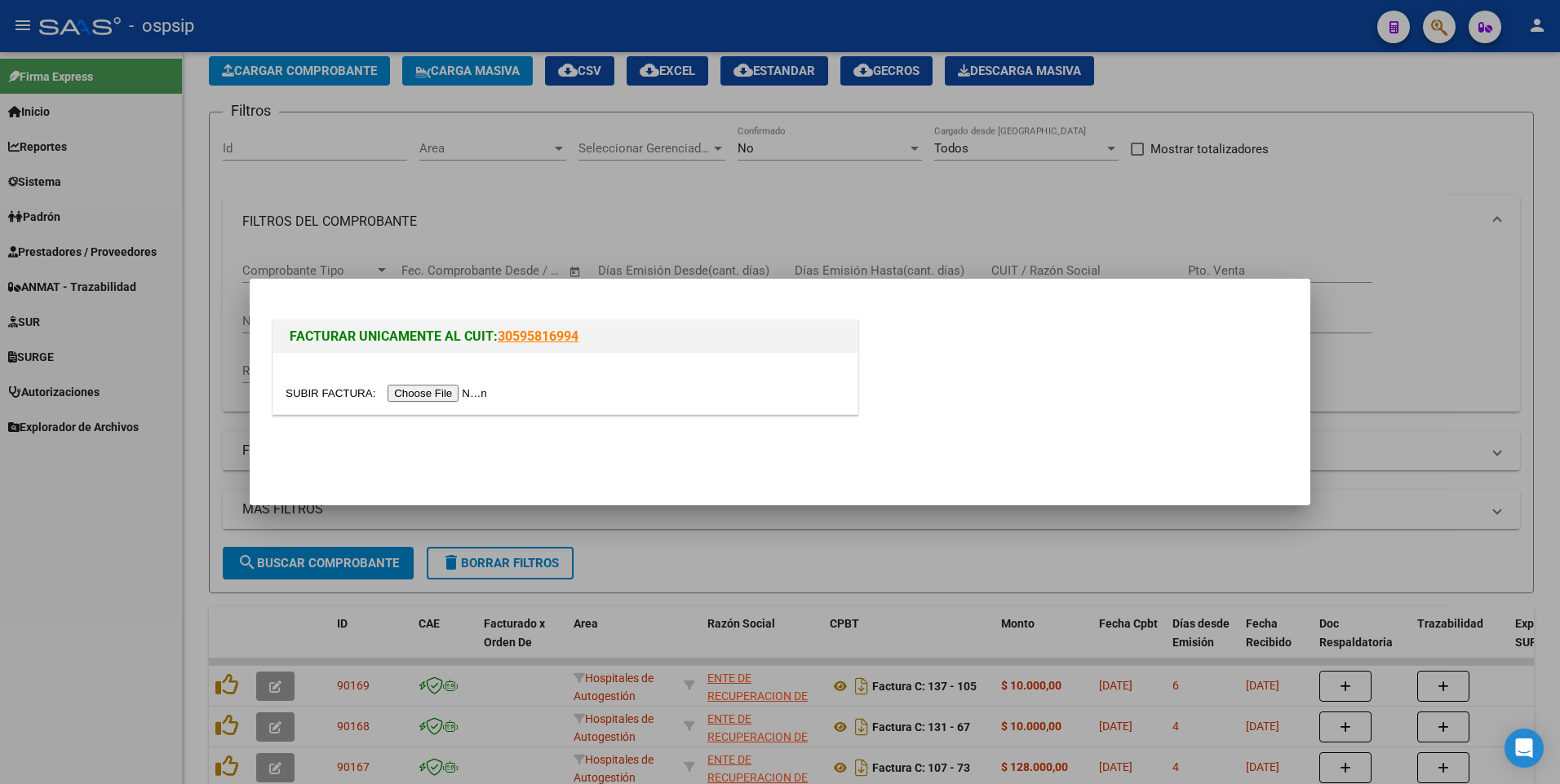
click at [426, 392] on input "file" at bounding box center [389, 392] width 207 height 17
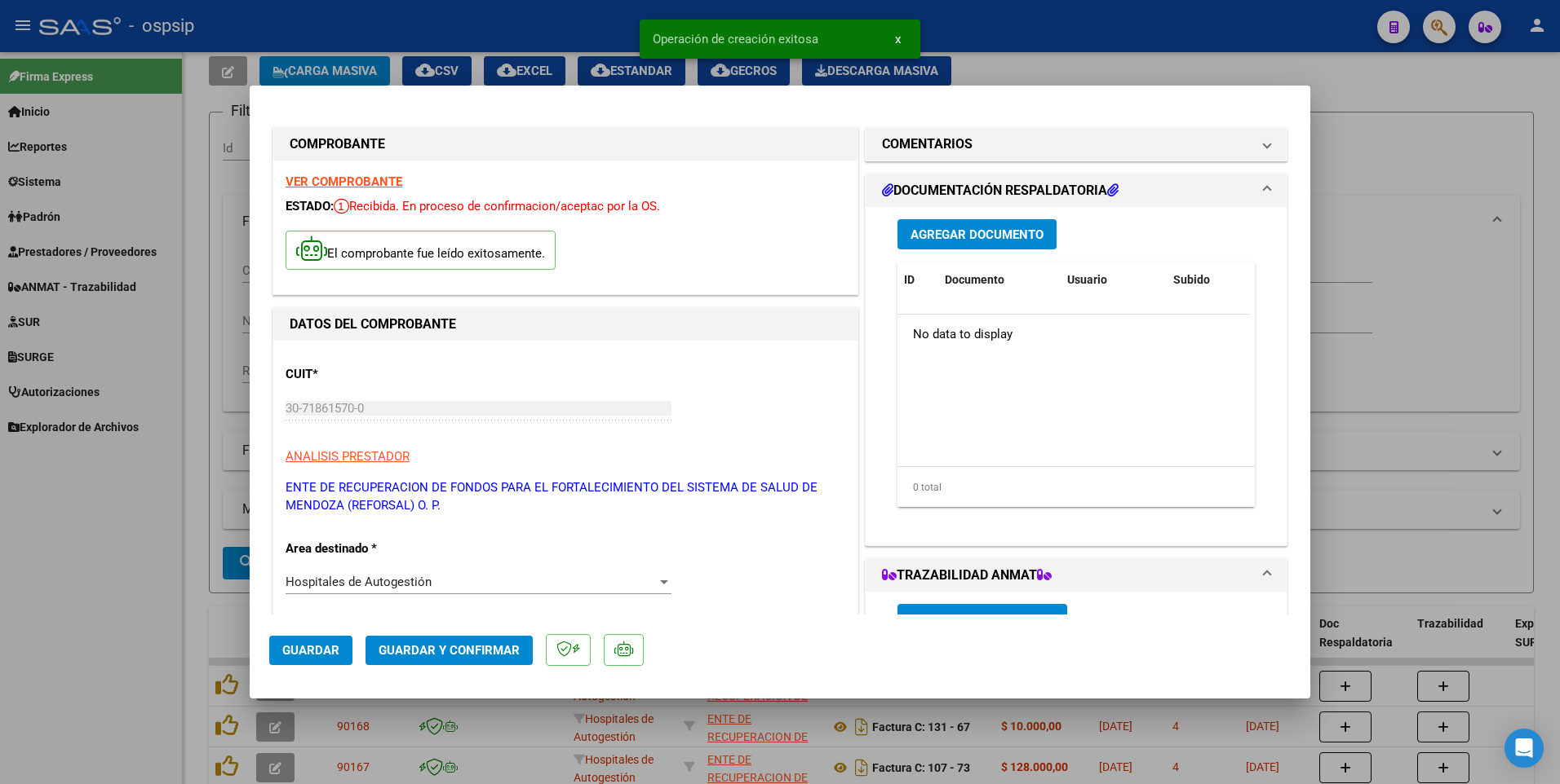
click at [327, 656] on span "Guardar" at bounding box center [310, 650] width 57 height 15
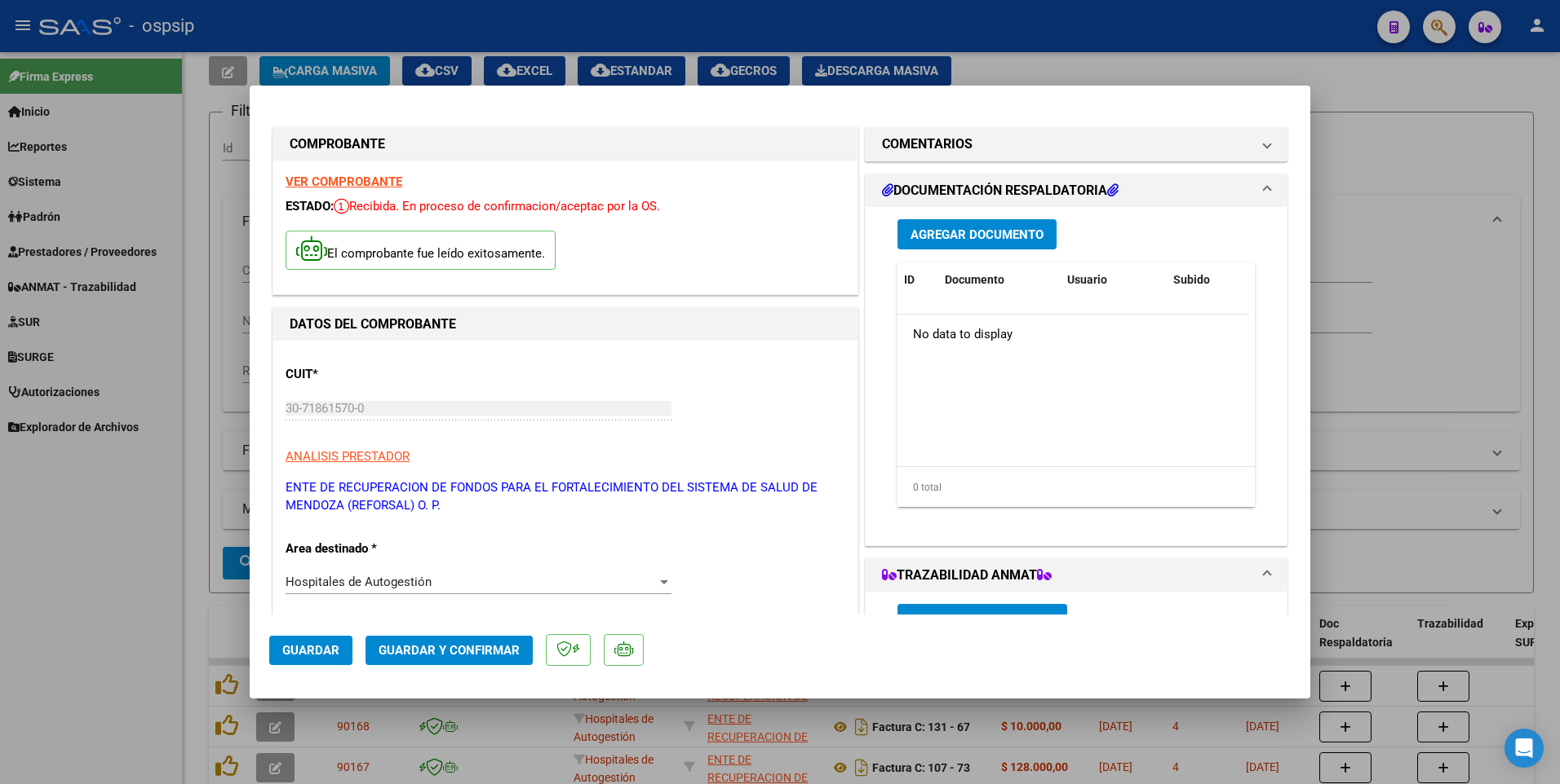
click at [366, 36] on div at bounding box center [780, 392] width 1560 height 784
type input "$ 0,00"
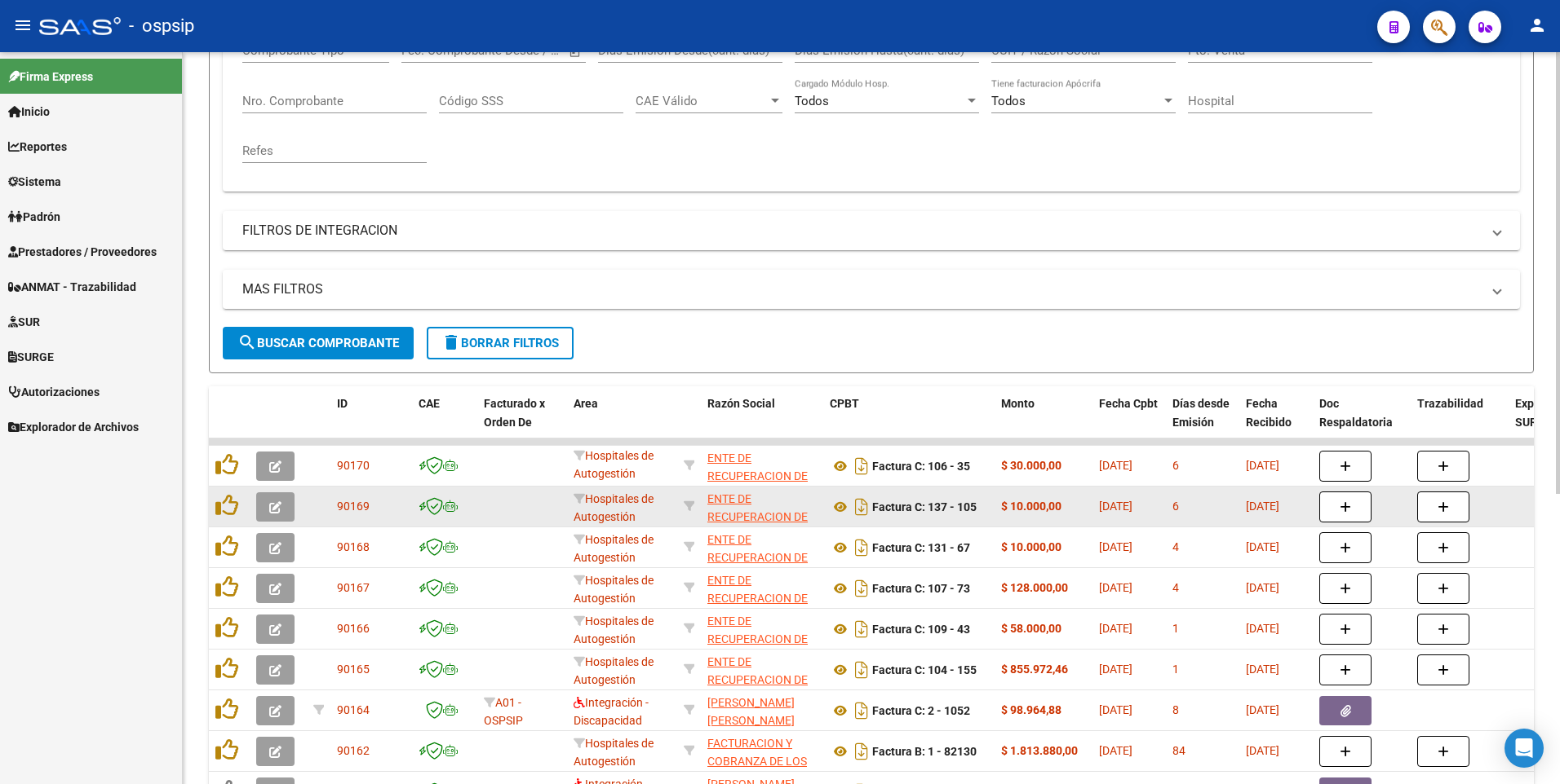
scroll to position [326, 0]
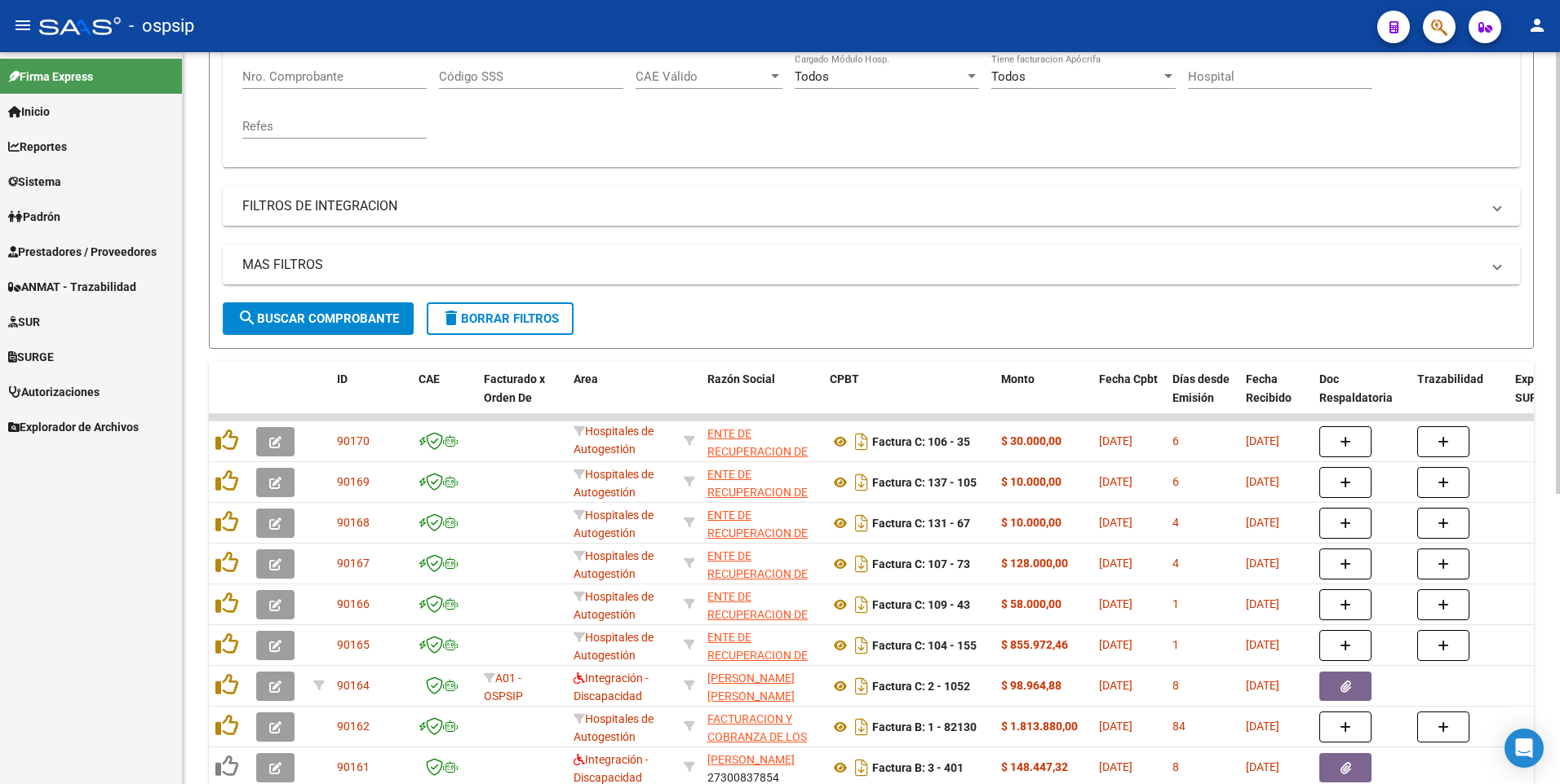
click at [522, 328] on button "delete Borrar Filtros" at bounding box center [500, 318] width 147 height 32
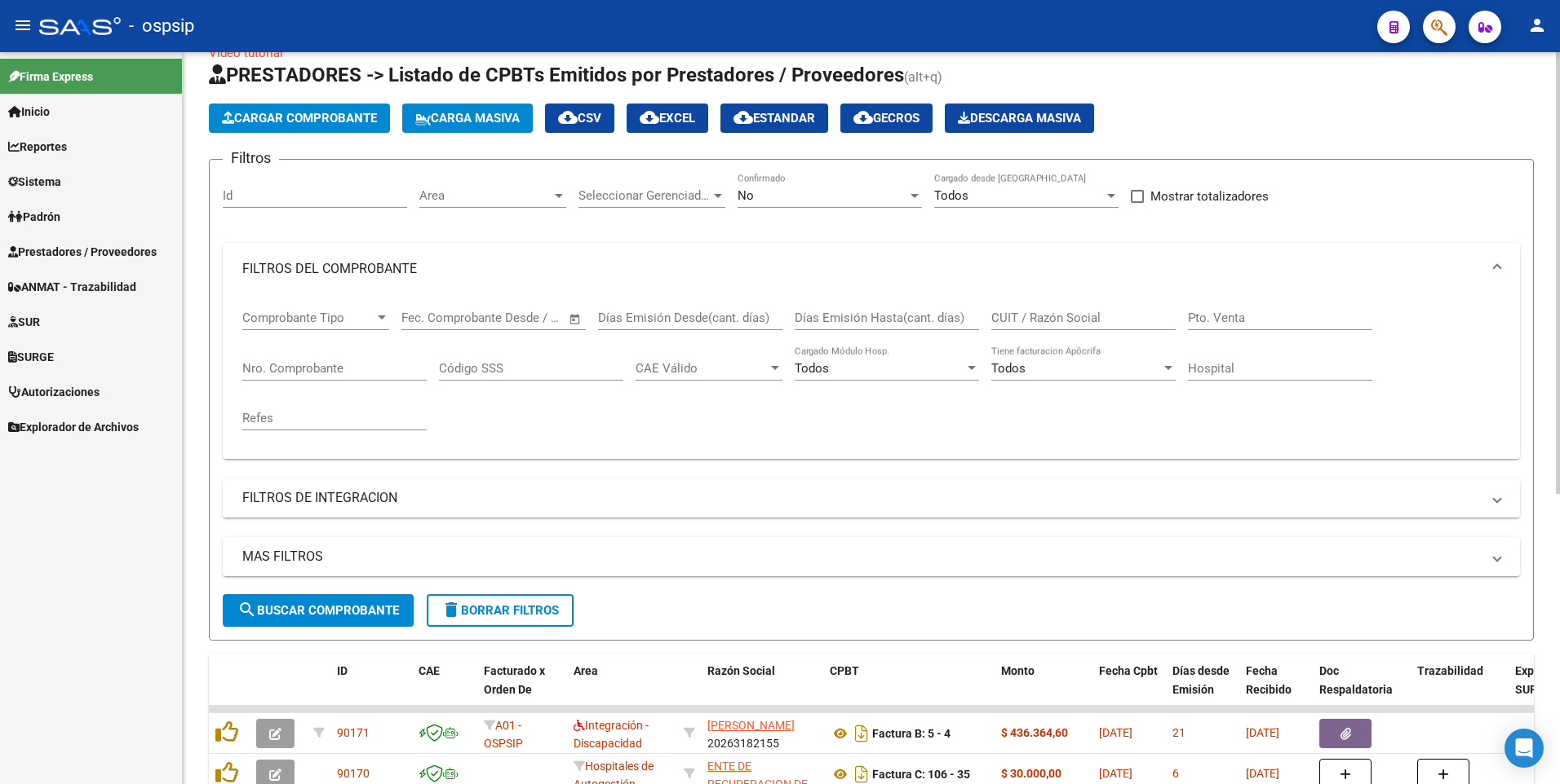
scroll to position [0, 0]
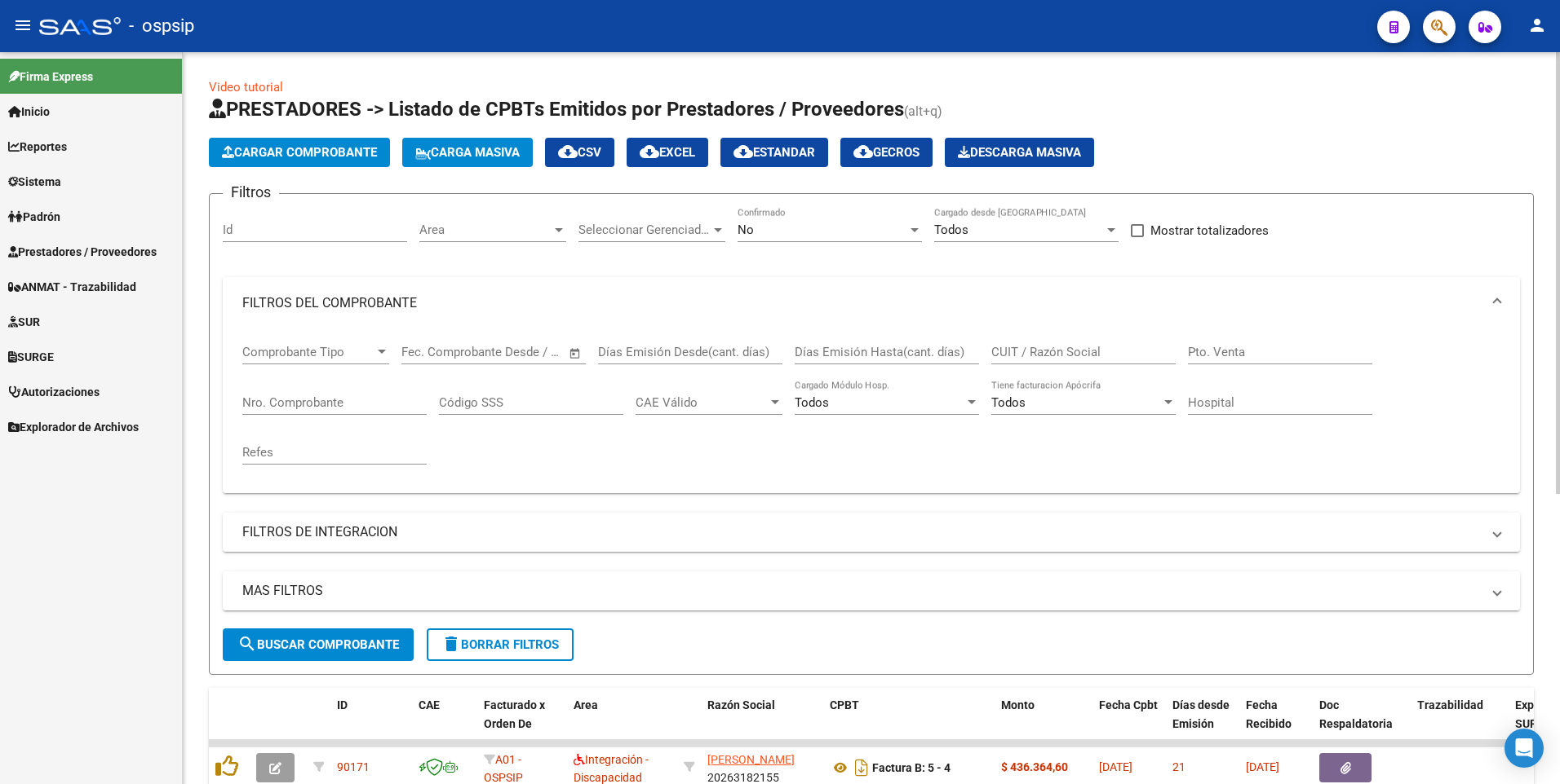
click at [354, 151] on span "Cargar Comprobante" at bounding box center [300, 152] width 155 height 15
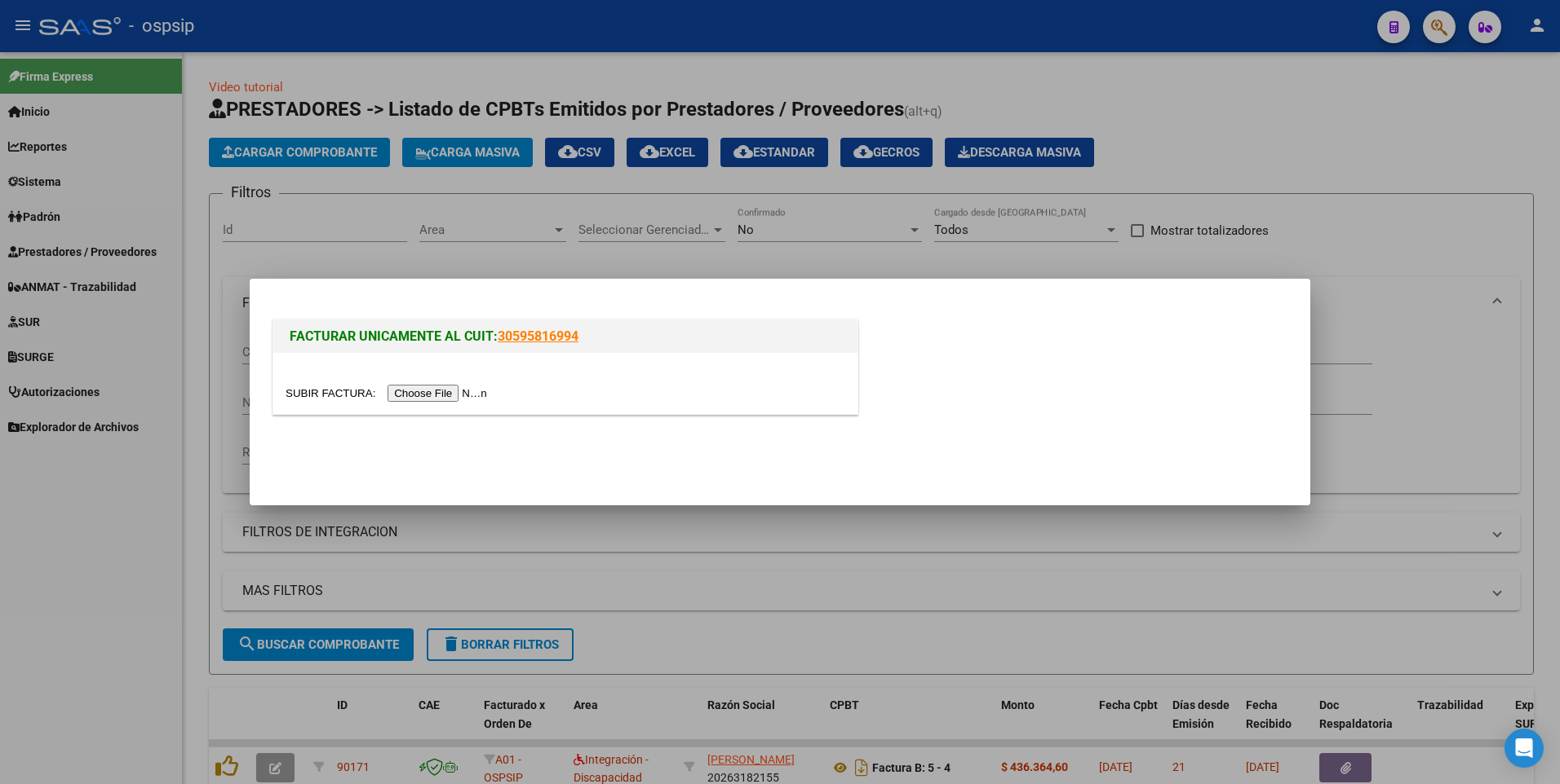
click at [405, 401] on input "file" at bounding box center [389, 392] width 207 height 17
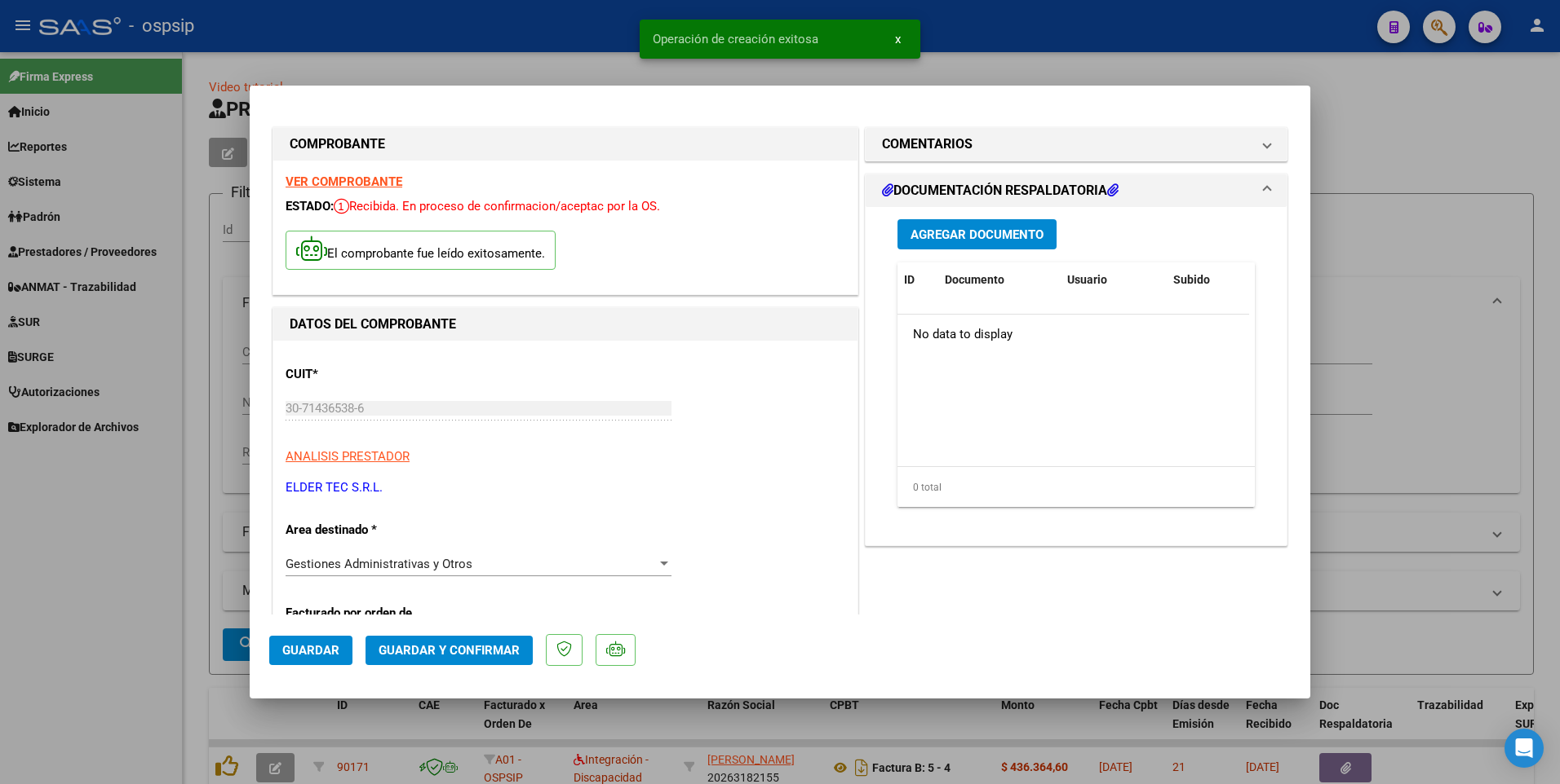
click at [557, 26] on div at bounding box center [780, 392] width 1560 height 784
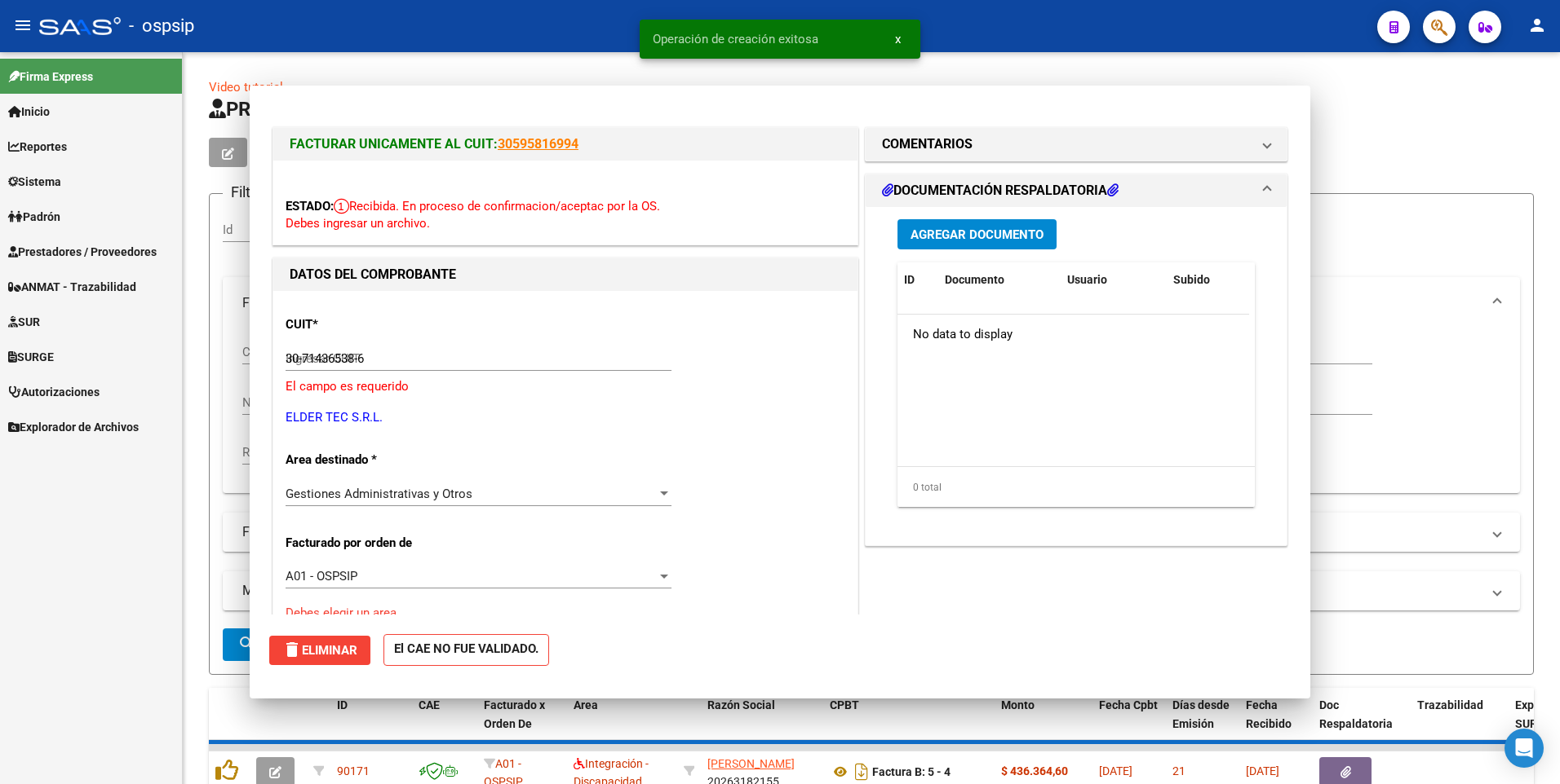
type input "$ 0,00"
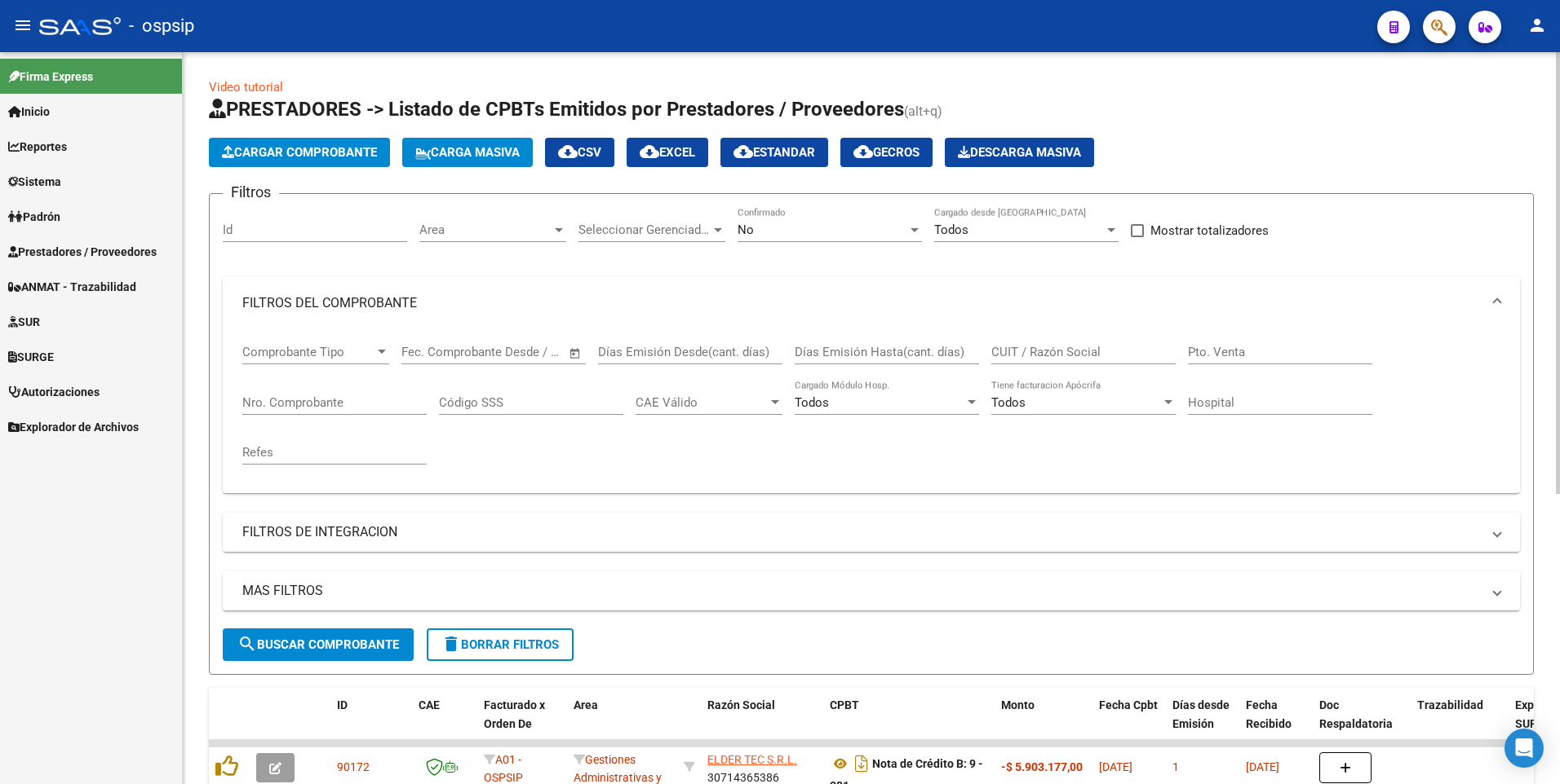
click at [238, 152] on span "Cargar Comprobante" at bounding box center [300, 152] width 155 height 15
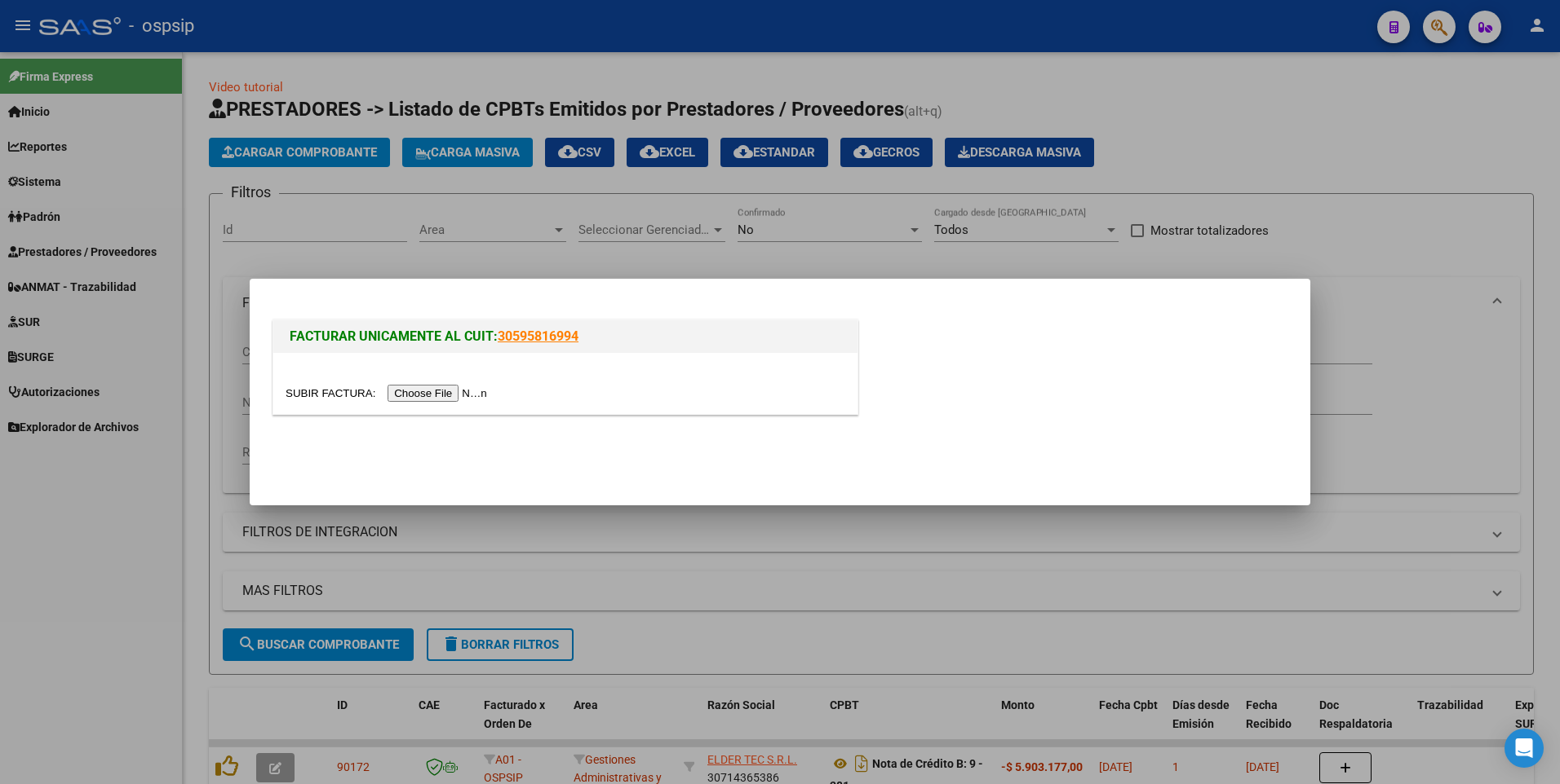
click at [443, 385] on input "file" at bounding box center [389, 392] width 207 height 17
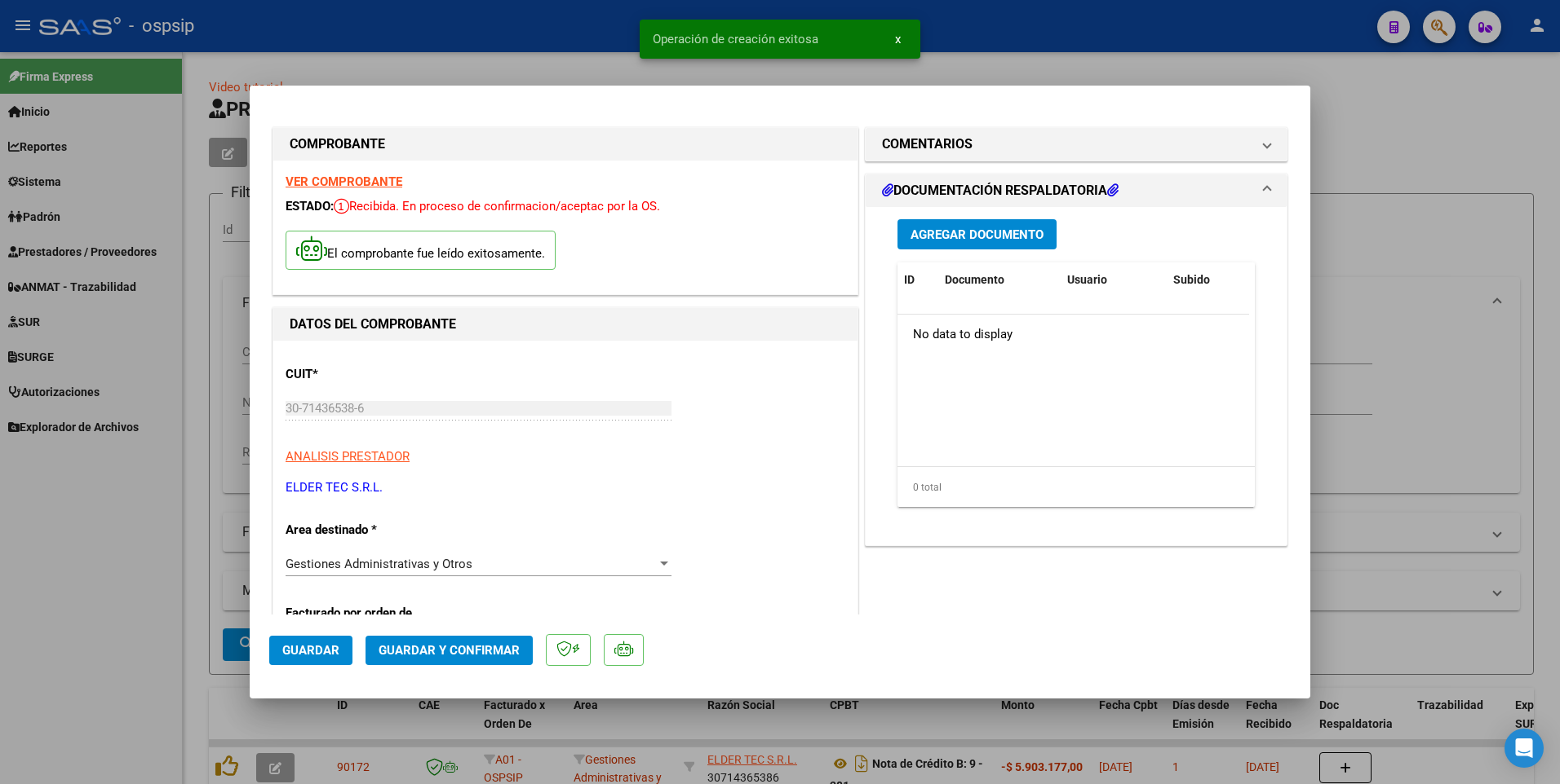
click at [323, 660] on button "Guardar" at bounding box center [310, 651] width 83 height 29
click at [377, 20] on div at bounding box center [780, 392] width 1560 height 784
type input "$ 0,00"
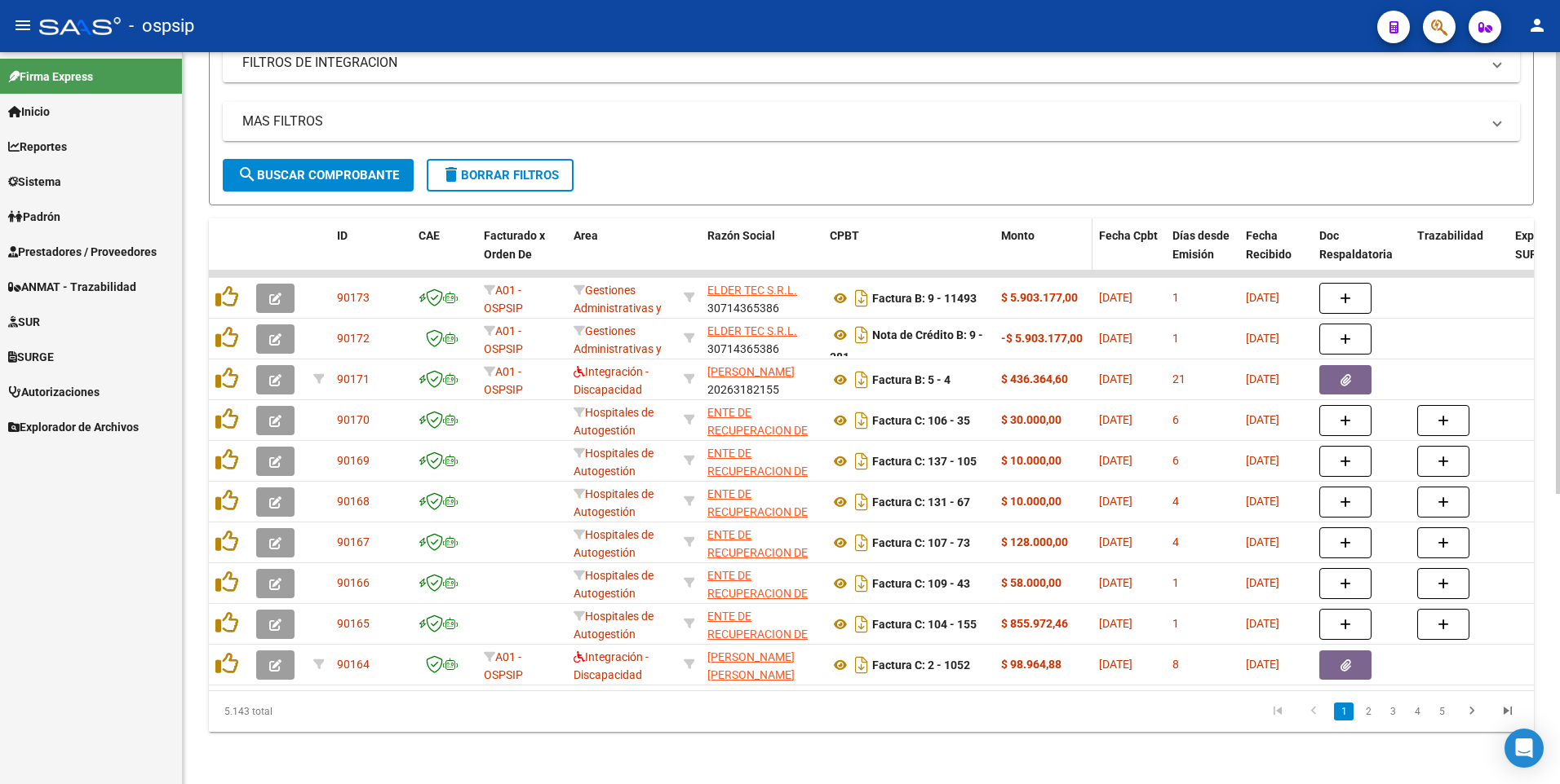
scroll to position [156, 0]
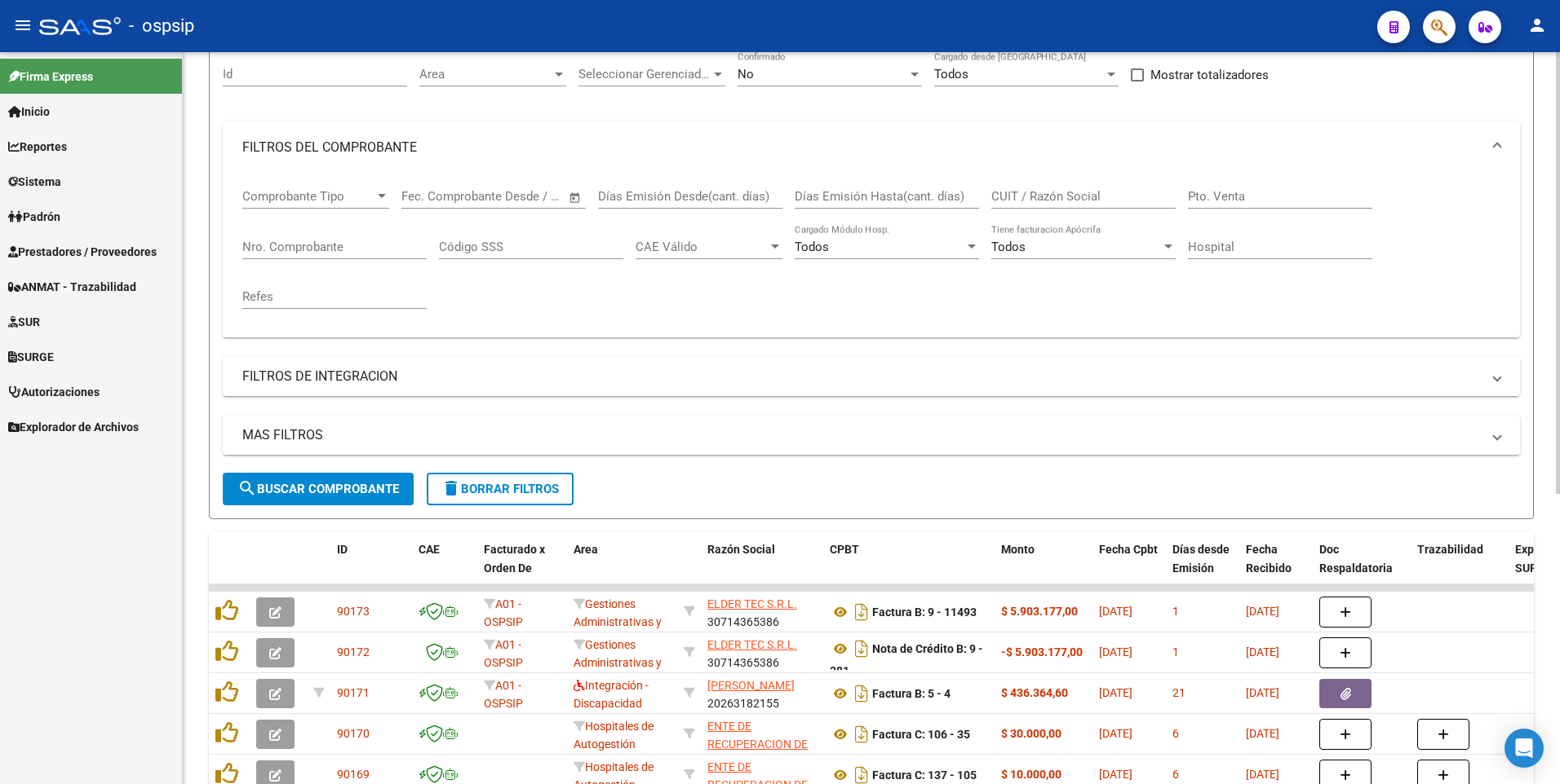
click at [1069, 200] on input "CUIT / Razón Social" at bounding box center [1083, 196] width 184 height 15
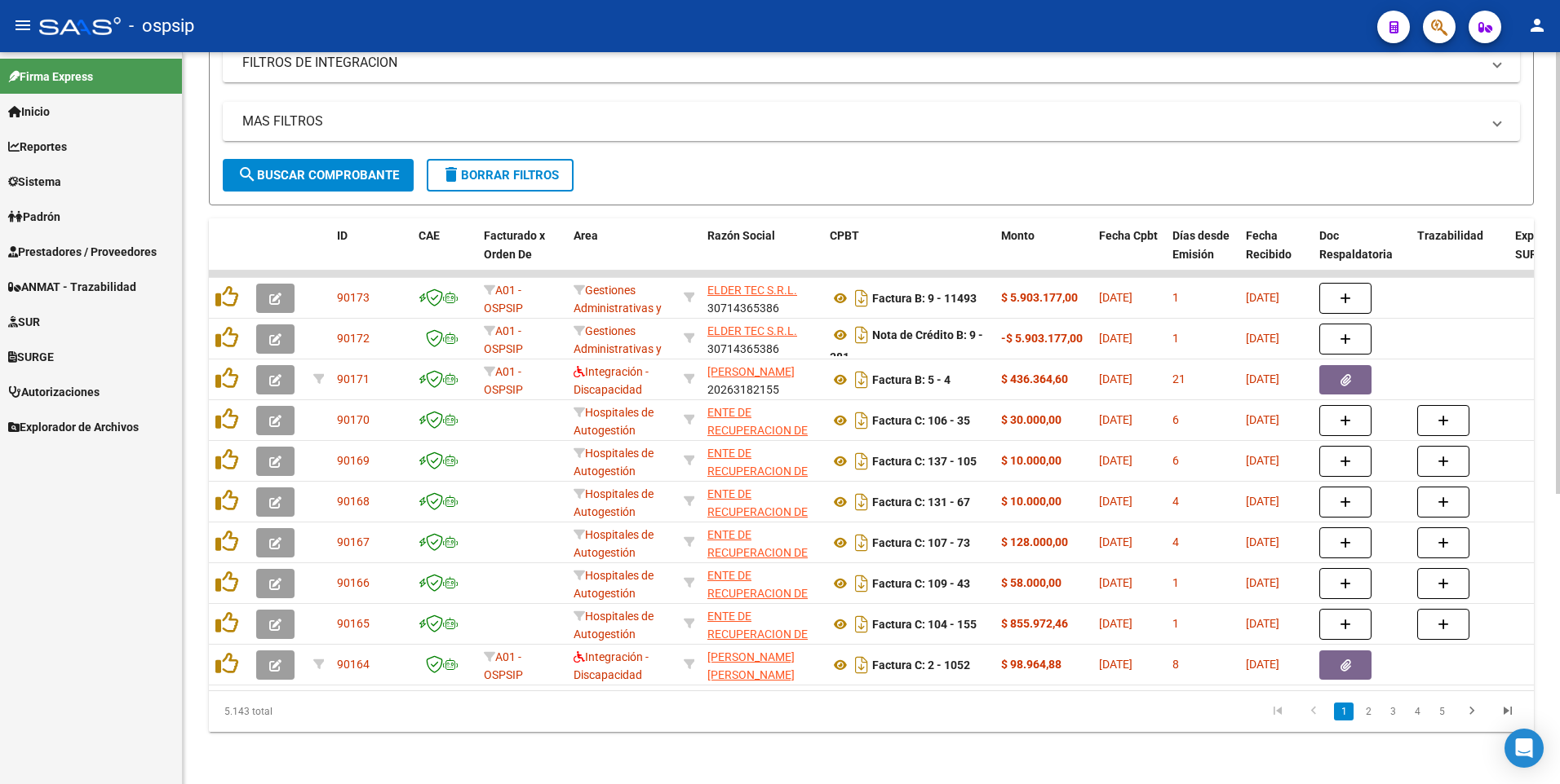
scroll to position [74, 0]
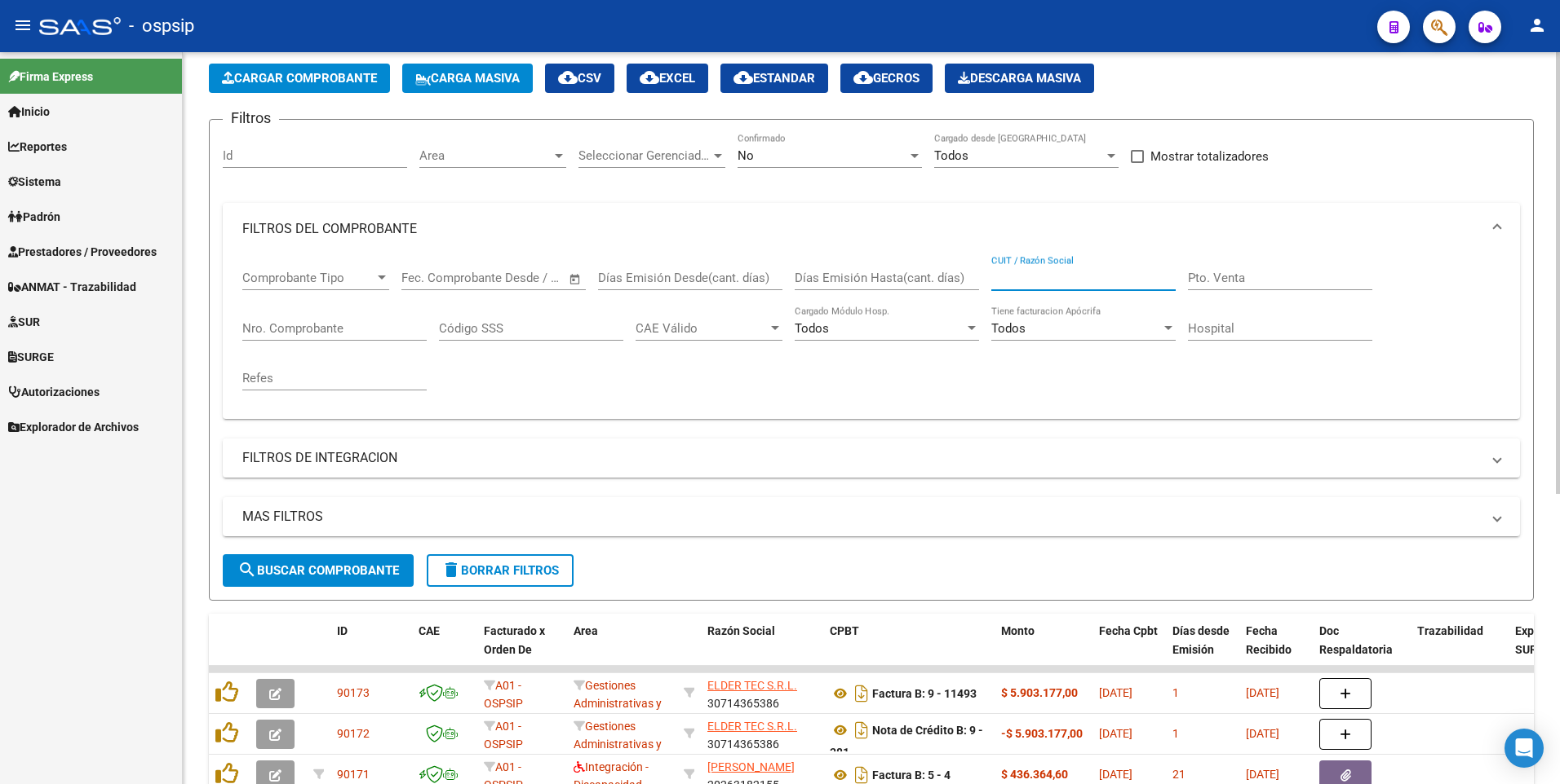
click at [1038, 282] on input "CUIT / Razón Social" at bounding box center [1083, 278] width 184 height 15
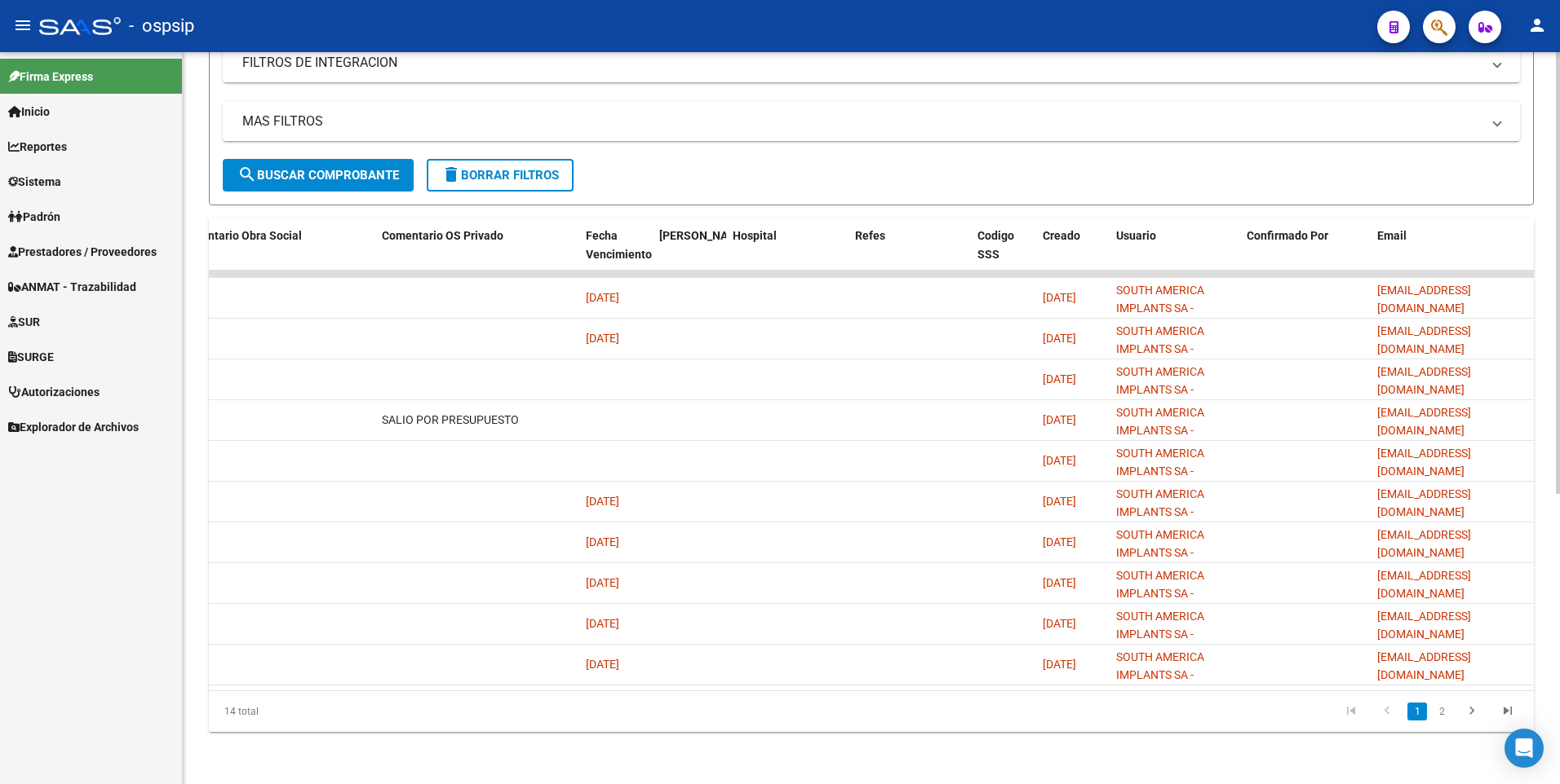
scroll to position [0, 0]
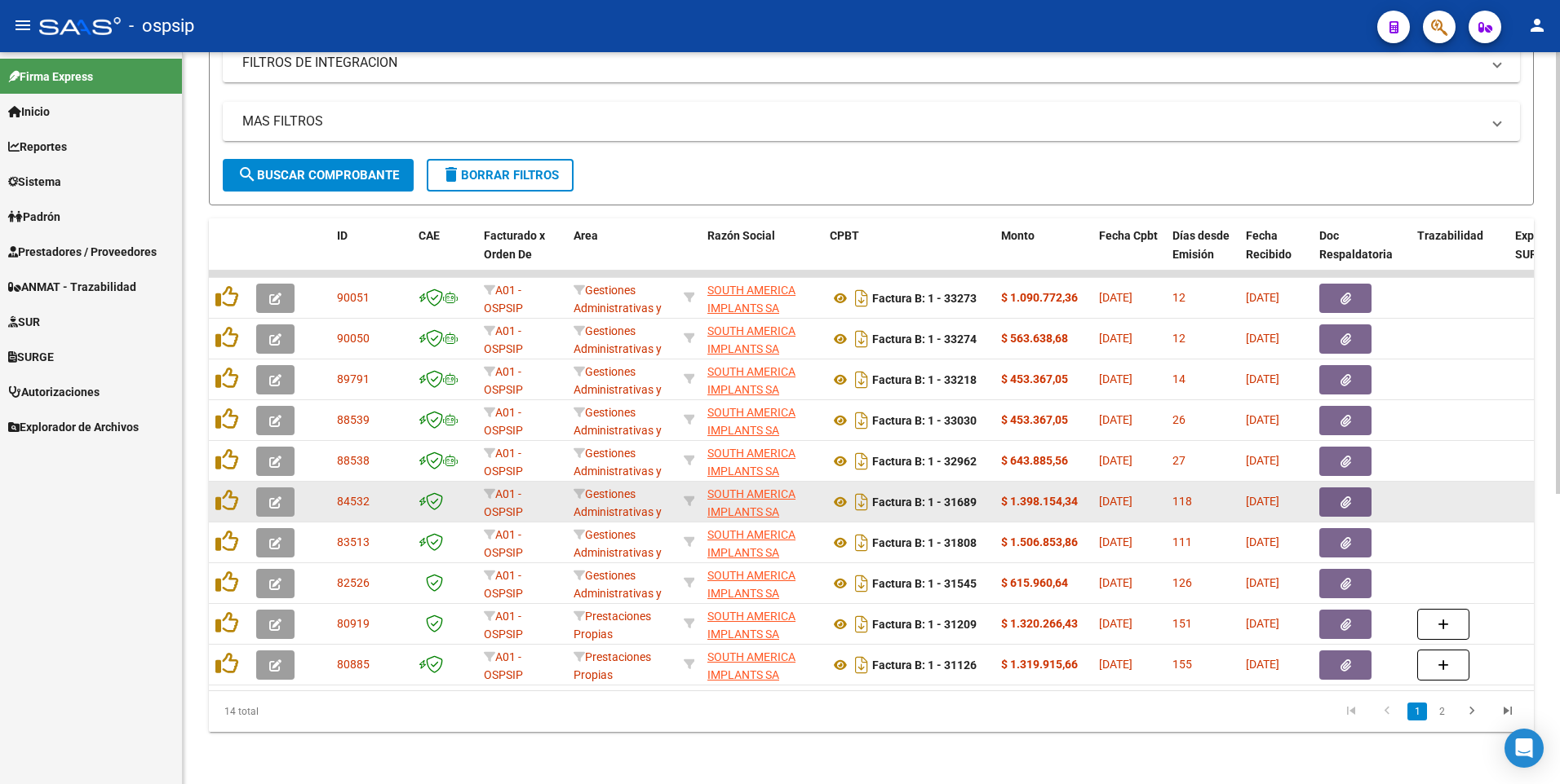
type input "30711903522"
click at [265, 494] on button "button" at bounding box center [275, 502] width 38 height 29
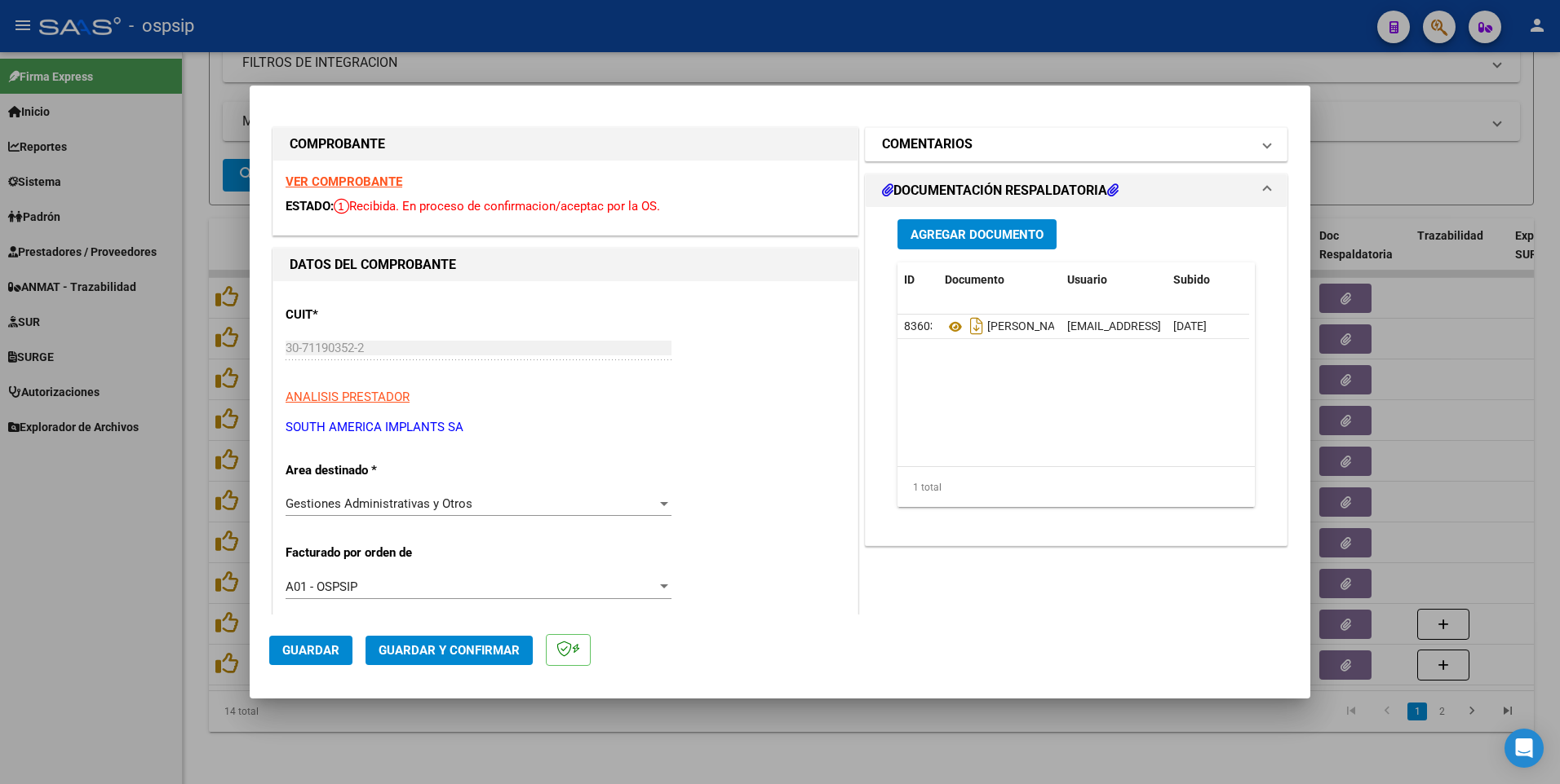
click at [918, 143] on h1 "COMENTARIOS" at bounding box center [927, 144] width 90 height 20
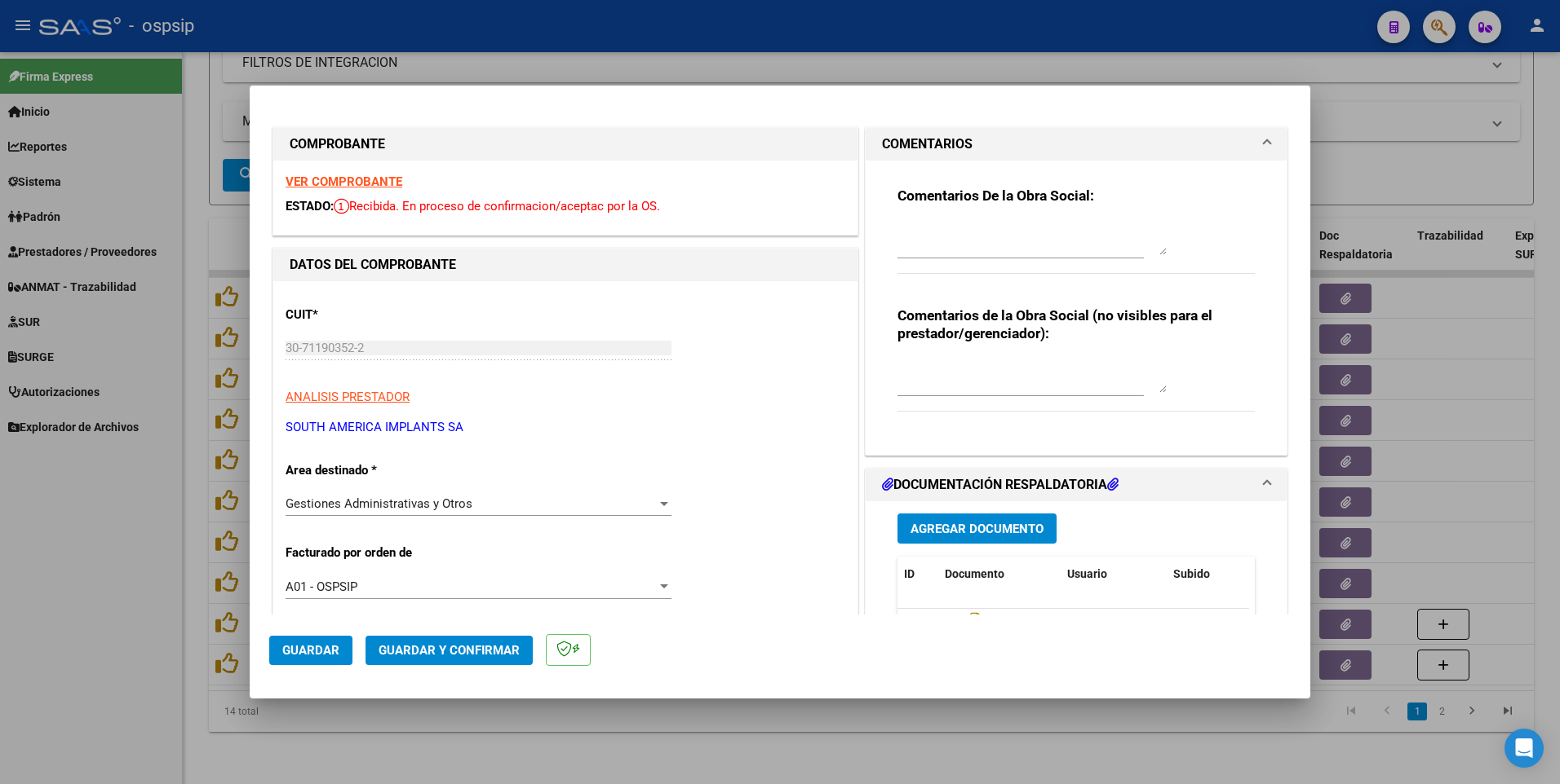
click at [954, 392] on textarea at bounding box center [1031, 376] width 269 height 32
type textarea "s"
type textarea "SALIO POR PRESUPUESTO"
click at [309, 648] on span "Guardar" at bounding box center [310, 650] width 57 height 15
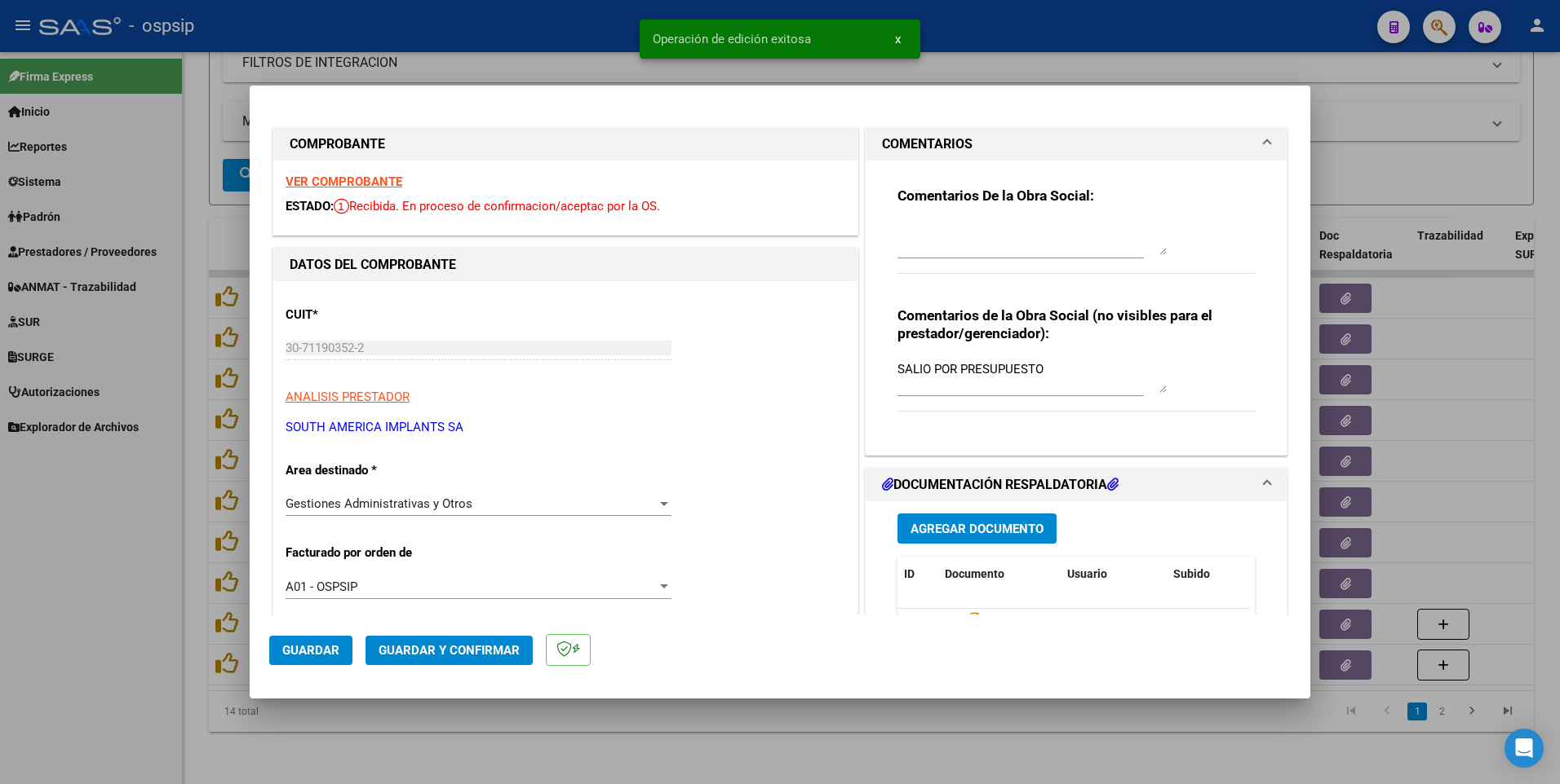
click at [946, 27] on div at bounding box center [780, 392] width 1560 height 784
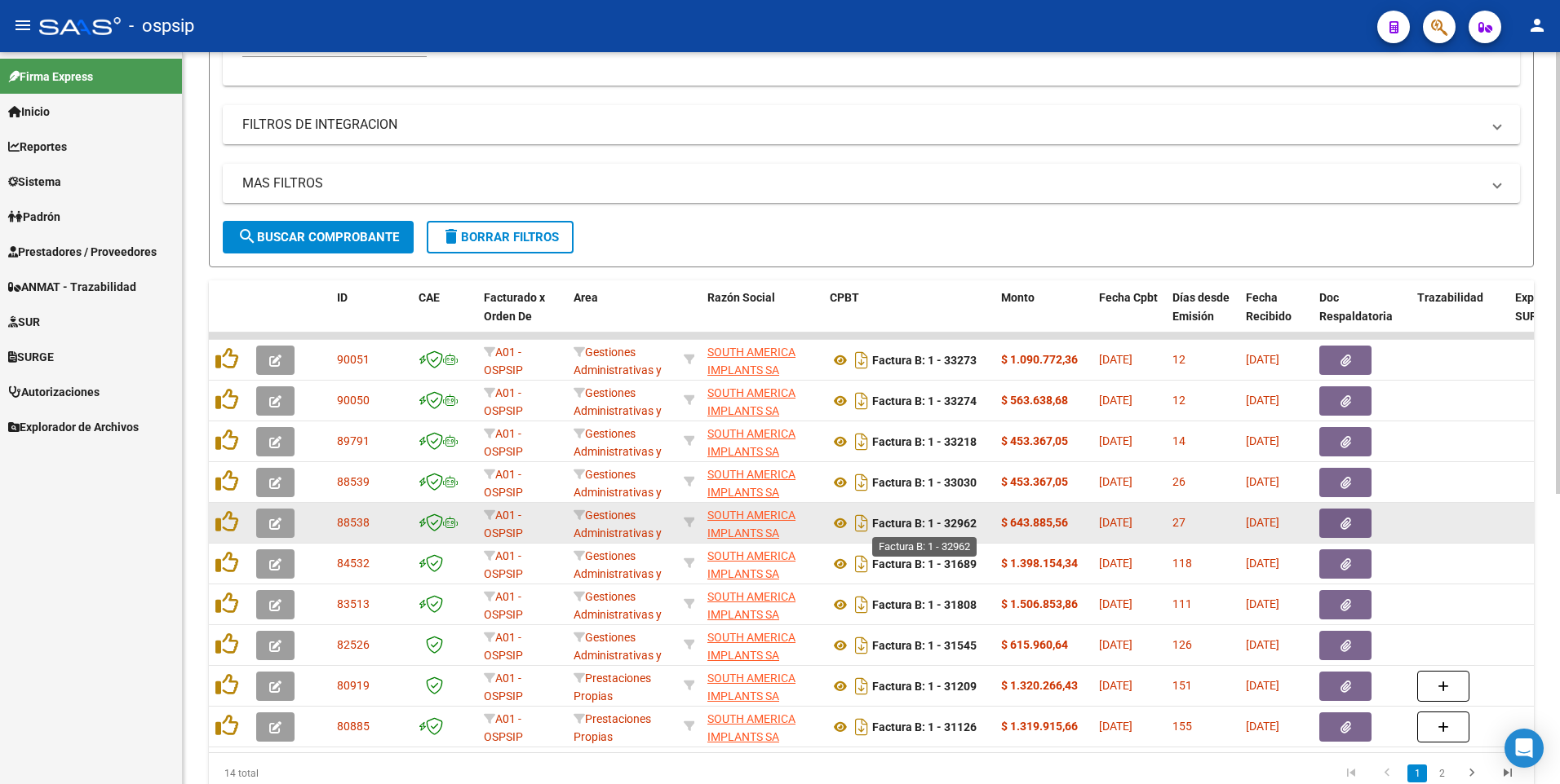
scroll to position [482, 0]
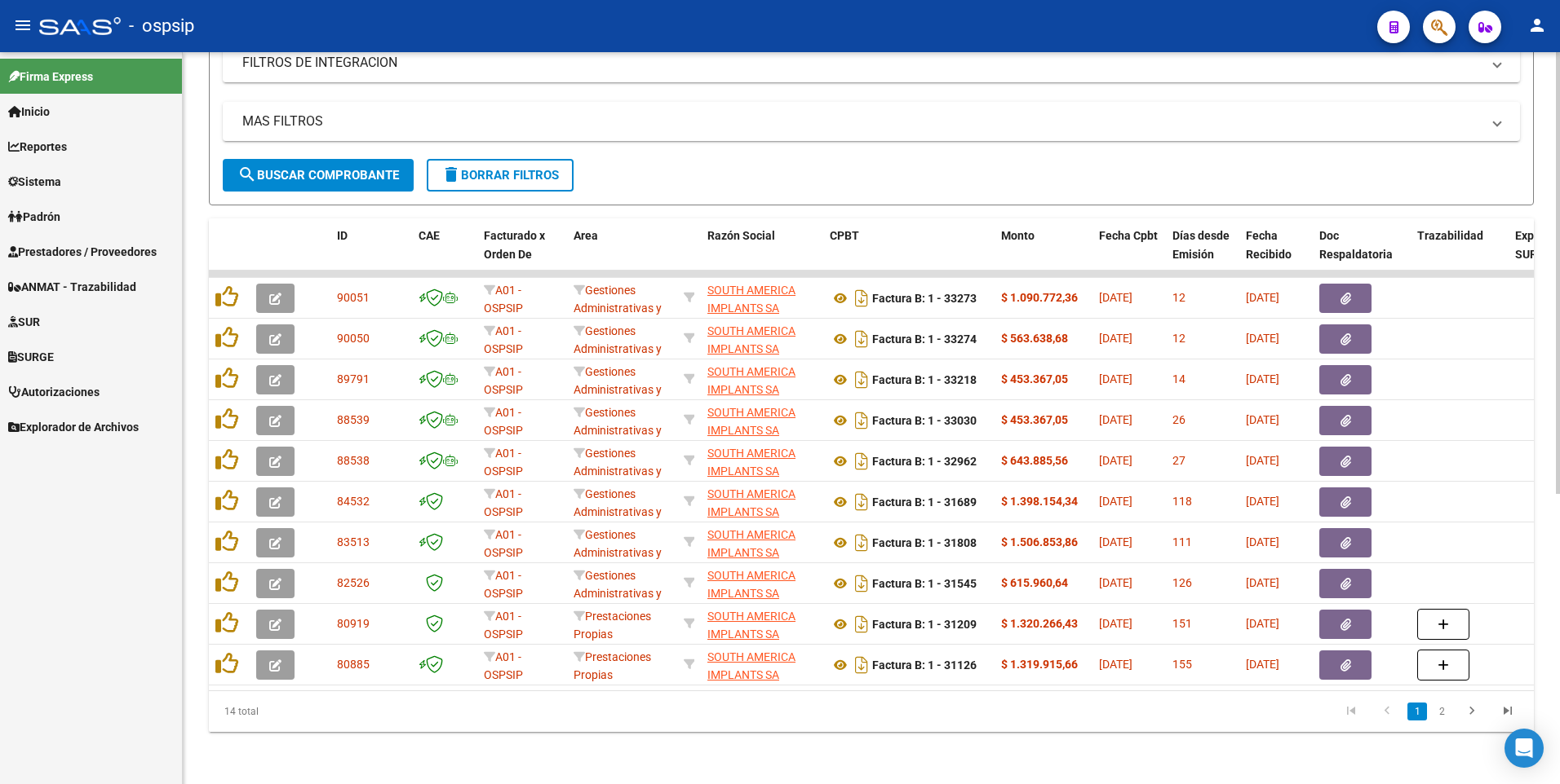
click at [506, 139] on div "MAS FILTROS Todos Con Doc. Respaldatoria Todos Con Trazabilidad Todos Asociado …" at bounding box center [871, 130] width 1298 height 57
click at [510, 159] on button "delete Borrar Filtros" at bounding box center [500, 174] width 147 height 32
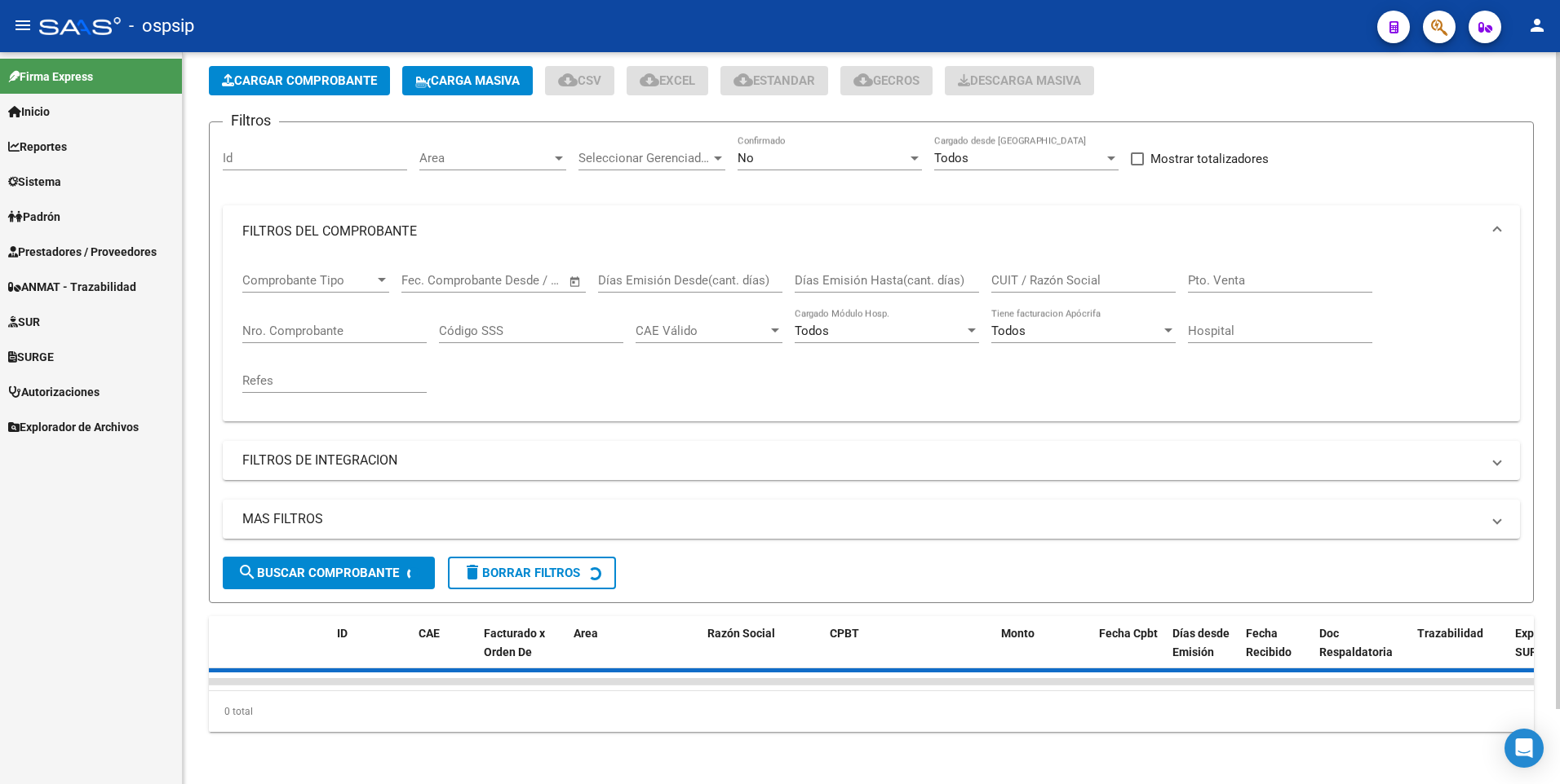
scroll to position [2, 0]
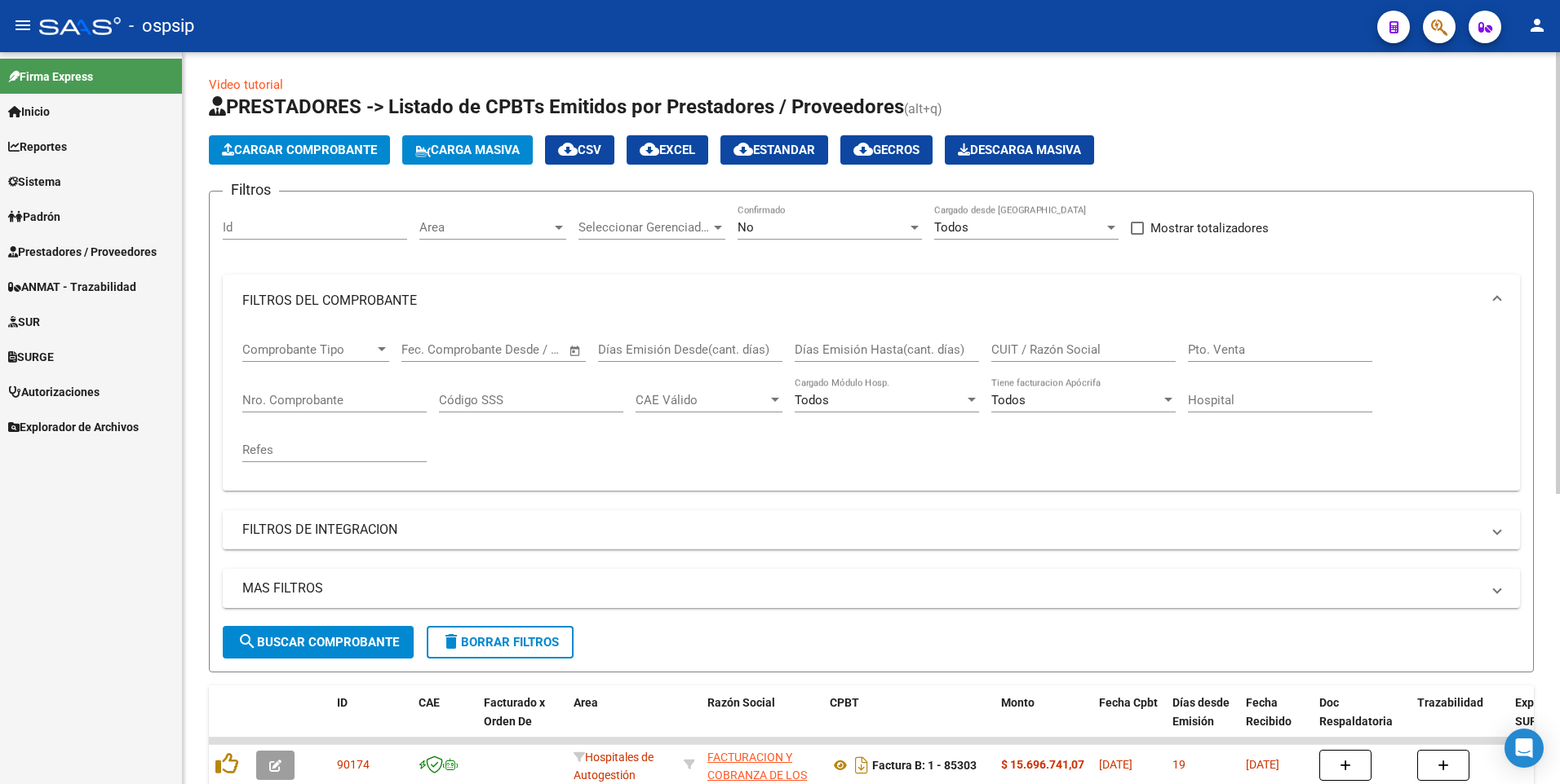
click at [306, 166] on app-list-header "PRESTADORES -> Listado de CPBTs Emitidos por Prestadores / Proveedores (alt+q) …" at bounding box center [871, 383] width 1325 height 578
click at [306, 153] on span "Cargar Comprobante" at bounding box center [300, 150] width 155 height 15
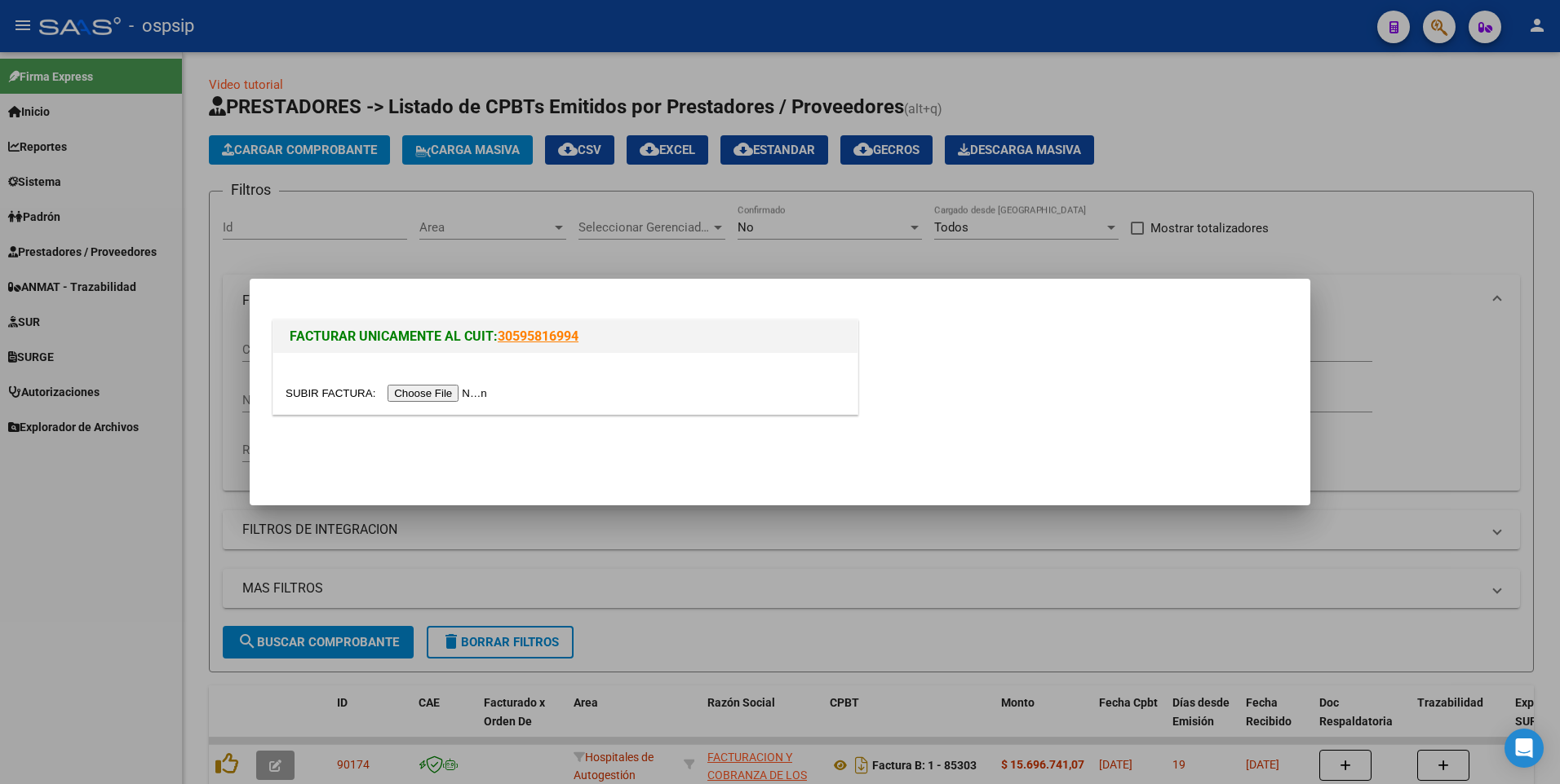
click at [408, 393] on input "file" at bounding box center [389, 392] width 207 height 17
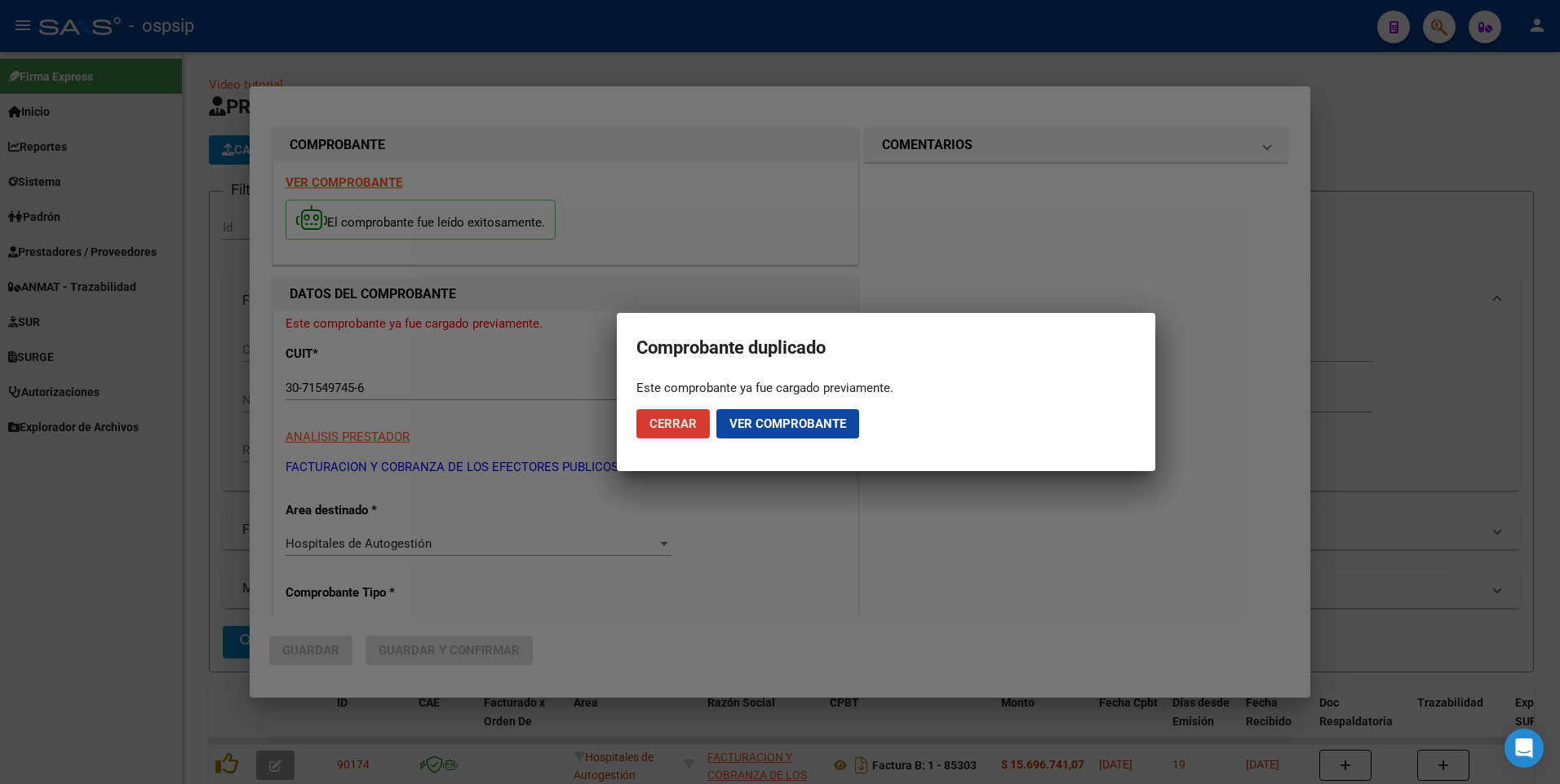
click at [662, 418] on span "Cerrar" at bounding box center [673, 424] width 47 height 15
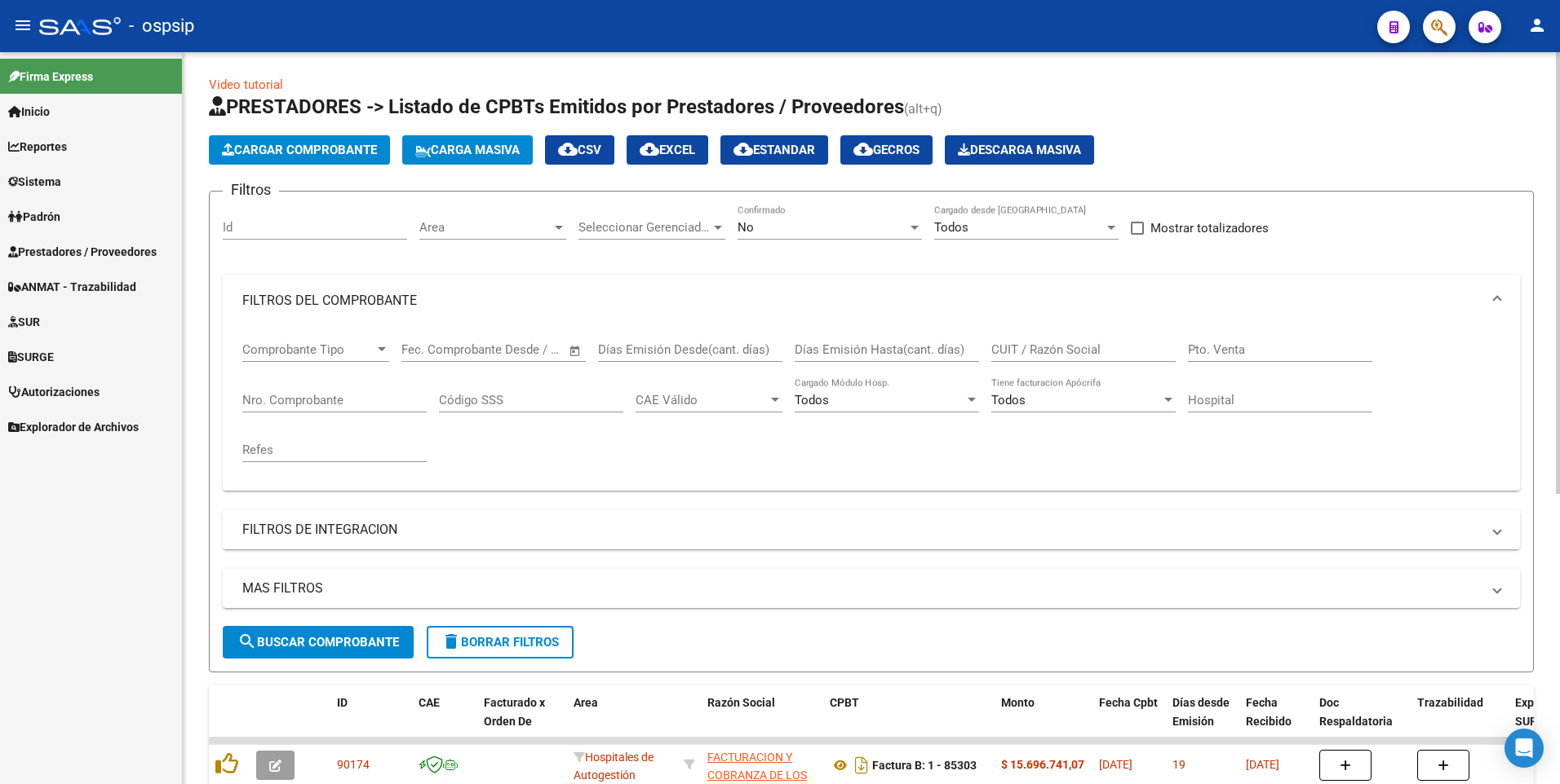
scroll to position [84, 0]
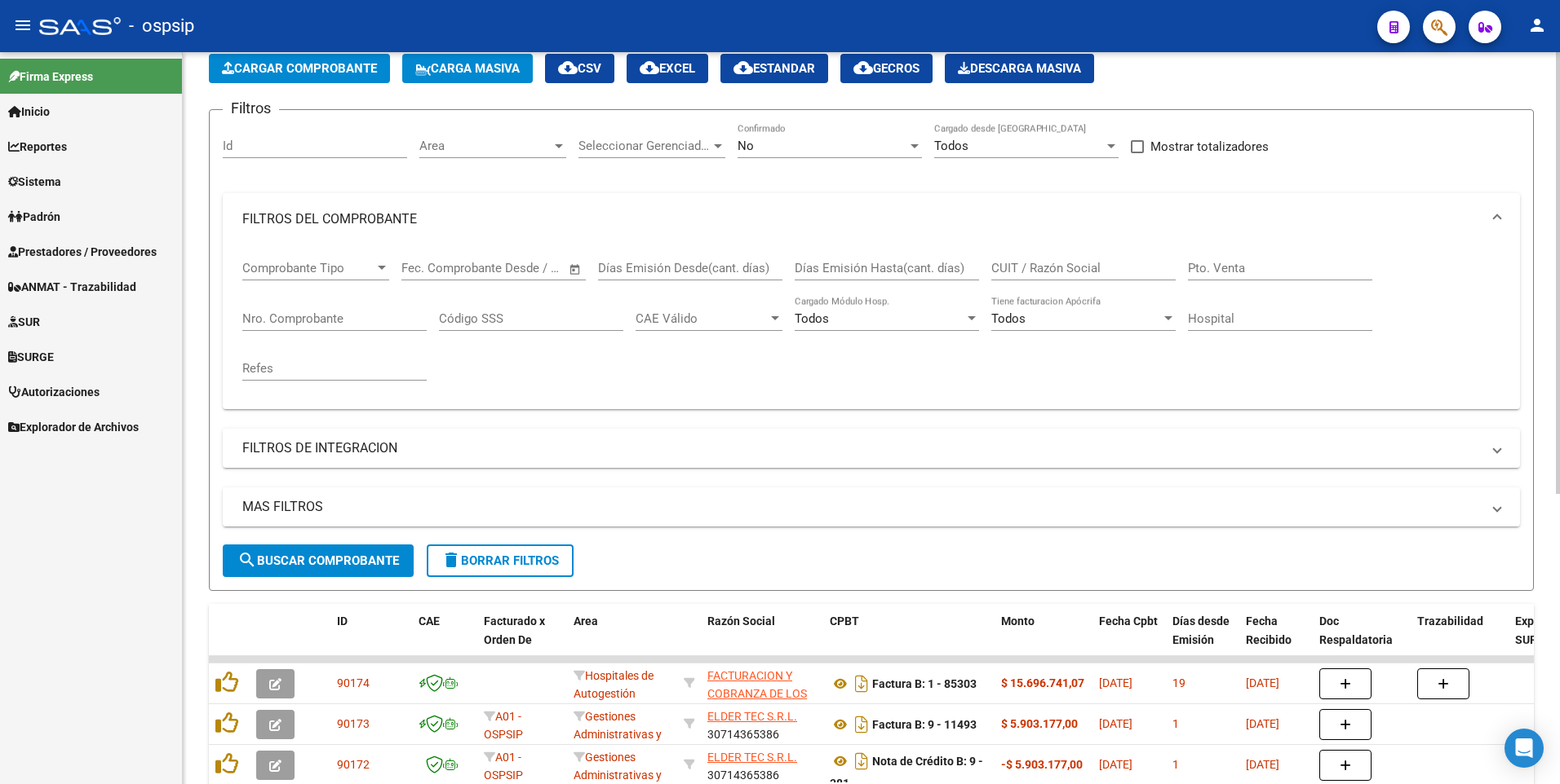
click at [1041, 266] on input "CUIT / Razón Social" at bounding box center [1083, 268] width 184 height 15
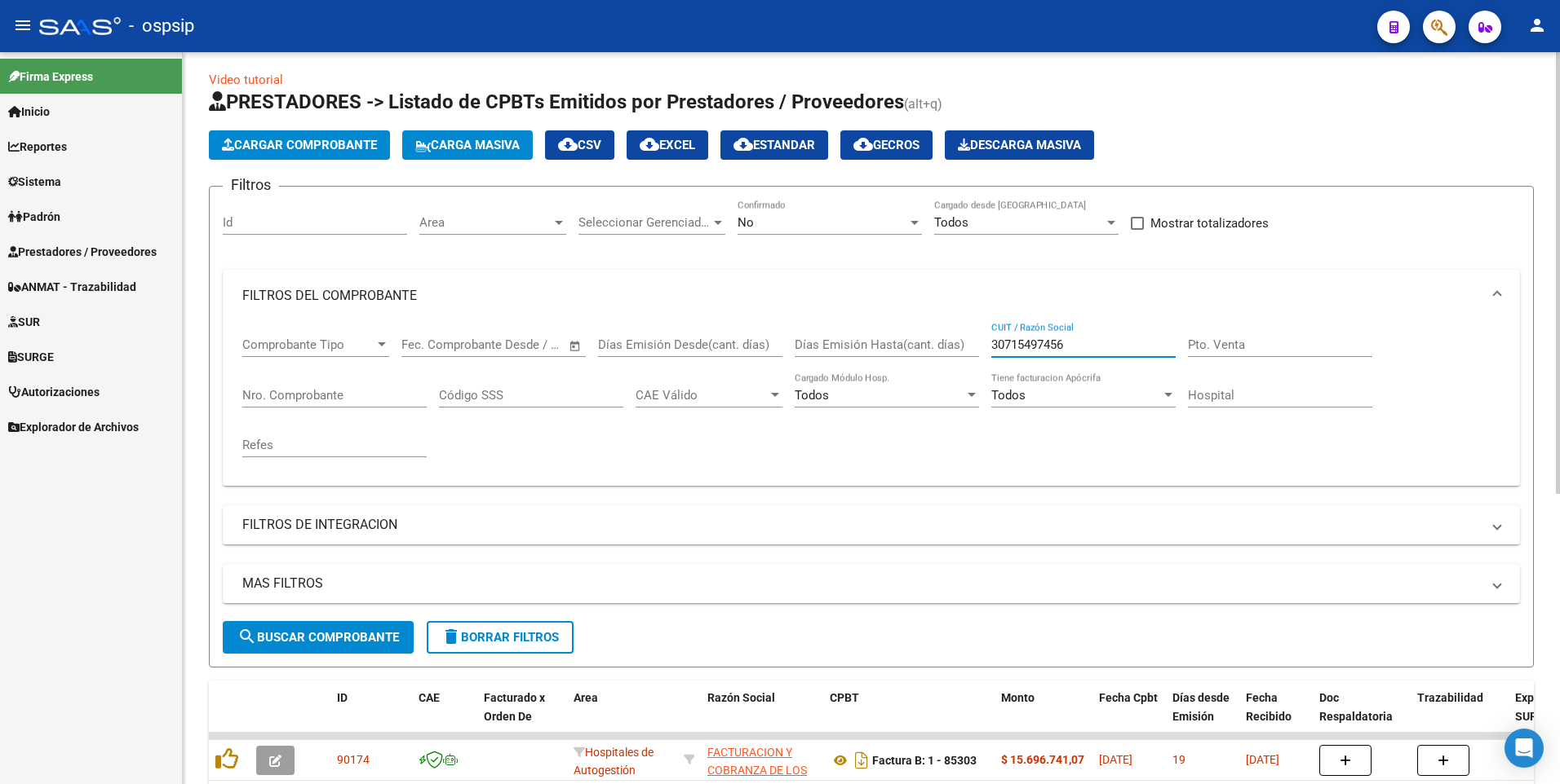
scroll to position [0, 0]
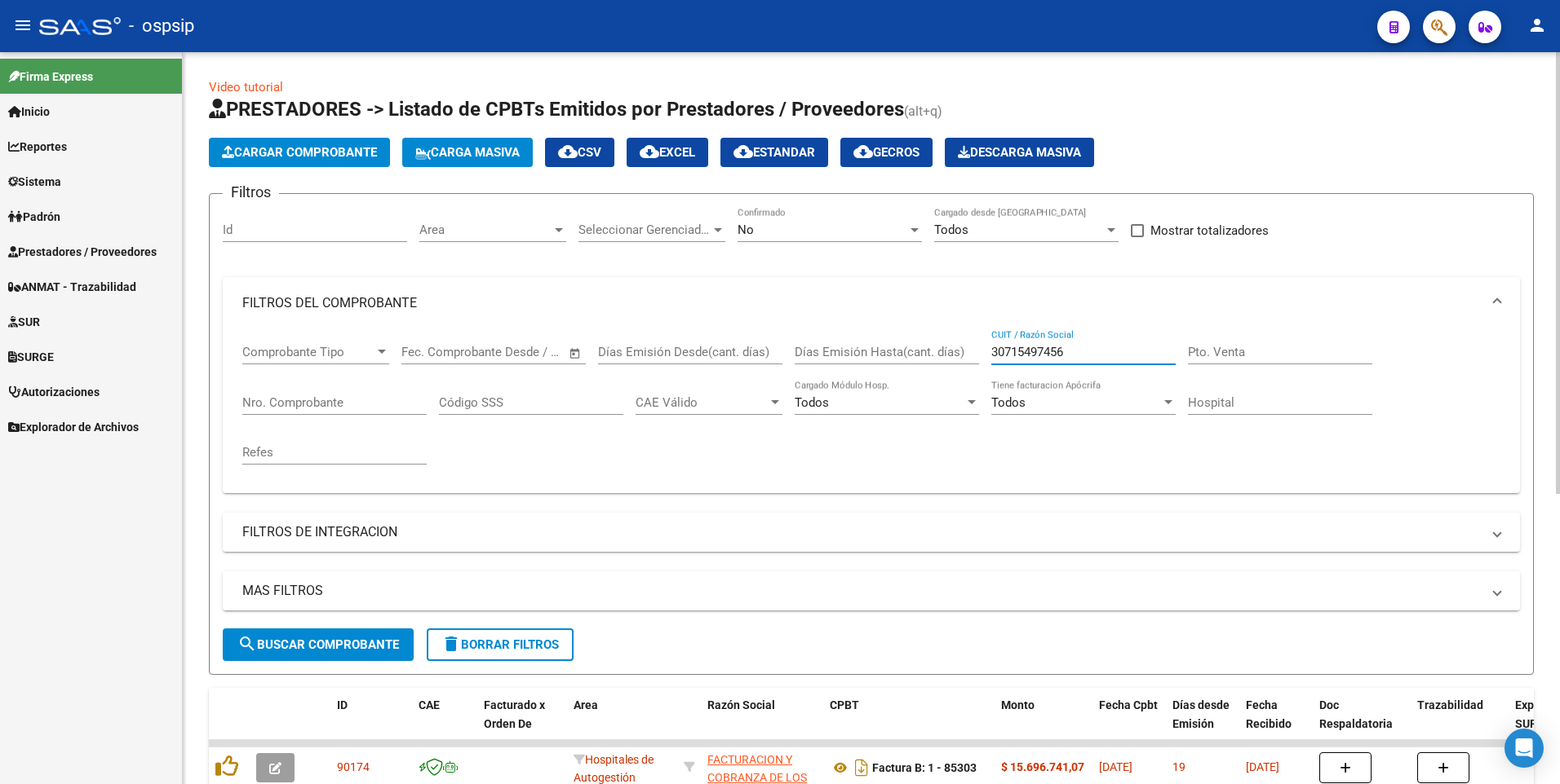
type input "30715497456"
click at [317, 159] on span "Cargar Comprobante" at bounding box center [300, 152] width 155 height 15
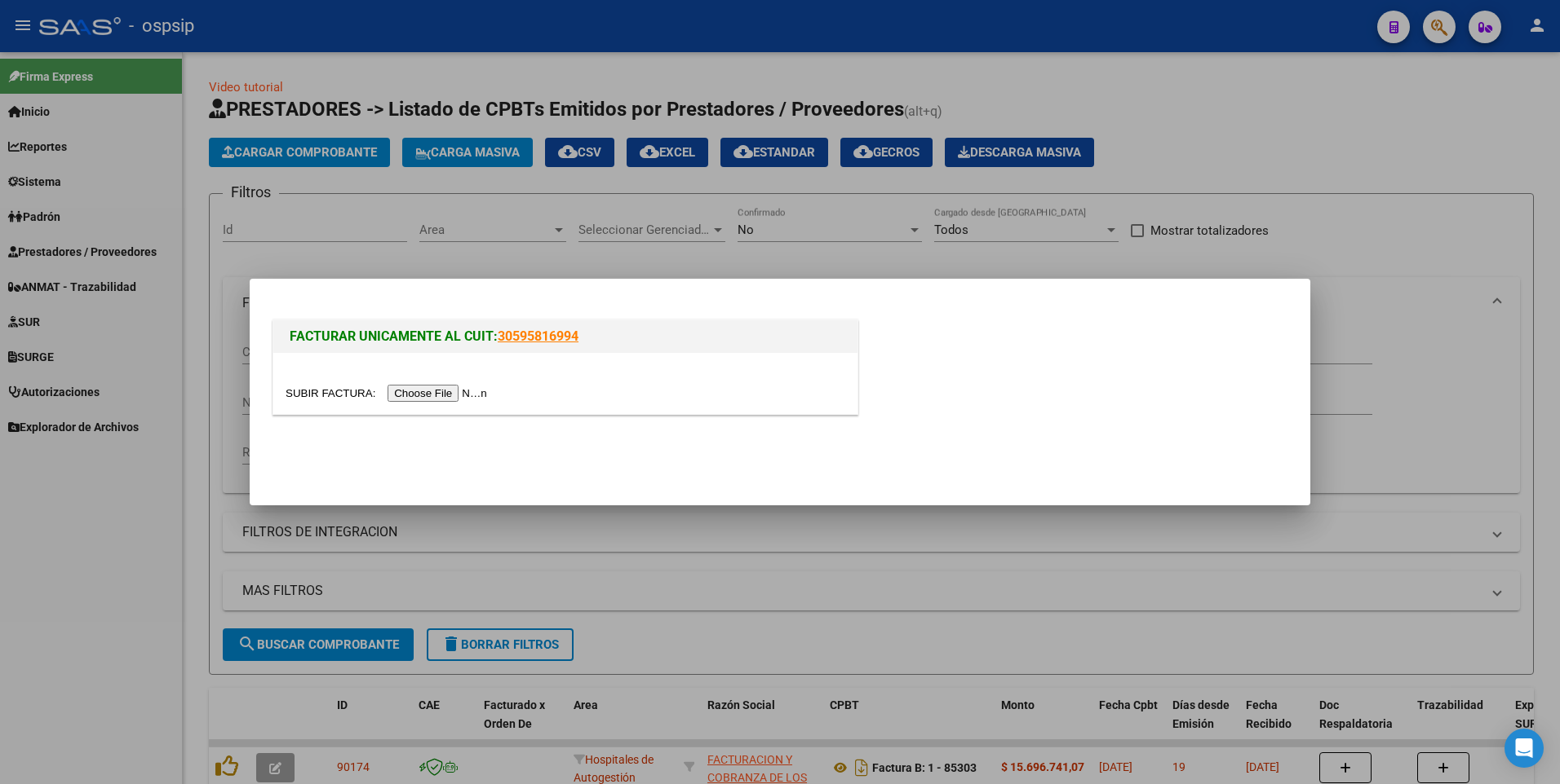
click at [418, 396] on input "file" at bounding box center [389, 392] width 207 height 17
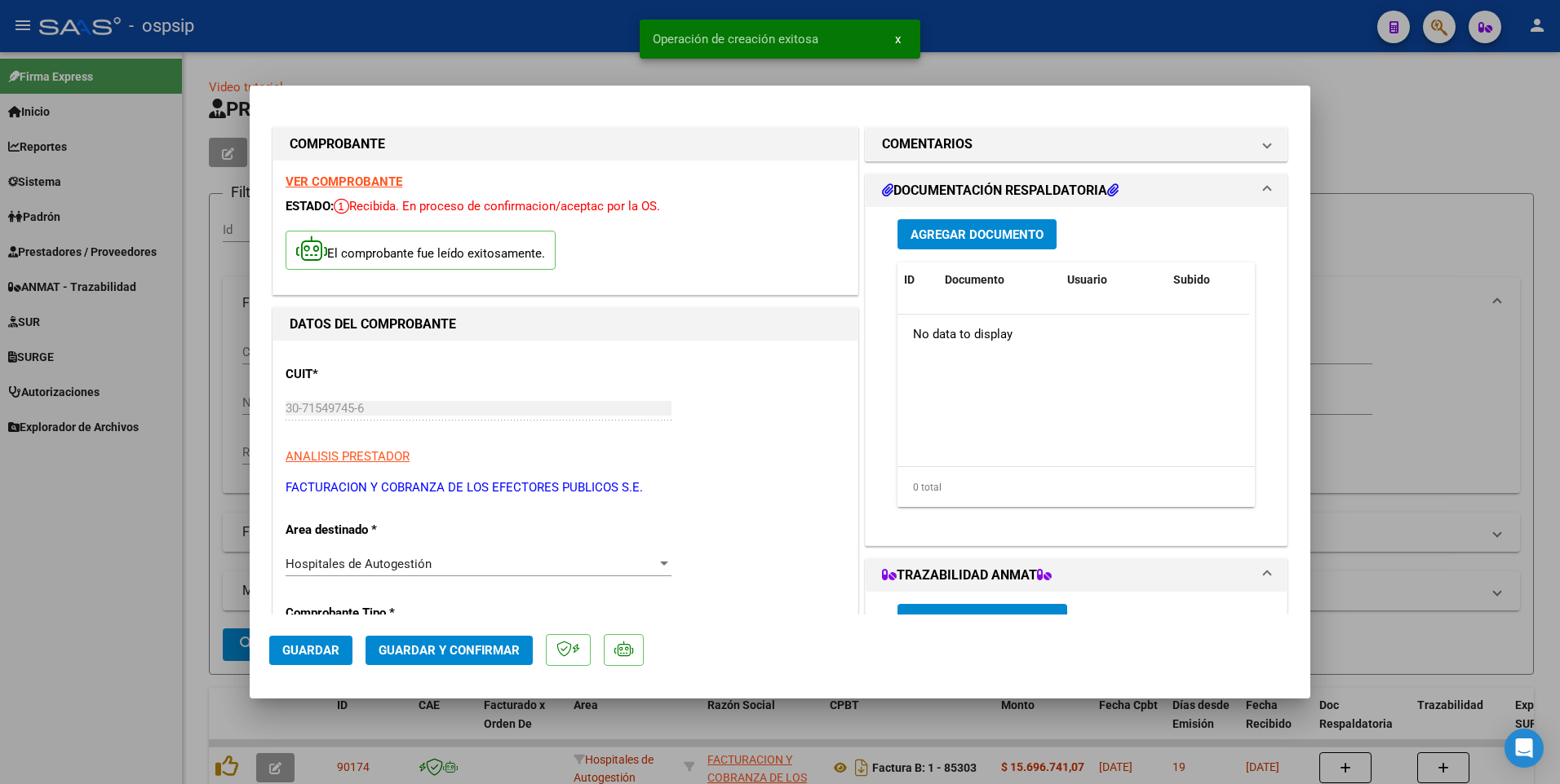
click at [315, 646] on span "Guardar" at bounding box center [310, 650] width 57 height 15
click at [185, 464] on div at bounding box center [780, 392] width 1560 height 784
type input "$ 0,00"
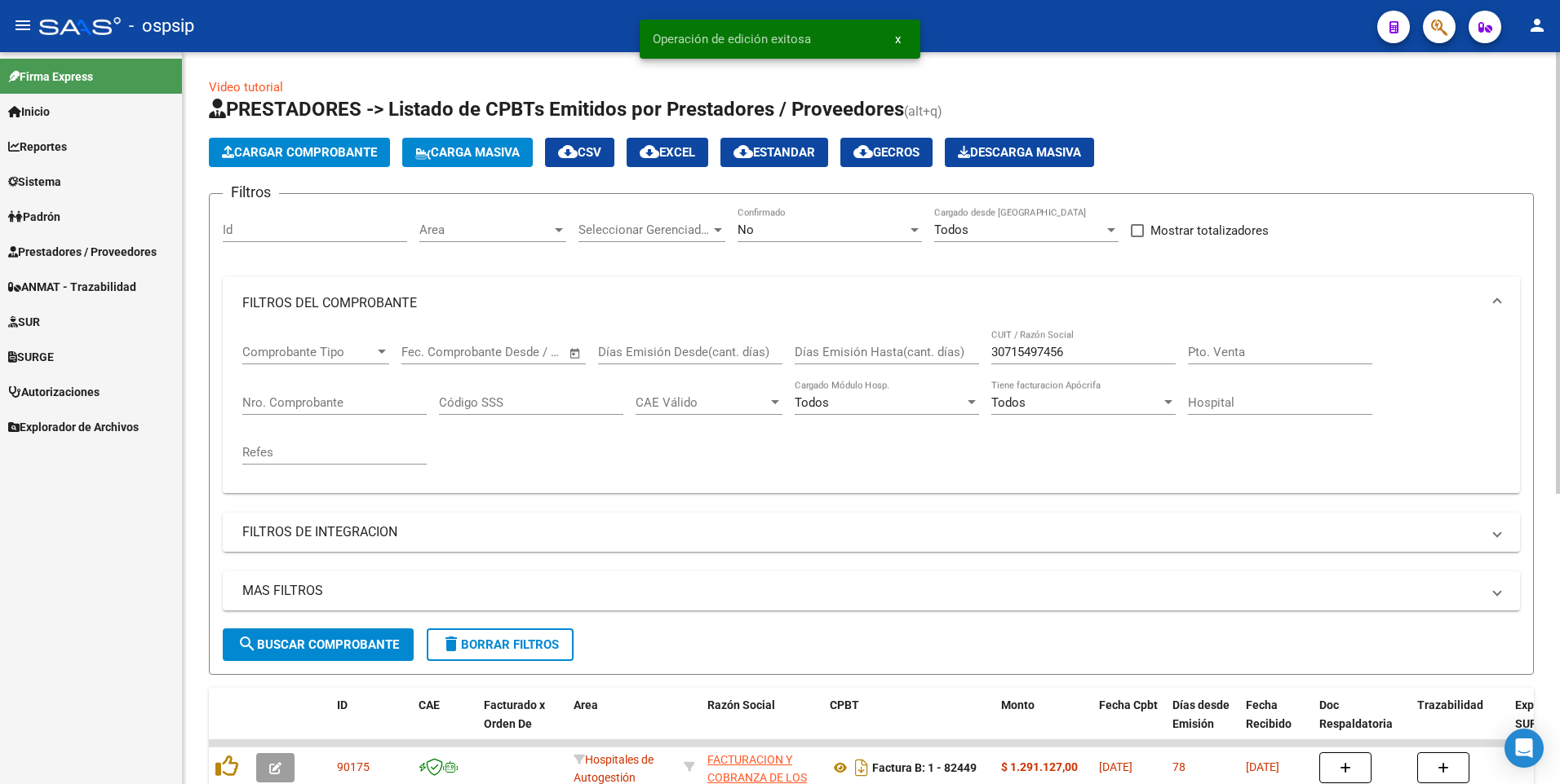
scroll to position [81, 0]
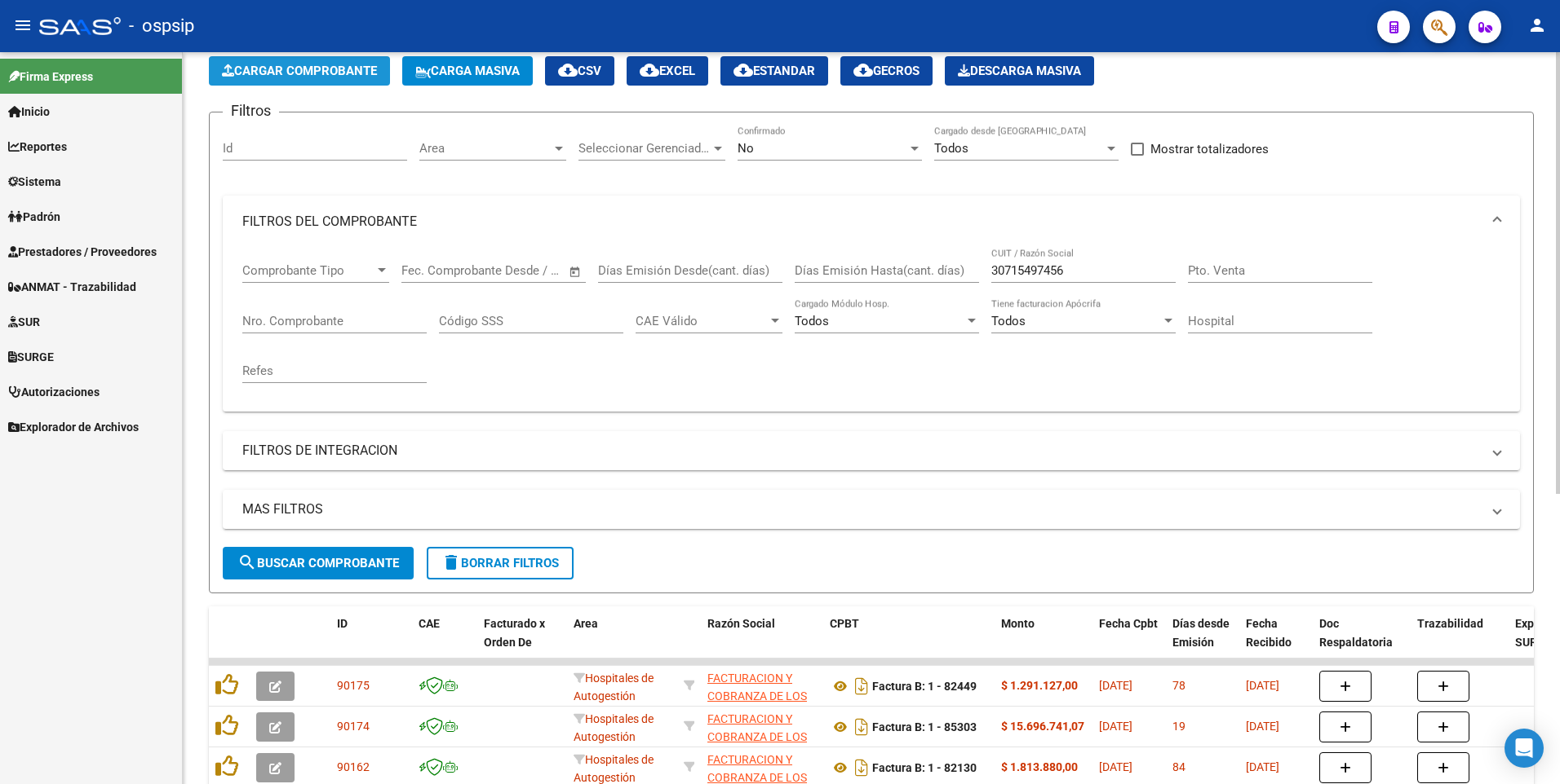
click at [339, 74] on span "Cargar Comprobante" at bounding box center [300, 70] width 155 height 15
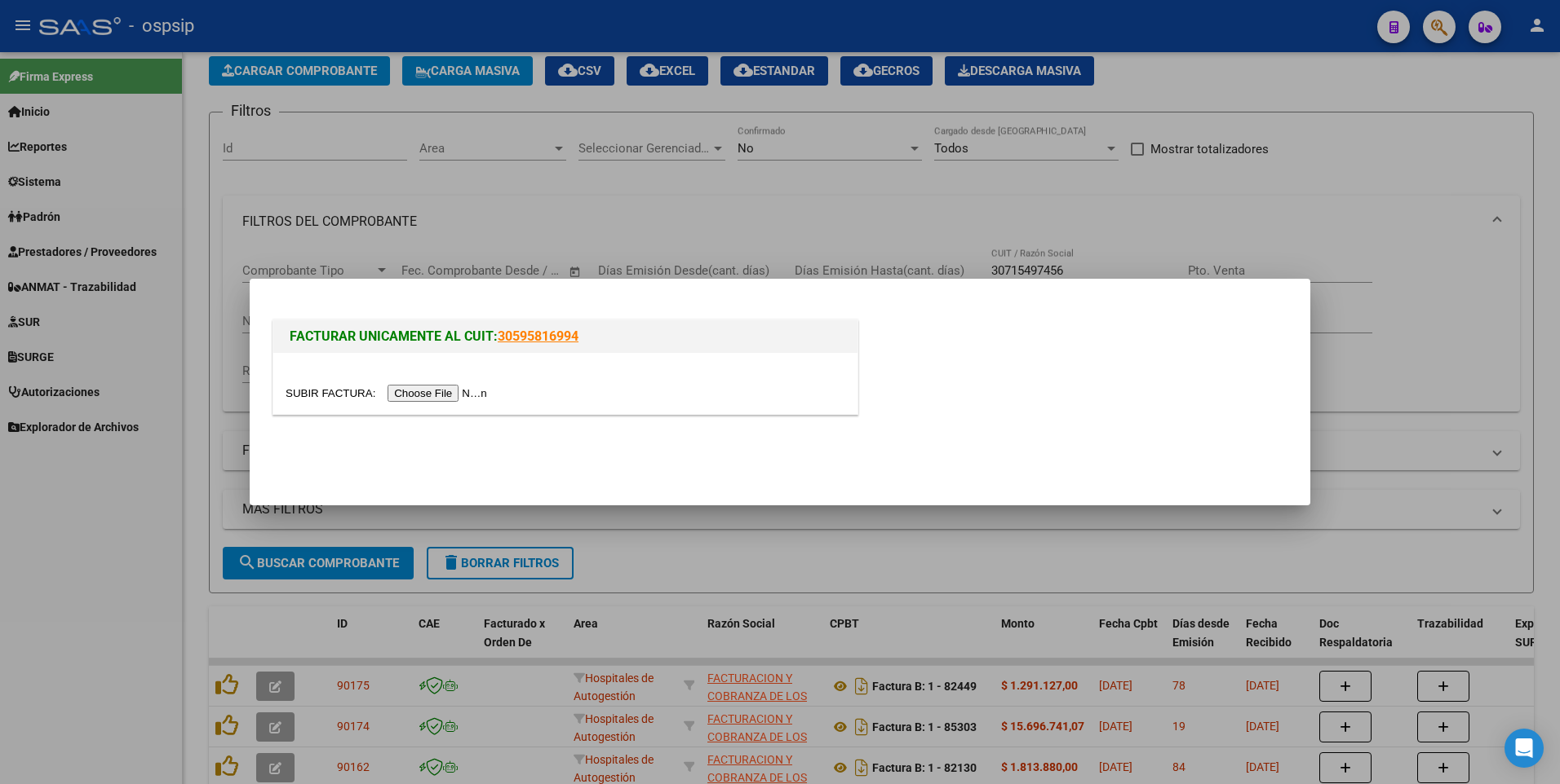
click at [434, 387] on input "file" at bounding box center [389, 392] width 207 height 17
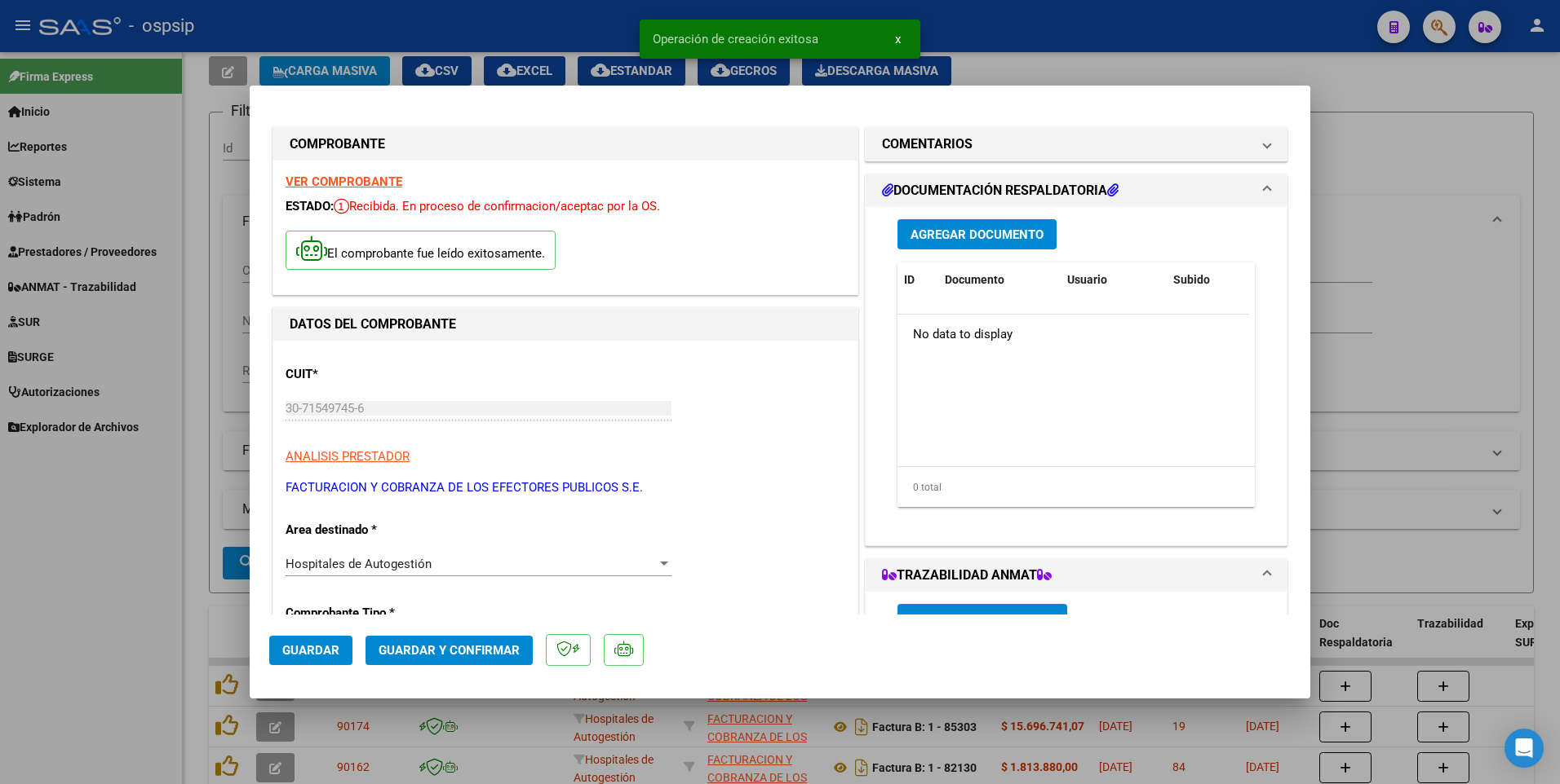
click at [300, 662] on button "Guardar" at bounding box center [310, 651] width 83 height 29
click at [433, 27] on div at bounding box center [780, 392] width 1560 height 784
type input "$ 0,00"
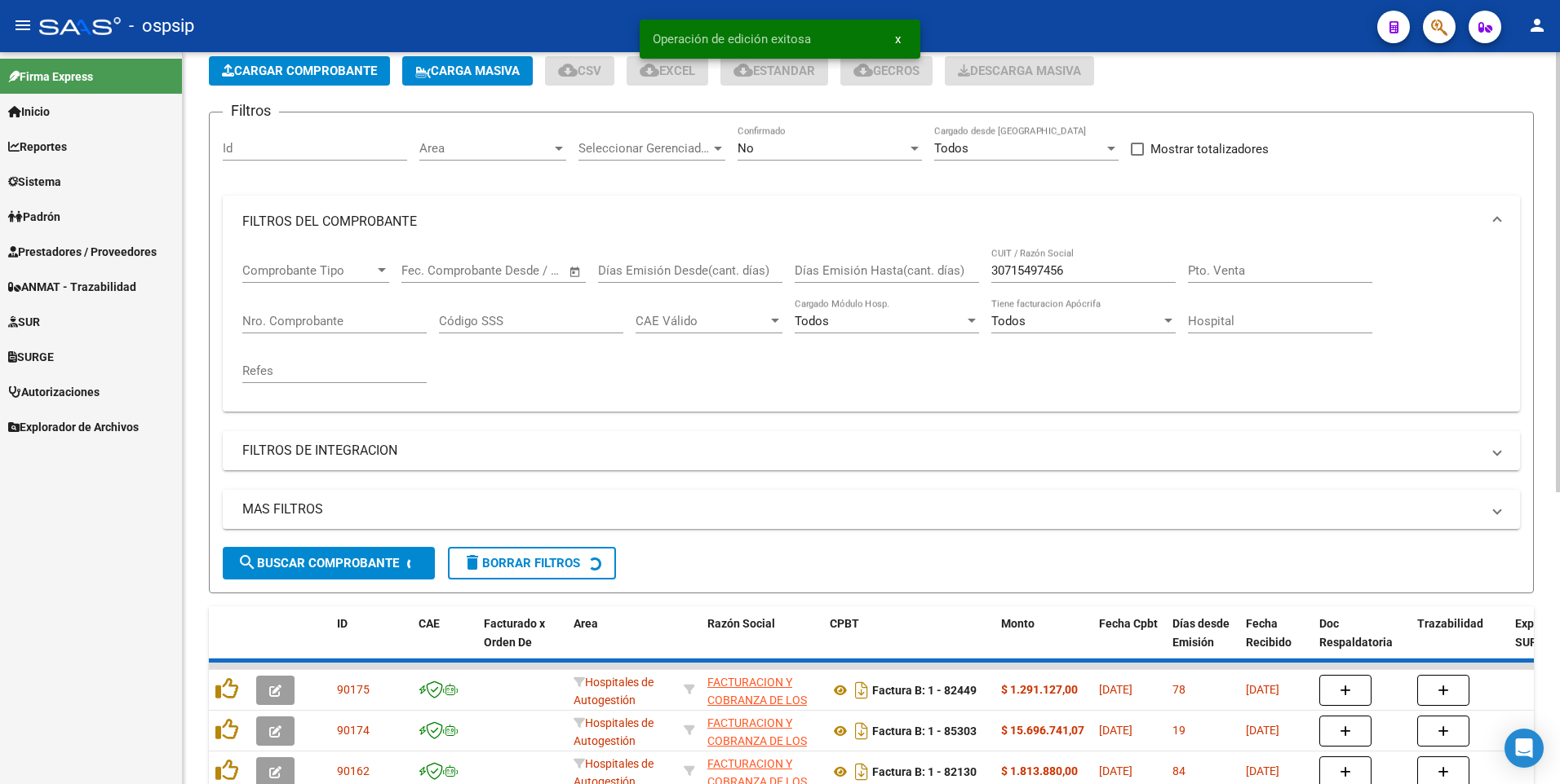
scroll to position [0, 0]
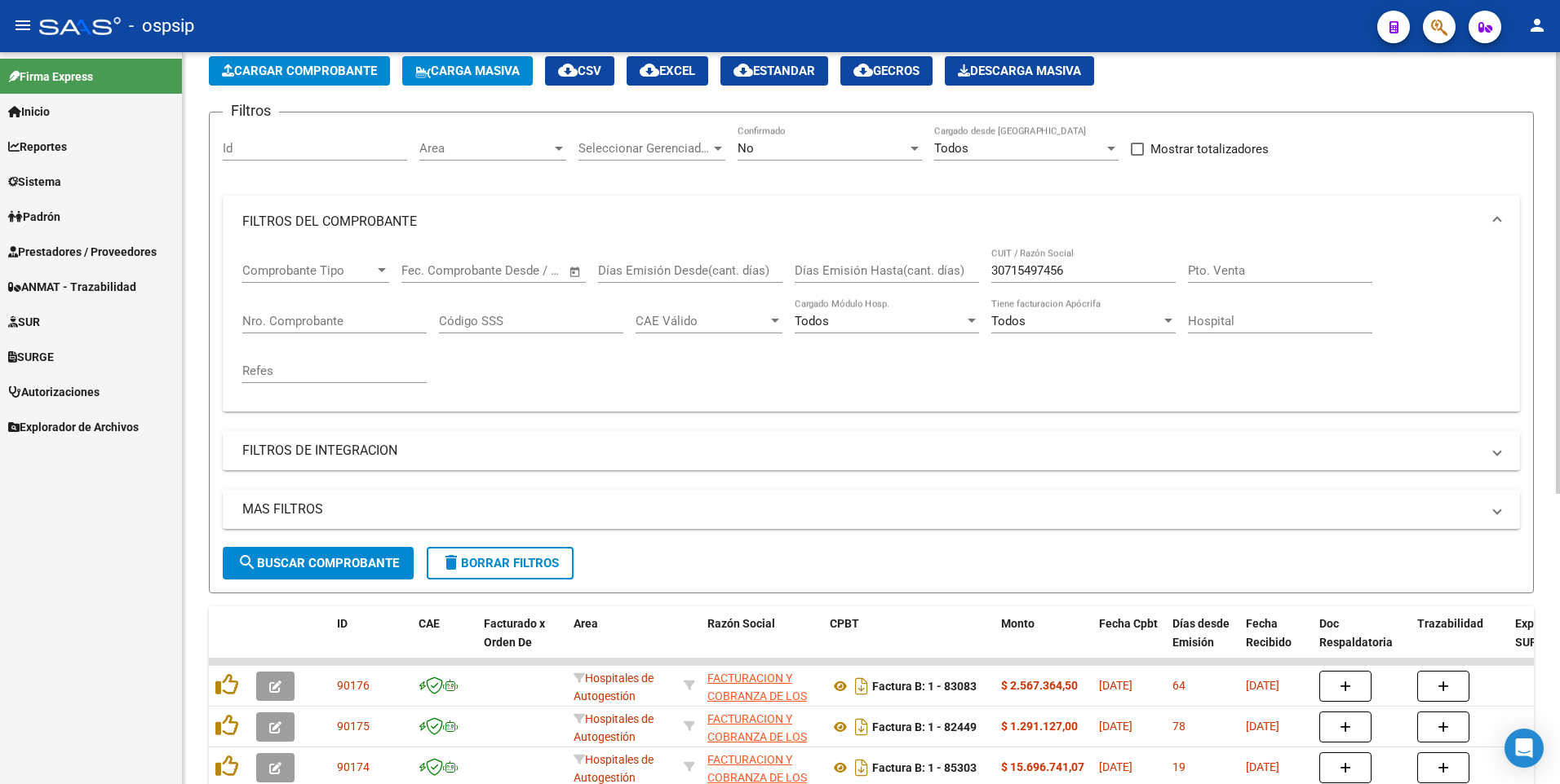
click at [317, 80] on button "Cargar Comprobante" at bounding box center [299, 70] width 181 height 29
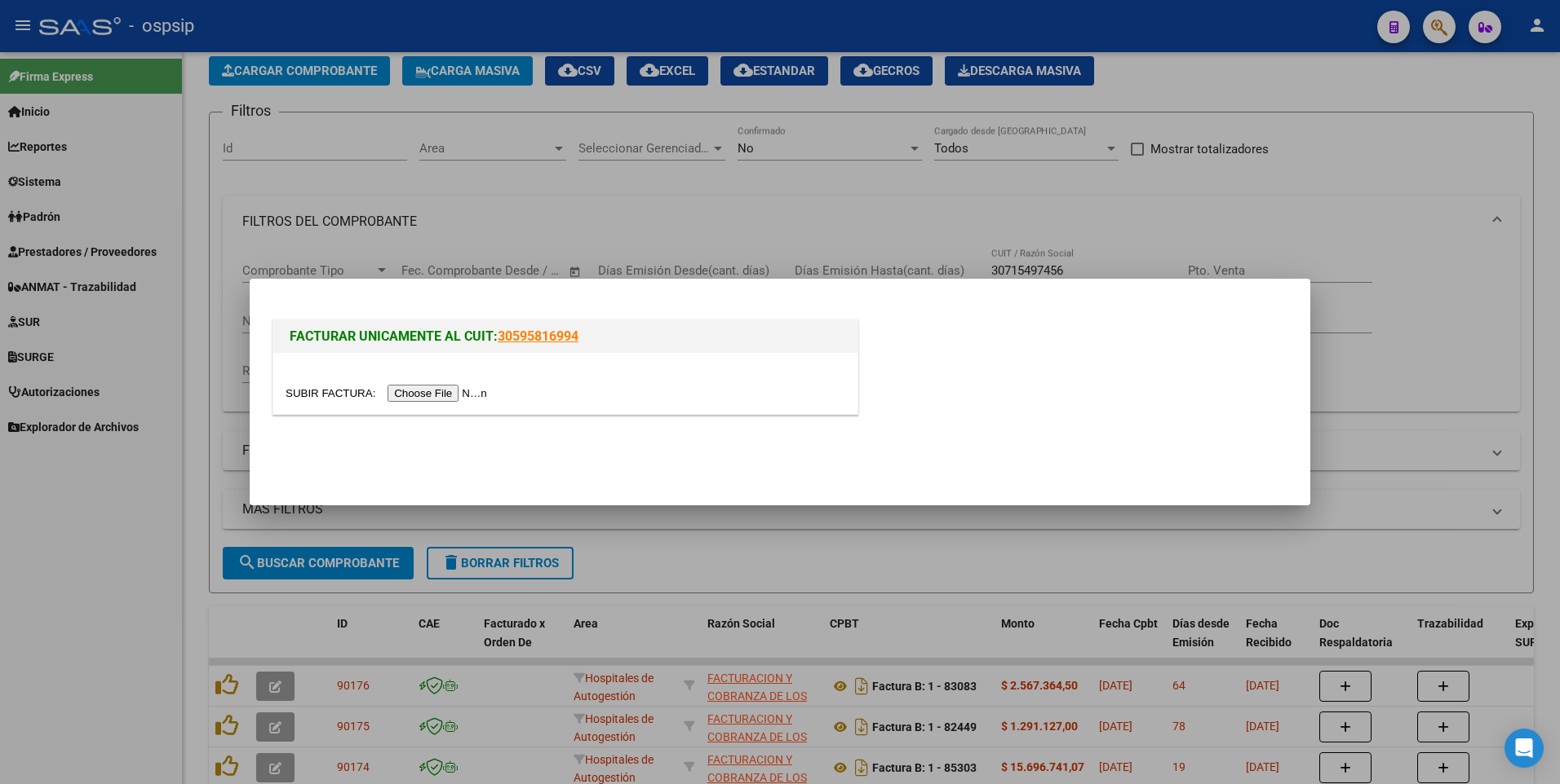
click at [445, 394] on input "file" at bounding box center [389, 392] width 207 height 17
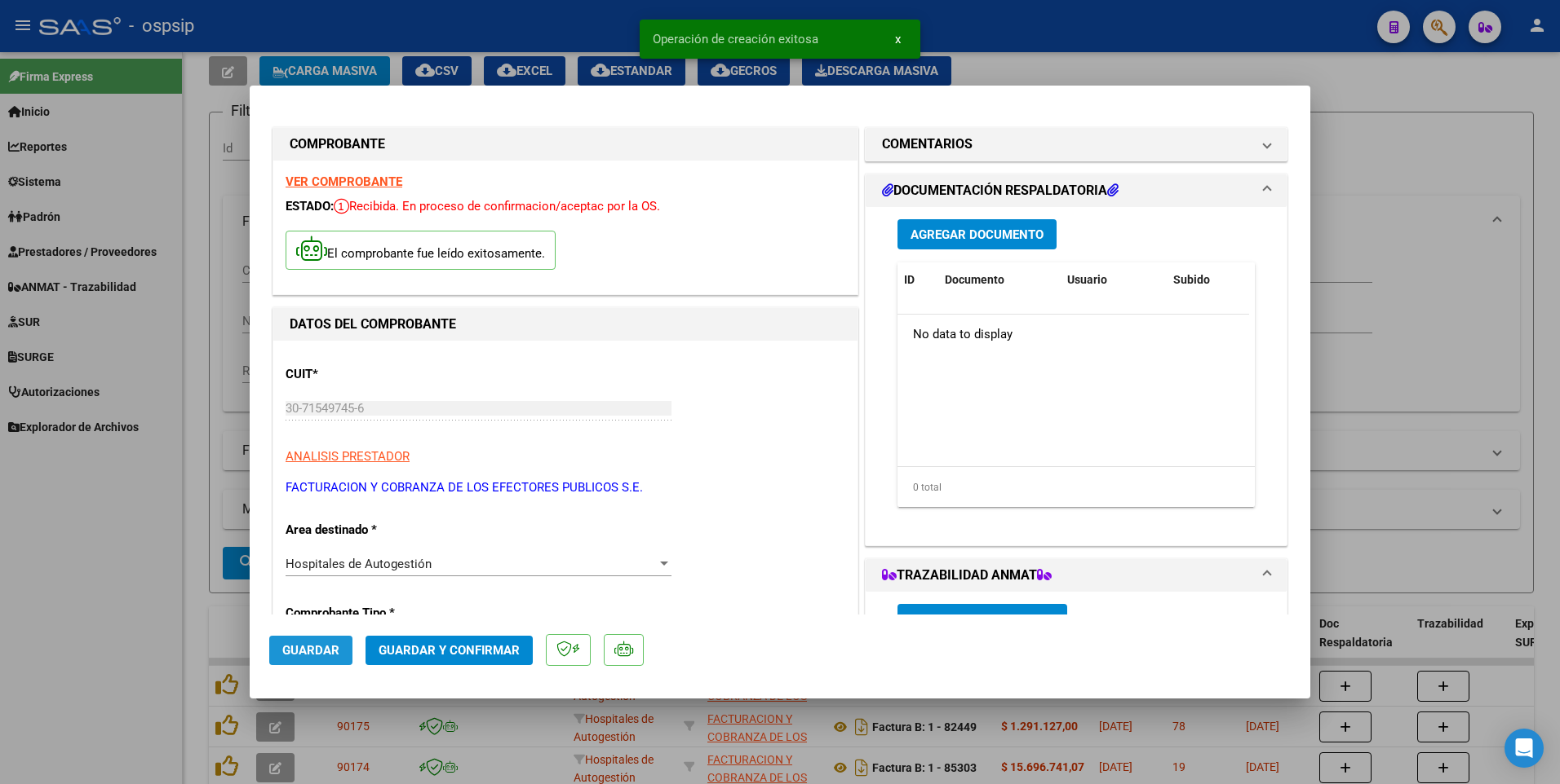
click at [334, 662] on button "Guardar" at bounding box center [310, 651] width 83 height 29
click at [214, 415] on div at bounding box center [780, 392] width 1560 height 784
type input "$ 0,00"
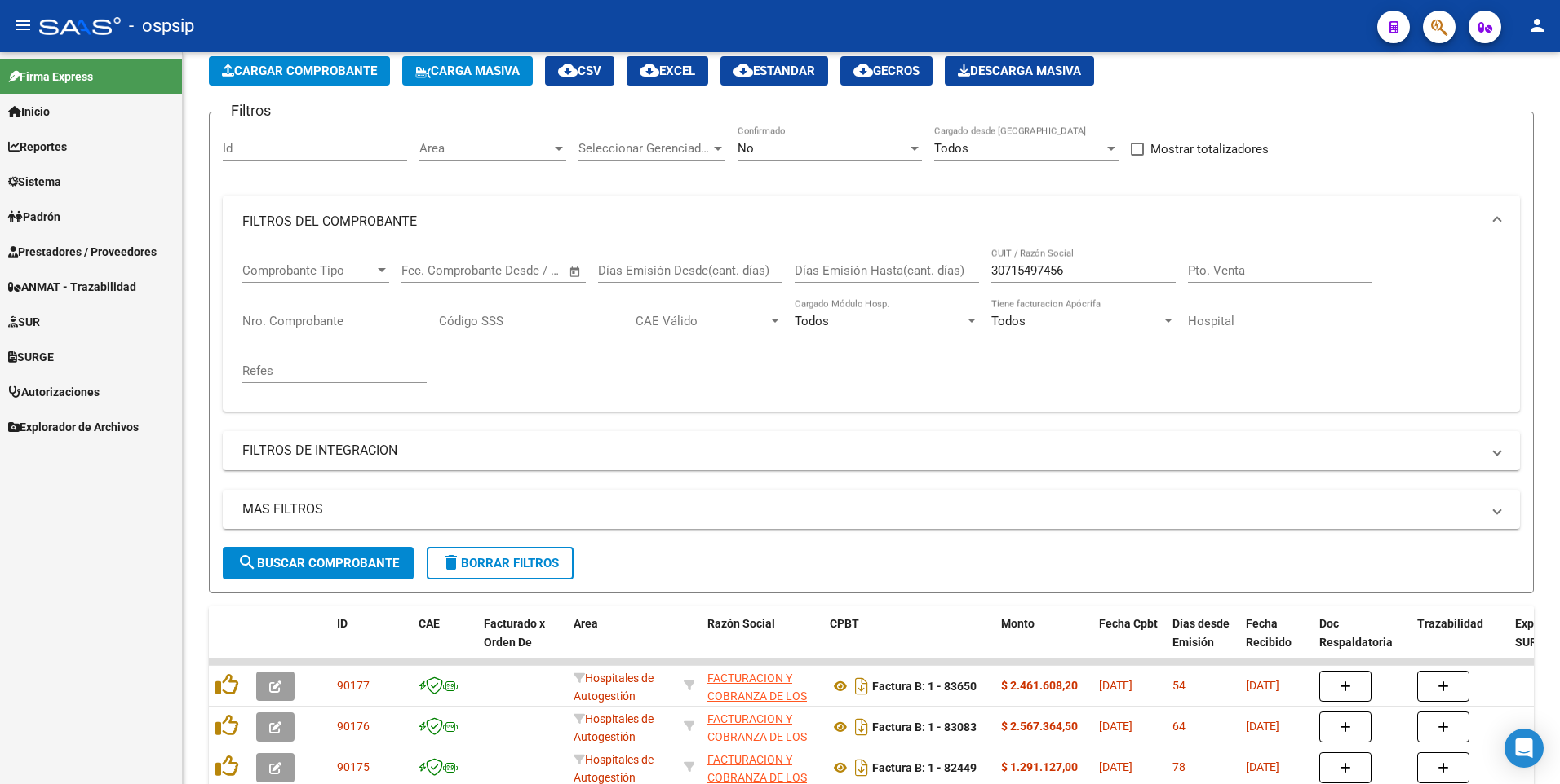
click at [321, 48] on mat-toolbar "menu - ospsip person" at bounding box center [780, 25] width 1560 height 52
click at [330, 70] on span "Cargar Comprobante" at bounding box center [300, 70] width 155 height 15
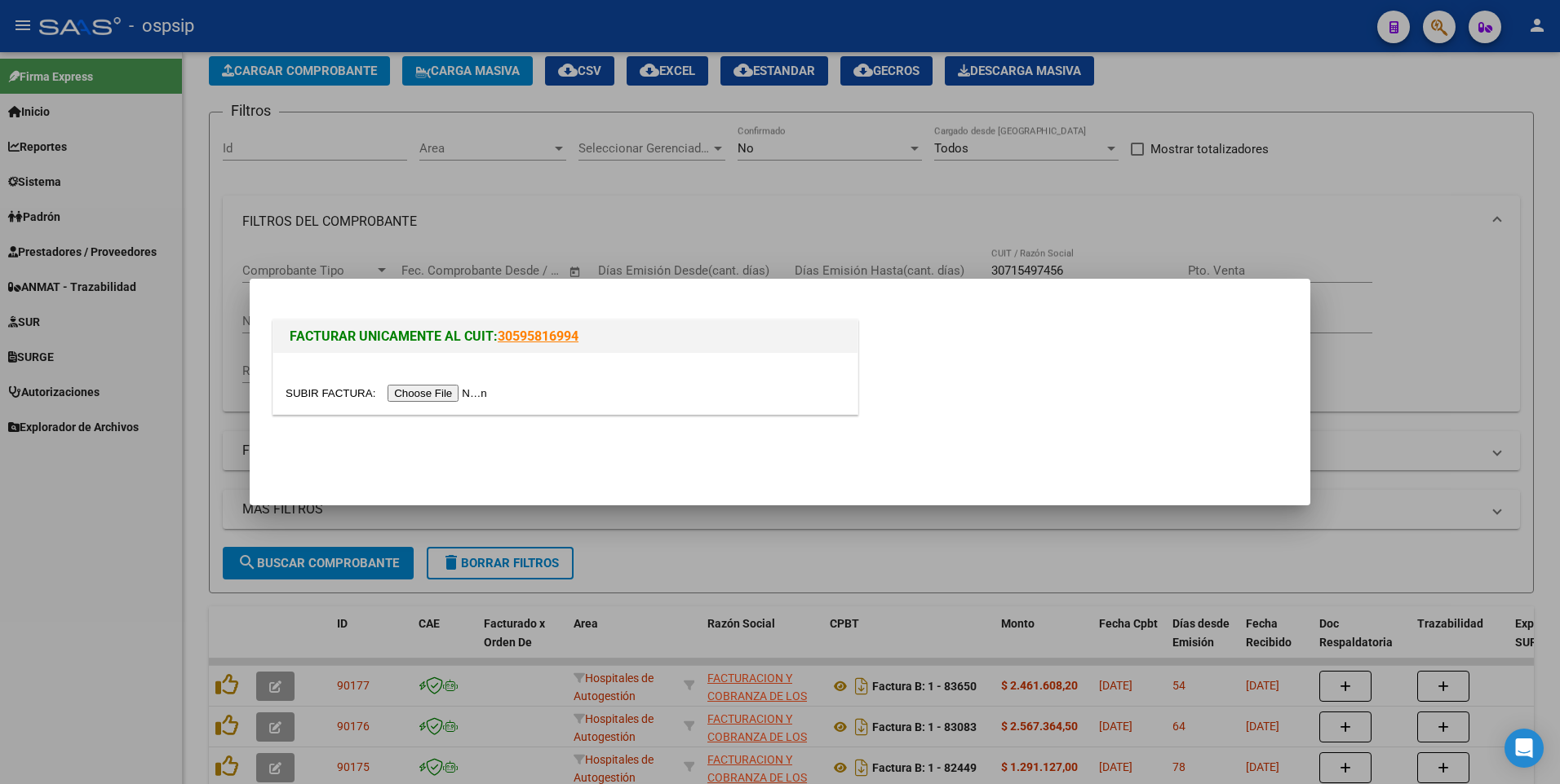
click at [428, 394] on input "file" at bounding box center [389, 392] width 207 height 17
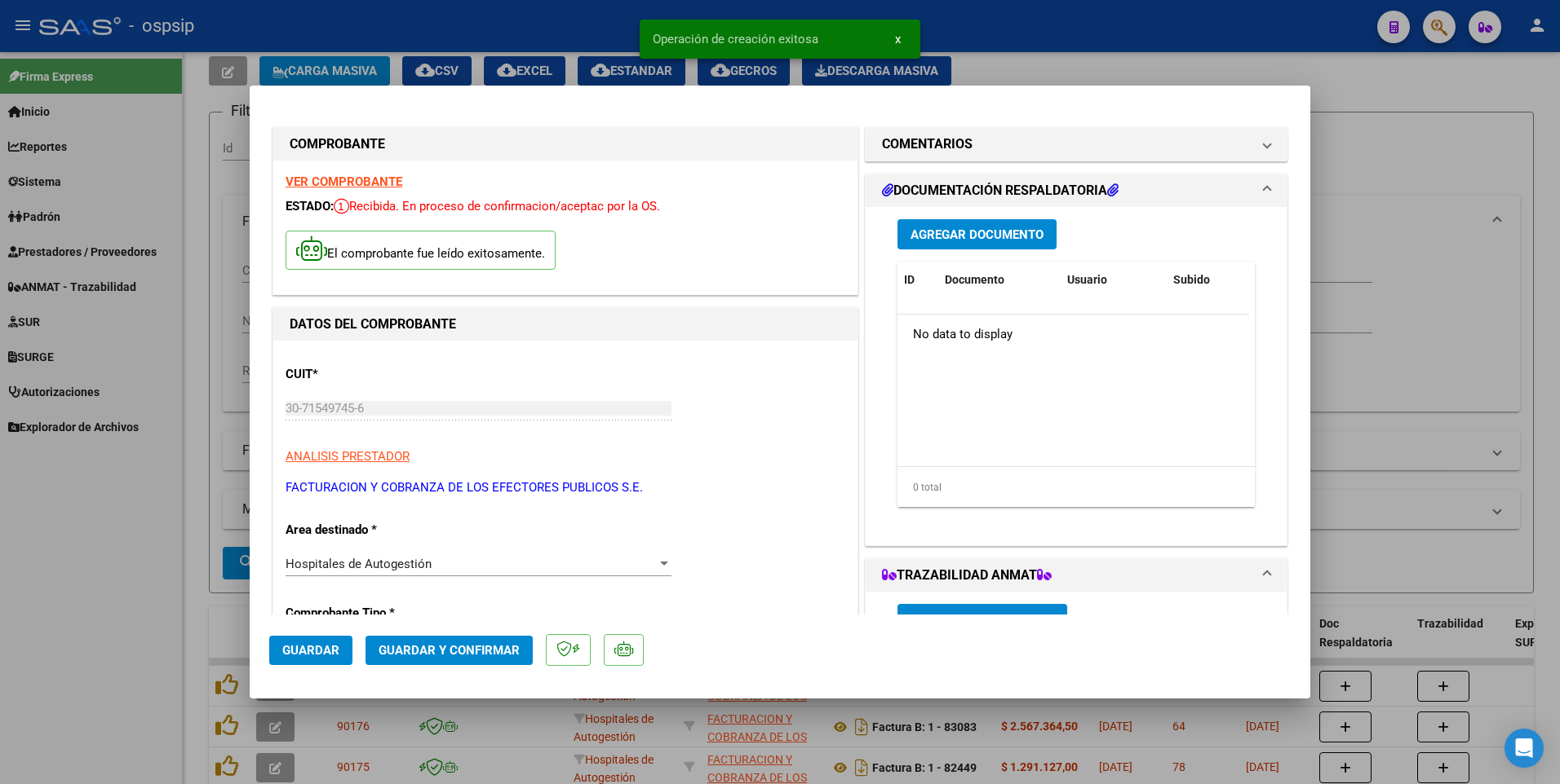
click at [295, 662] on button "Guardar" at bounding box center [310, 651] width 83 height 29
click at [178, 518] on div at bounding box center [780, 392] width 1560 height 784
type input "$ 0,00"
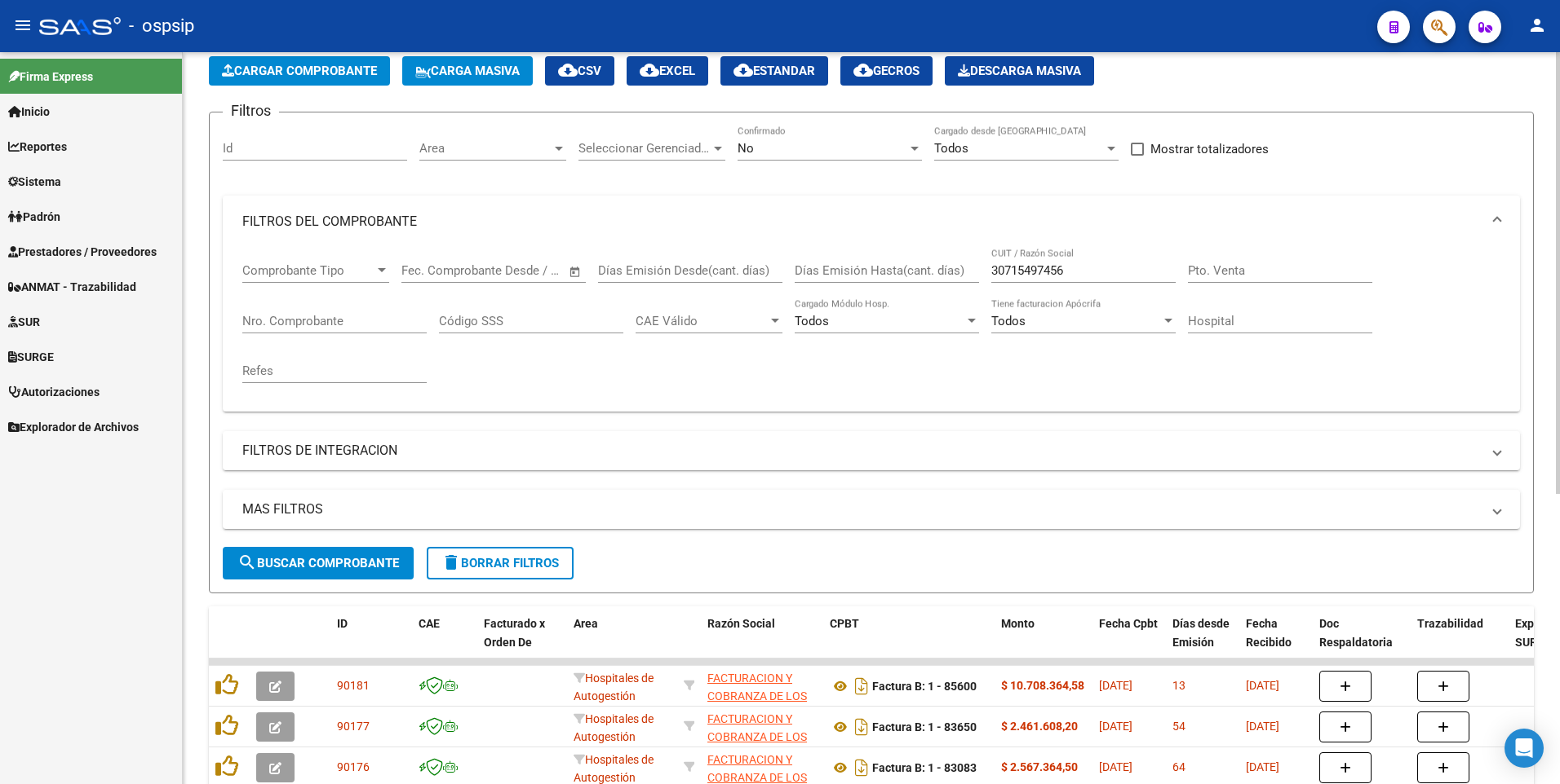
click at [339, 62] on button "Cargar Comprobante" at bounding box center [299, 70] width 181 height 29
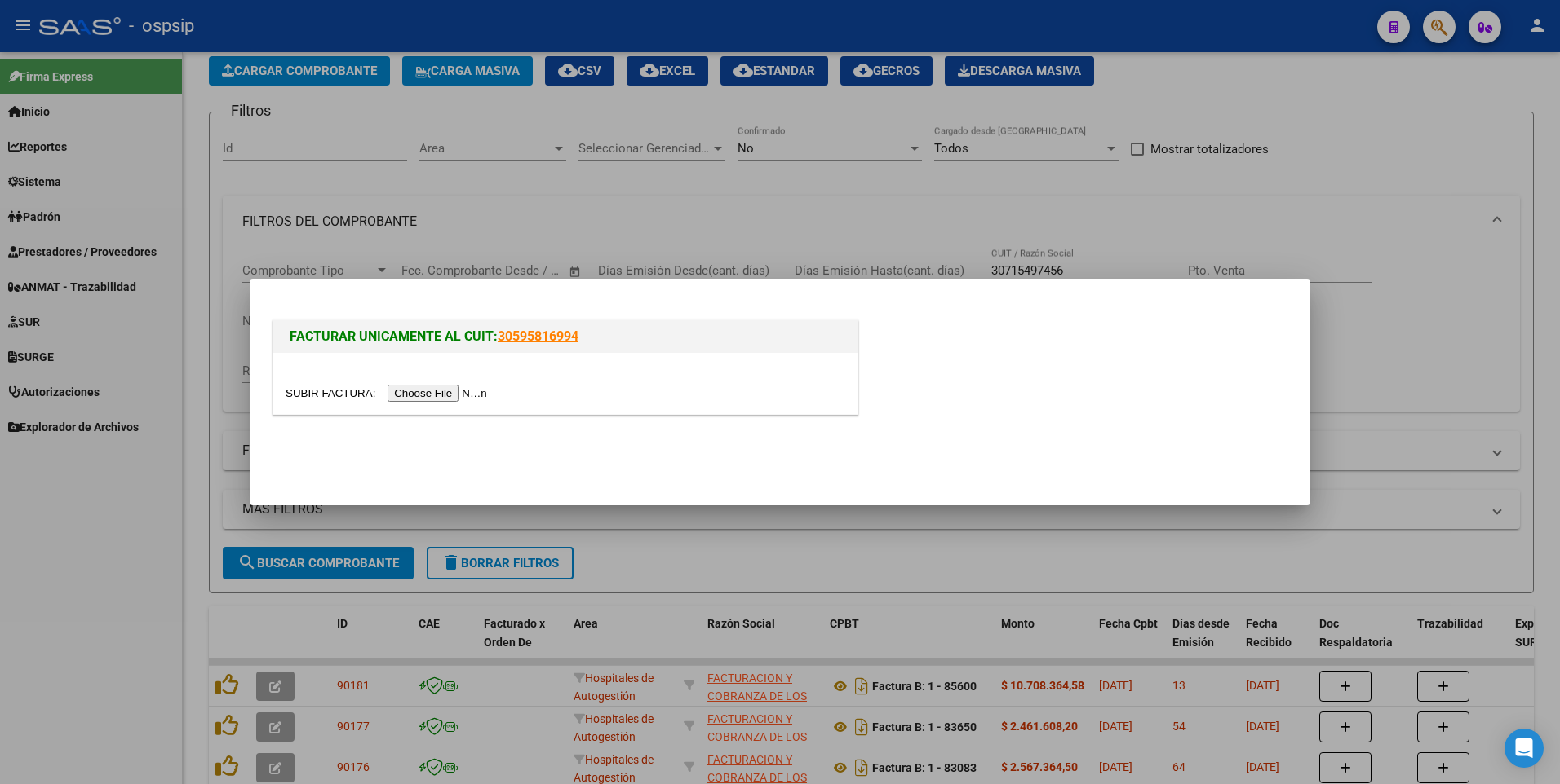
click at [432, 395] on input "file" at bounding box center [389, 392] width 207 height 17
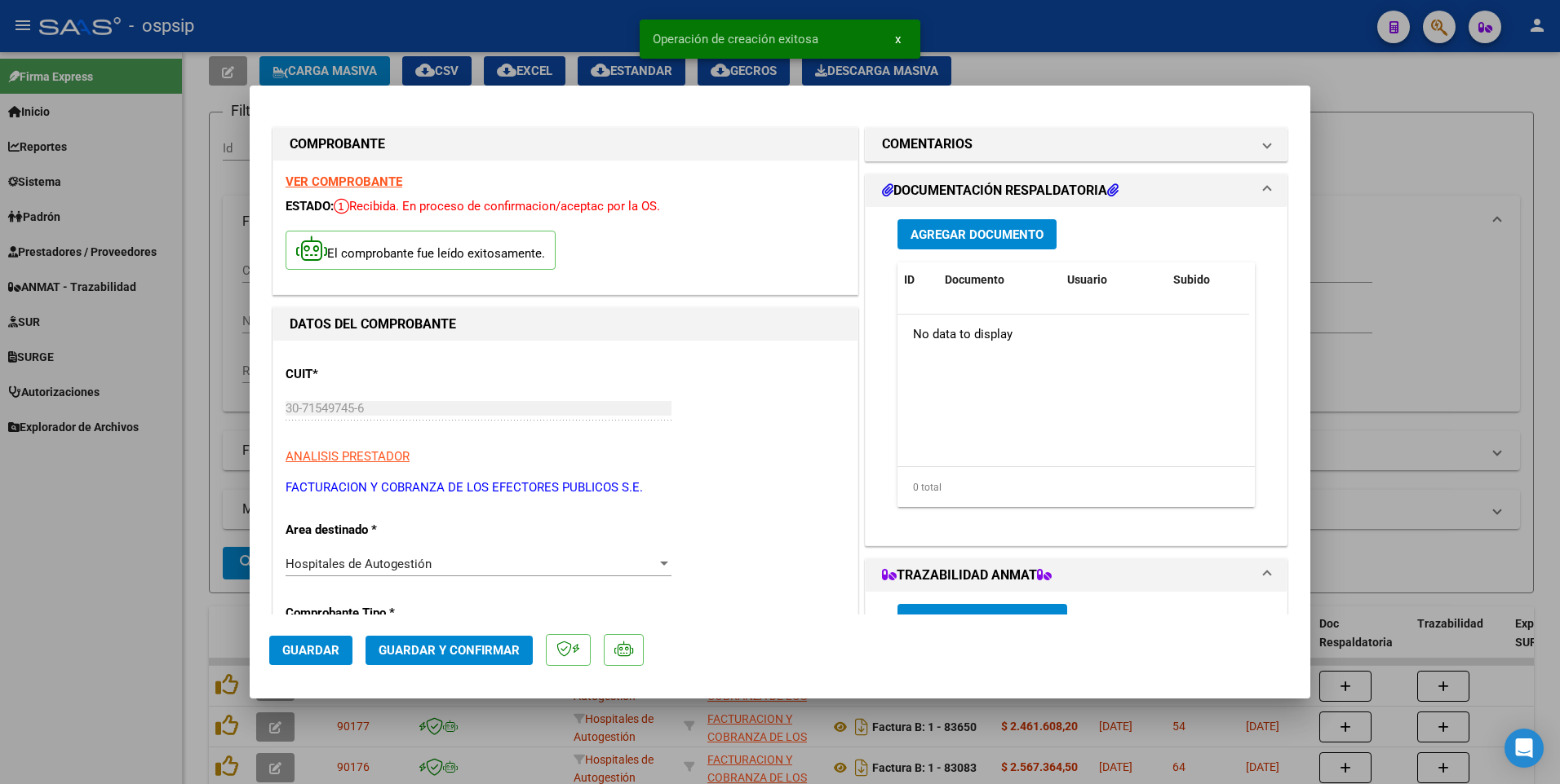
click at [307, 647] on span "Guardar" at bounding box center [310, 650] width 57 height 15
click at [194, 397] on div at bounding box center [780, 392] width 1560 height 784
type input "$ 0,00"
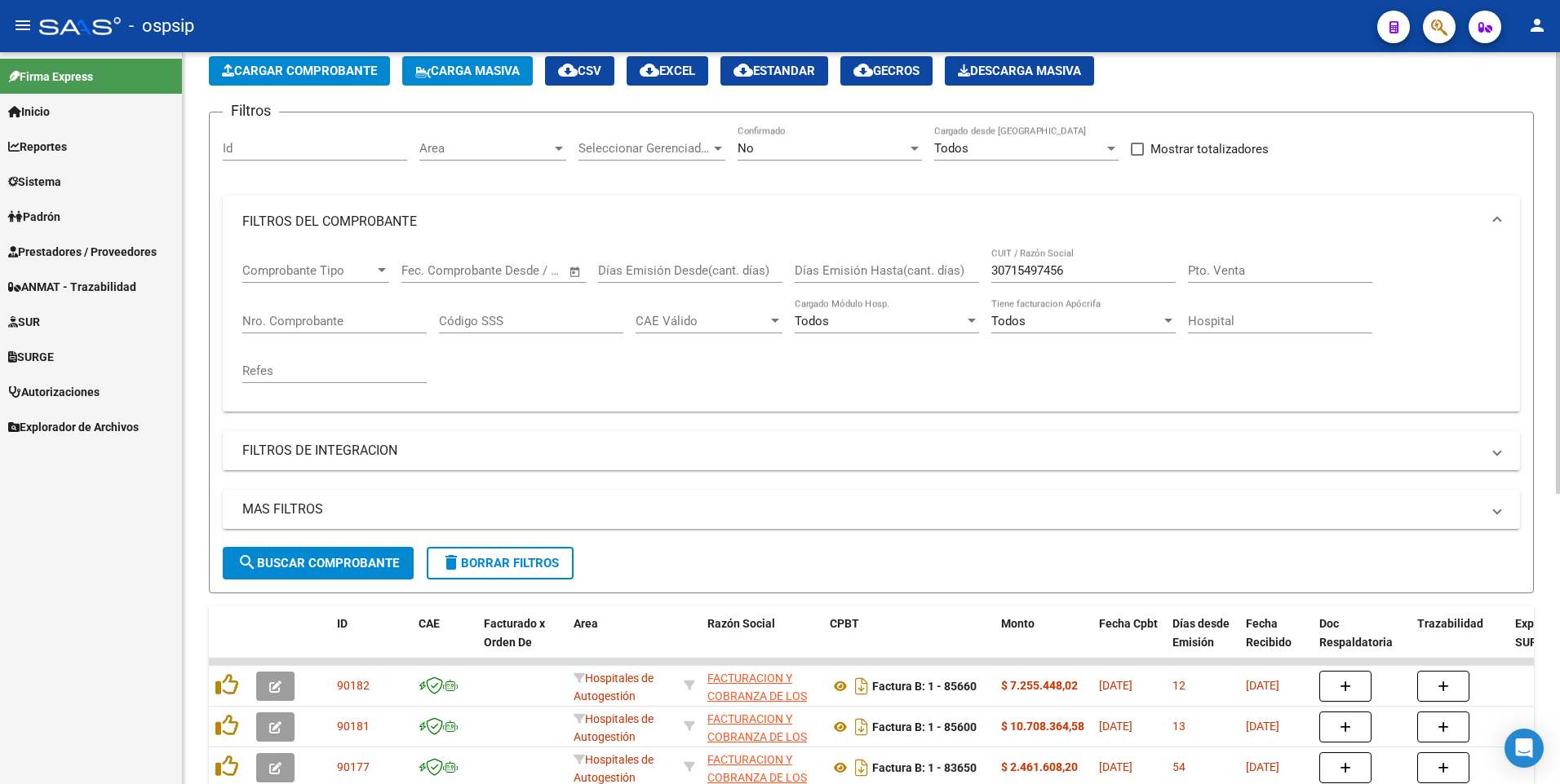
click at [299, 56] on app-list-header "PRESTADORES -> Listado de CPBTs Emitidos por Prestadores / Proveedores (alt+q) …" at bounding box center [871, 303] width 1325 height 578
click at [307, 60] on button "Cargar Comprobante" at bounding box center [299, 70] width 181 height 29
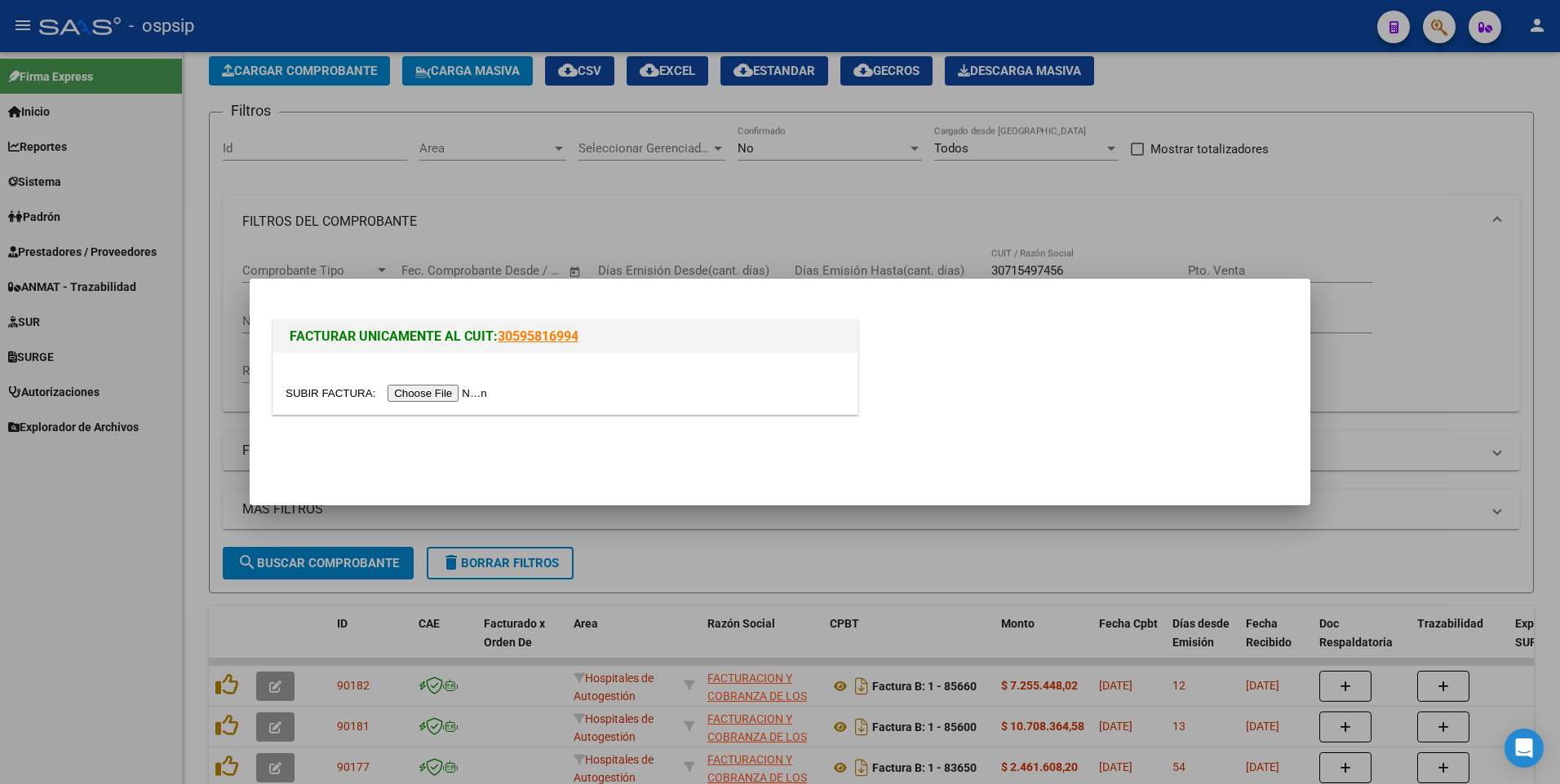
click at [432, 393] on input "file" at bounding box center [389, 392] width 207 height 17
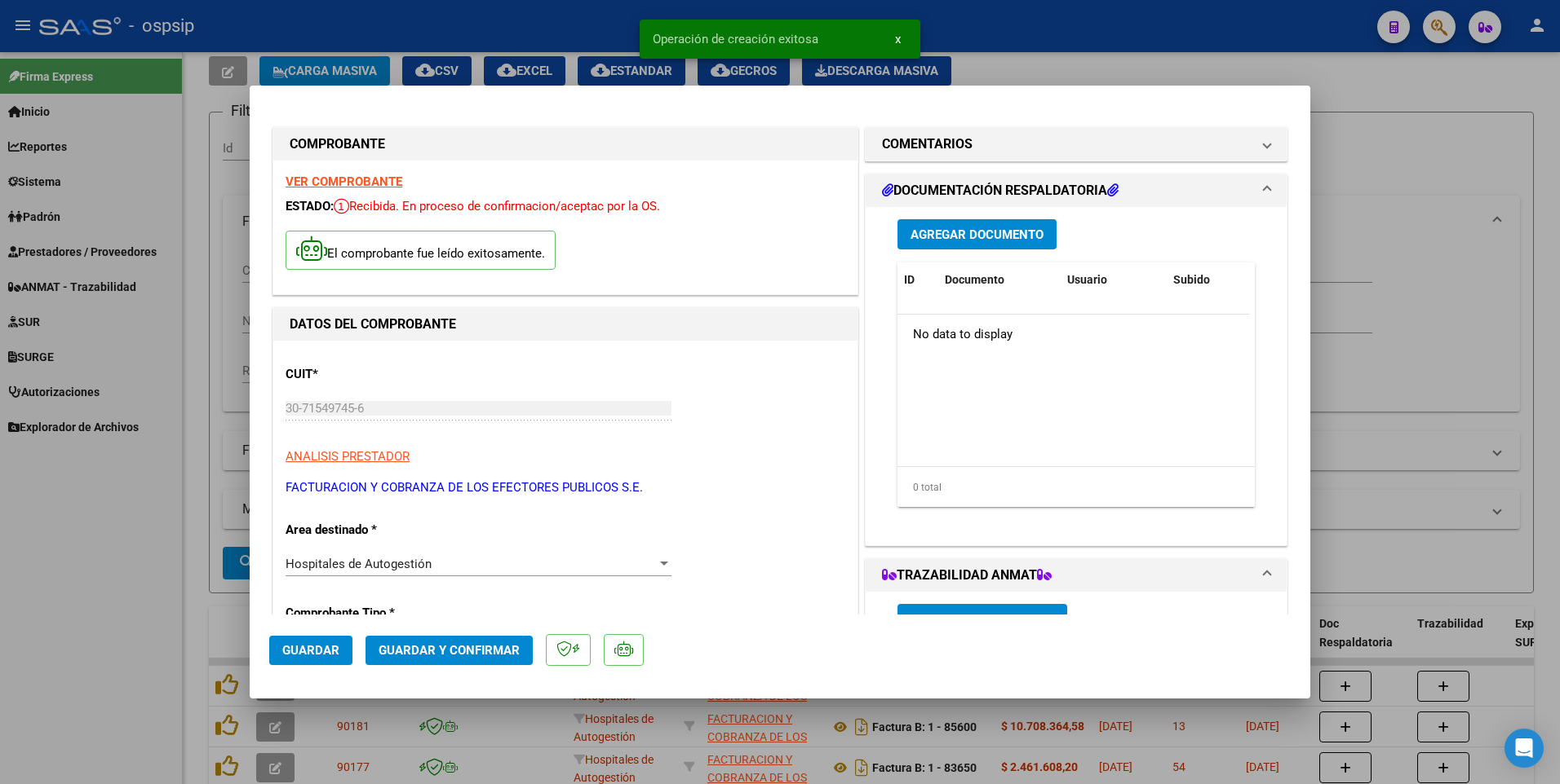
click at [319, 650] on span "Guardar" at bounding box center [310, 650] width 57 height 15
click at [182, 482] on div at bounding box center [780, 392] width 1560 height 784
type input "$ 0,00"
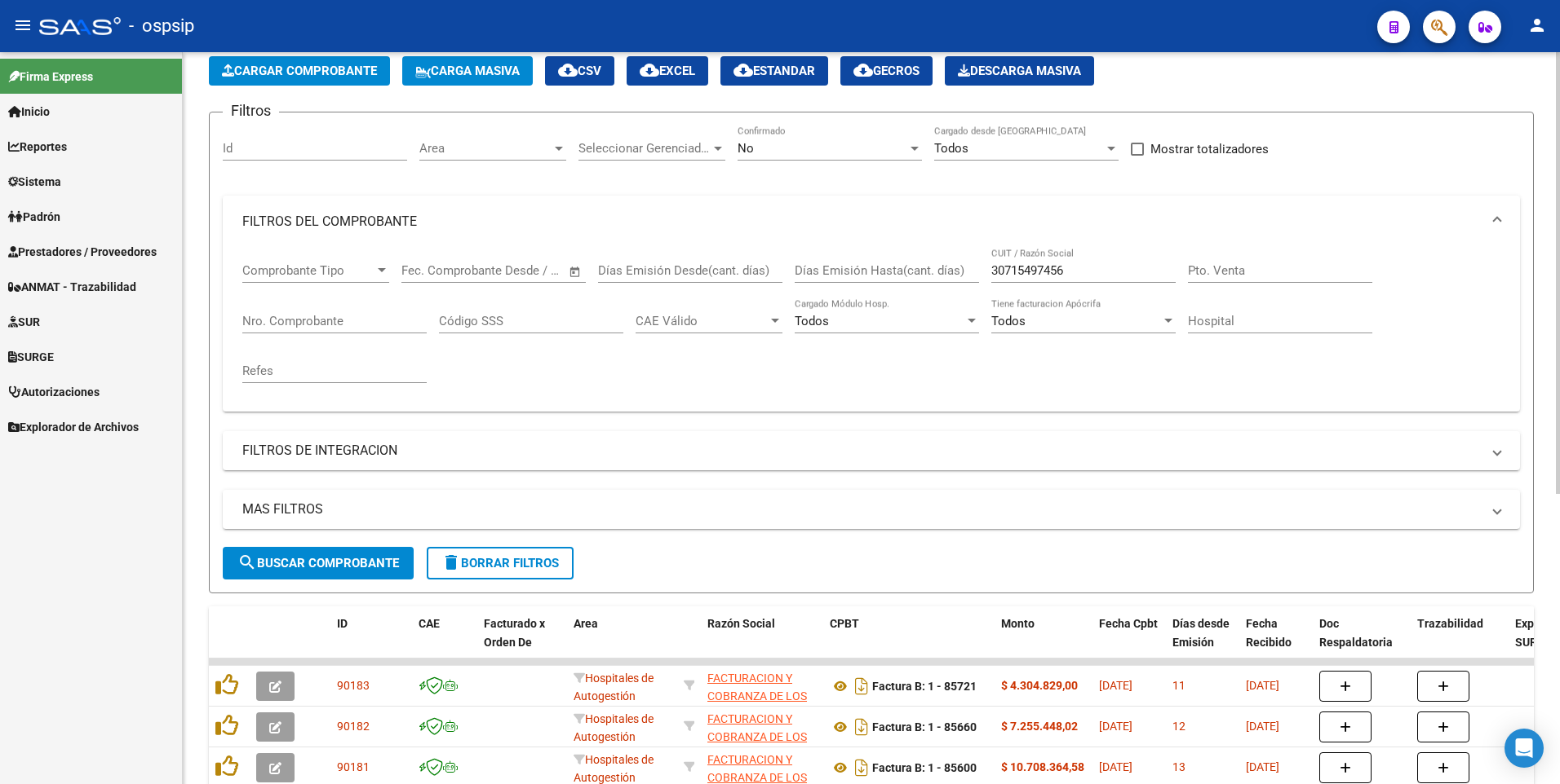
click at [282, 77] on span "Cargar Comprobante" at bounding box center [300, 70] width 155 height 15
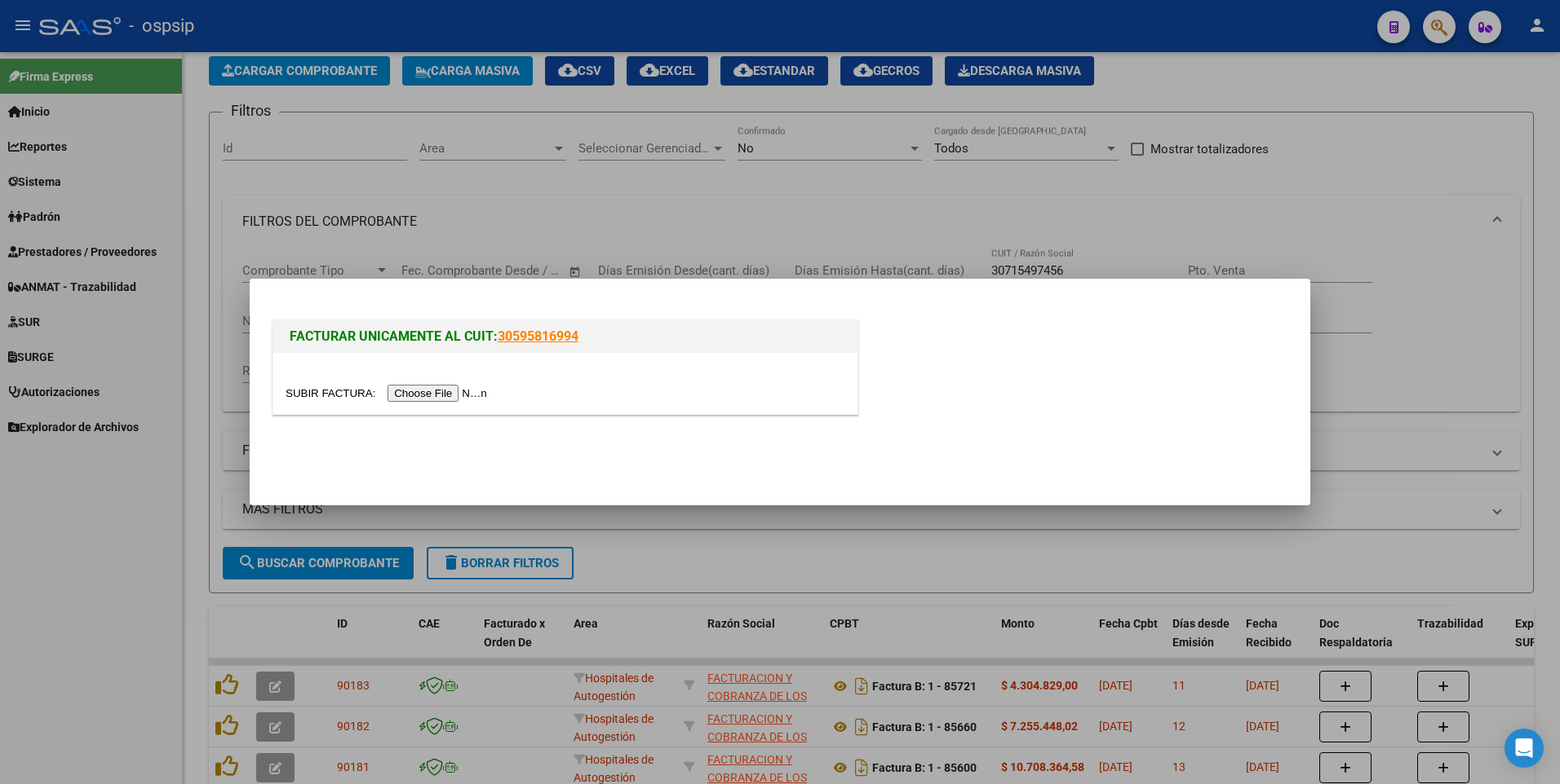
click at [451, 388] on input "file" at bounding box center [389, 392] width 207 height 17
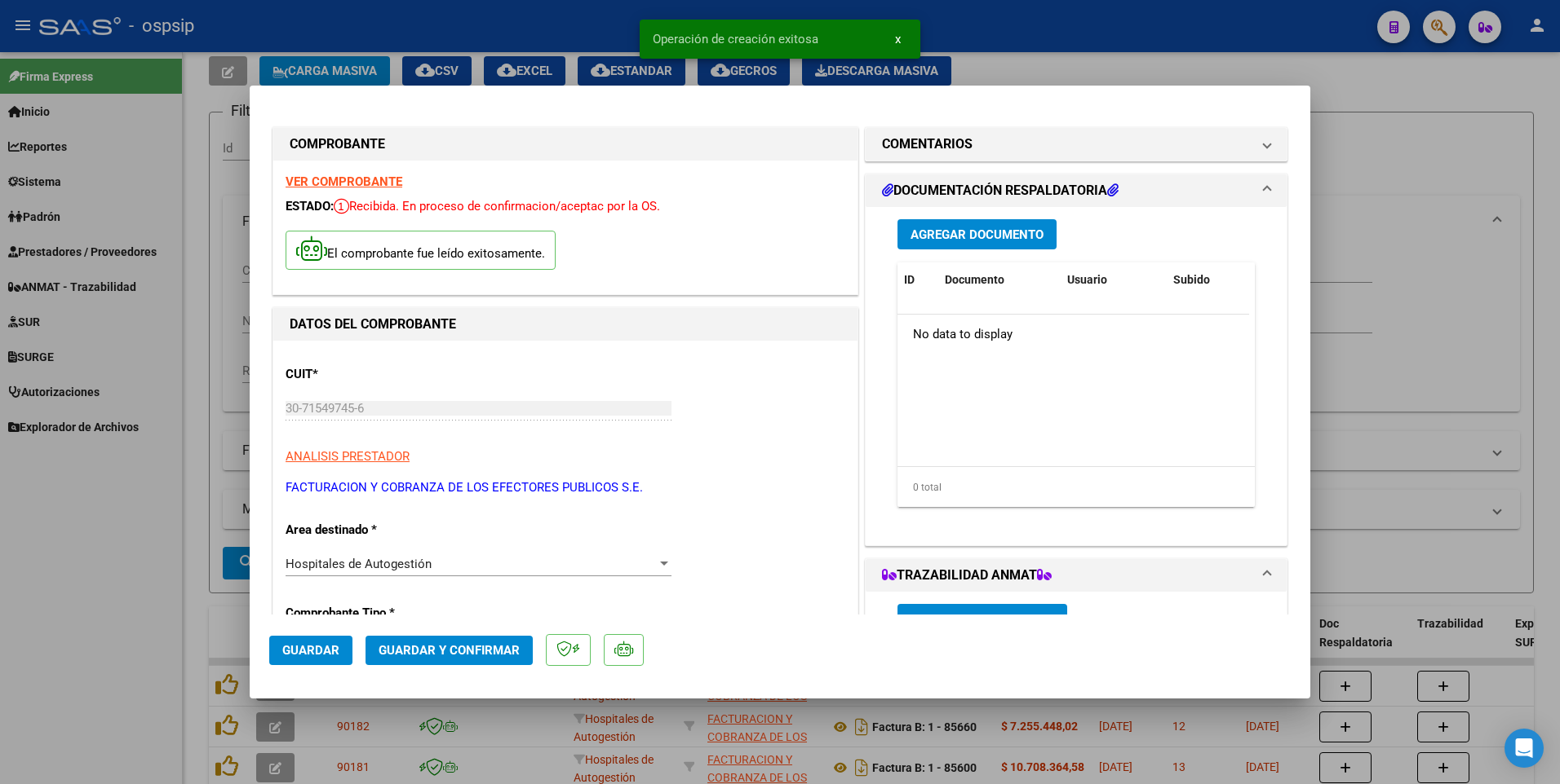
click at [342, 648] on button "Guardar" at bounding box center [310, 651] width 83 height 29
click at [188, 408] on div at bounding box center [780, 392] width 1560 height 784
type input "$ 0,00"
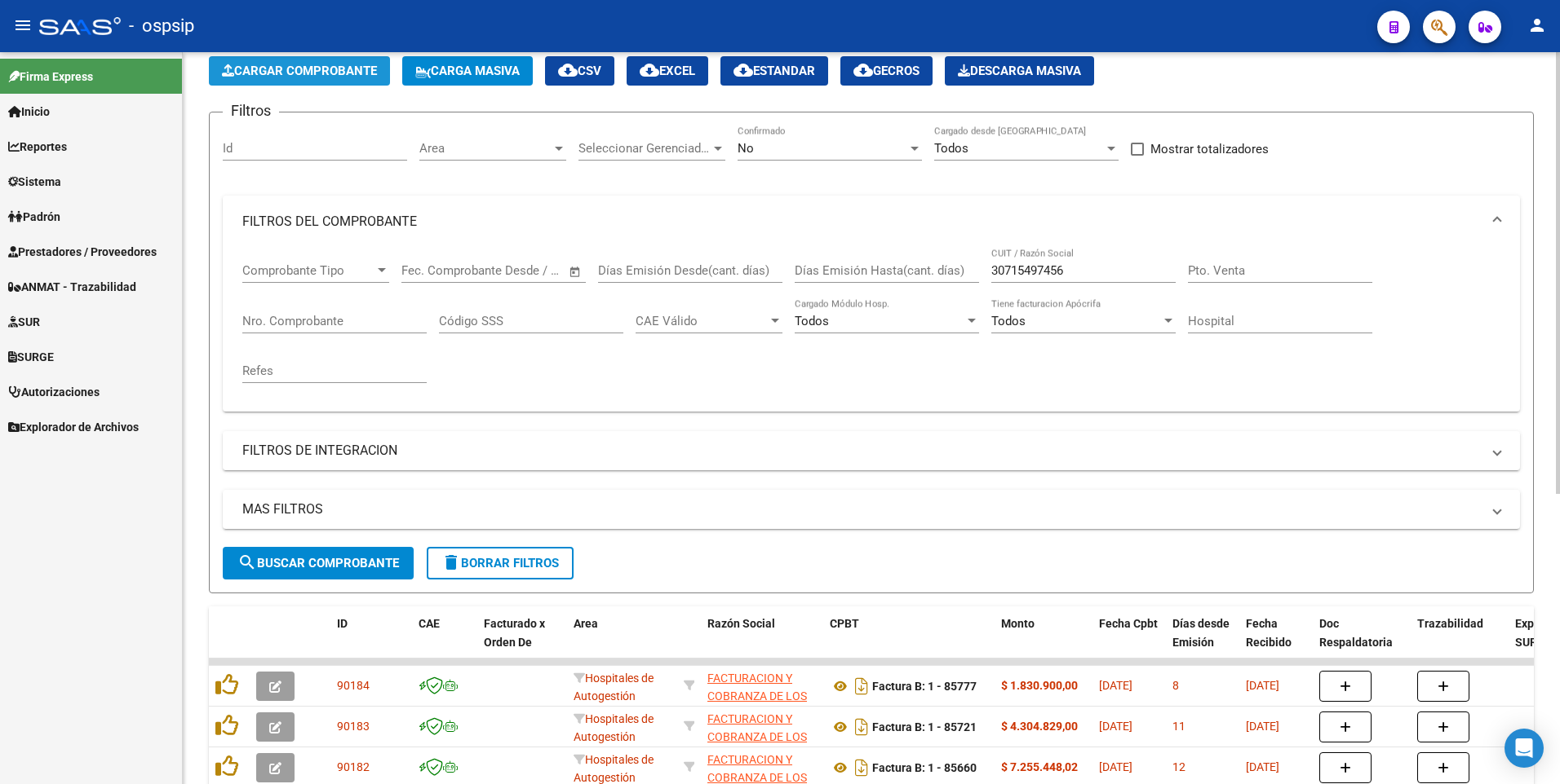
click at [310, 69] on span "Cargar Comprobante" at bounding box center [300, 70] width 155 height 15
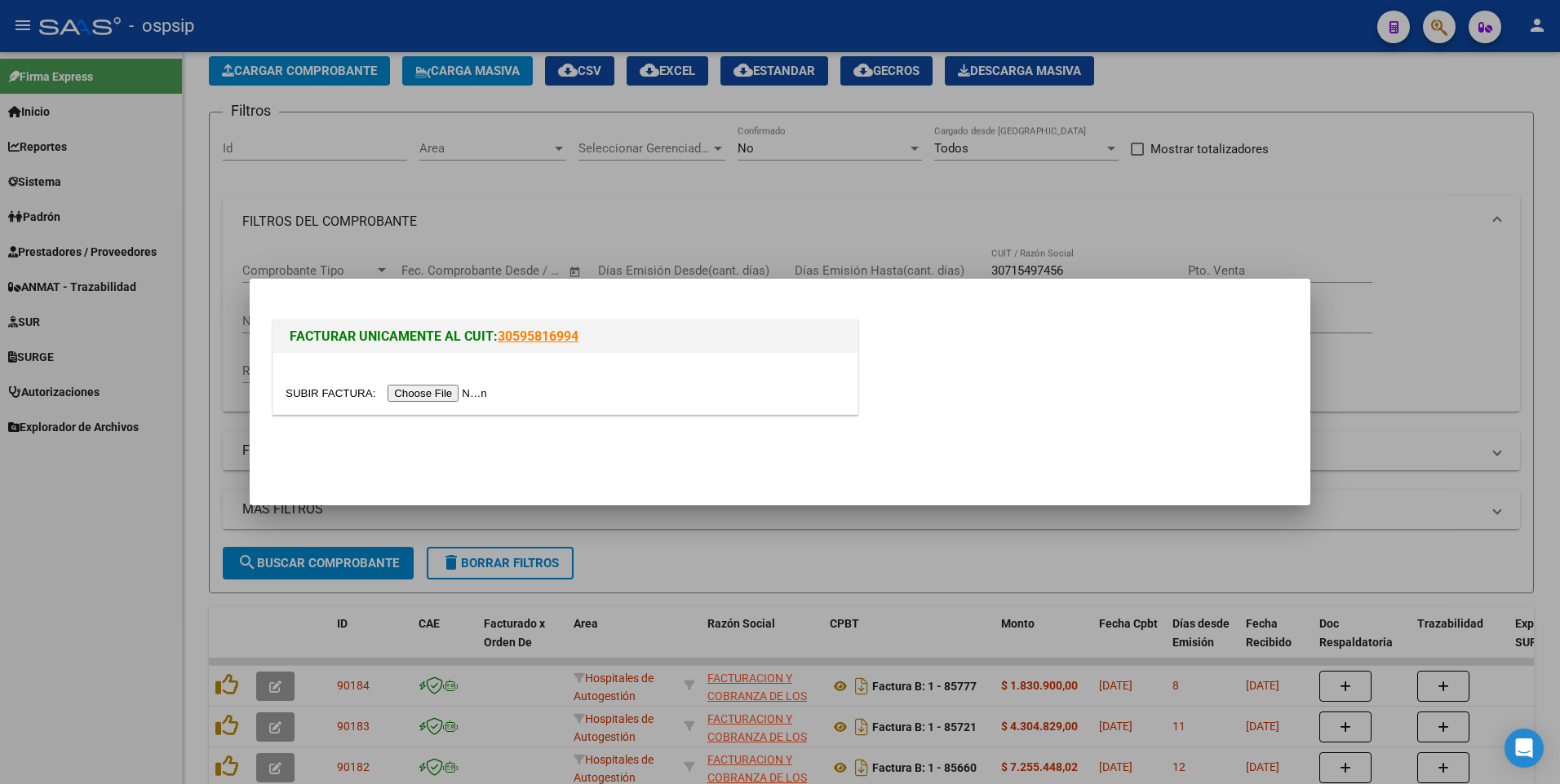
click at [438, 392] on input "file" at bounding box center [389, 392] width 207 height 17
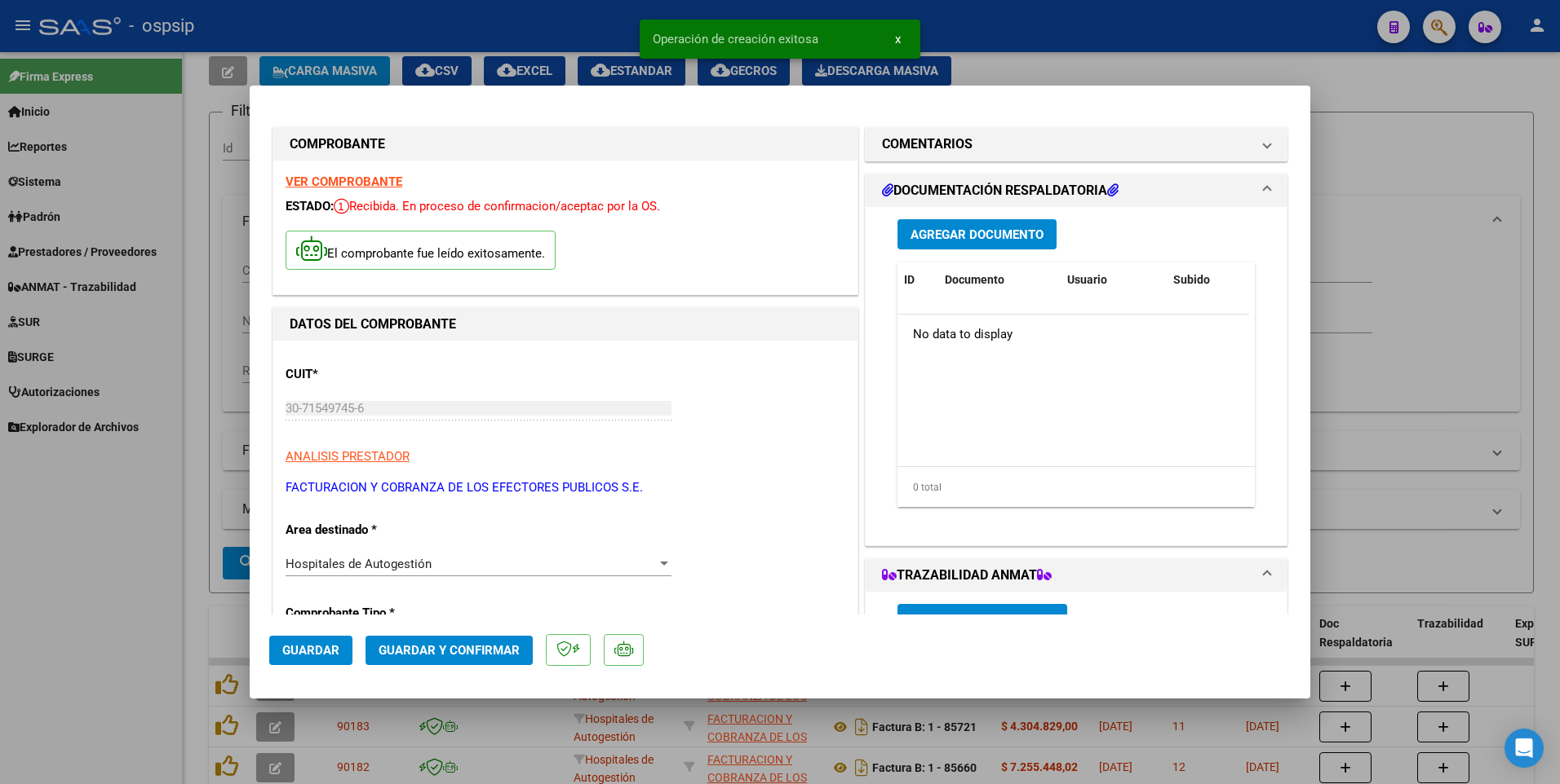
click at [313, 652] on span "Guardar" at bounding box center [310, 650] width 57 height 15
click at [211, 323] on div at bounding box center [780, 392] width 1560 height 784
type input "$ 0,00"
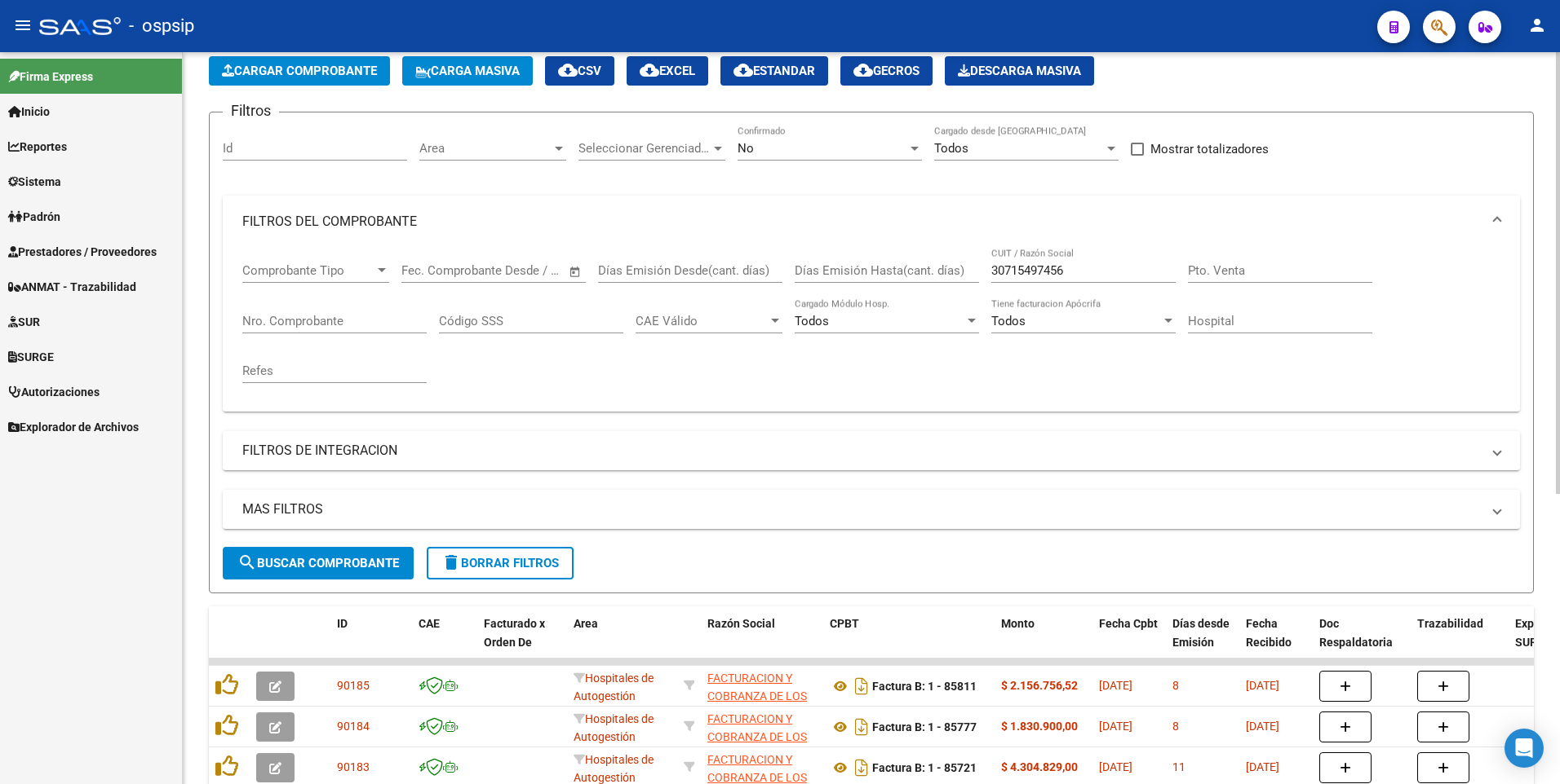
click at [325, 71] on span "Cargar Comprobante" at bounding box center [300, 70] width 155 height 15
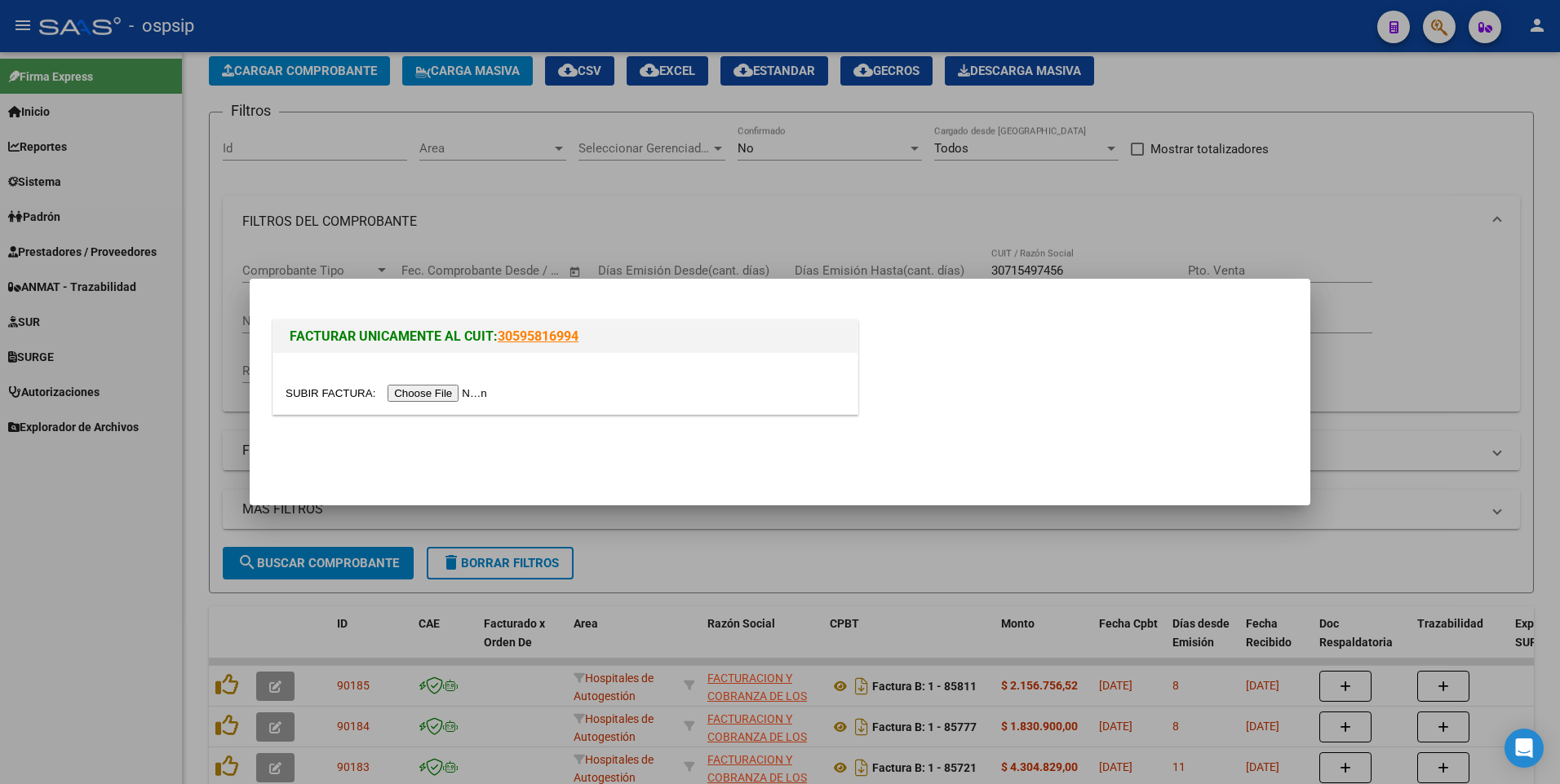
click at [449, 384] on div at bounding box center [565, 392] width 559 height 19
click at [447, 389] on input "file" at bounding box center [389, 392] width 207 height 17
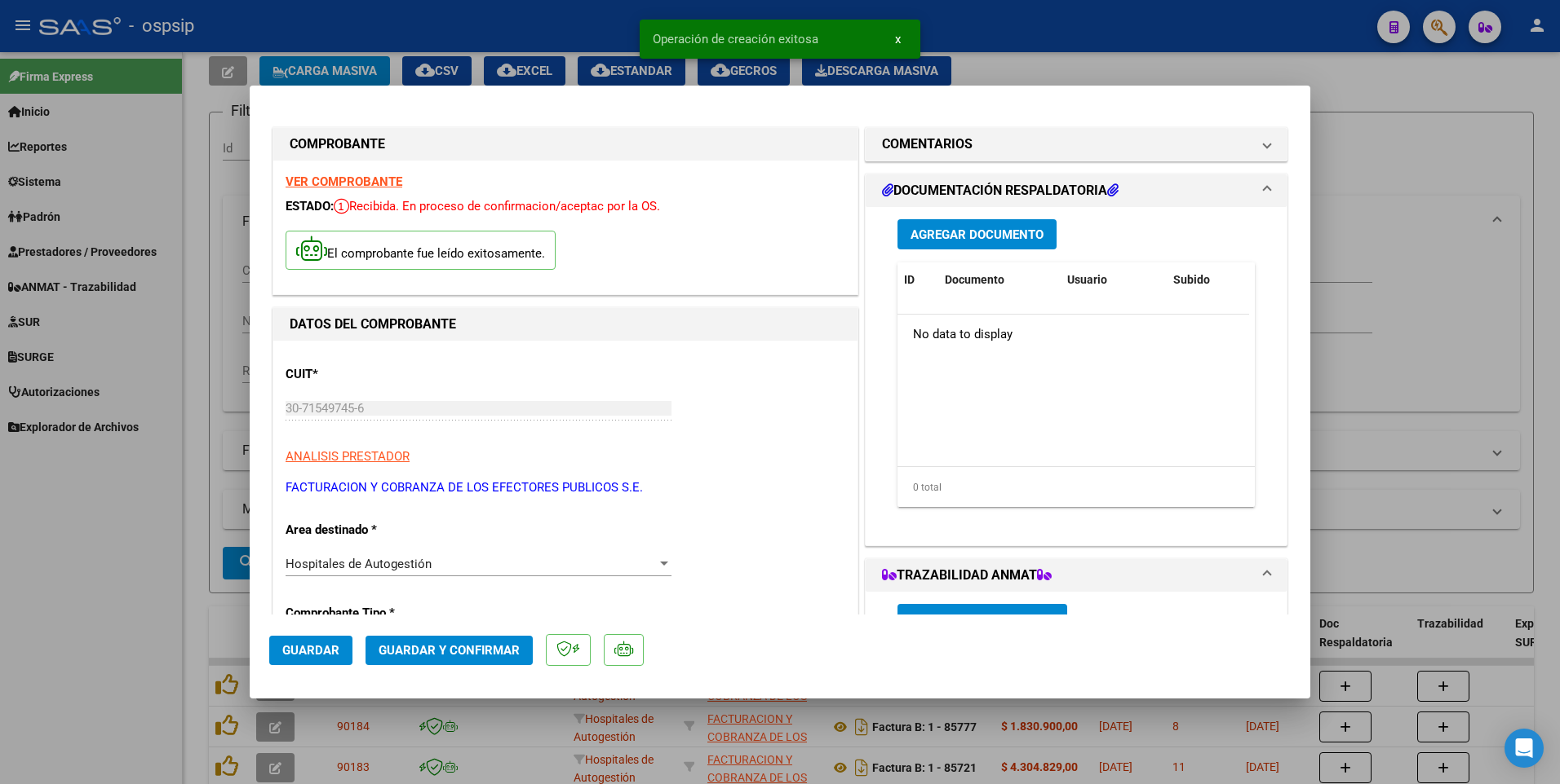
click at [350, 660] on button "Guardar" at bounding box center [310, 651] width 83 height 29
click at [402, 36] on div at bounding box center [780, 392] width 1560 height 784
type input "$ 0,00"
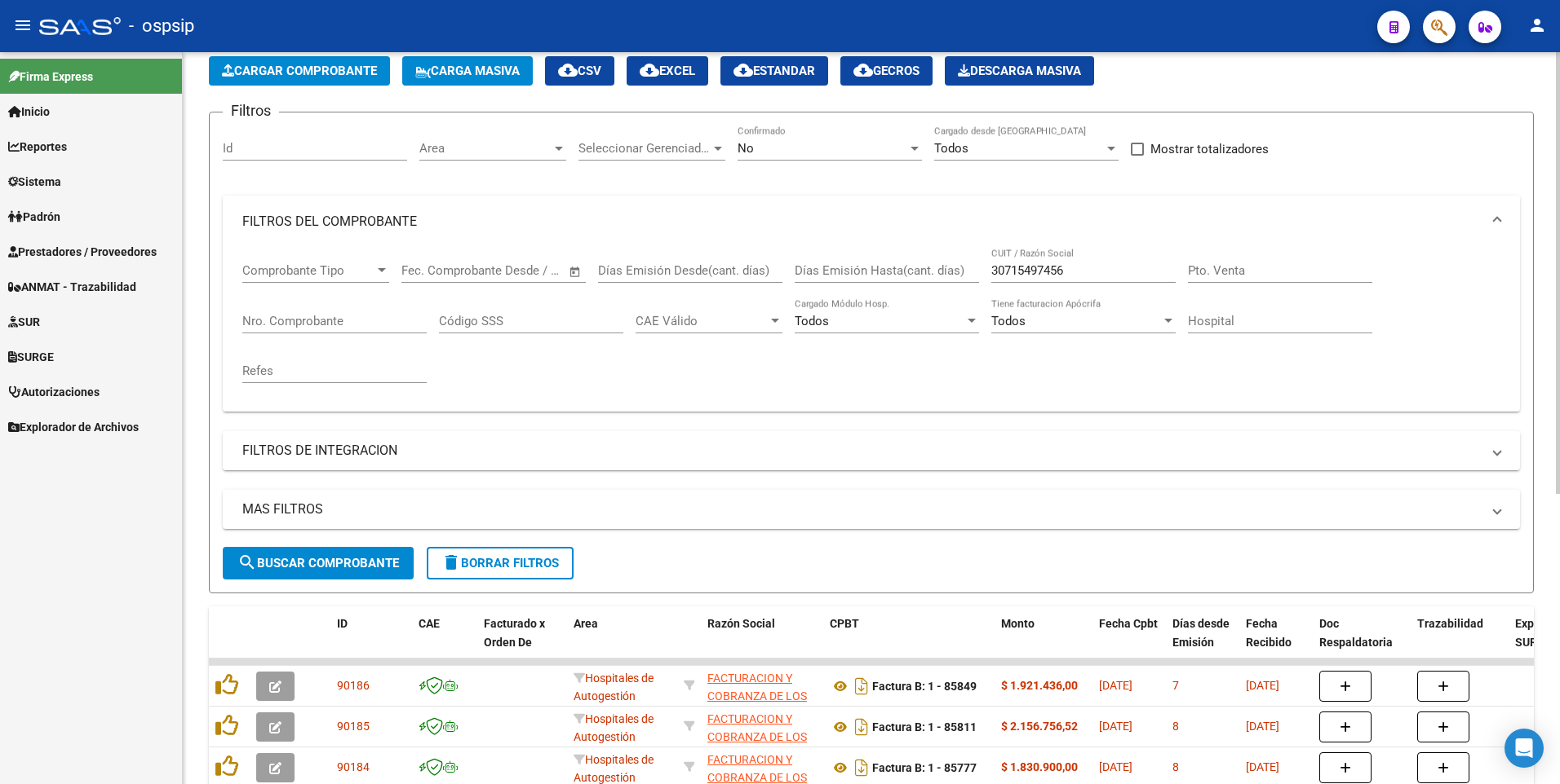
click at [300, 56] on app-list-header "PRESTADORES -> Listado de CPBTs Emitidos por Prestadores / Proveedores (alt+q) …" at bounding box center [871, 303] width 1325 height 578
drag, startPoint x: 320, startPoint y: 95, endPoint x: 318, endPoint y: 72, distance: 23.1
click at [321, 95] on app-list-header "PRESTADORES -> Listado de CPBTs Emitidos por Prestadores / Proveedores (alt+q) …" at bounding box center [871, 303] width 1325 height 578
click at [315, 66] on span "Cargar Comprobante" at bounding box center [300, 70] width 155 height 15
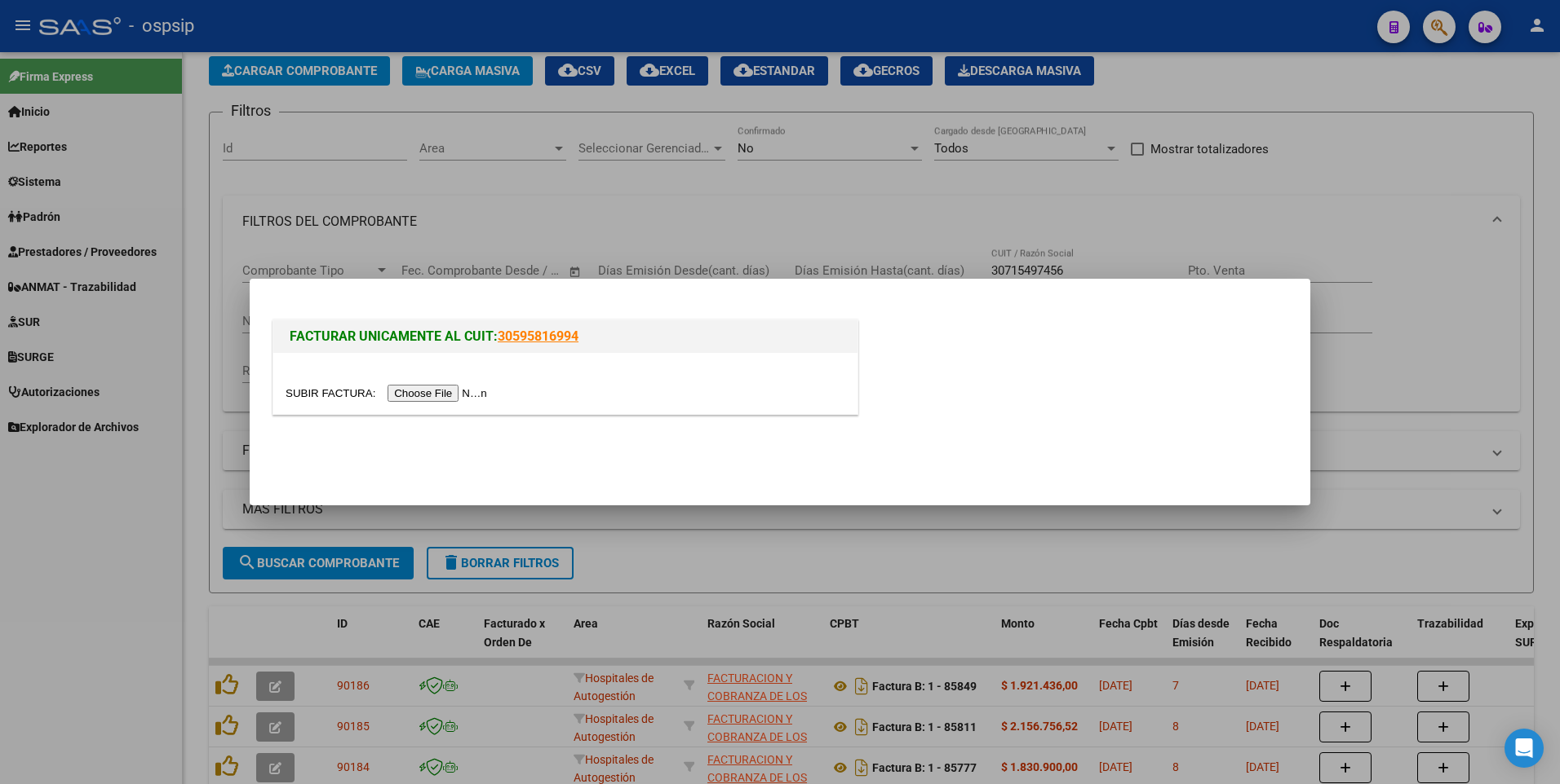
click at [423, 398] on input "file" at bounding box center [389, 392] width 207 height 17
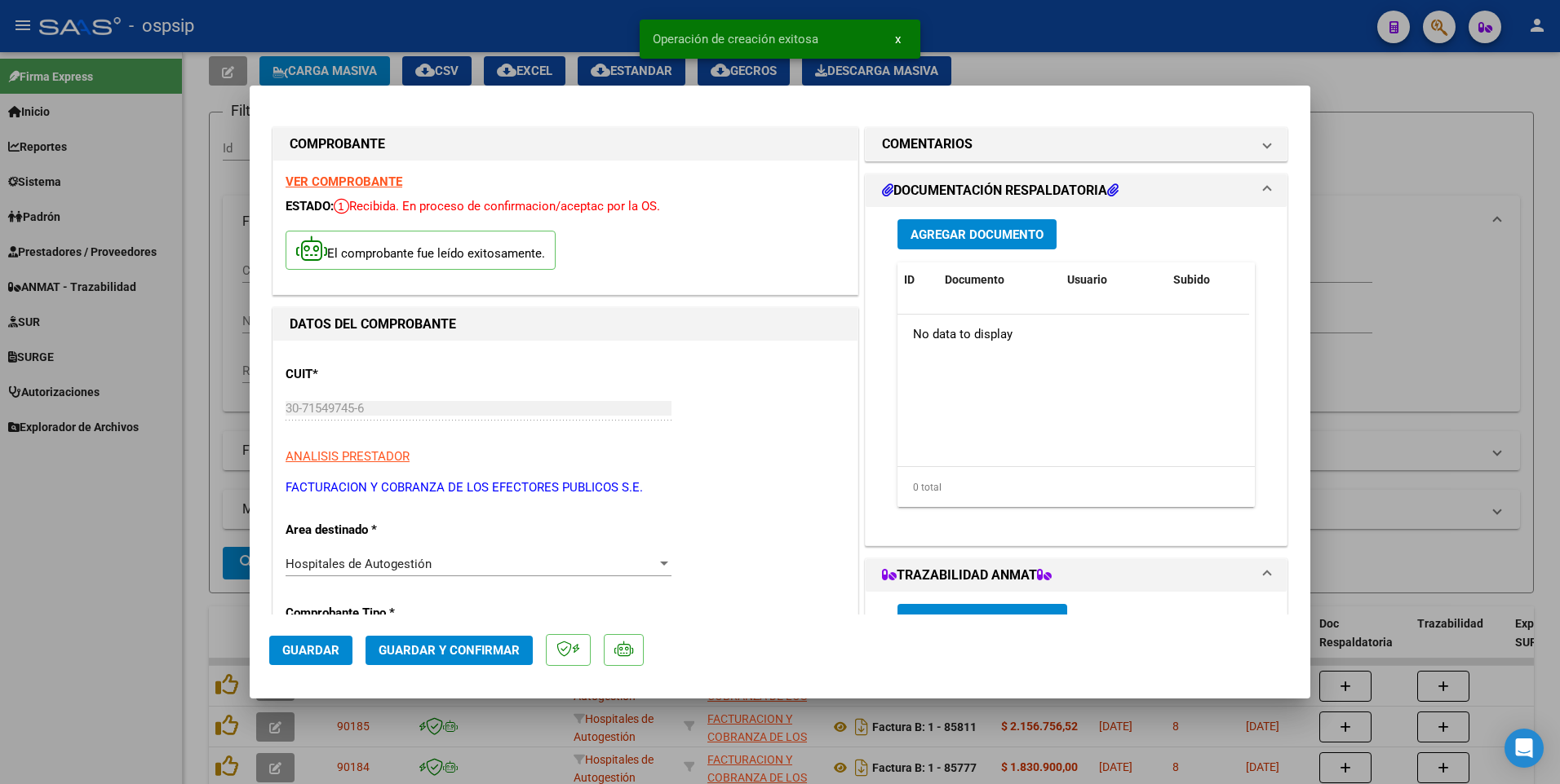
click at [330, 643] on span "Guardar" at bounding box center [310, 650] width 57 height 15
click at [433, 29] on div at bounding box center [780, 392] width 1560 height 784
type input "$ 0,00"
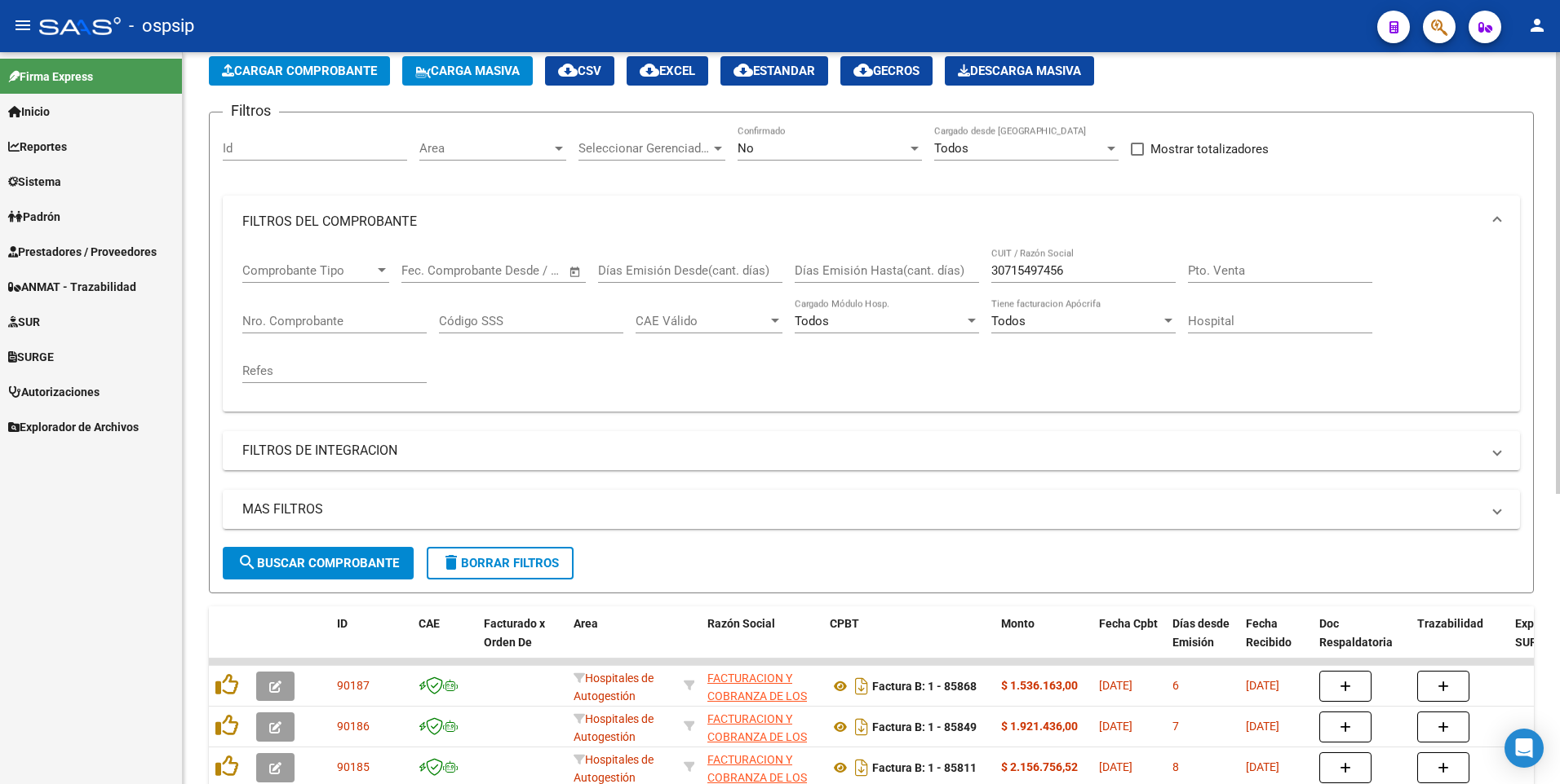
click at [296, 75] on span "Cargar Comprobante" at bounding box center [300, 70] width 155 height 15
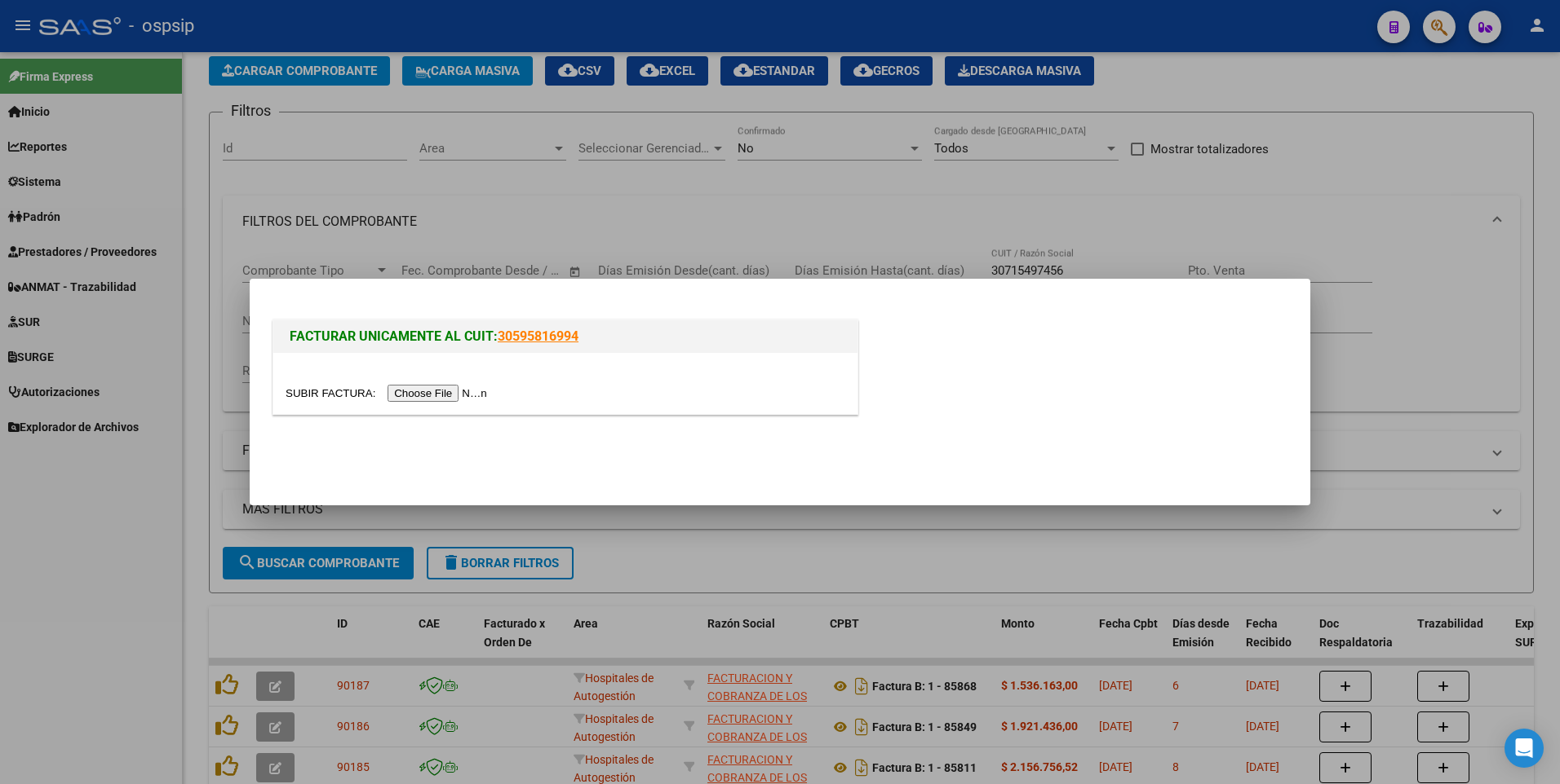
click at [439, 393] on input "file" at bounding box center [389, 392] width 207 height 17
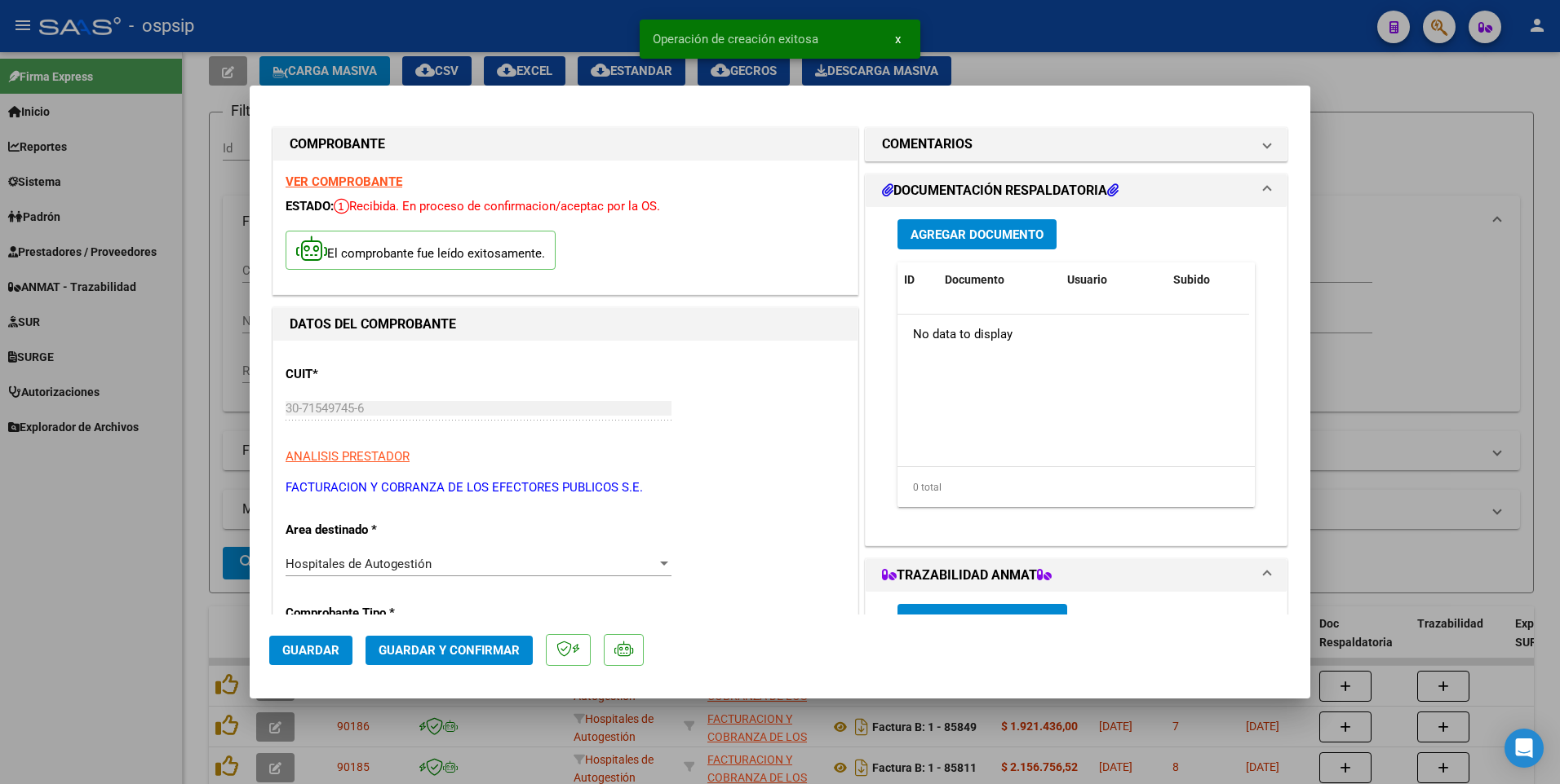
click at [319, 657] on span "Guardar" at bounding box center [310, 650] width 57 height 15
click at [195, 348] on div at bounding box center [780, 392] width 1560 height 784
type input "$ 0,00"
